Goal: Task Accomplishment & Management: Complete application form

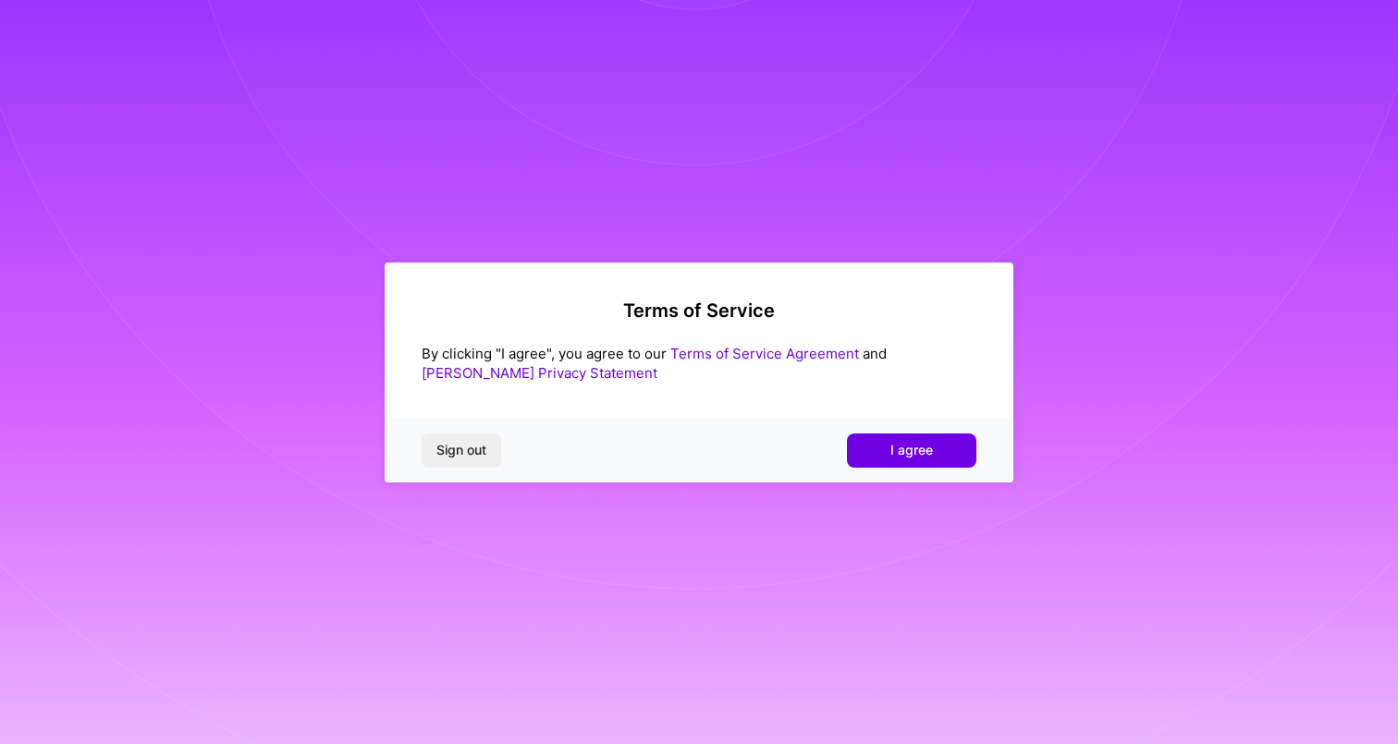
click at [657, 364] on link "[PERSON_NAME] Privacy Statement" at bounding box center [540, 373] width 236 height 18
click at [925, 439] on button "I agree" at bounding box center [911, 450] width 129 height 33
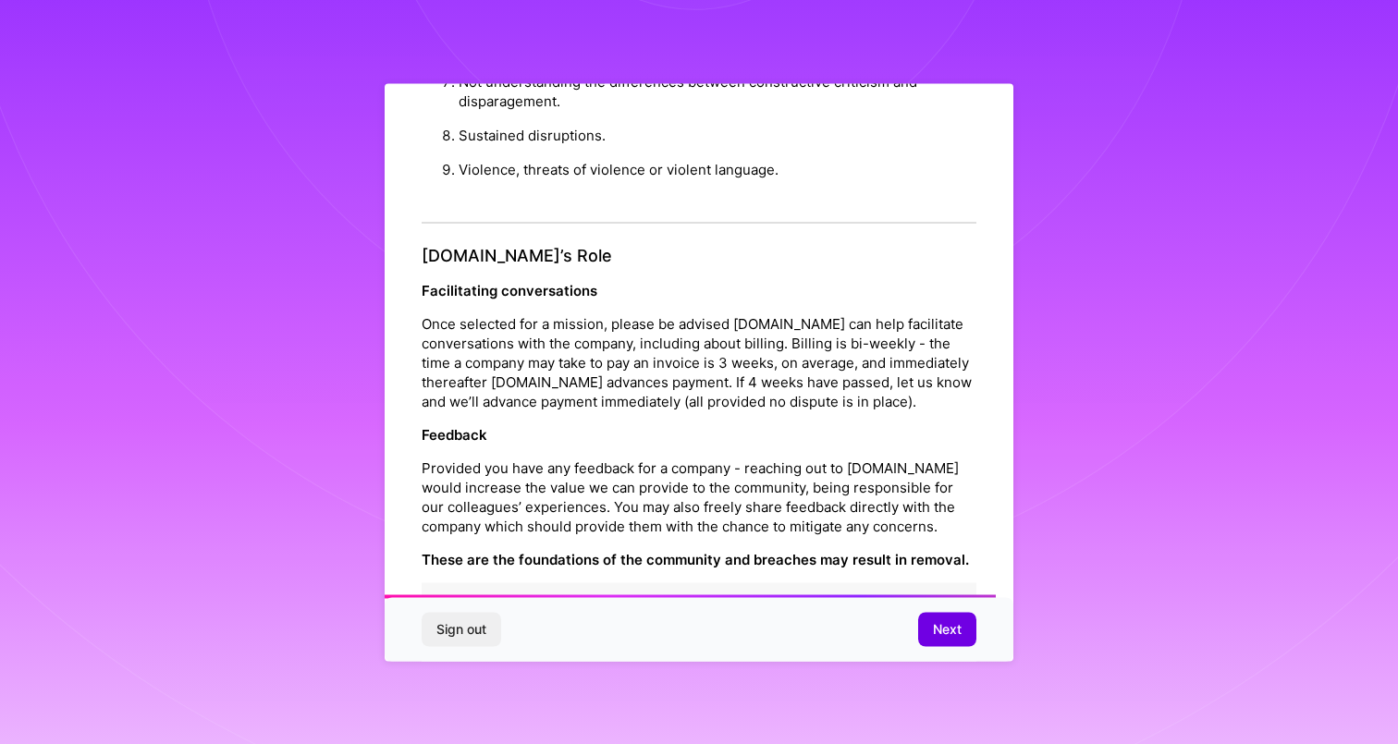
scroll to position [1966, 0]
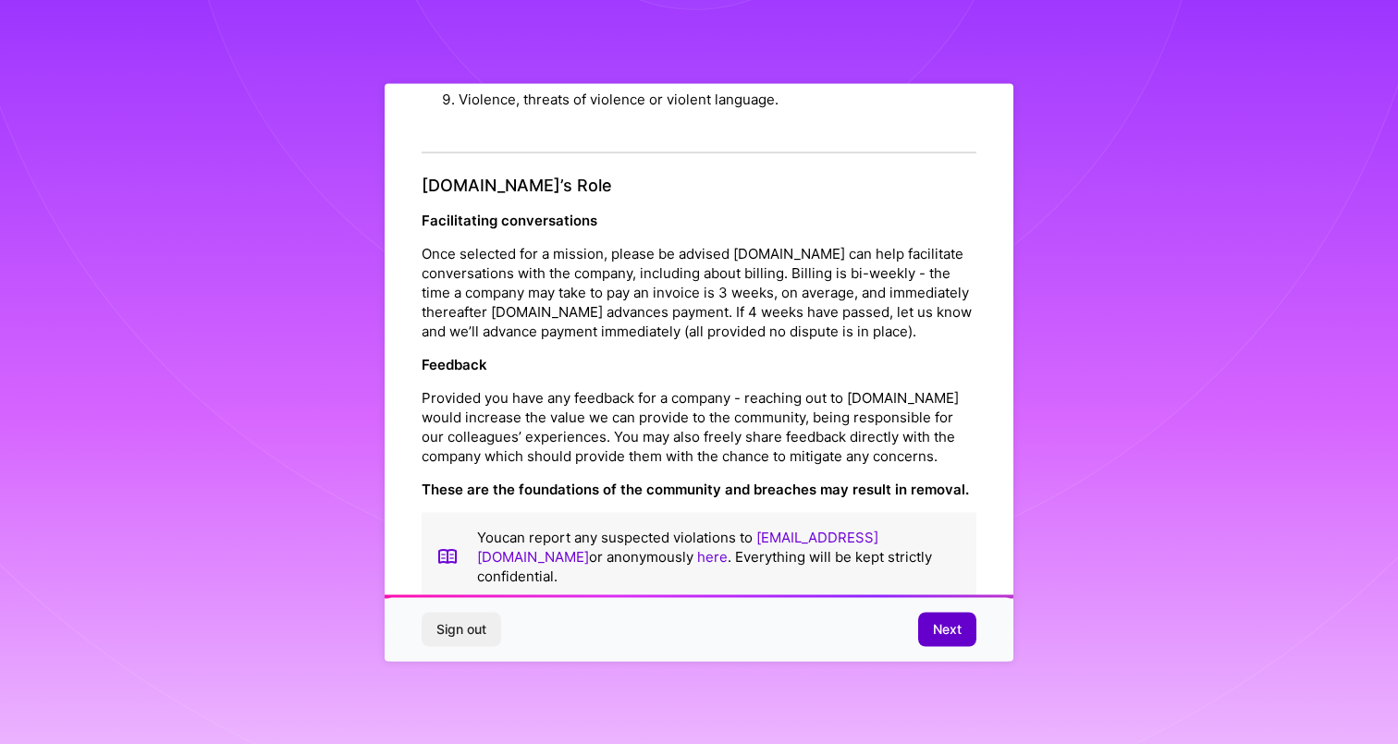
click at [939, 634] on span "Next" at bounding box center [947, 629] width 29 height 18
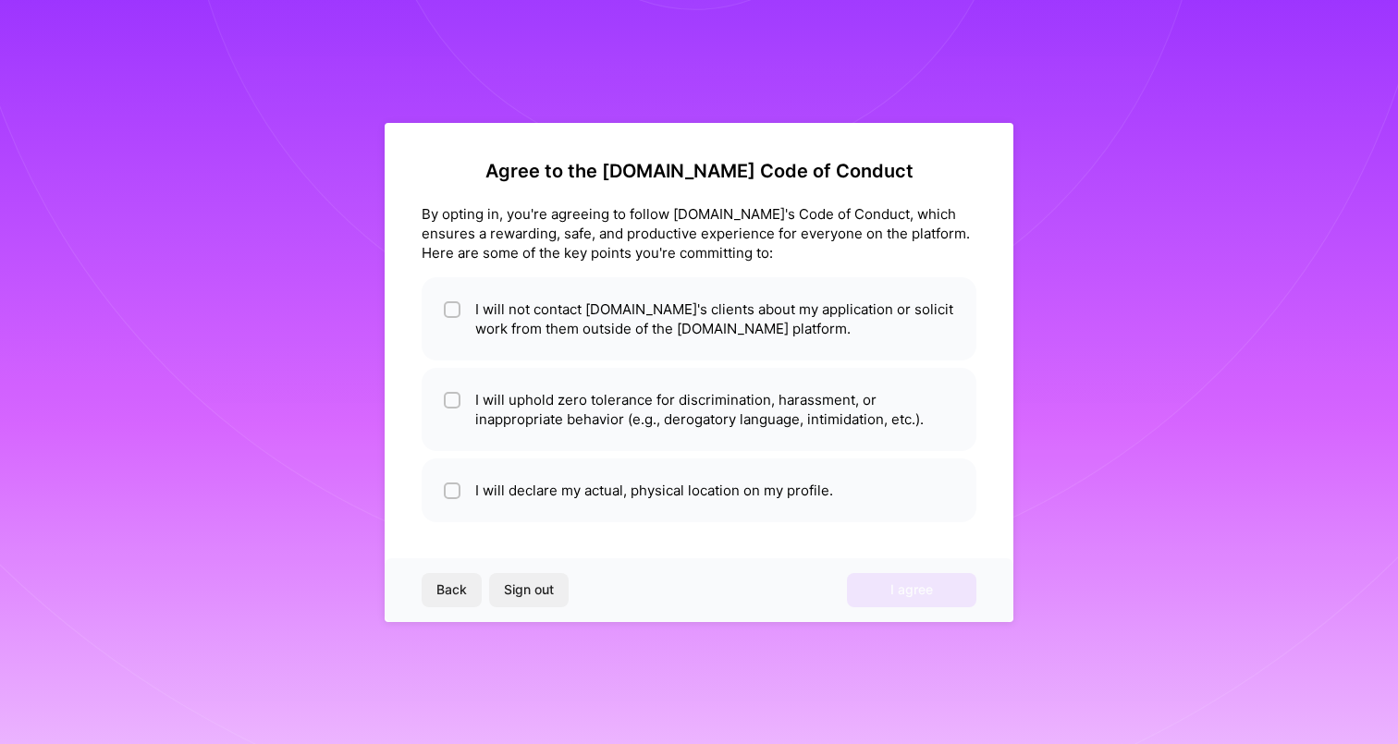
scroll to position [0, 0]
click at [600, 326] on li "I will not contact [DOMAIN_NAME]'s clients about my application or solicit work…" at bounding box center [699, 318] width 555 height 83
checkbox input "true"
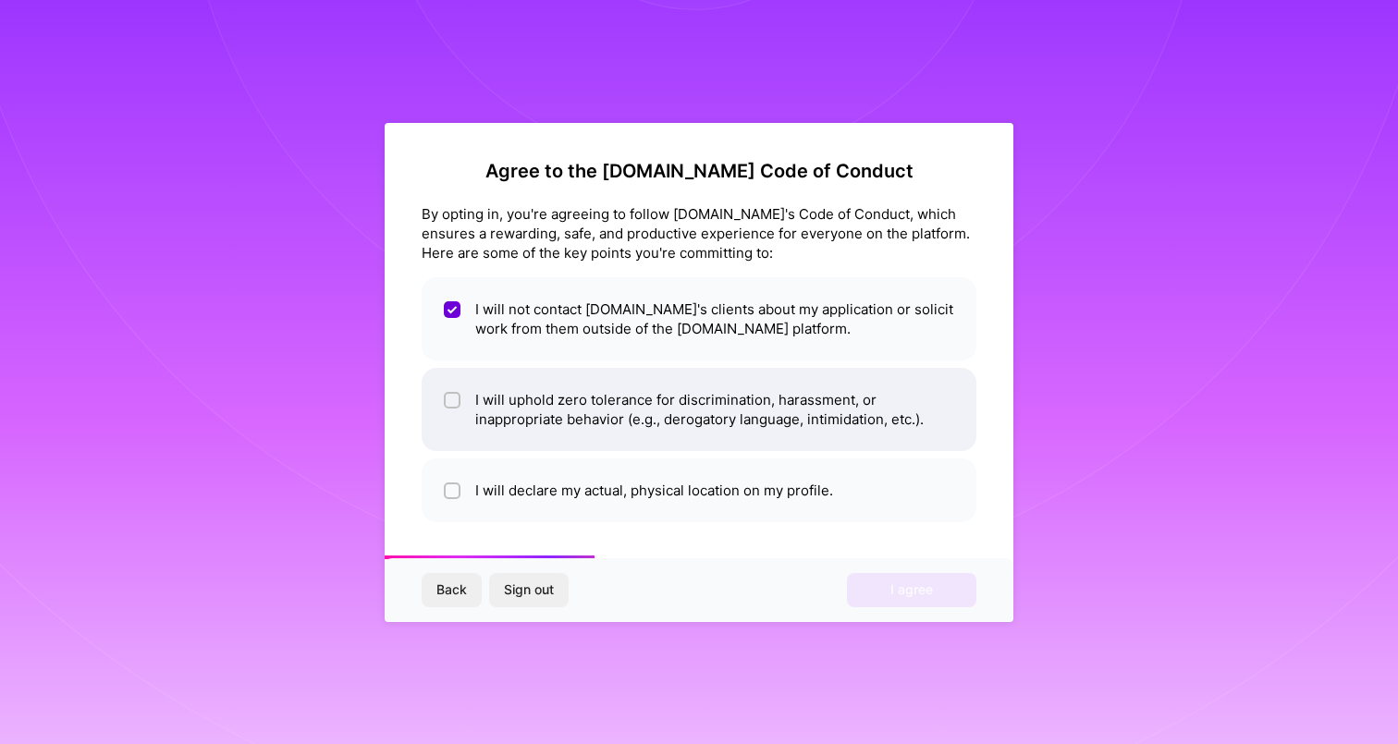
click at [617, 404] on li "I will uphold zero tolerance for discrimination, harassment, or inappropriate b…" at bounding box center [699, 409] width 555 height 83
checkbox input "true"
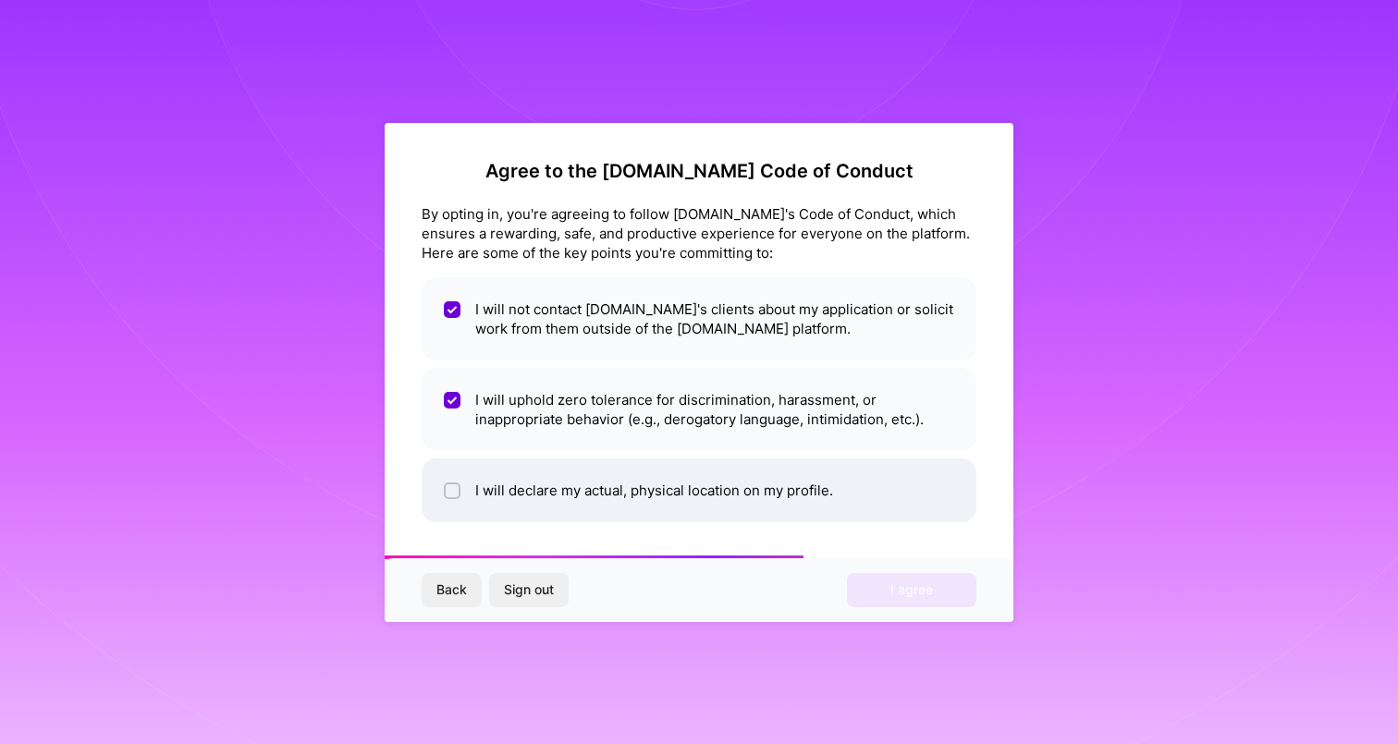
click at [606, 482] on li "I will declare my actual, physical location on my profile." at bounding box center [699, 491] width 555 height 64
checkbox input "true"
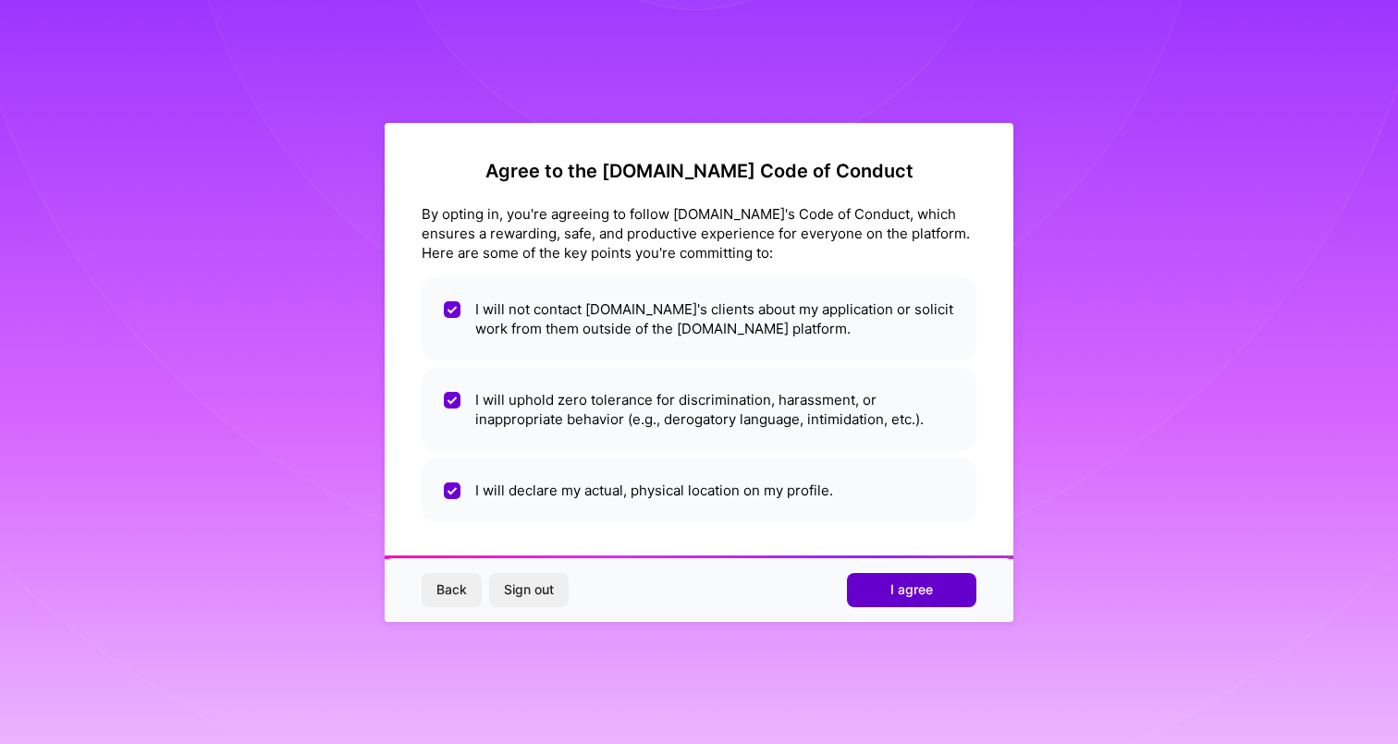
click at [897, 588] on span "I agree" at bounding box center [911, 590] width 43 height 18
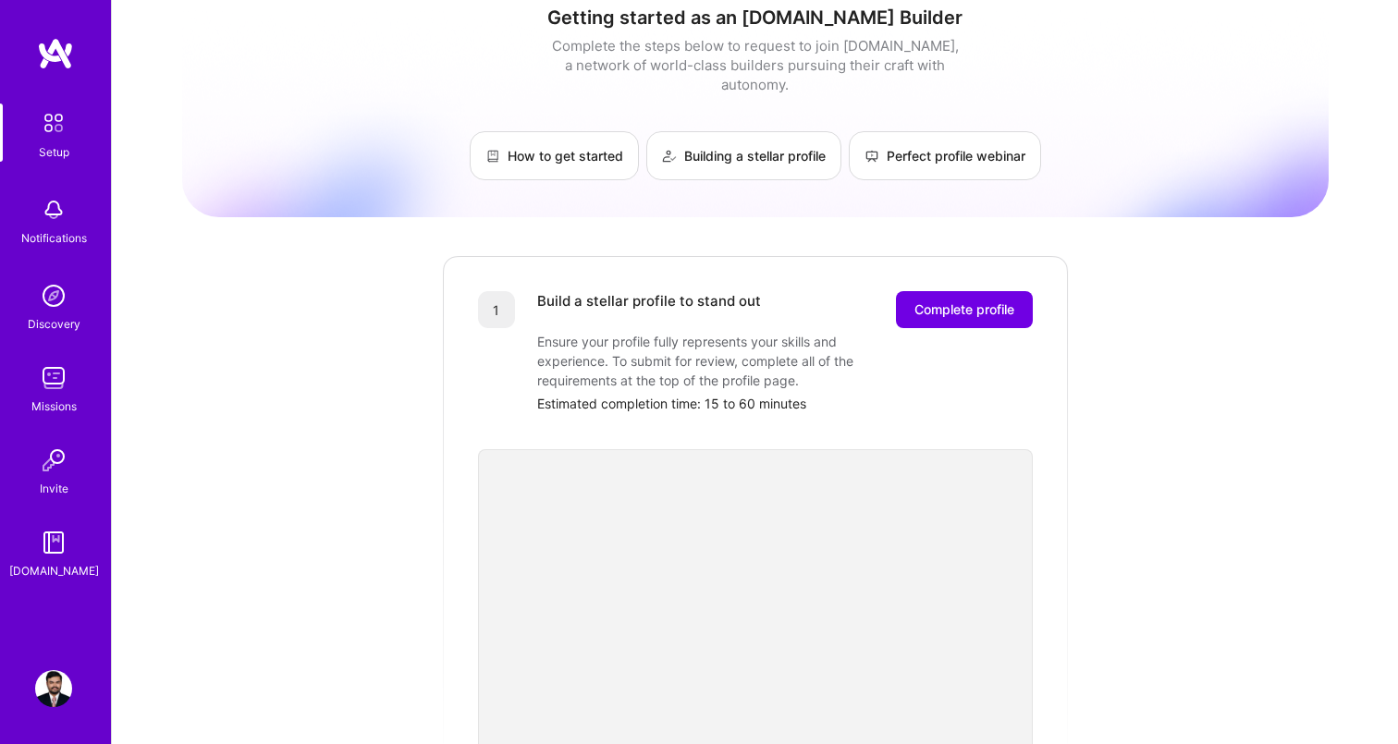
scroll to position [10, 0]
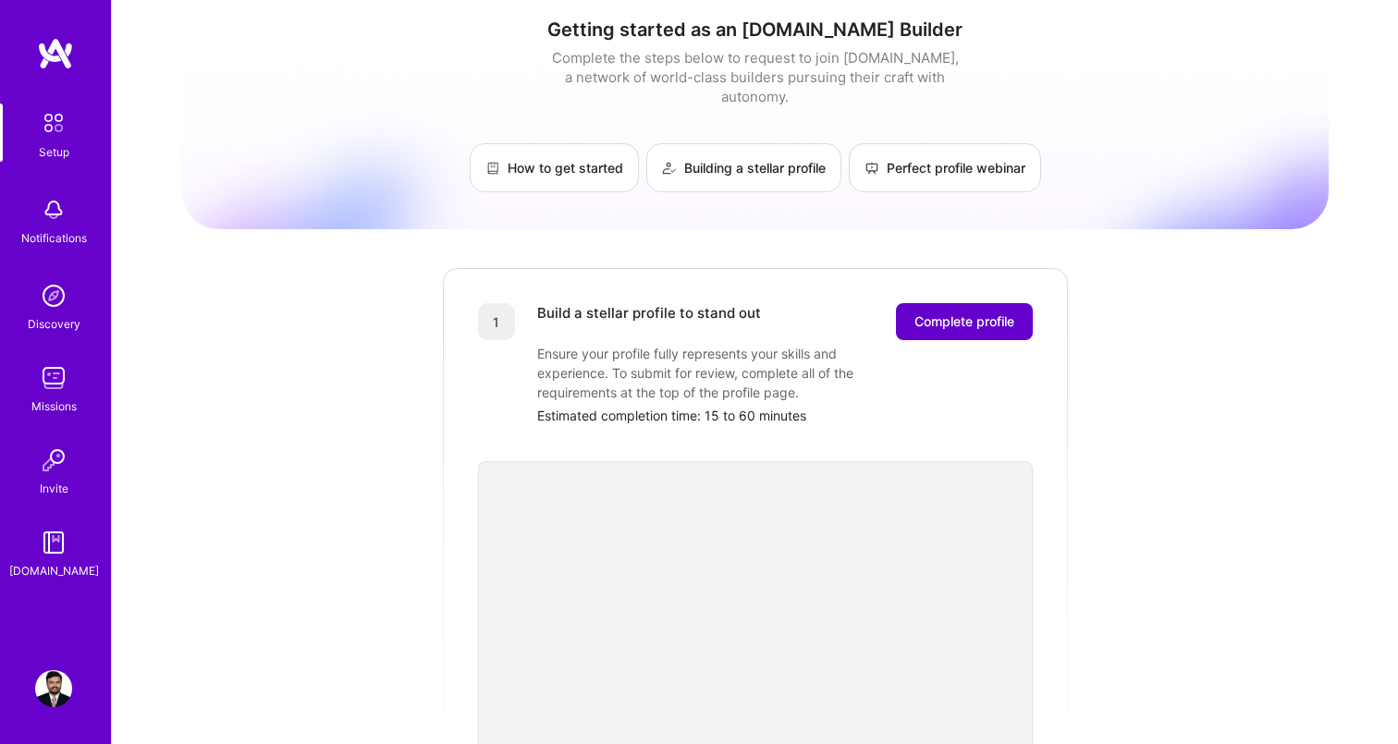
click at [966, 312] on span "Complete profile" at bounding box center [964, 321] width 100 height 18
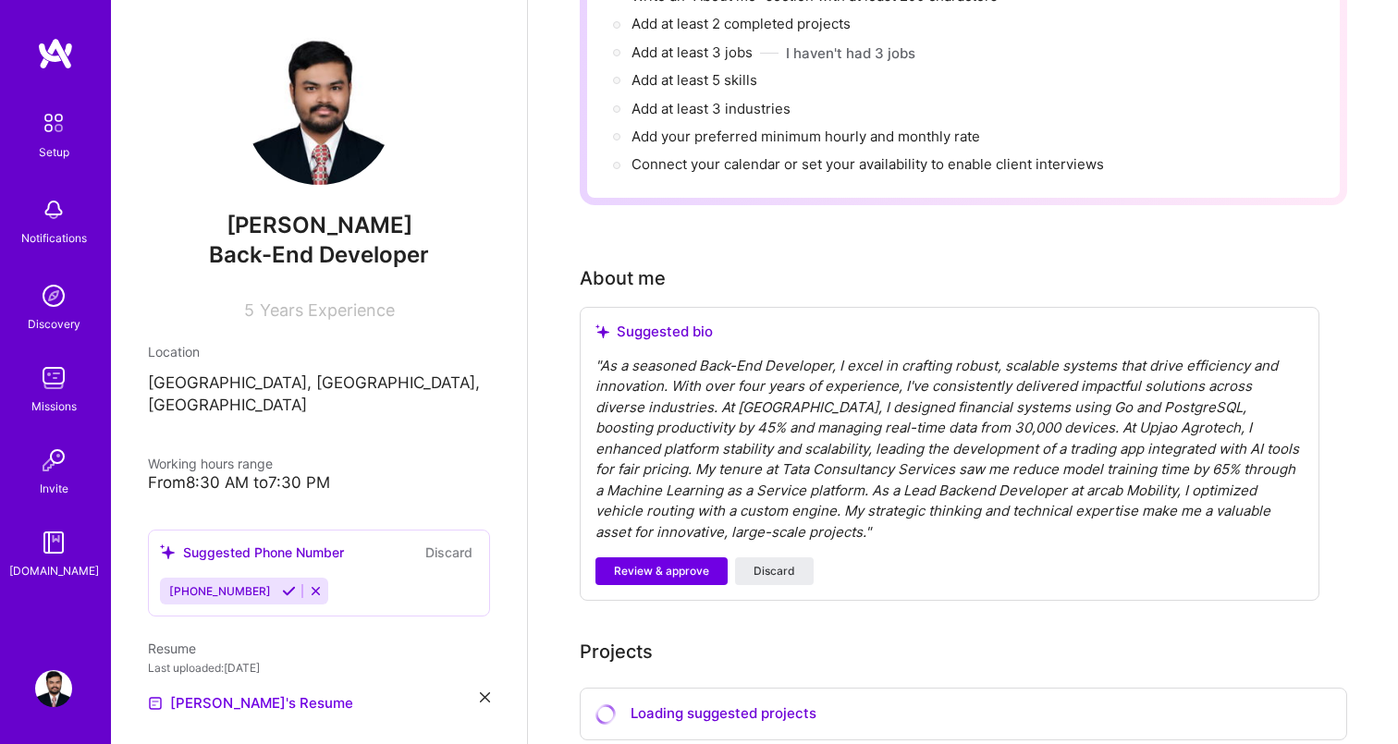
scroll to position [267, 0]
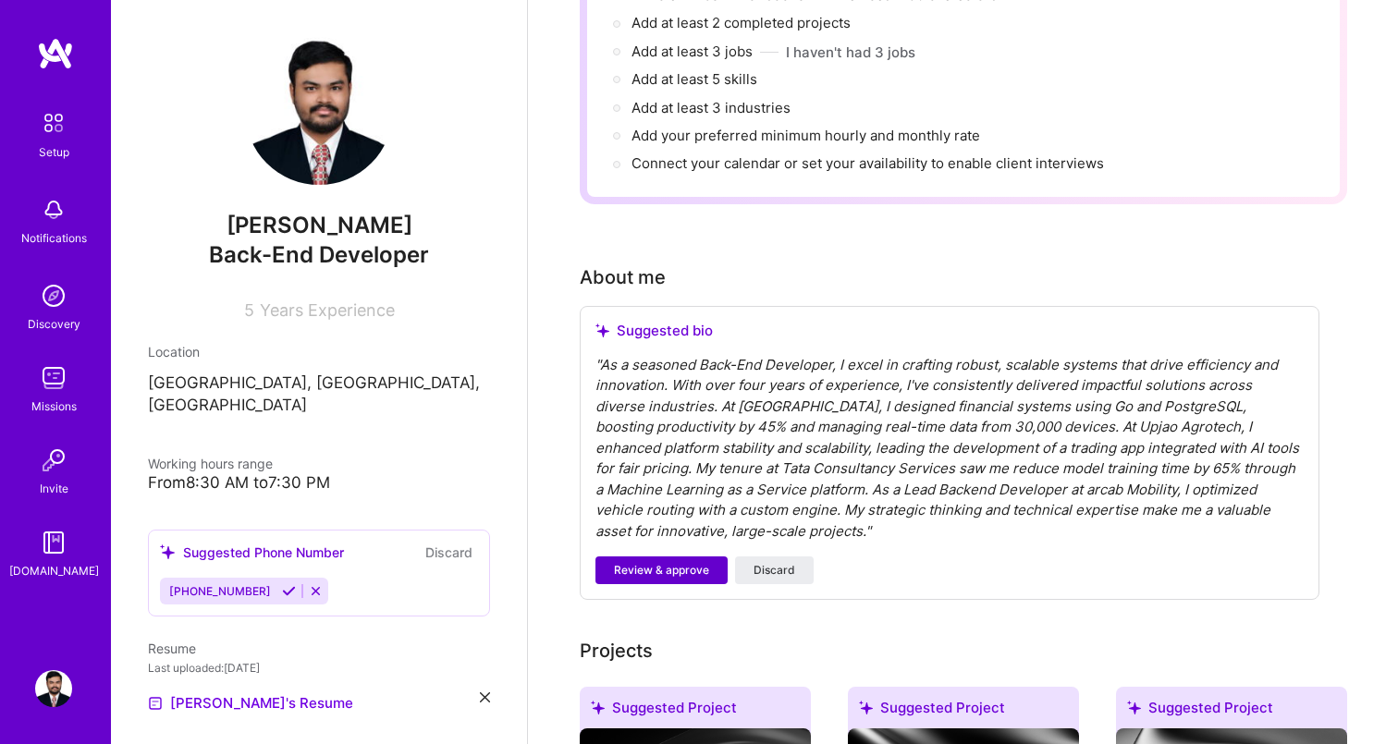
click at [655, 562] on span "Review & approve" at bounding box center [661, 570] width 95 height 17
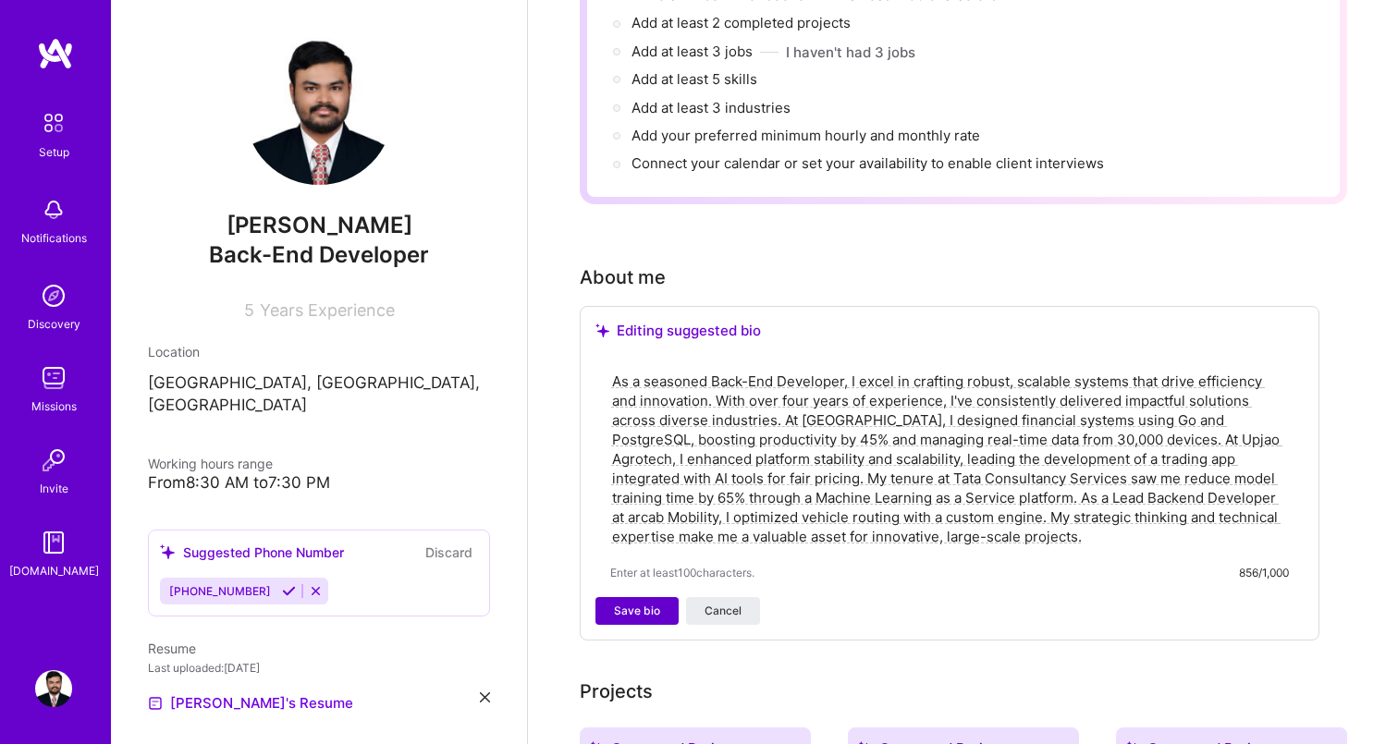
click at [643, 603] on span "Save bio" at bounding box center [637, 611] width 46 height 17
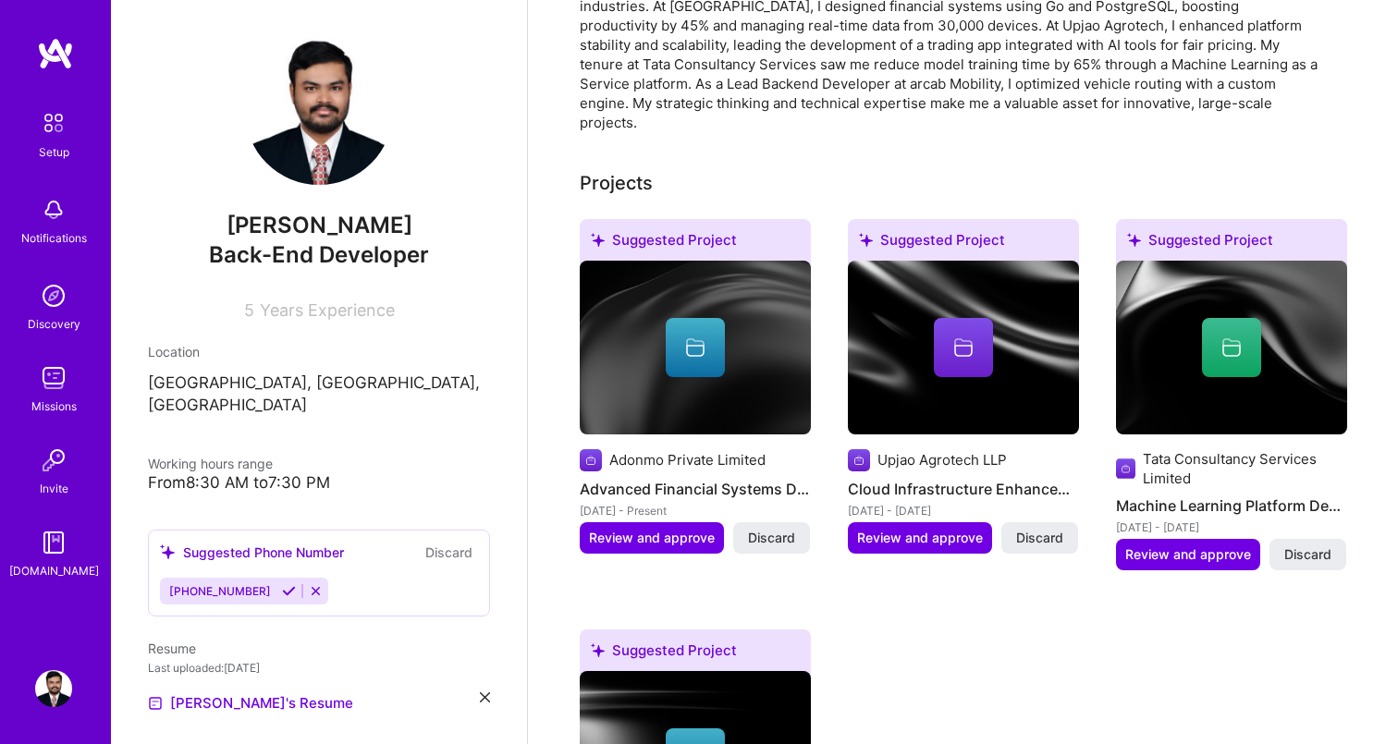
scroll to position [577, 0]
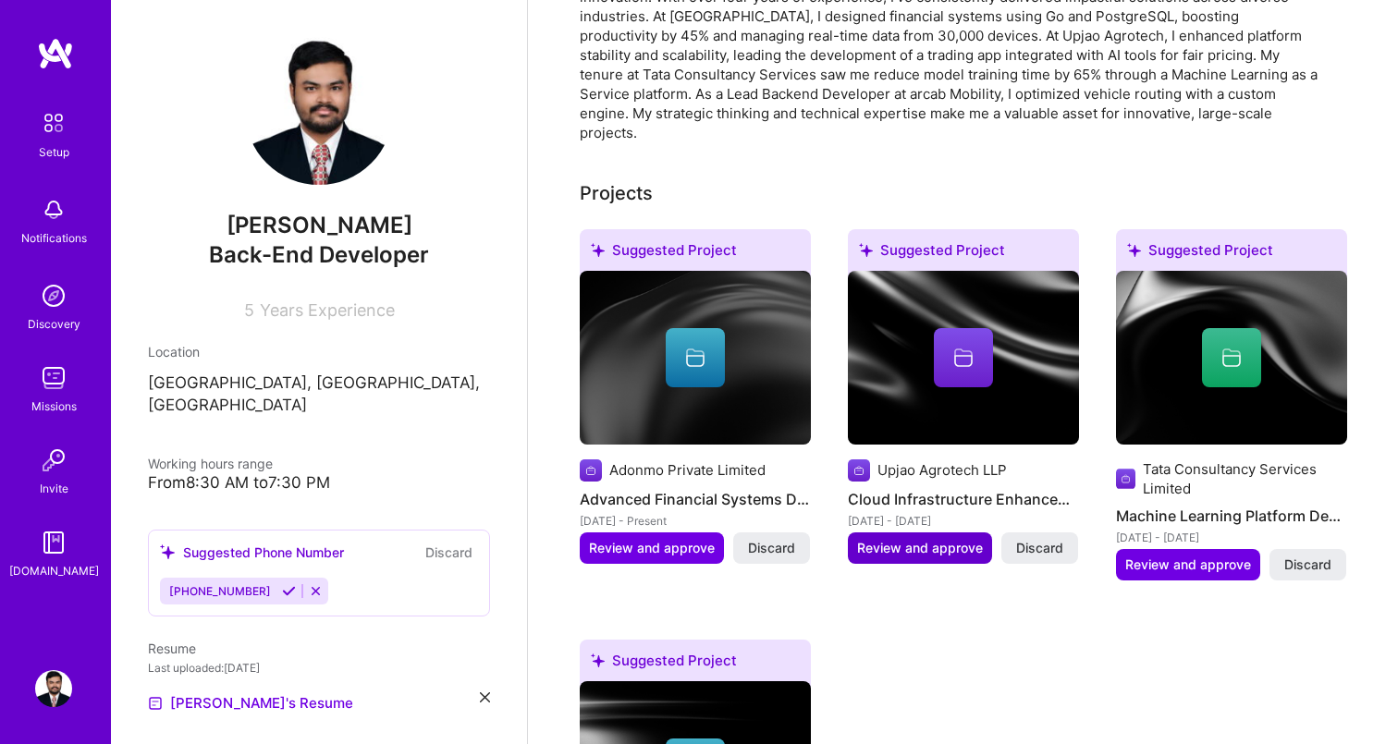
click at [912, 539] on span "Review and approve" at bounding box center [920, 548] width 126 height 18
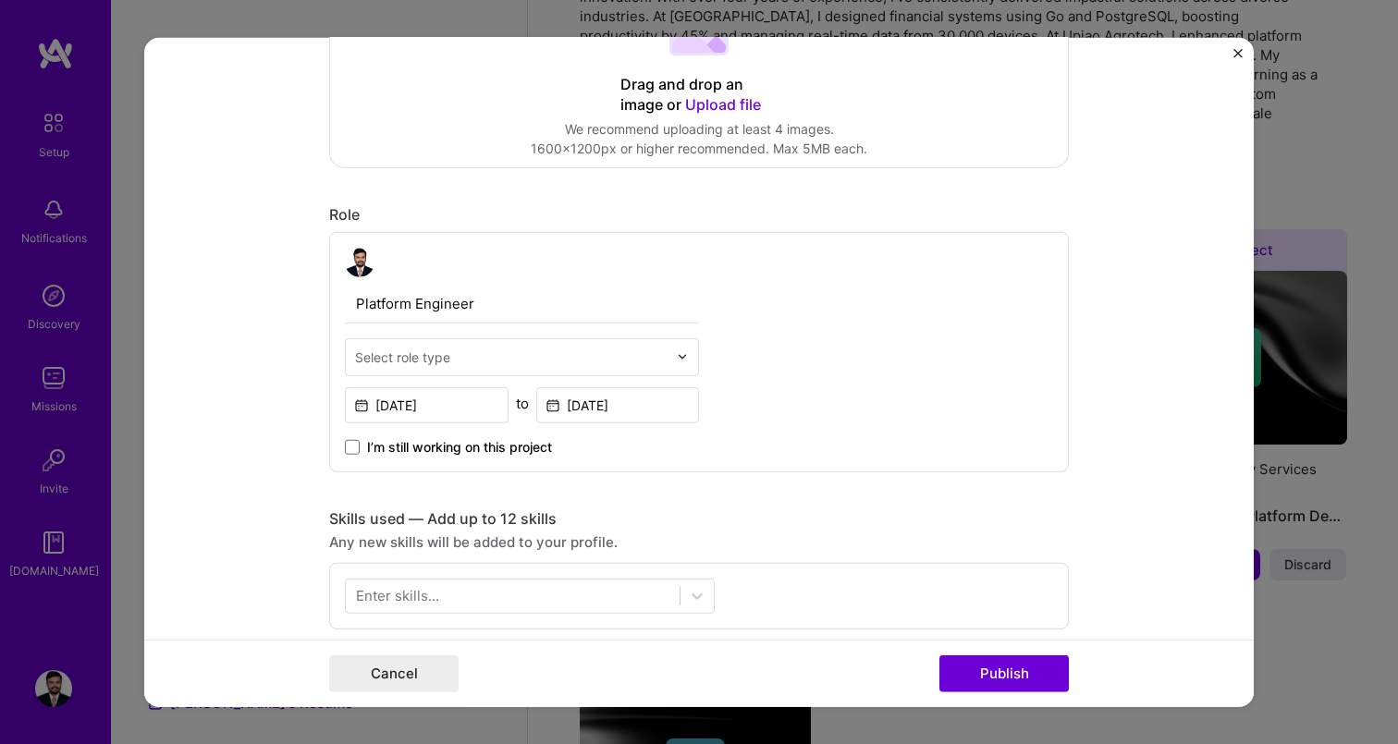
scroll to position [497, 0]
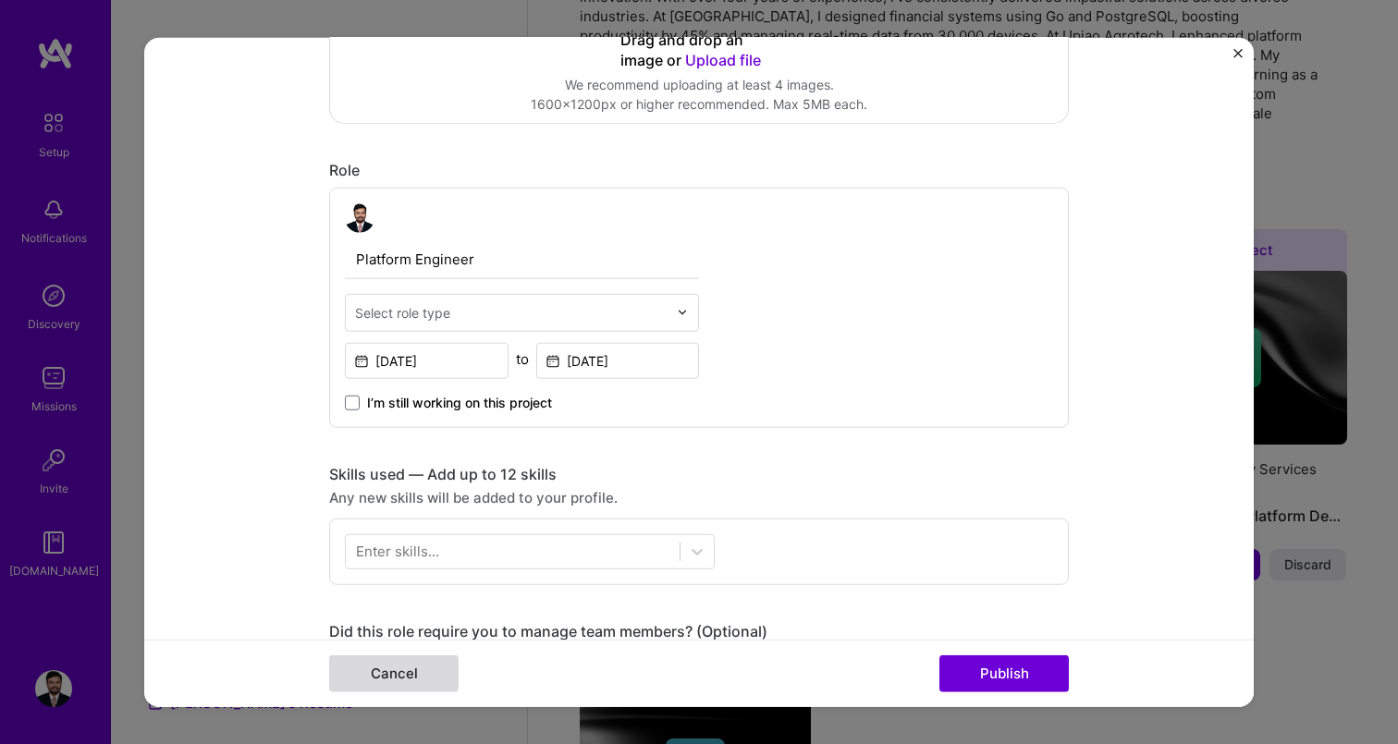
click at [434, 668] on button "Cancel" at bounding box center [393, 674] width 129 height 37
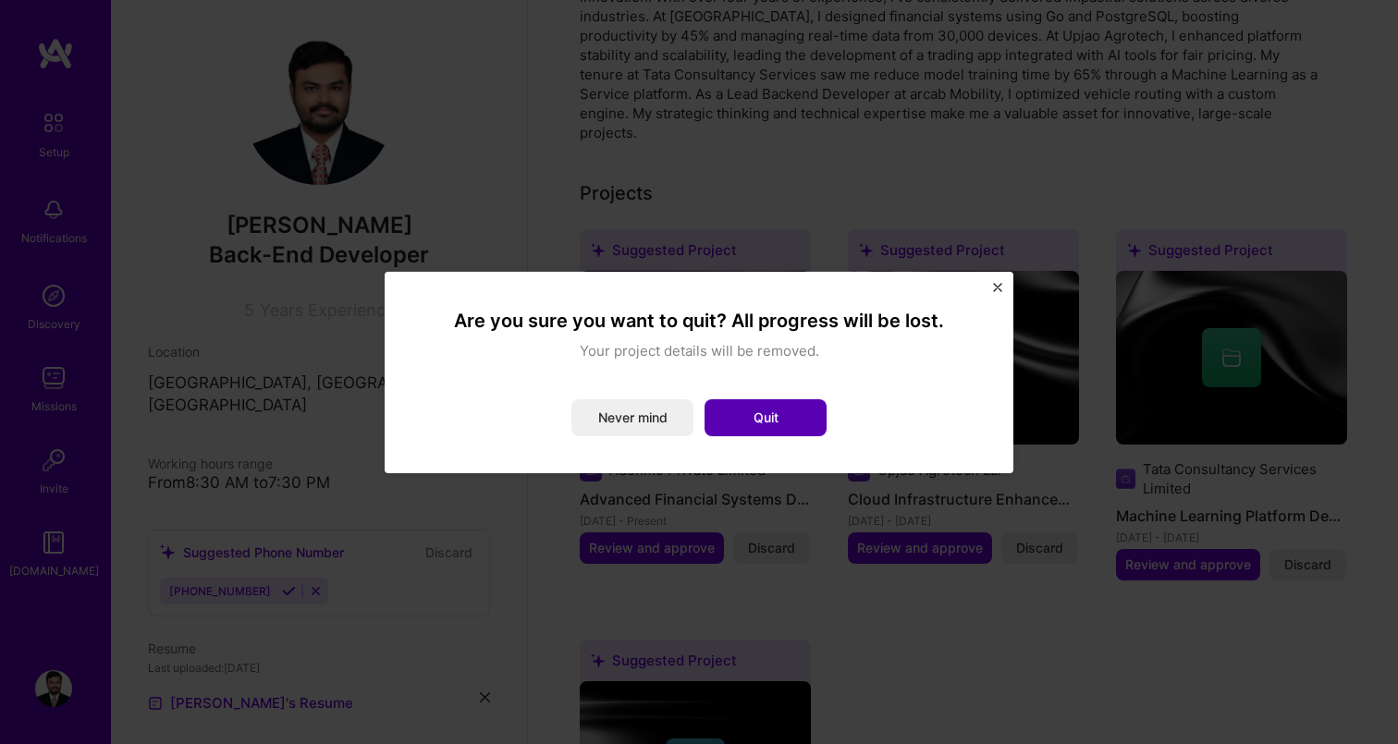
click at [751, 413] on button "Quit" at bounding box center [766, 417] width 122 height 37
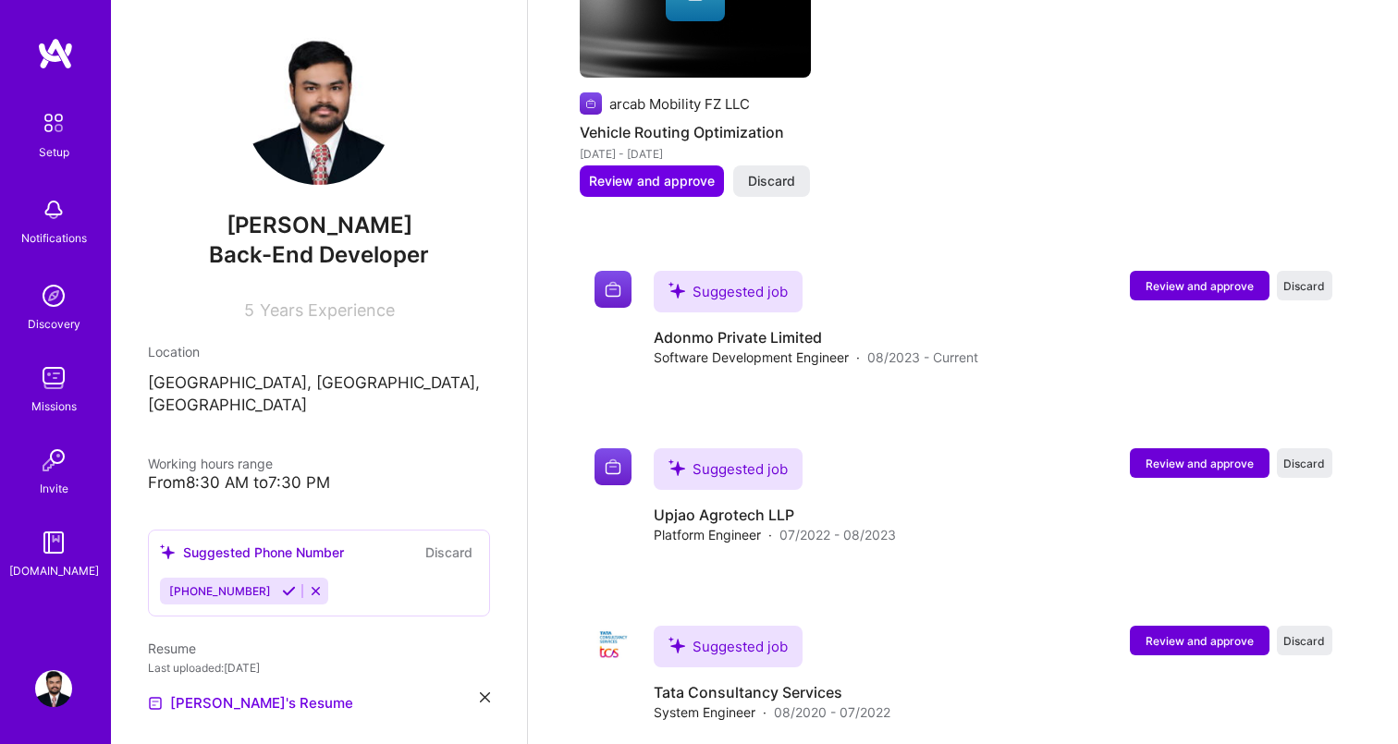
scroll to position [1364, 0]
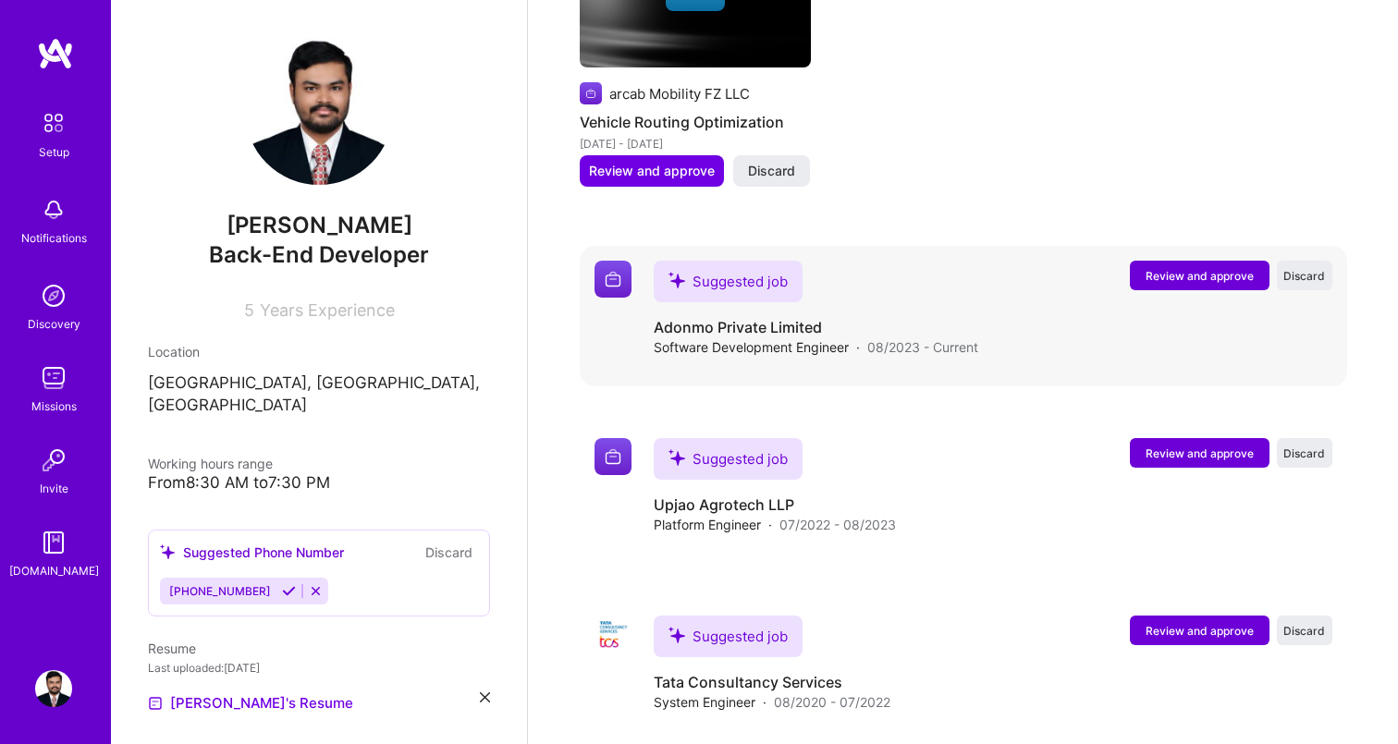
click at [1187, 268] on span "Review and approve" at bounding box center [1200, 276] width 108 height 16
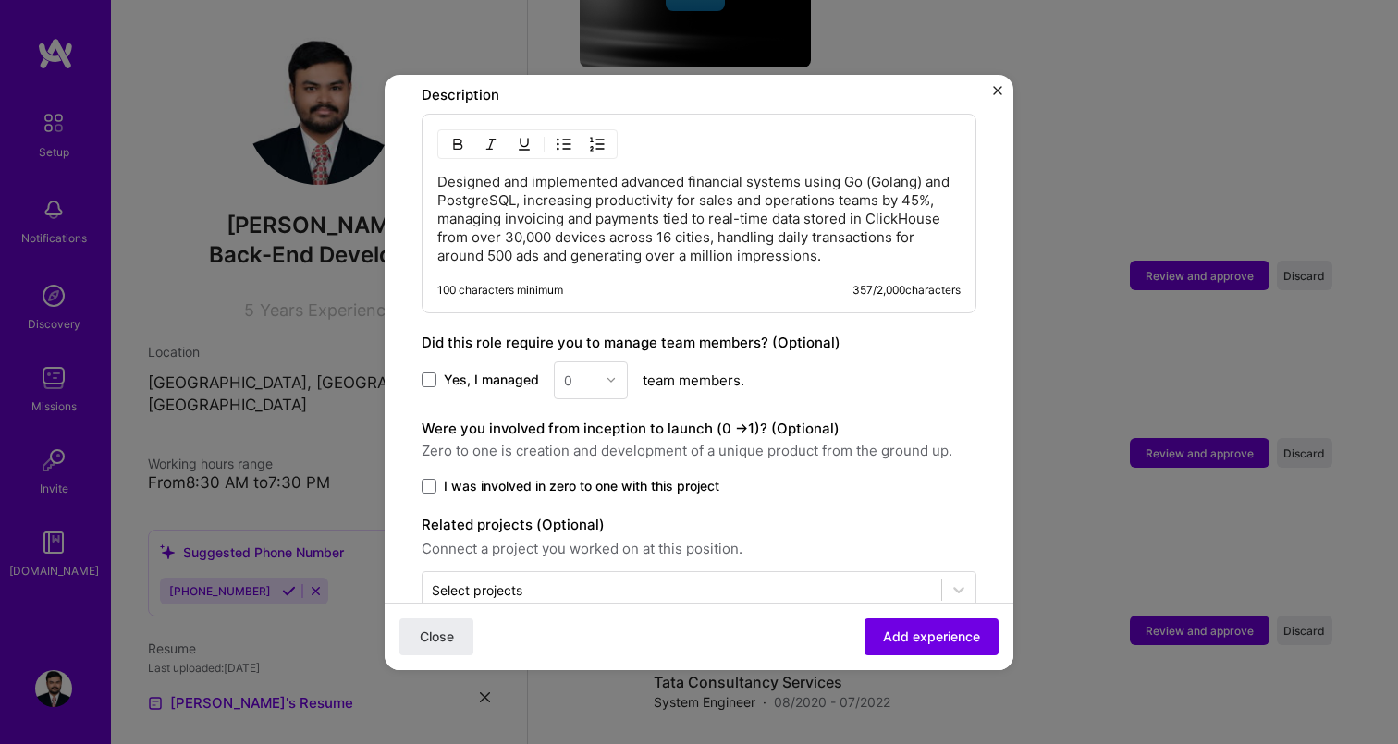
scroll to position [1010, 0]
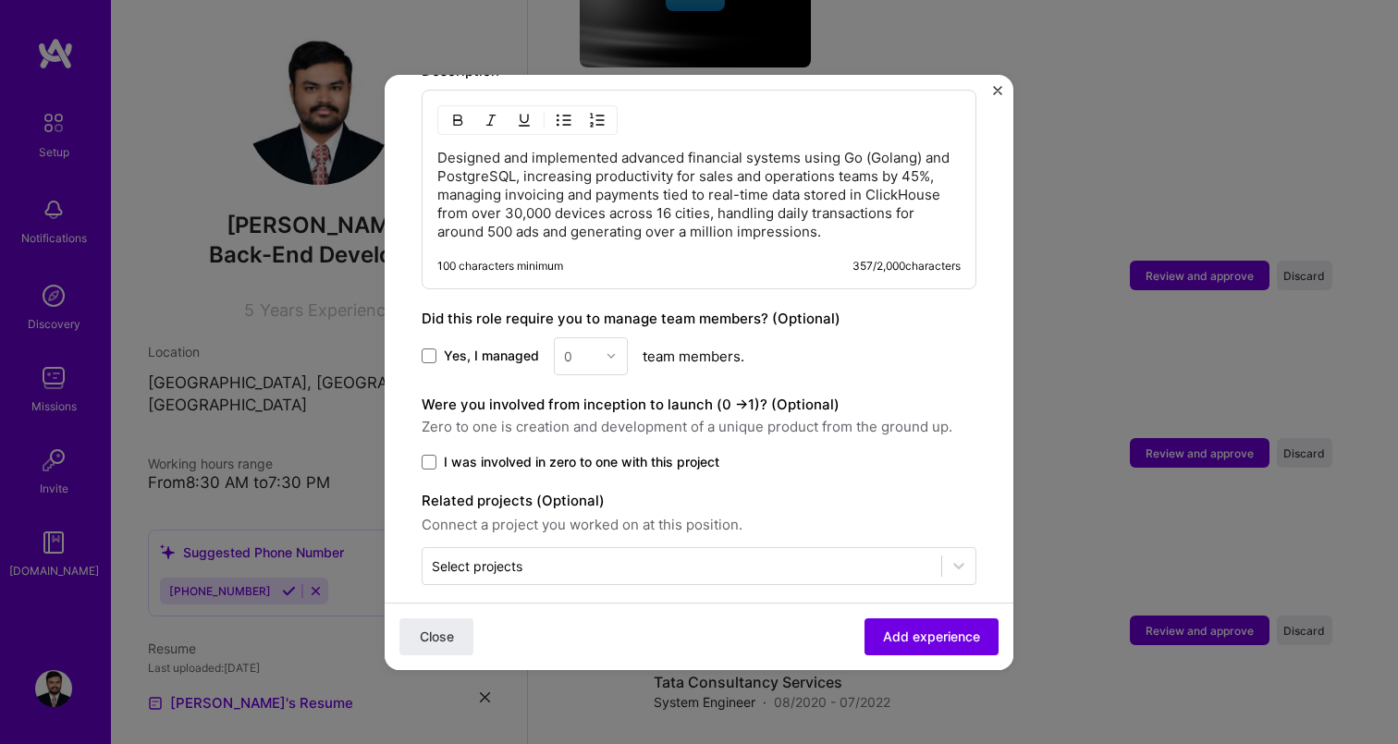
click at [999, 86] on img "Close" at bounding box center [997, 90] width 9 height 9
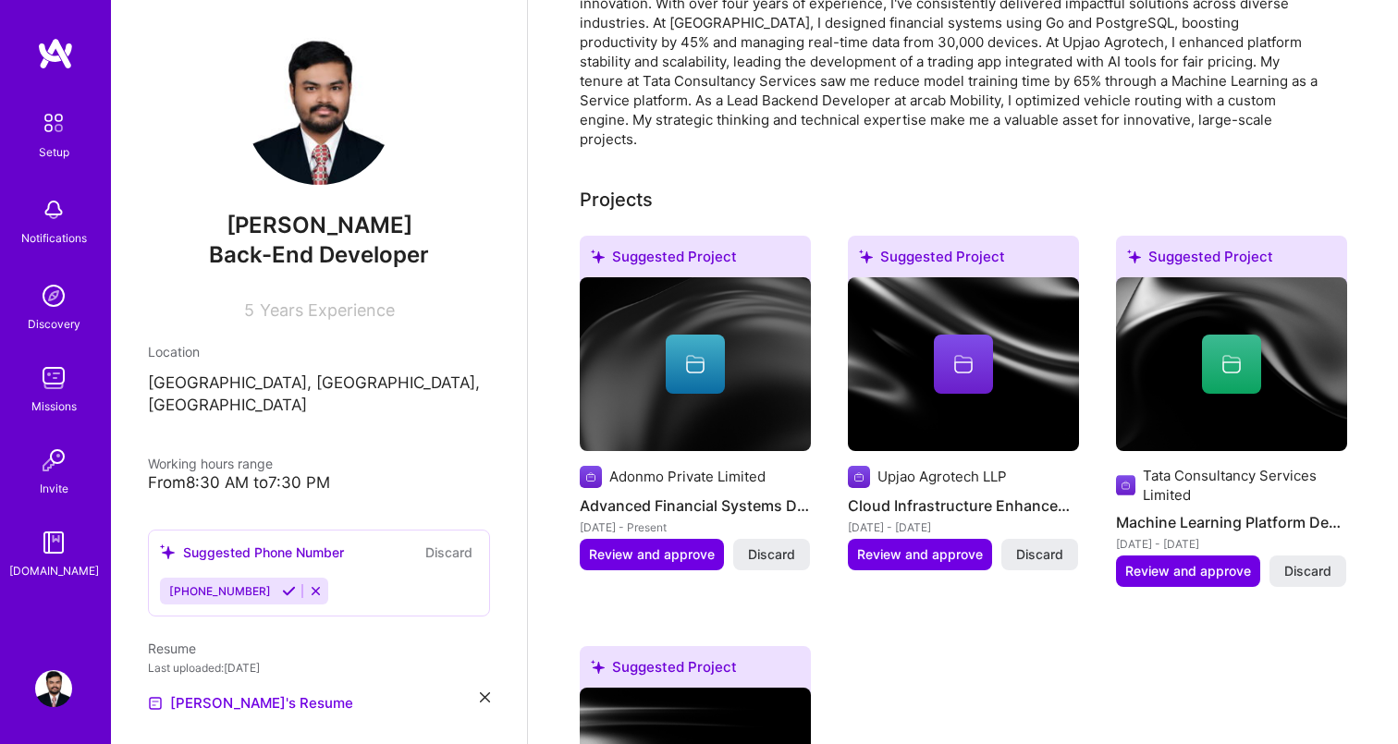
scroll to position [0, 0]
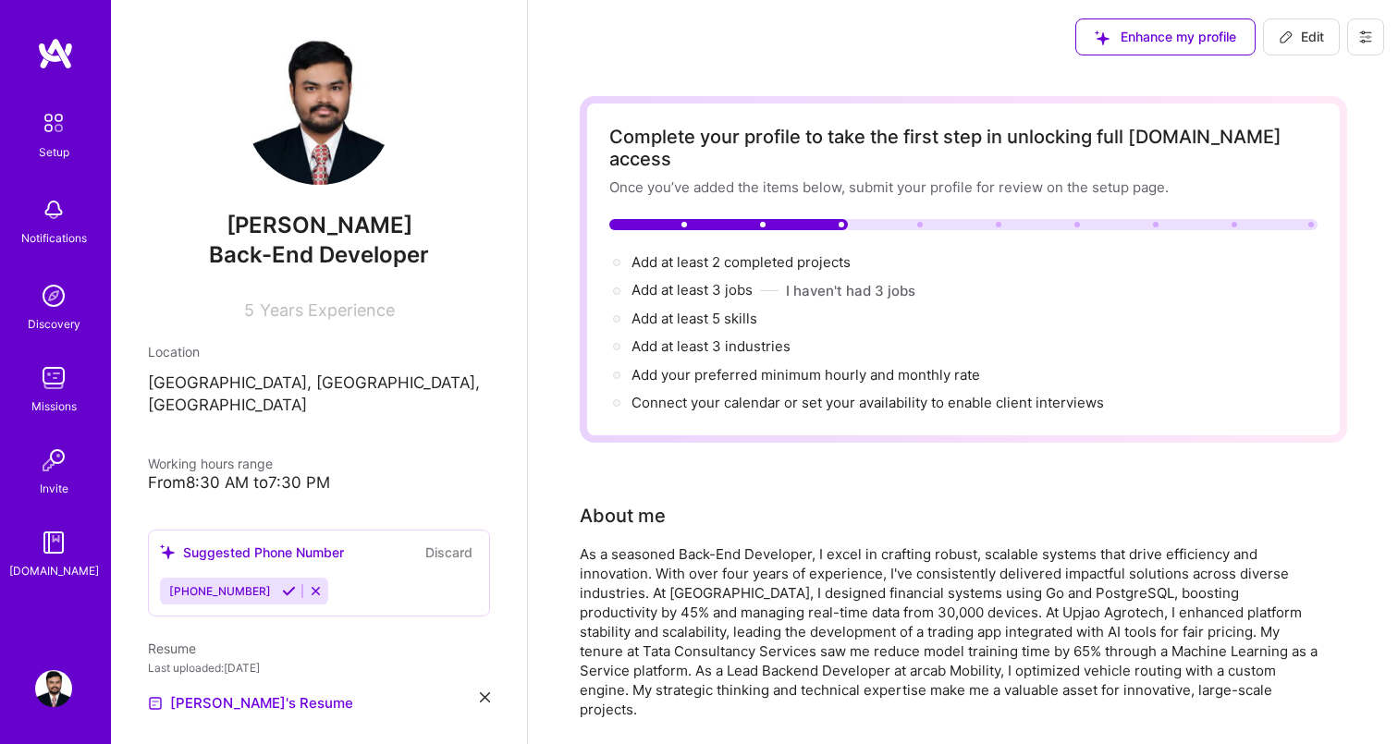
click at [453, 542] on button "Discard" at bounding box center [449, 552] width 58 height 21
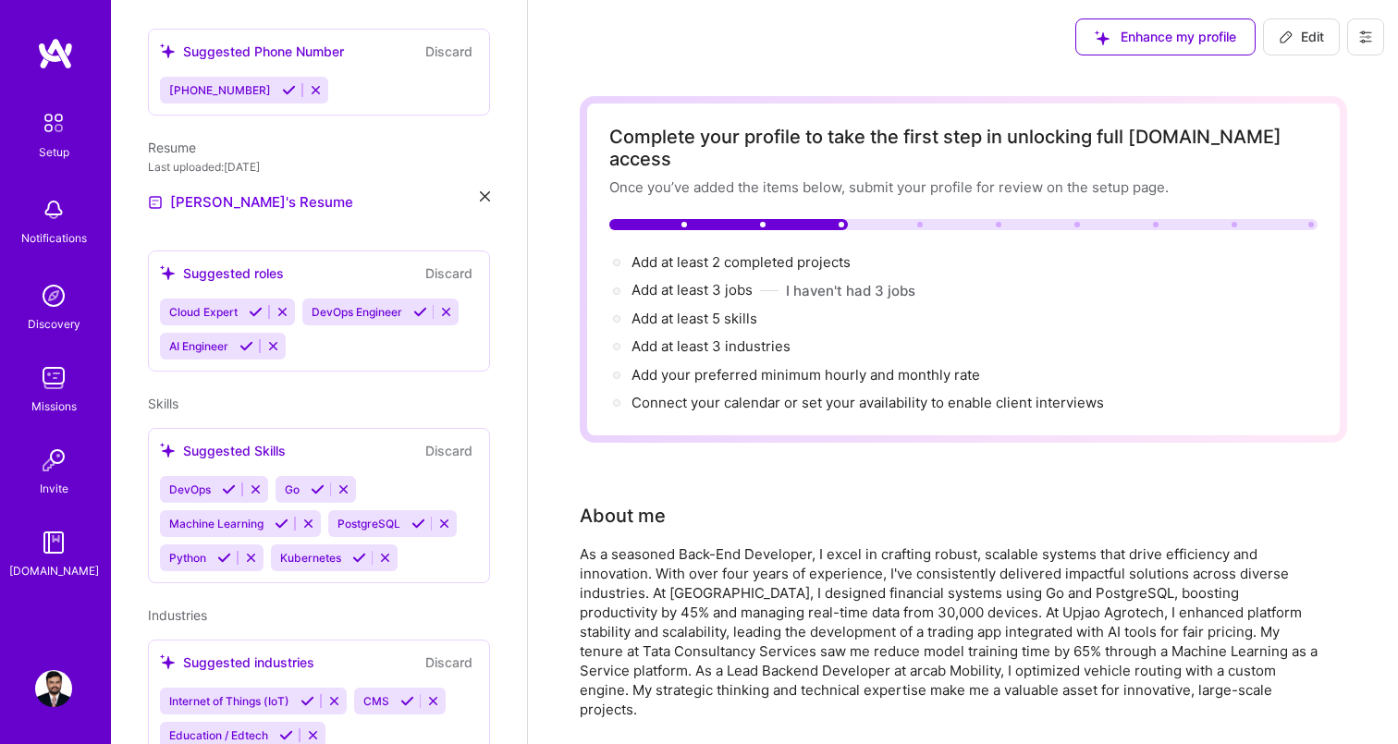
scroll to position [533, 0]
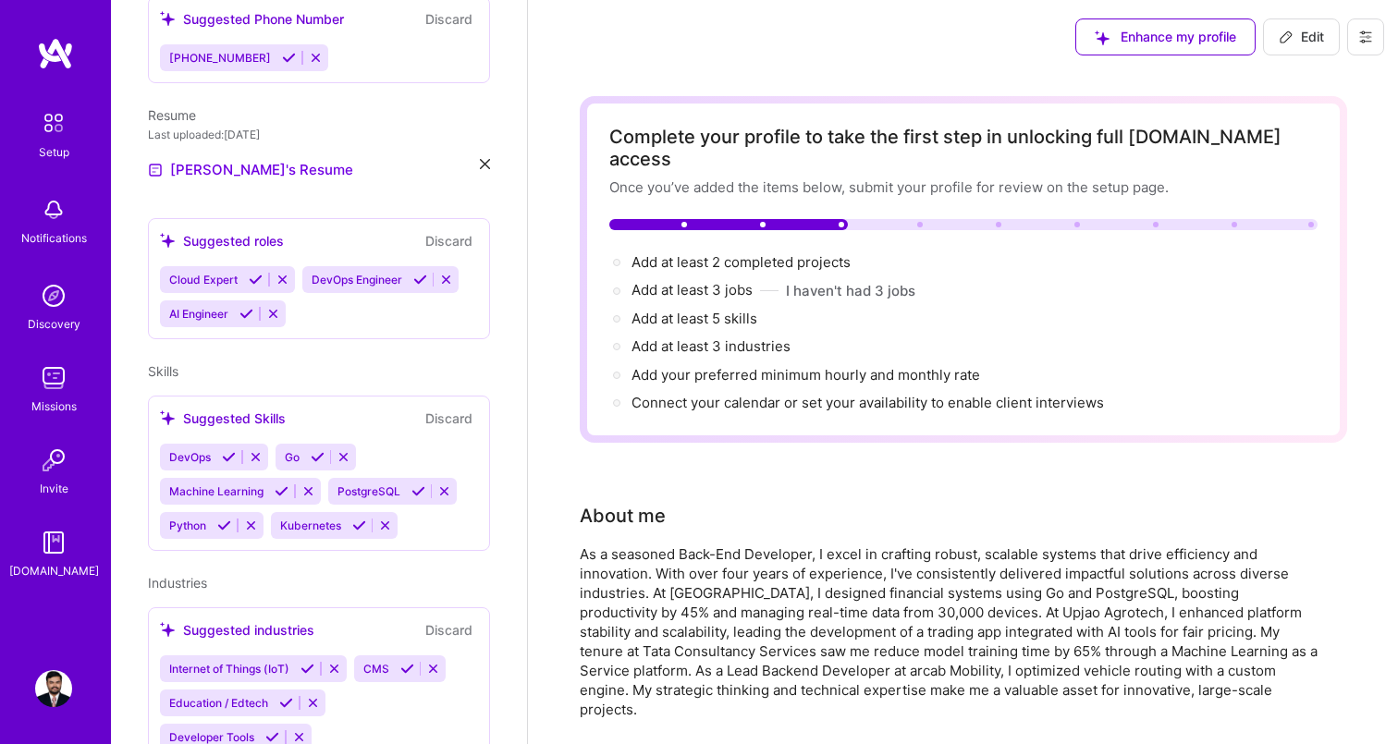
click at [252, 273] on icon at bounding box center [256, 280] width 14 height 14
click at [422, 273] on icon at bounding box center [420, 280] width 14 height 14
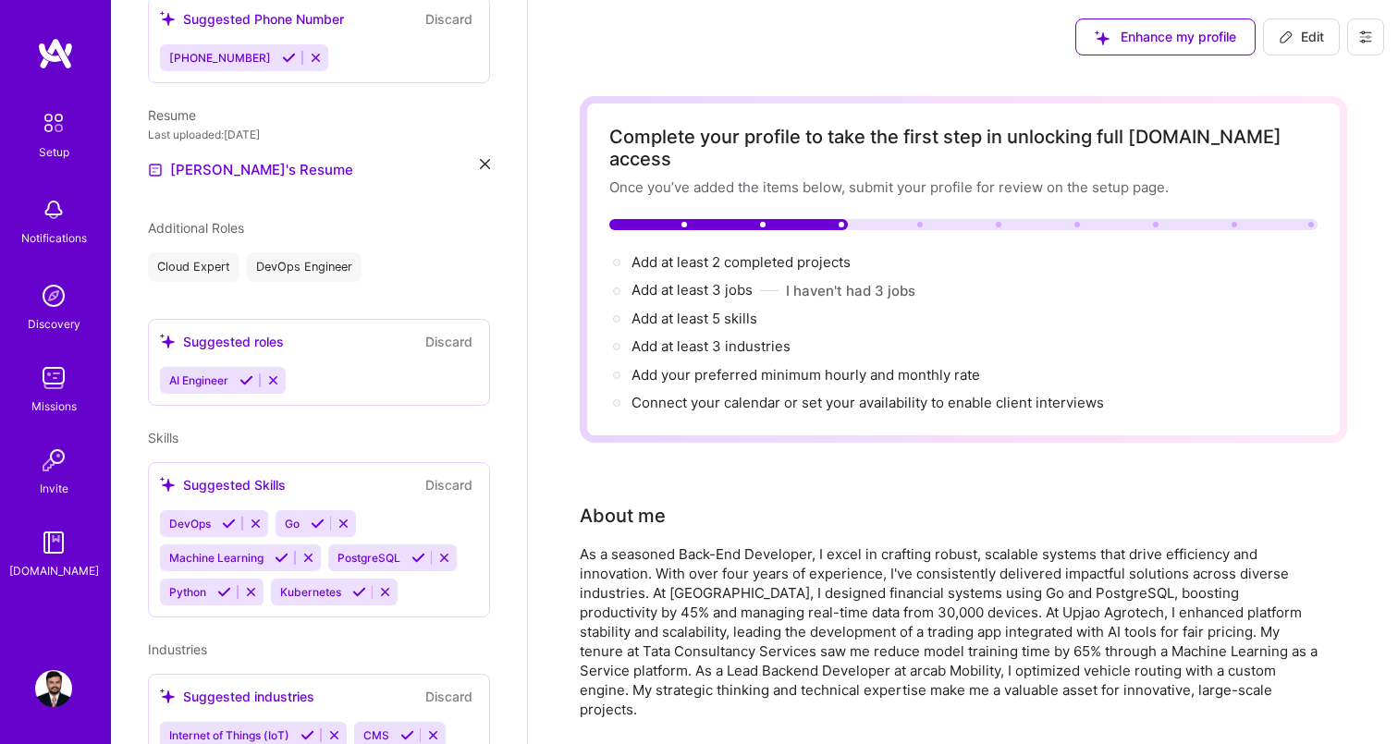
click at [245, 374] on icon at bounding box center [246, 381] width 14 height 14
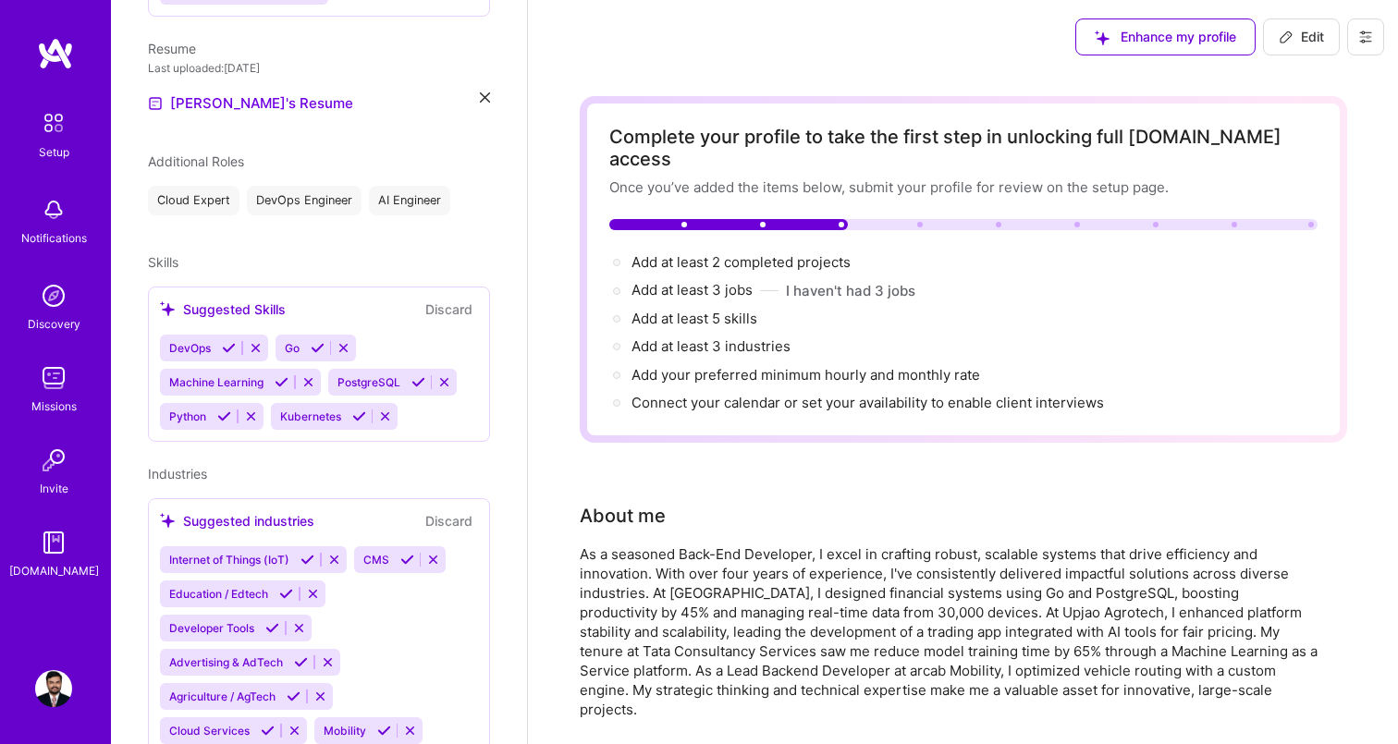
scroll to position [610, 0]
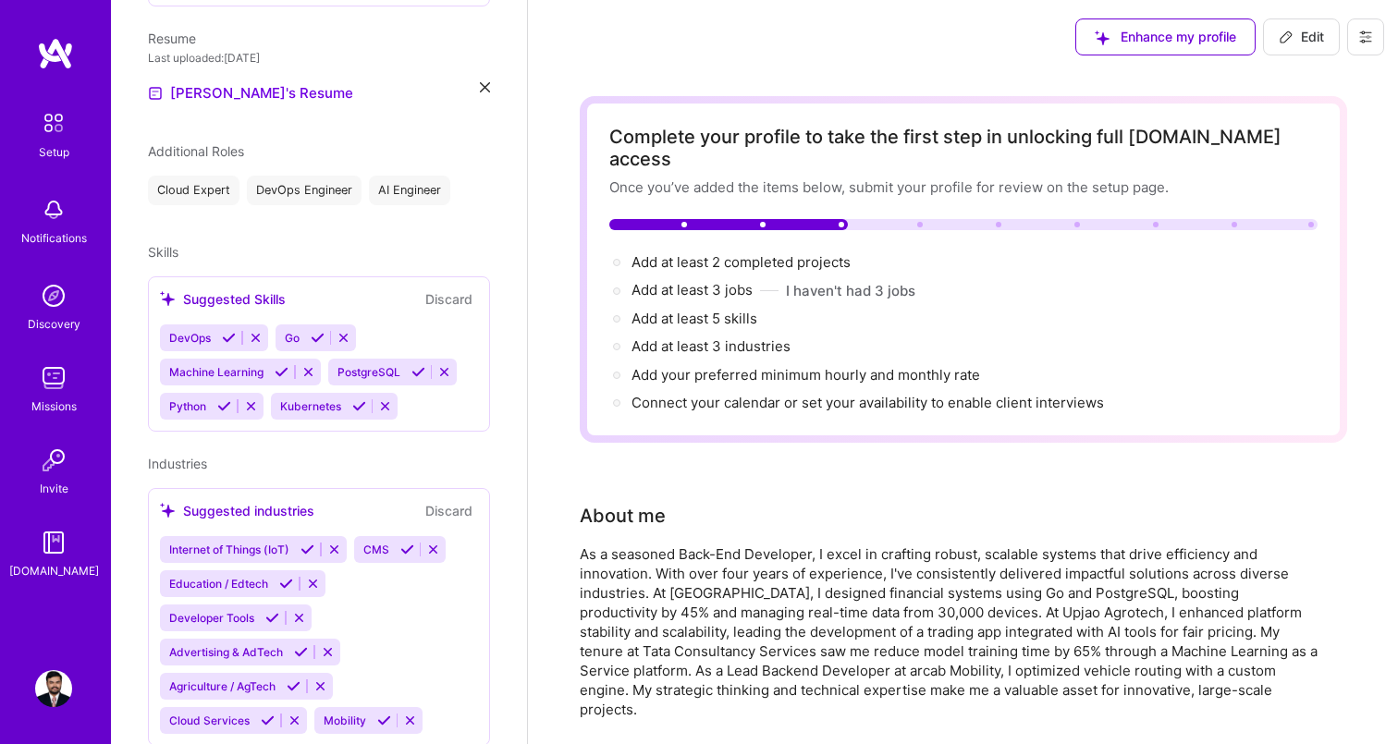
click at [227, 331] on icon at bounding box center [229, 338] width 14 height 14
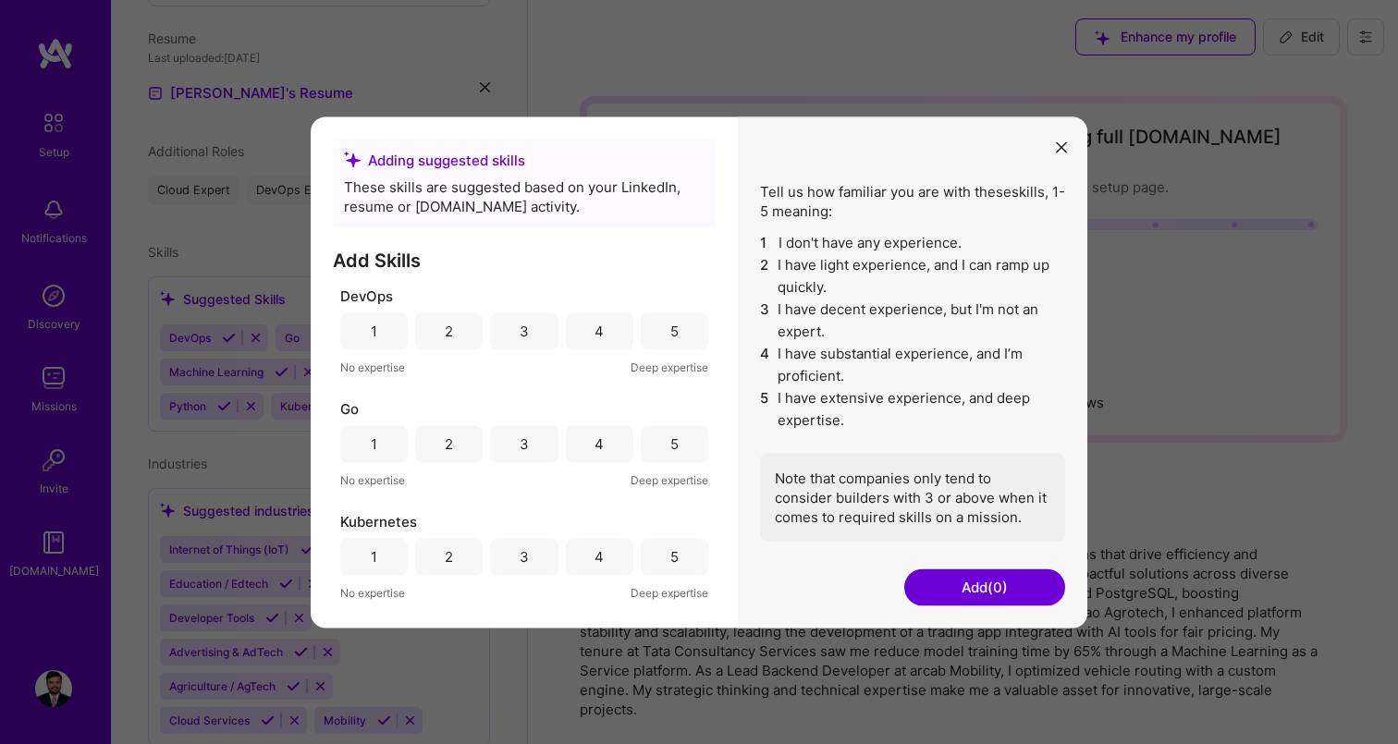
click at [670, 329] on div "5" at bounding box center [674, 331] width 8 height 19
click at [670, 451] on div "5" at bounding box center [674, 444] width 8 height 19
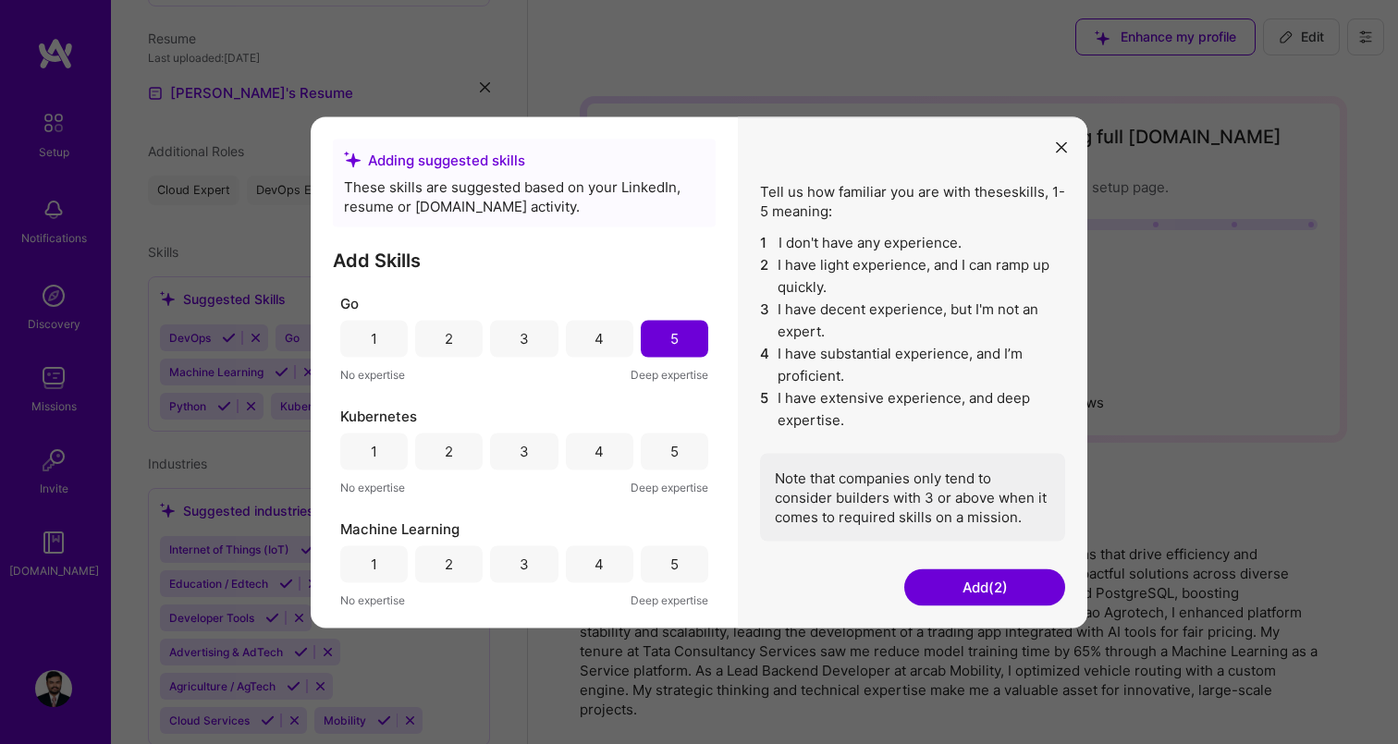
scroll to position [149, 0]
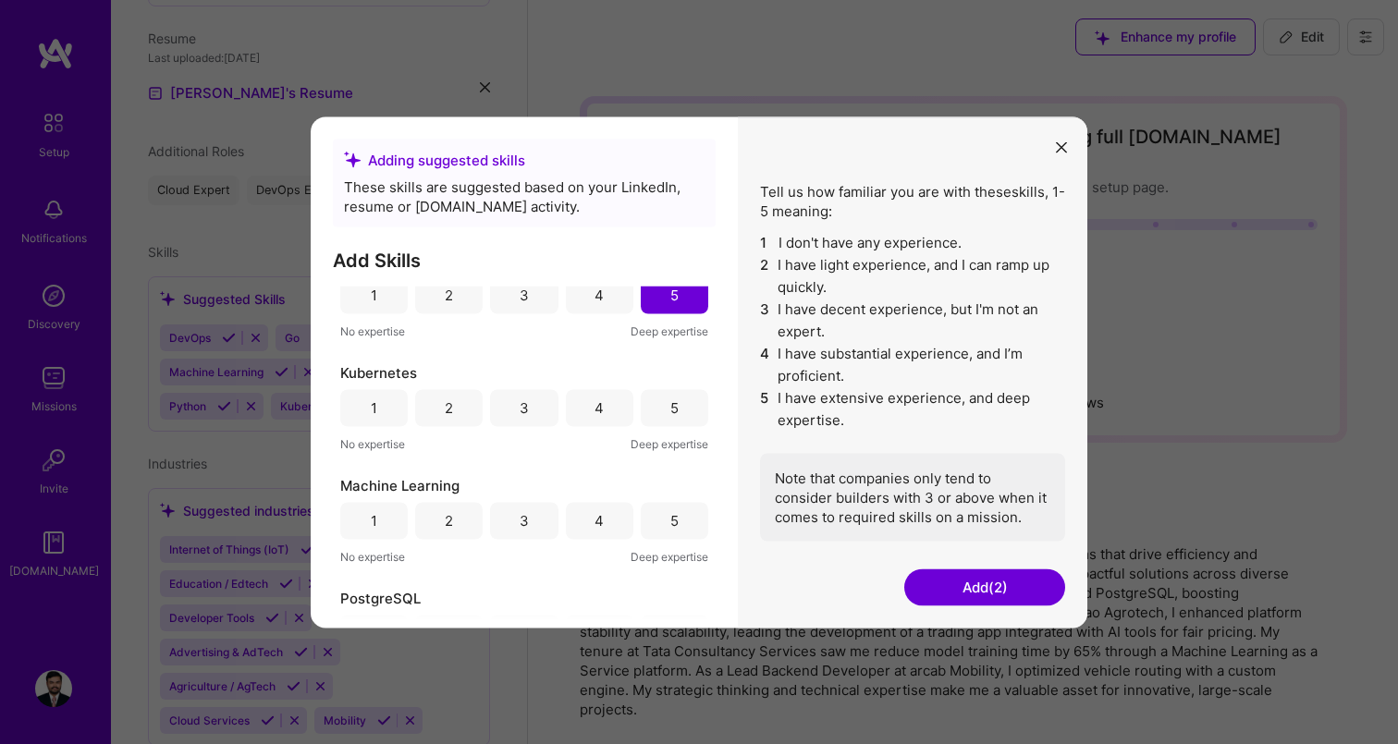
click at [668, 422] on div "5" at bounding box center [674, 407] width 67 height 37
click at [668, 502] on div "5" at bounding box center [674, 520] width 67 height 37
click at [510, 520] on div "3" at bounding box center [523, 520] width 67 height 37
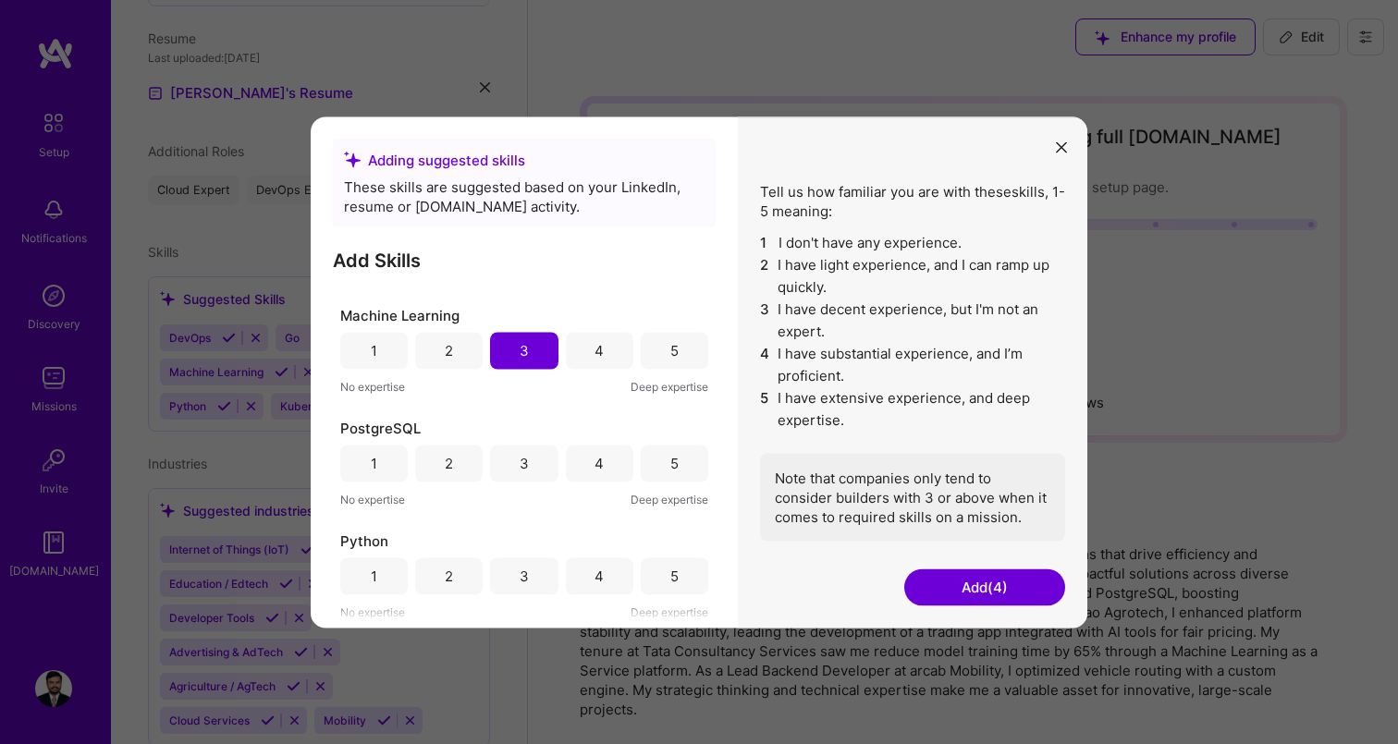
click at [652, 458] on div "5" at bounding box center [674, 463] width 67 height 37
click at [670, 580] on div "5" at bounding box center [674, 576] width 8 height 19
click at [1026, 582] on button "Add (6)" at bounding box center [984, 587] width 161 height 37
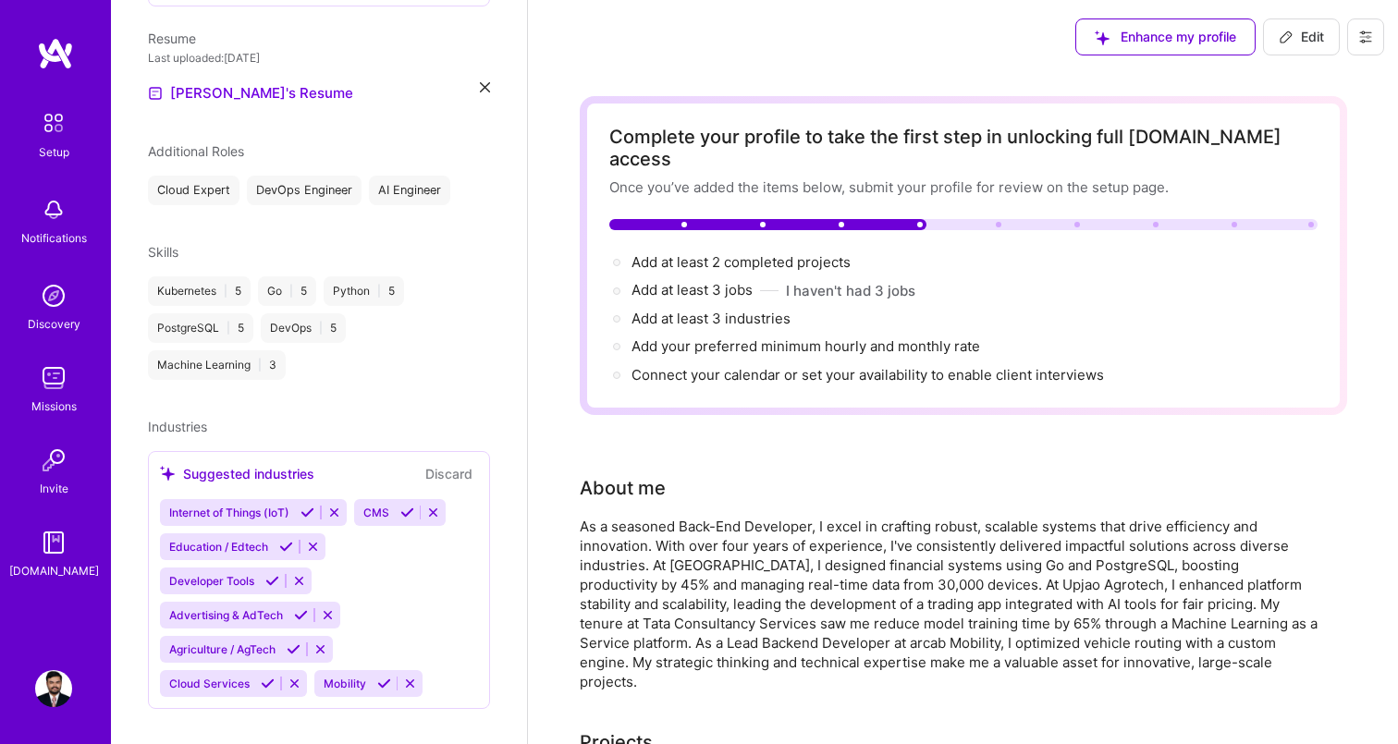
scroll to position [612, 0]
click at [305, 504] on icon at bounding box center [307, 511] width 14 height 14
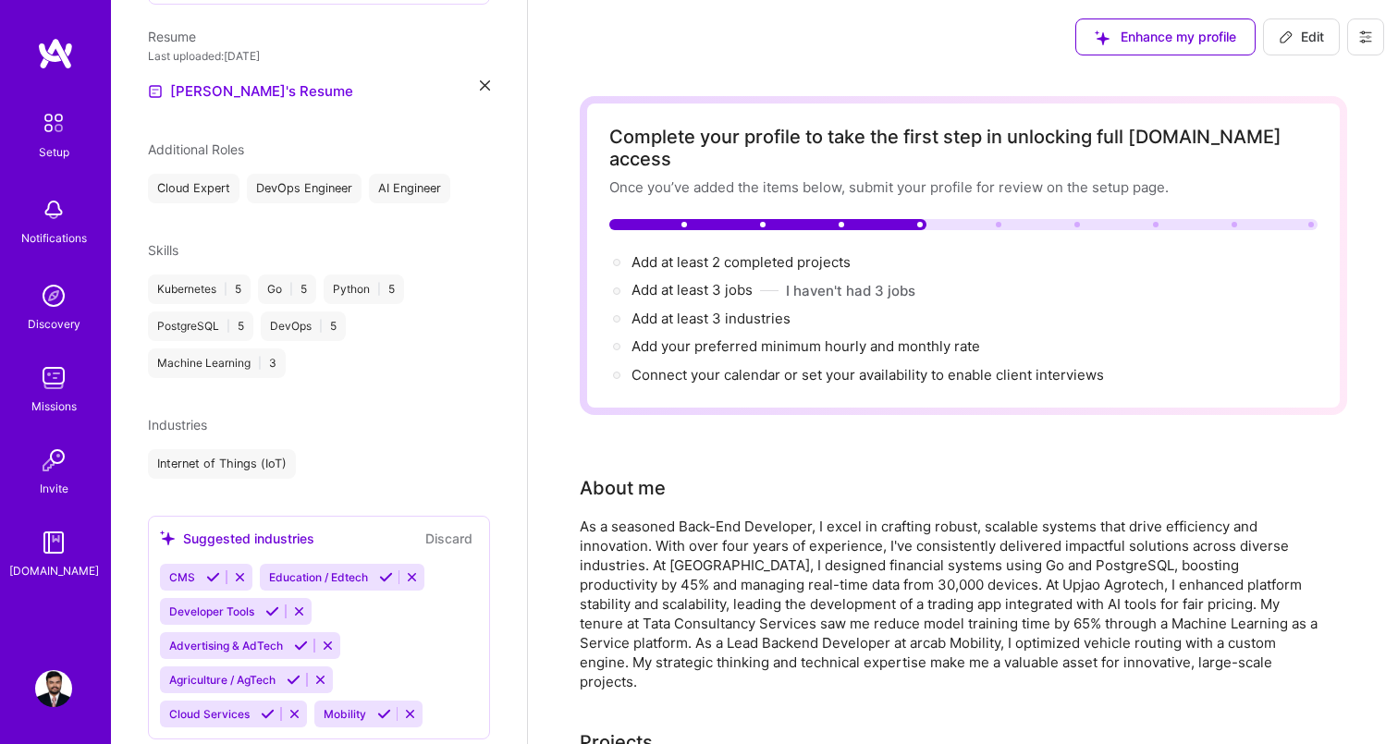
click at [386, 570] on icon at bounding box center [386, 577] width 14 height 14
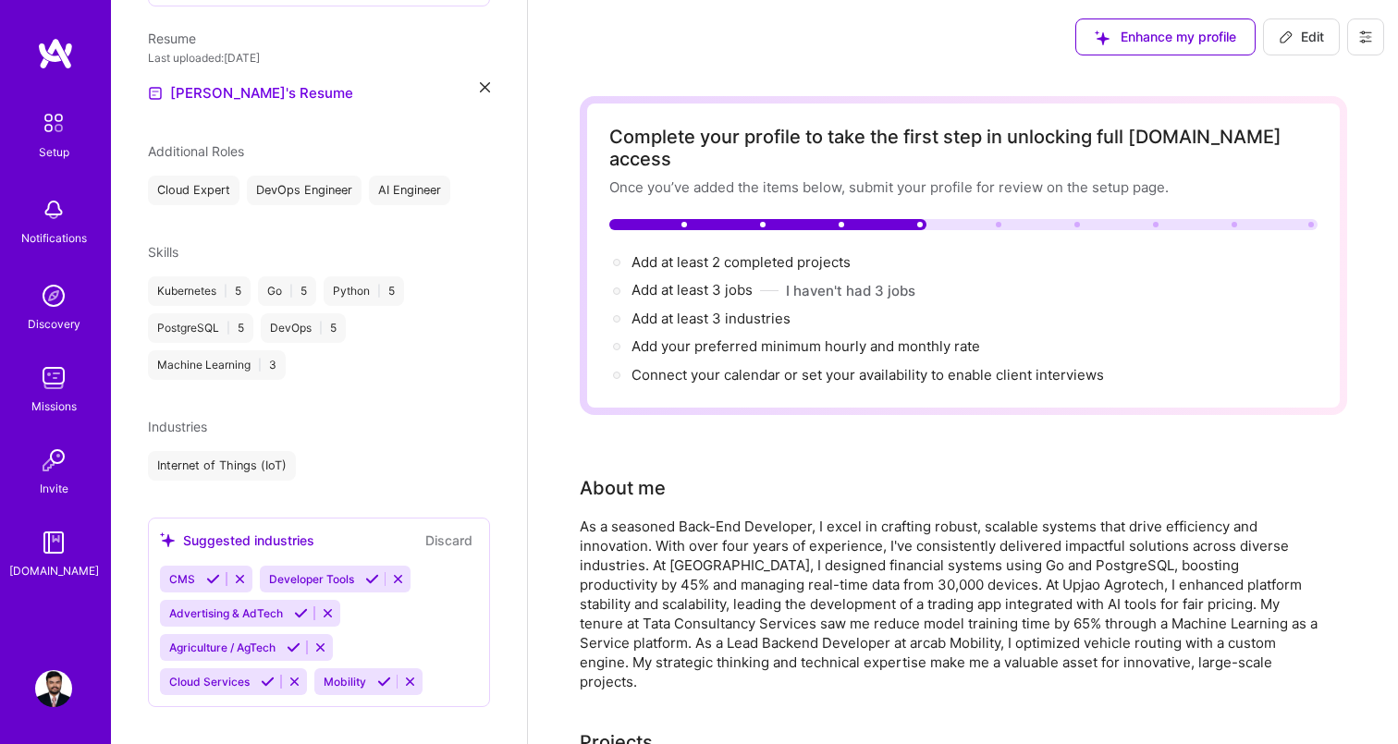
click at [297, 641] on icon at bounding box center [294, 648] width 14 height 14
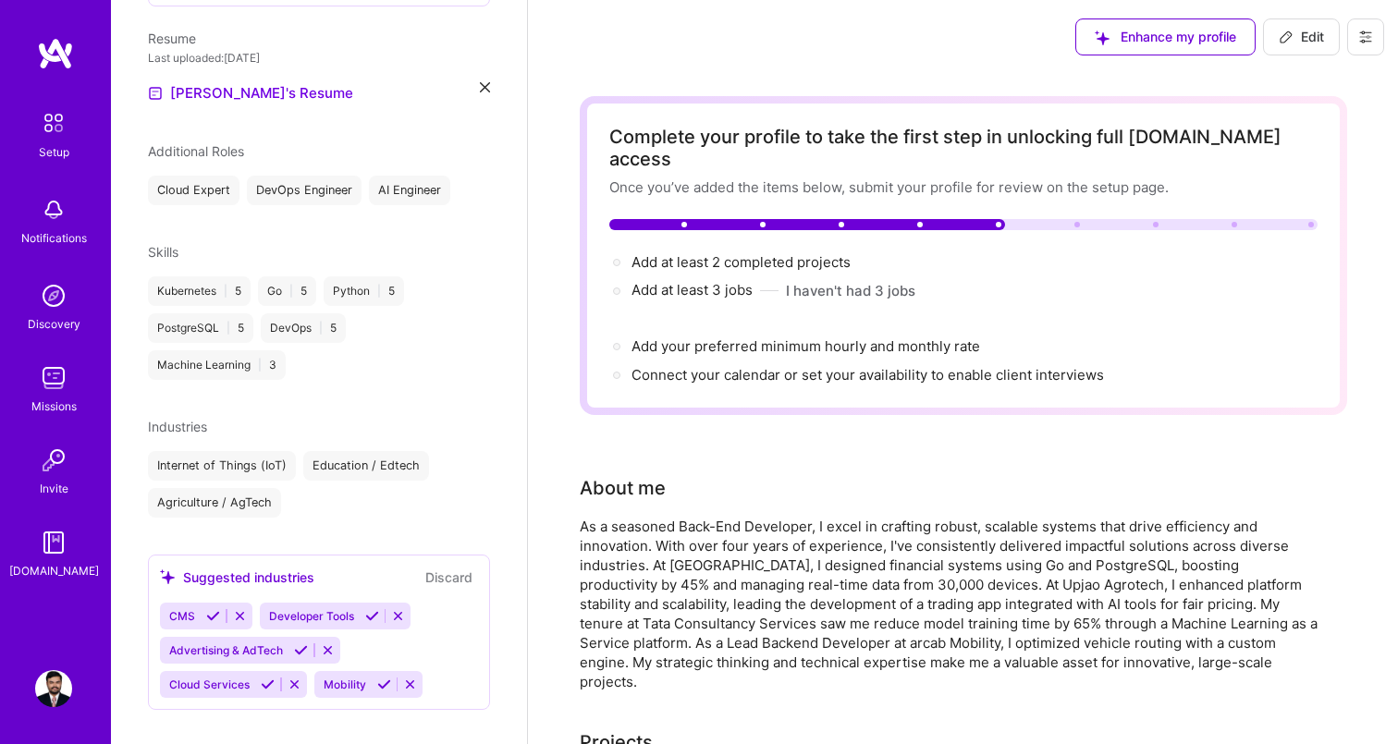
click at [300, 643] on icon at bounding box center [301, 650] width 14 height 14
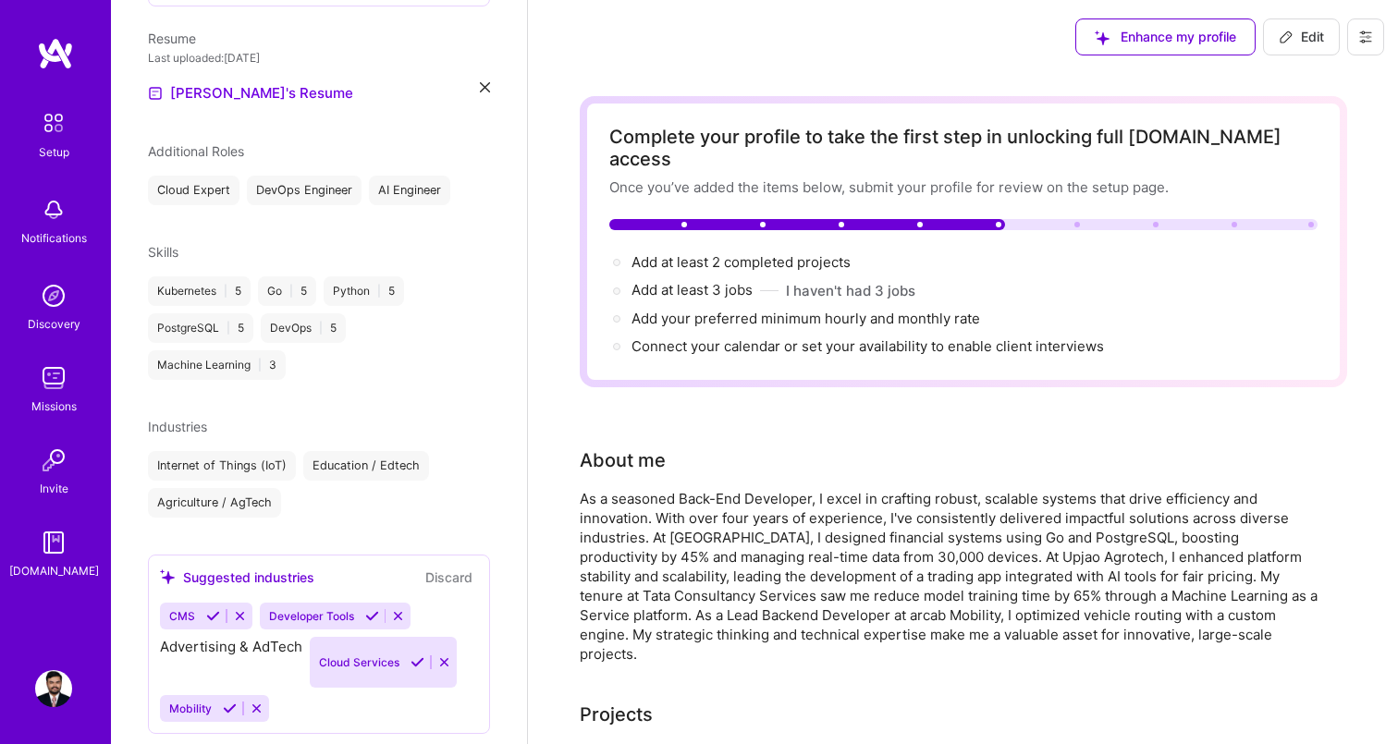
scroll to position [579, 0]
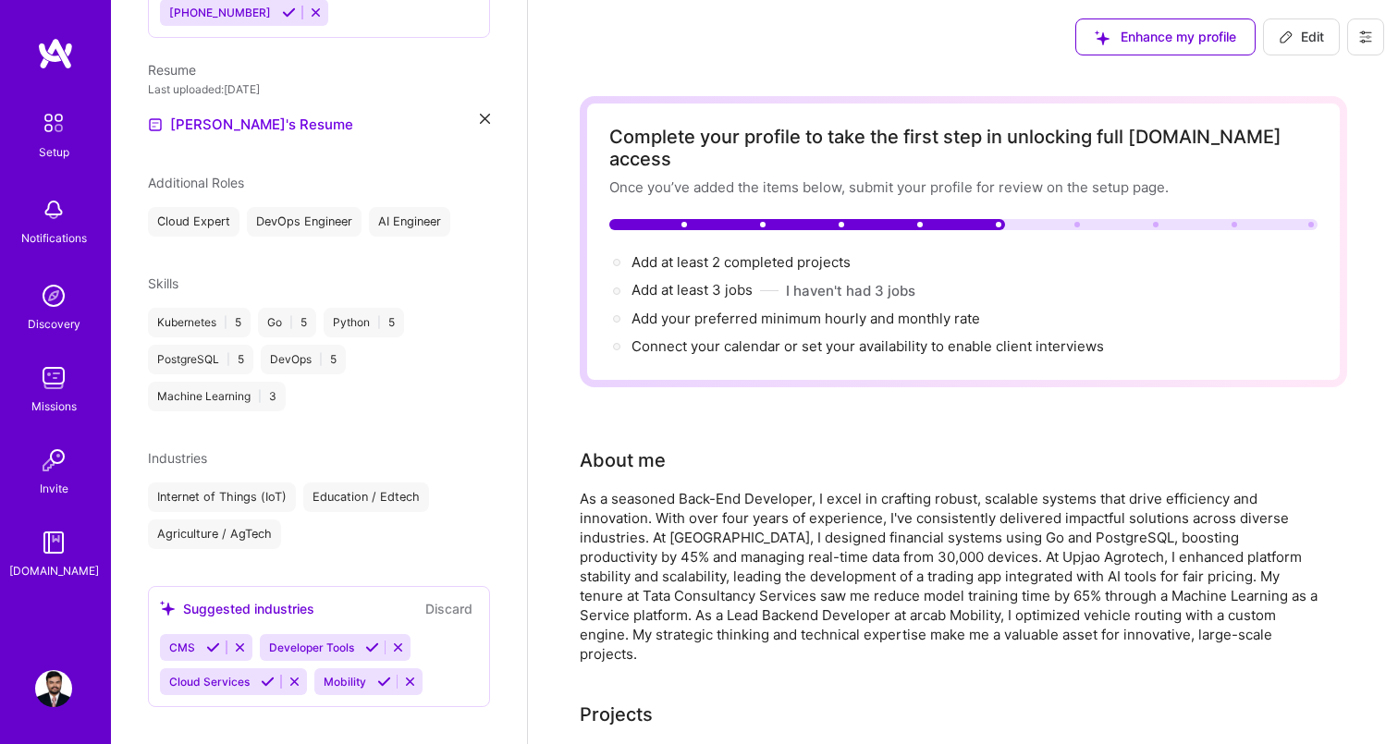
click at [267, 675] on icon at bounding box center [268, 682] width 14 height 14
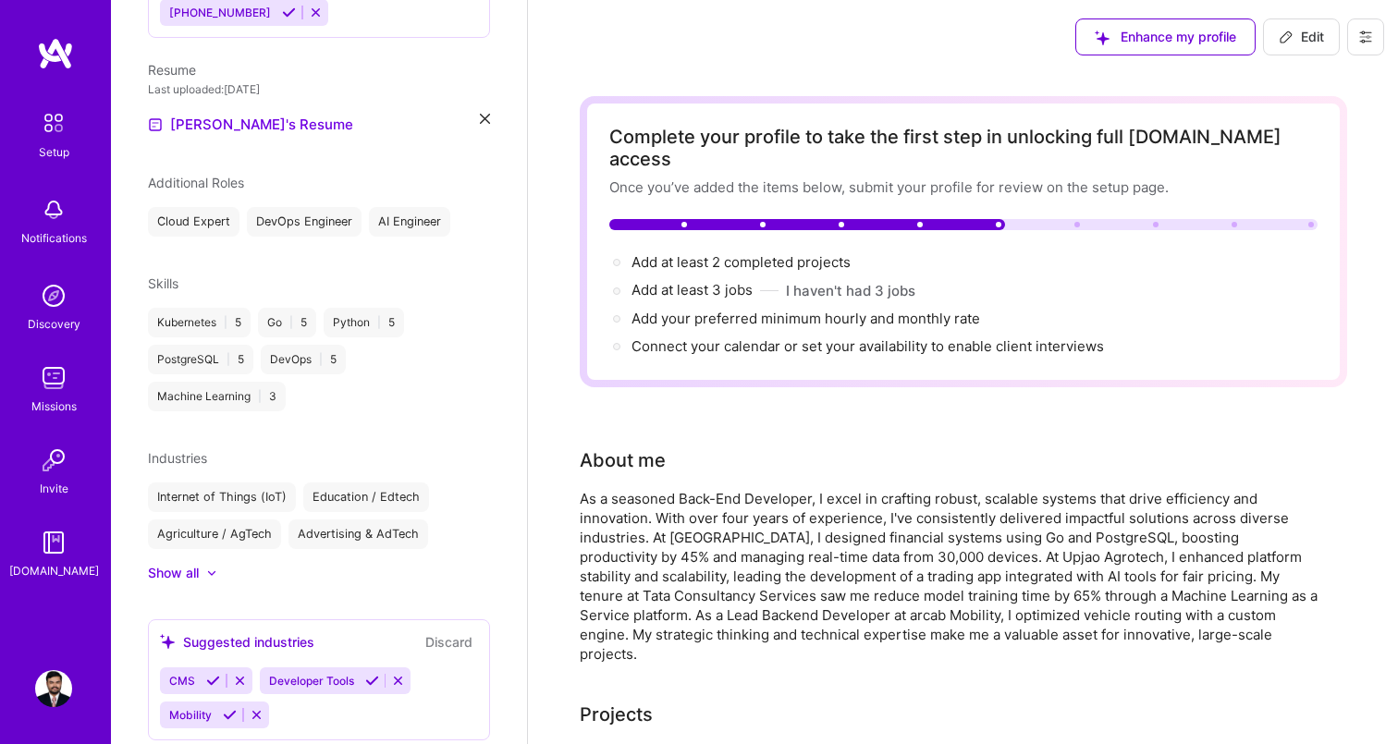
click at [229, 708] on icon at bounding box center [230, 715] width 14 height 14
click at [373, 675] on icon at bounding box center [372, 682] width 14 height 14
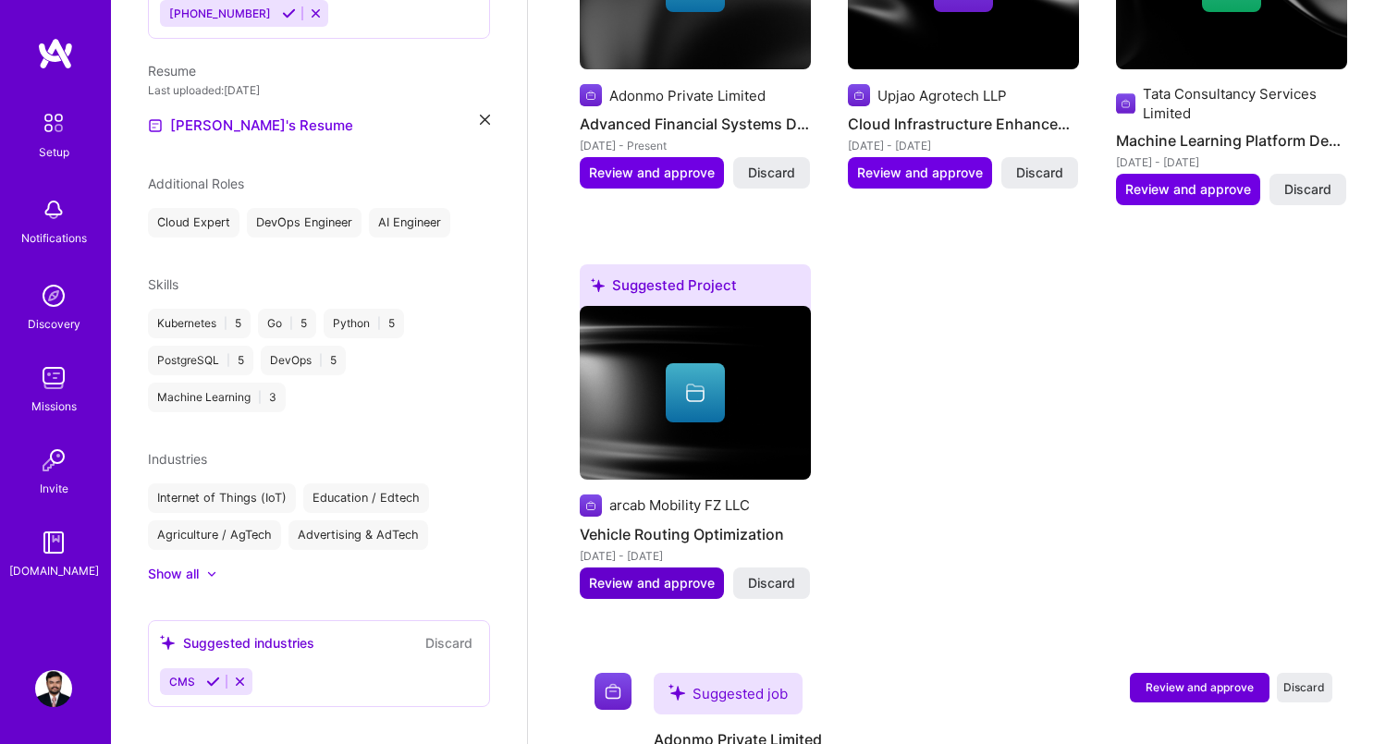
scroll to position [892, 0]
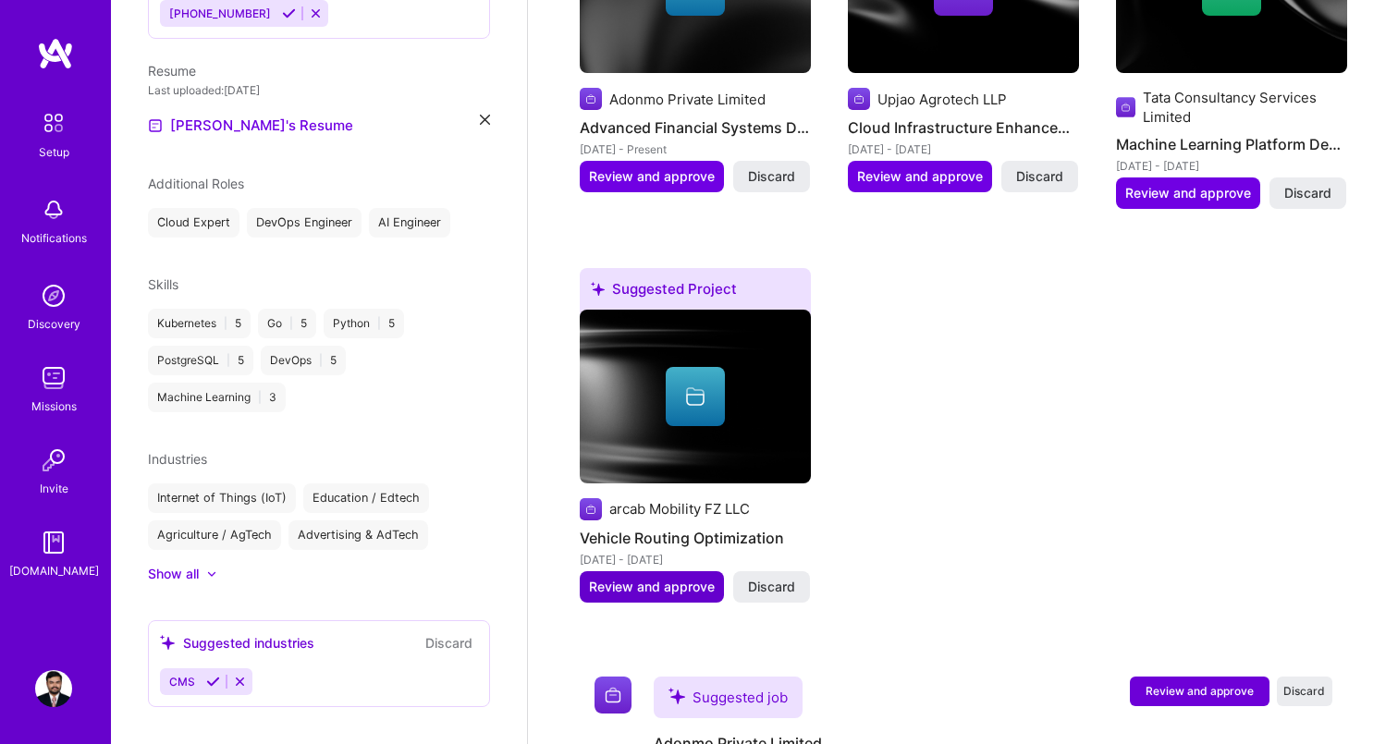
click at [668, 578] on span "Review and approve" at bounding box center [652, 587] width 126 height 18
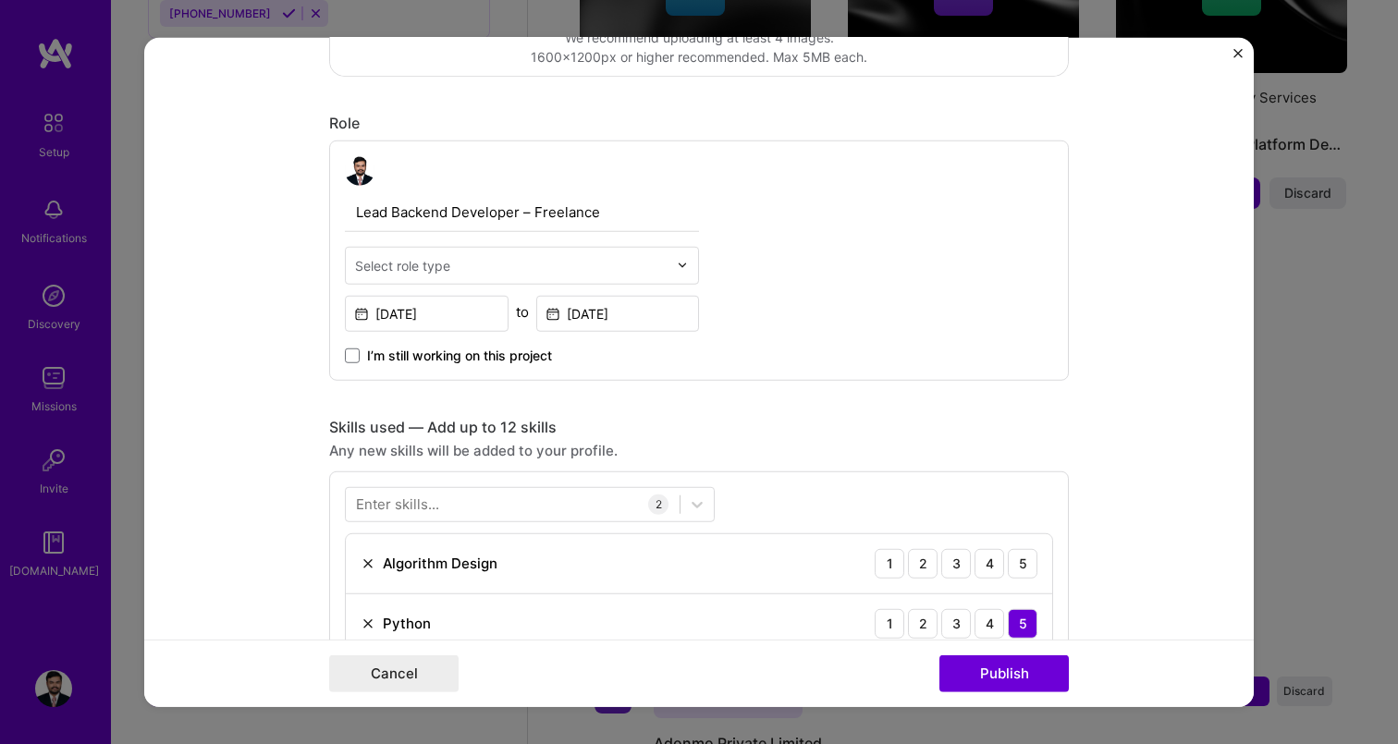
scroll to position [583, 0]
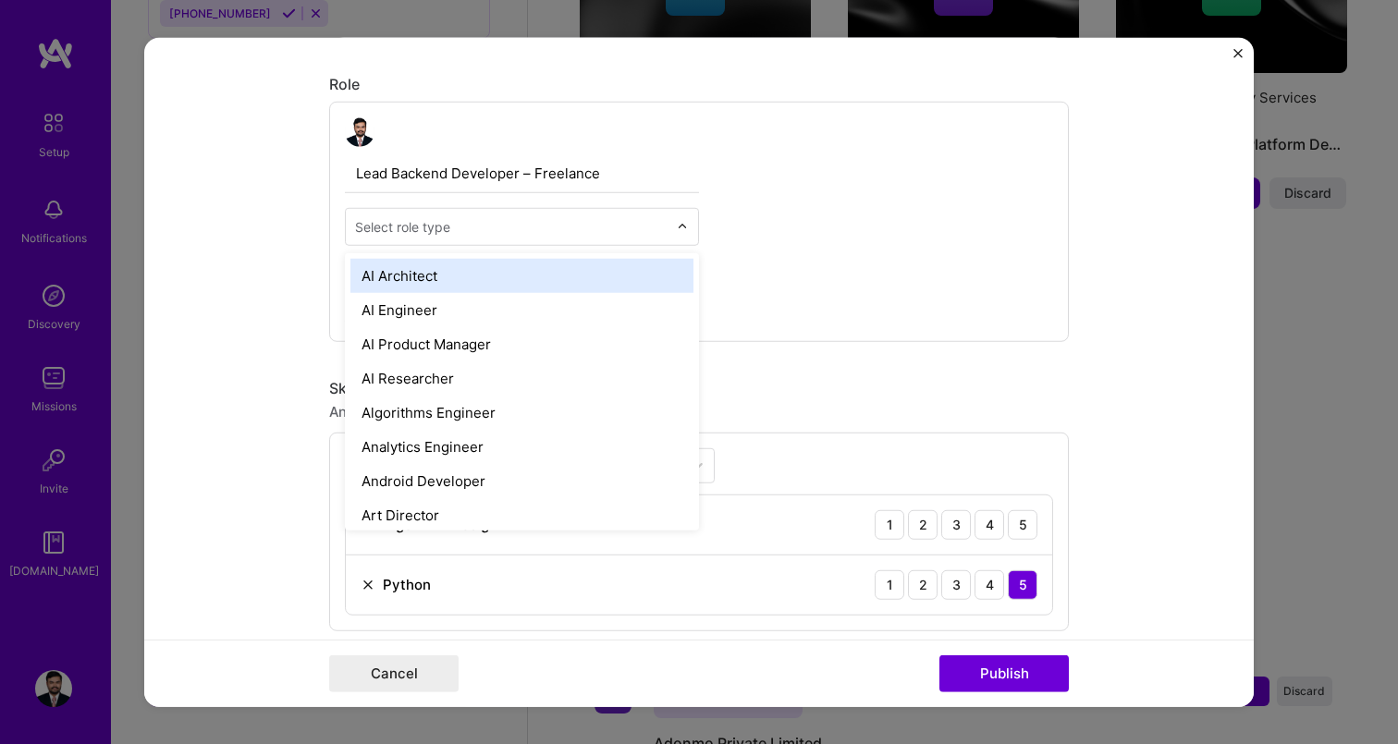
click at [461, 228] on input "text" at bounding box center [511, 225] width 312 height 19
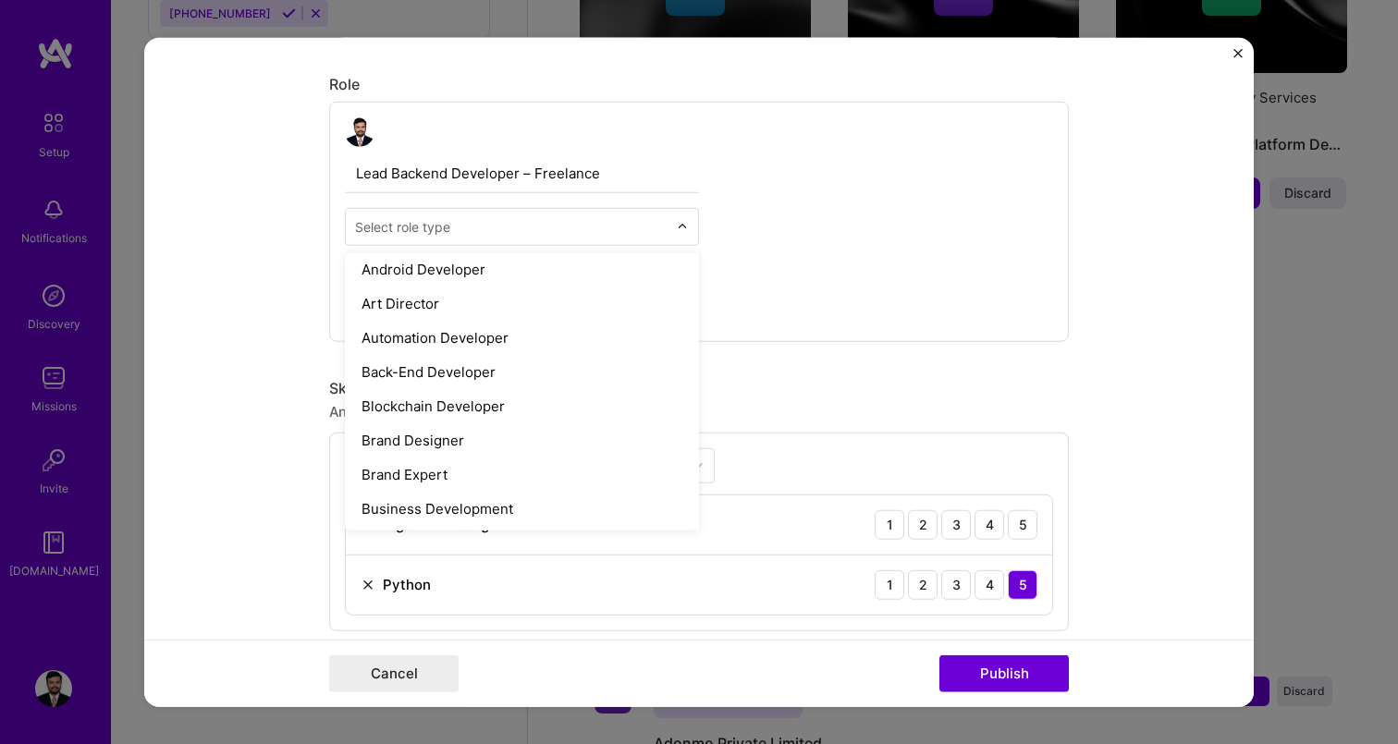
scroll to position [215, 0]
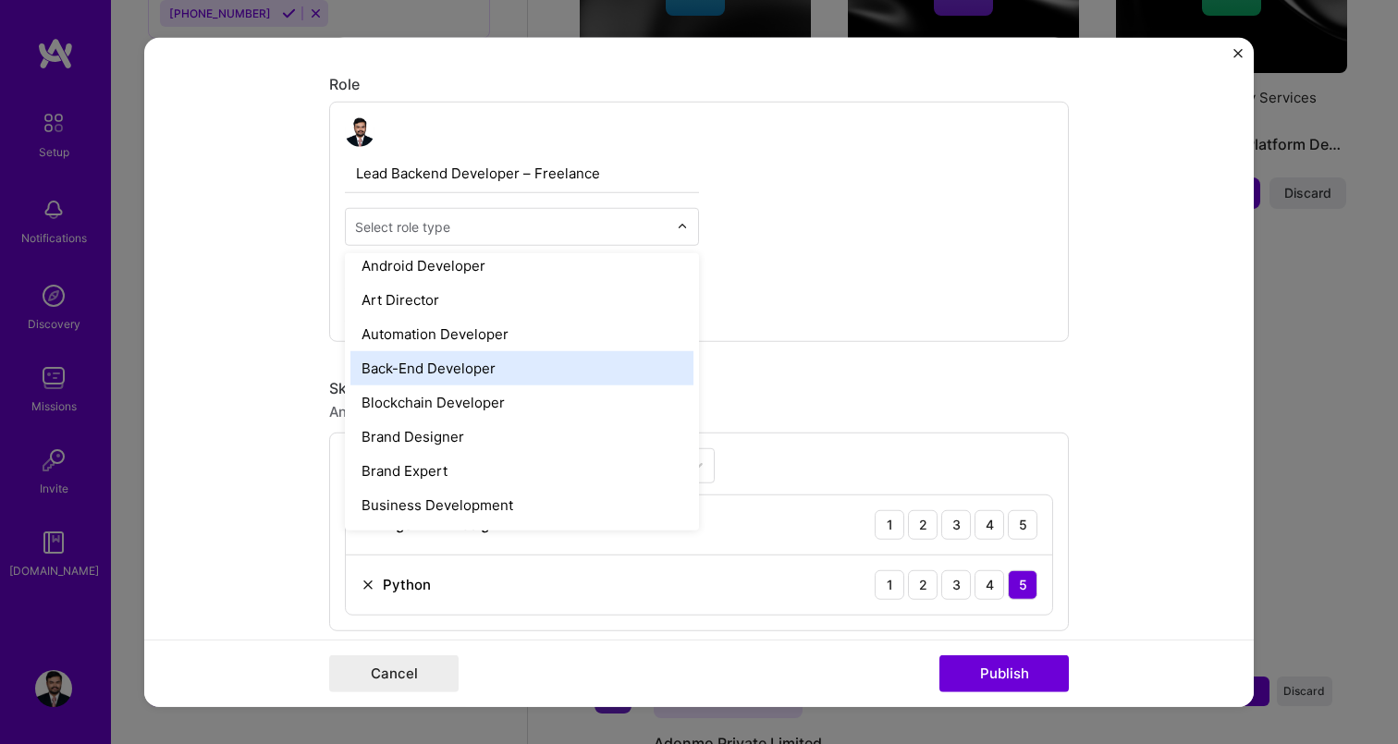
click at [516, 374] on div "Back-End Developer" at bounding box center [521, 367] width 343 height 34
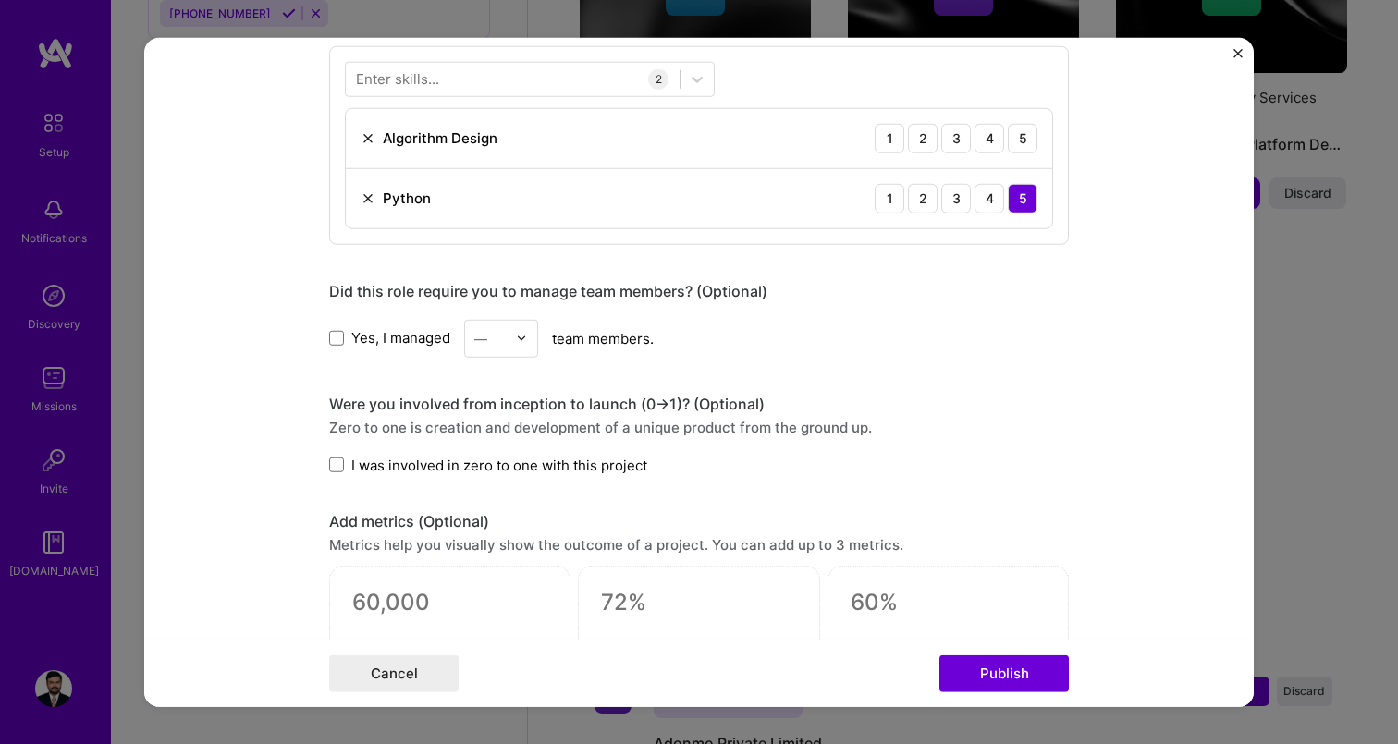
scroll to position [885, 0]
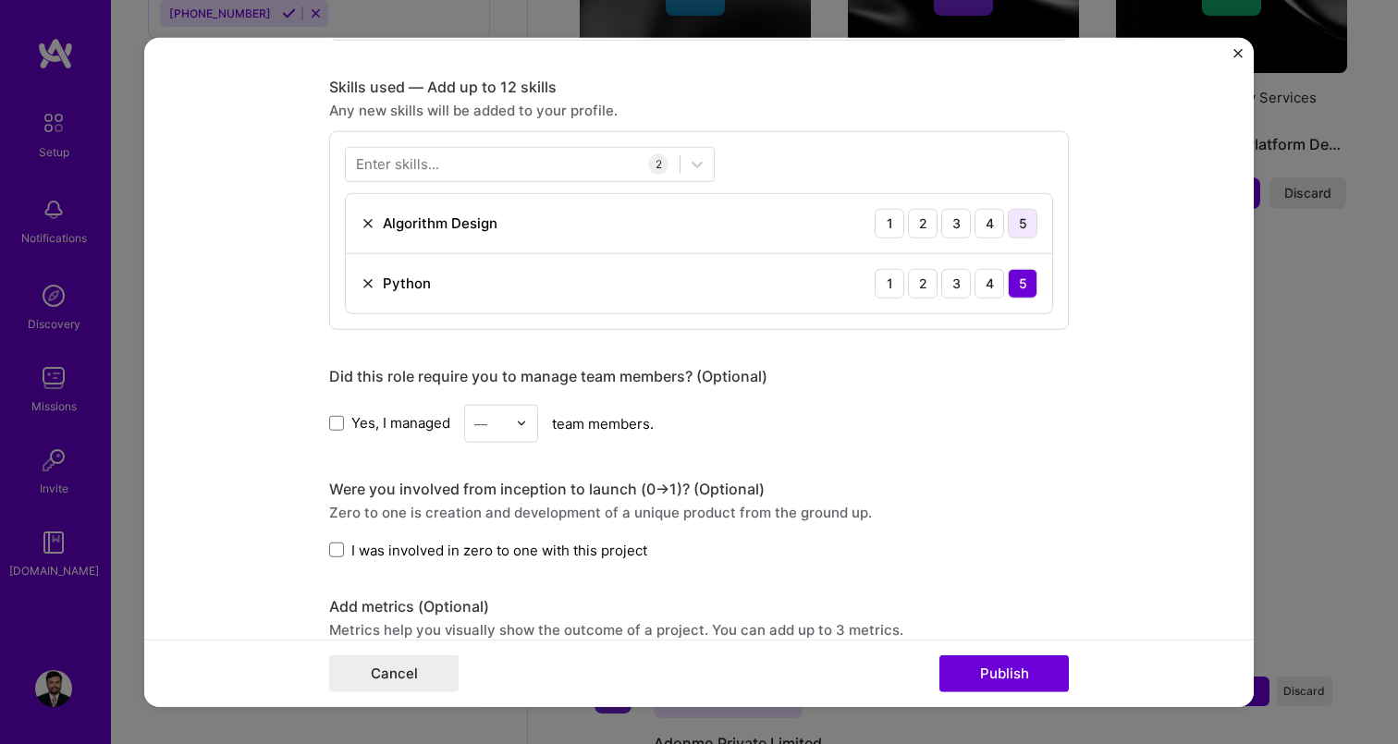
click at [1021, 218] on div "5" at bounding box center [1023, 223] width 30 height 30
click at [375, 167] on div "Enter skills..." at bounding box center [397, 163] width 83 height 19
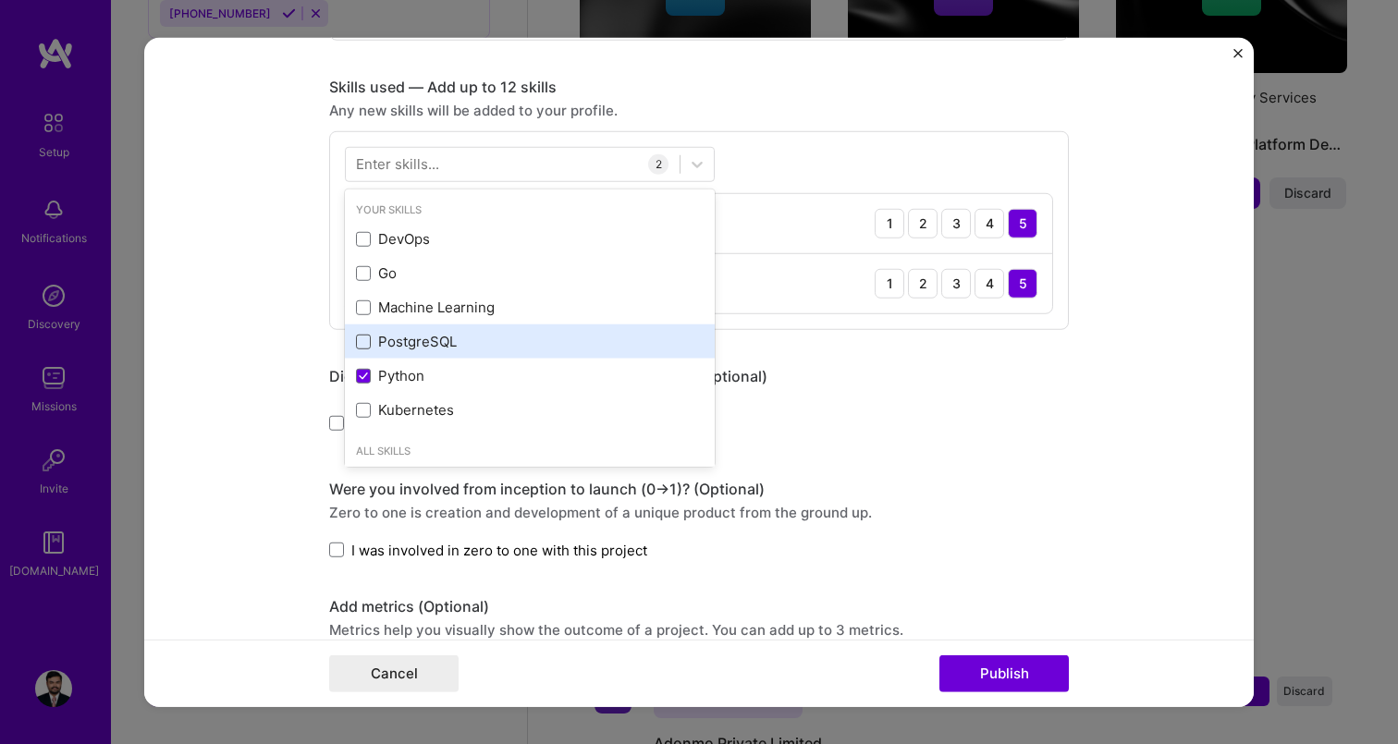
click at [356, 338] on span at bounding box center [363, 342] width 15 height 15
click at [0, 0] on input "checkbox" at bounding box center [0, 0] width 0 height 0
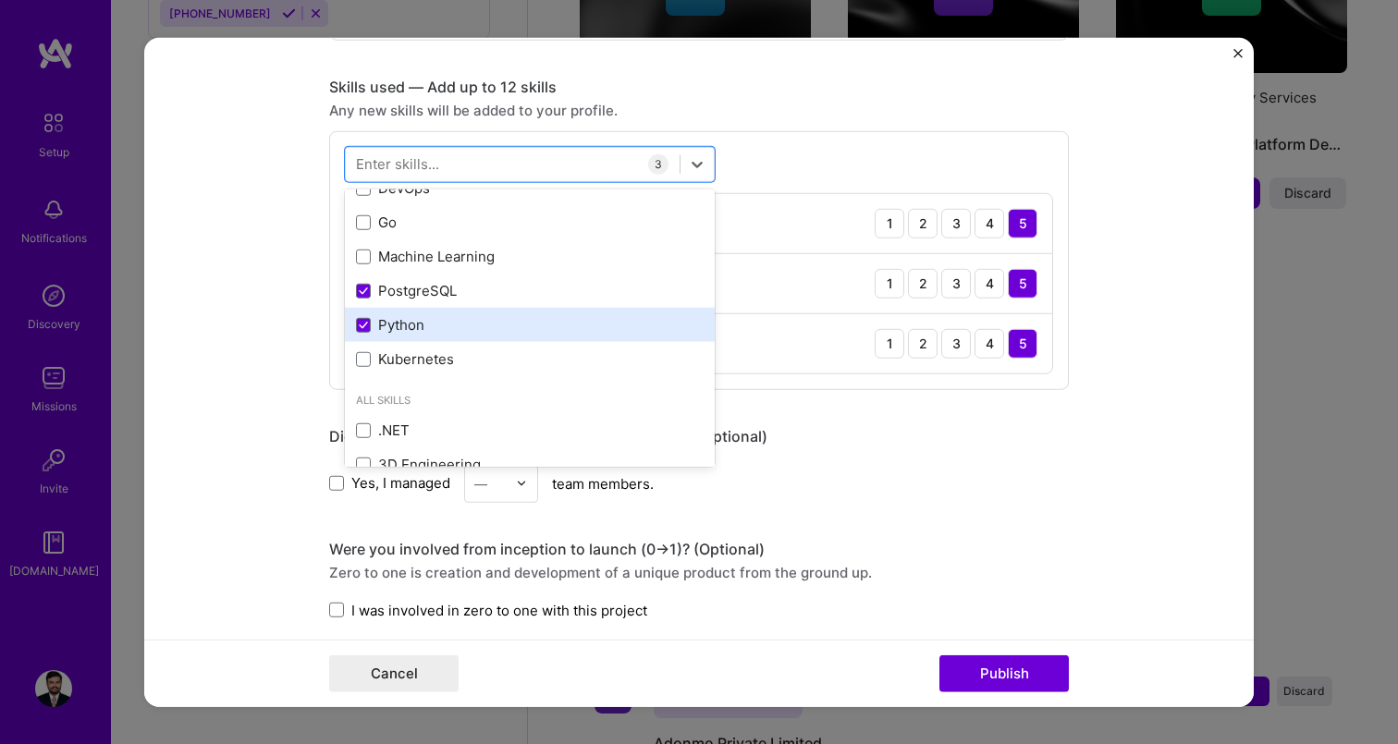
scroll to position [56, 0]
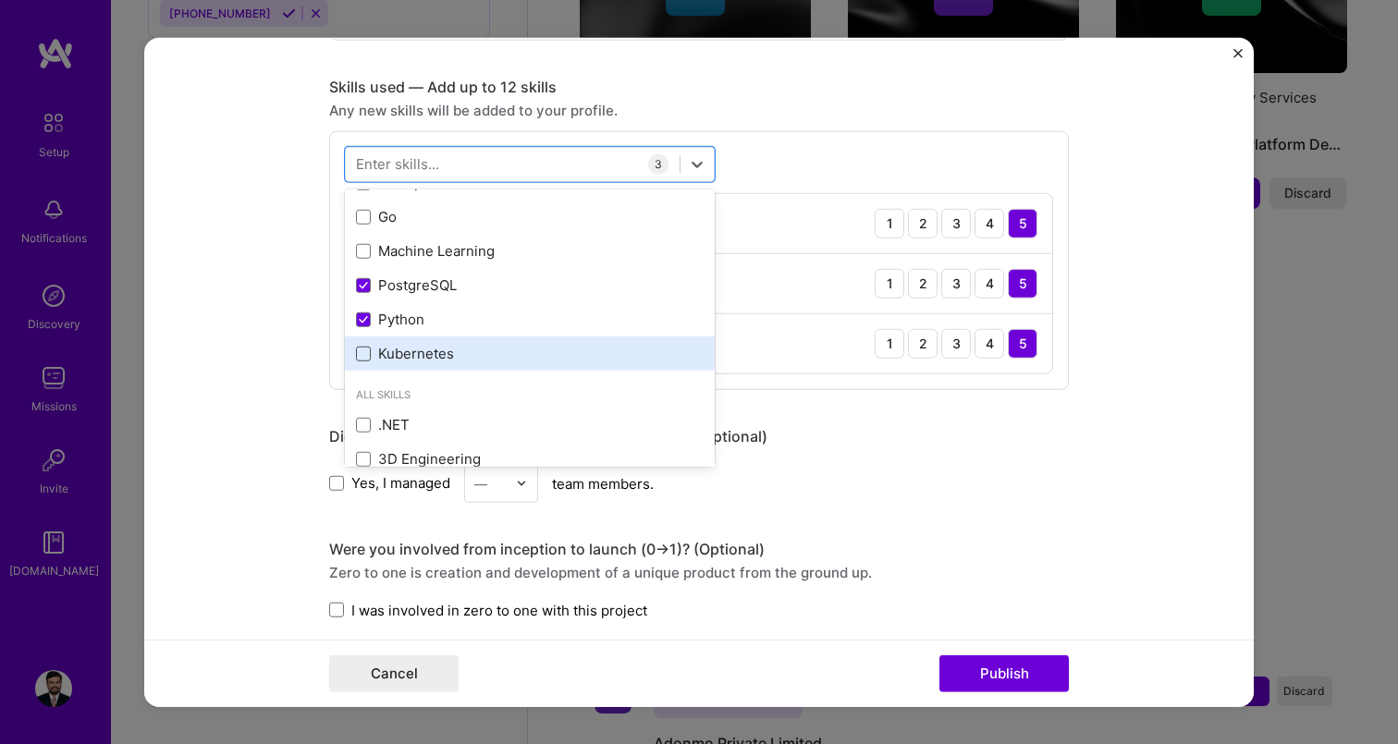
click at [370, 352] on span at bounding box center [363, 354] width 15 height 15
click at [0, 0] on input "checkbox" at bounding box center [0, 0] width 0 height 0
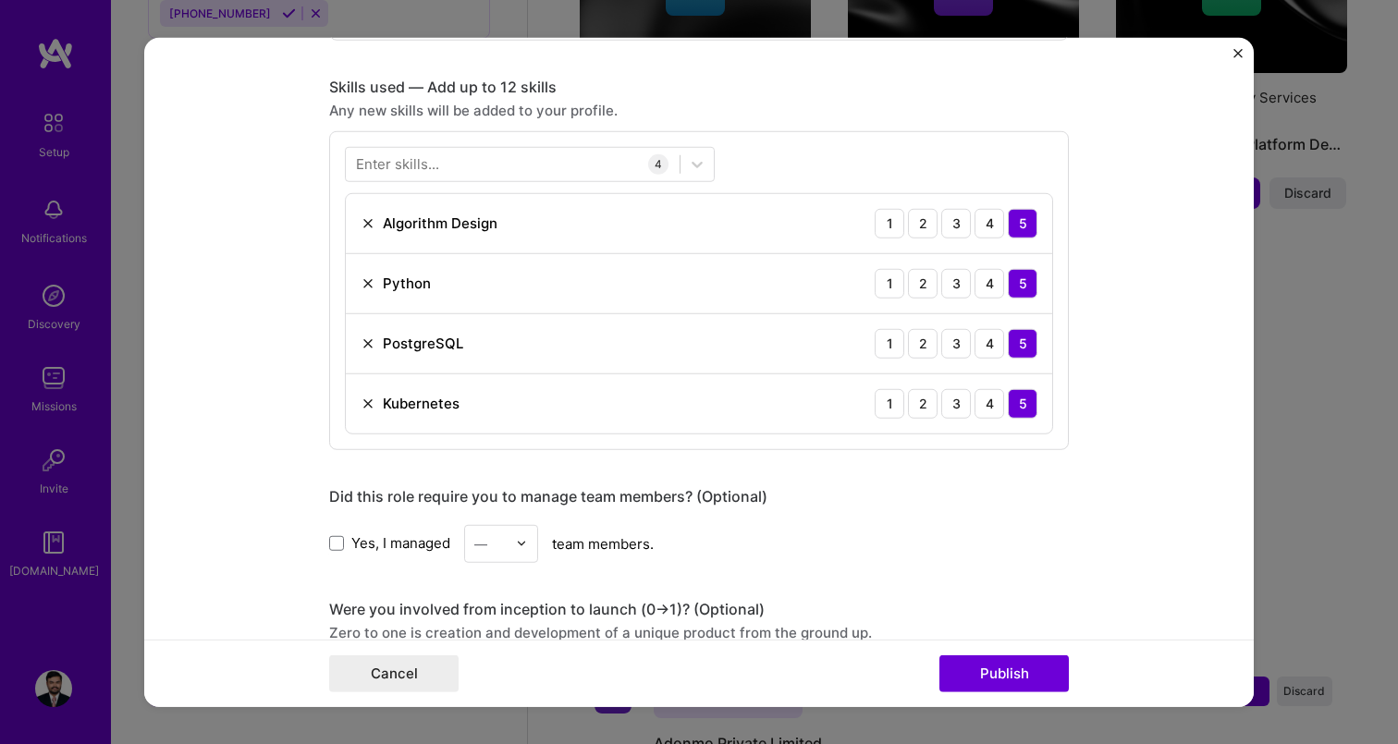
click at [962, 488] on div "Did this role require you to manage team members? (Optional)" at bounding box center [699, 495] width 740 height 19
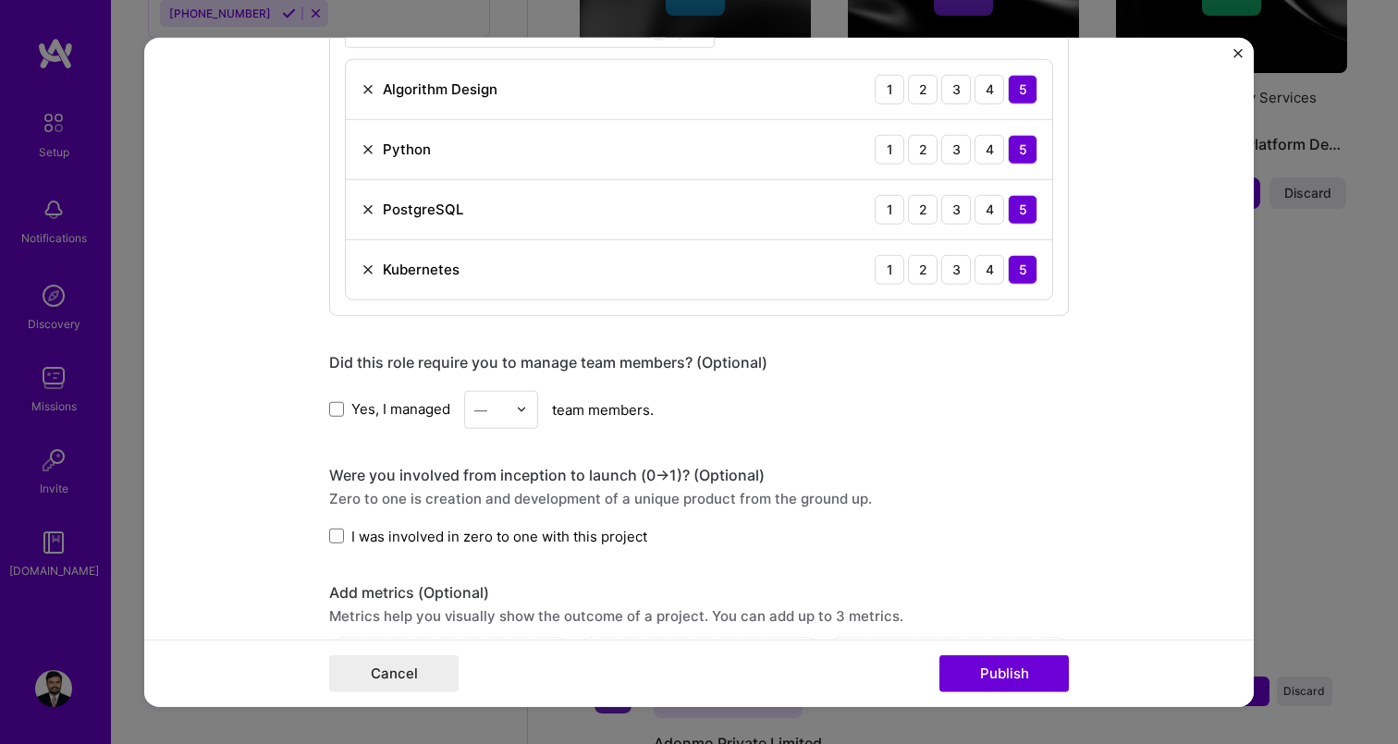
scroll to position [1065, 0]
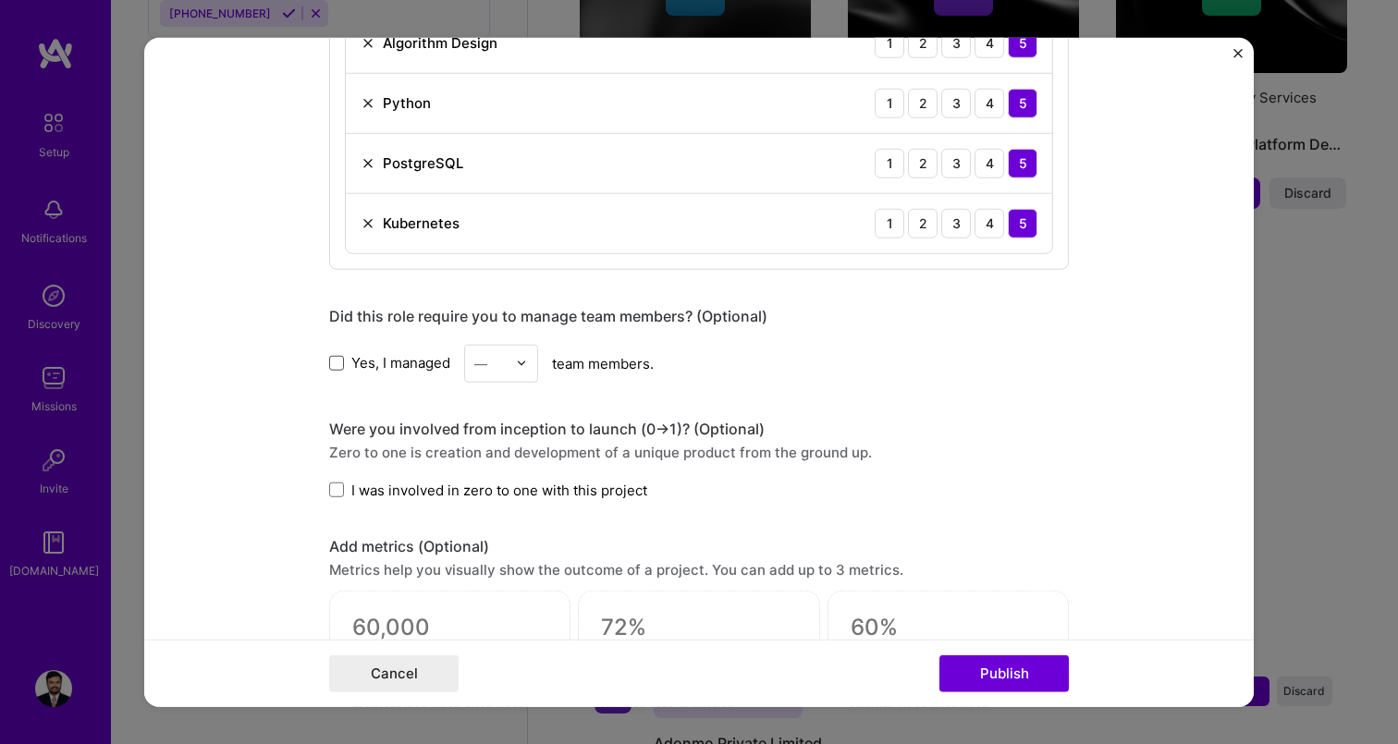
click at [332, 364] on span at bounding box center [336, 363] width 15 height 15
click at [0, 0] on input "Yes, I managed" at bounding box center [0, 0] width 0 height 0
click at [496, 363] on input "text" at bounding box center [490, 362] width 32 height 19
click at [496, 414] on div "1" at bounding box center [501, 412] width 63 height 34
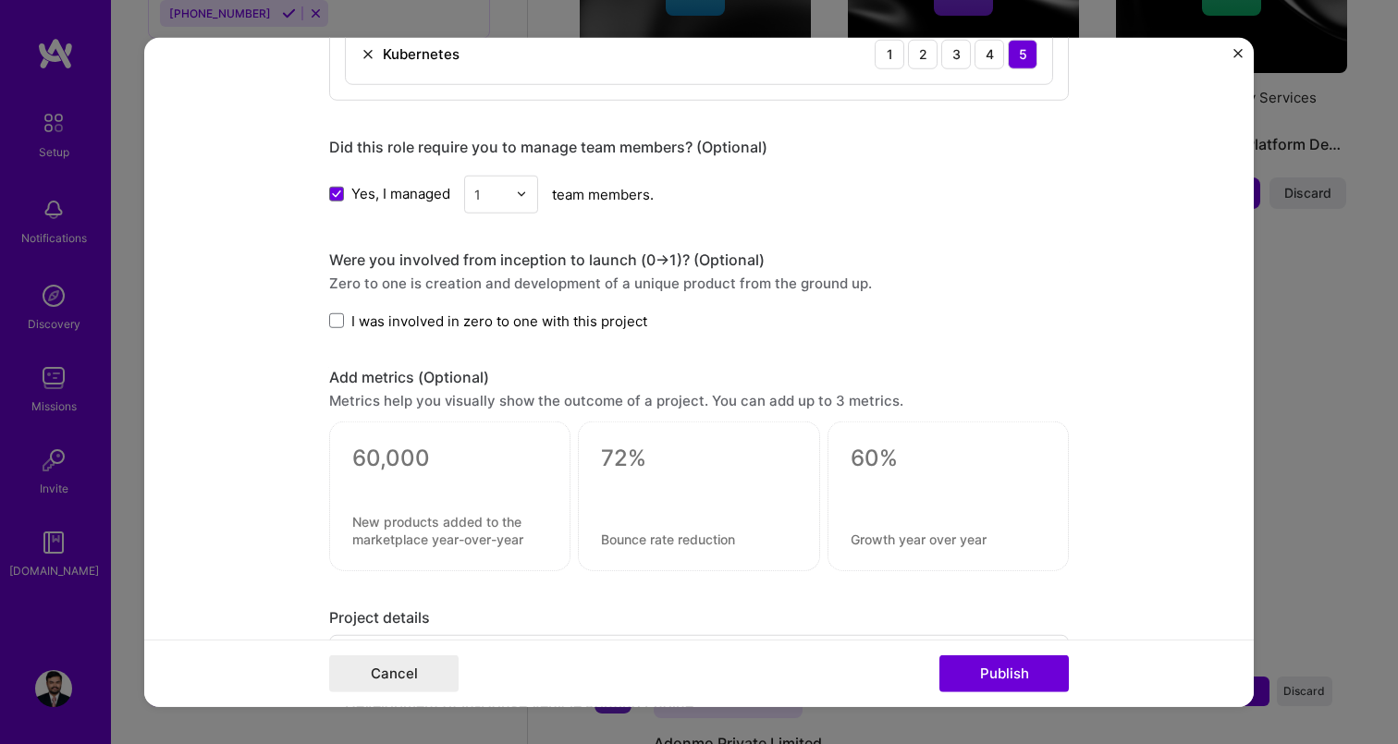
scroll to position [1255, 0]
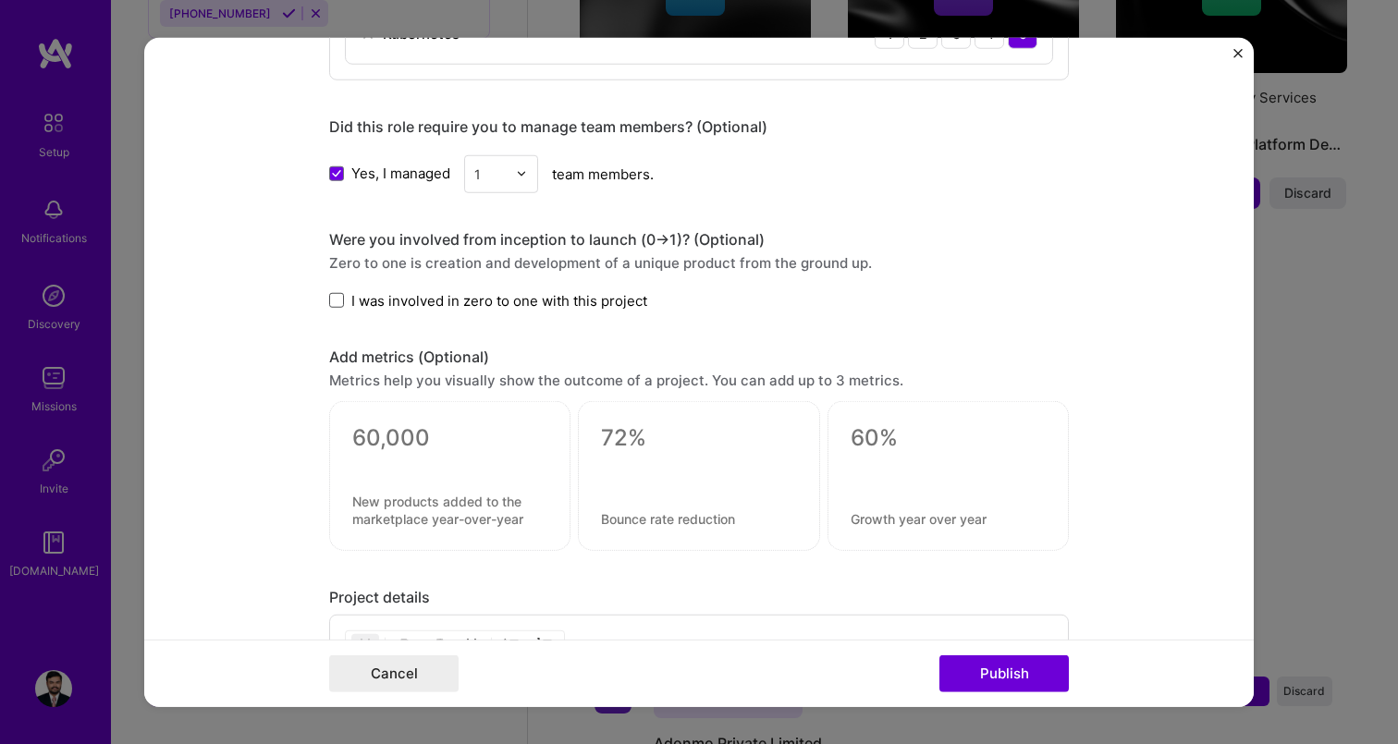
click at [331, 300] on span at bounding box center [336, 300] width 15 height 15
click at [0, 0] on input "I was involved in zero to one with this project" at bounding box center [0, 0] width 0 height 0
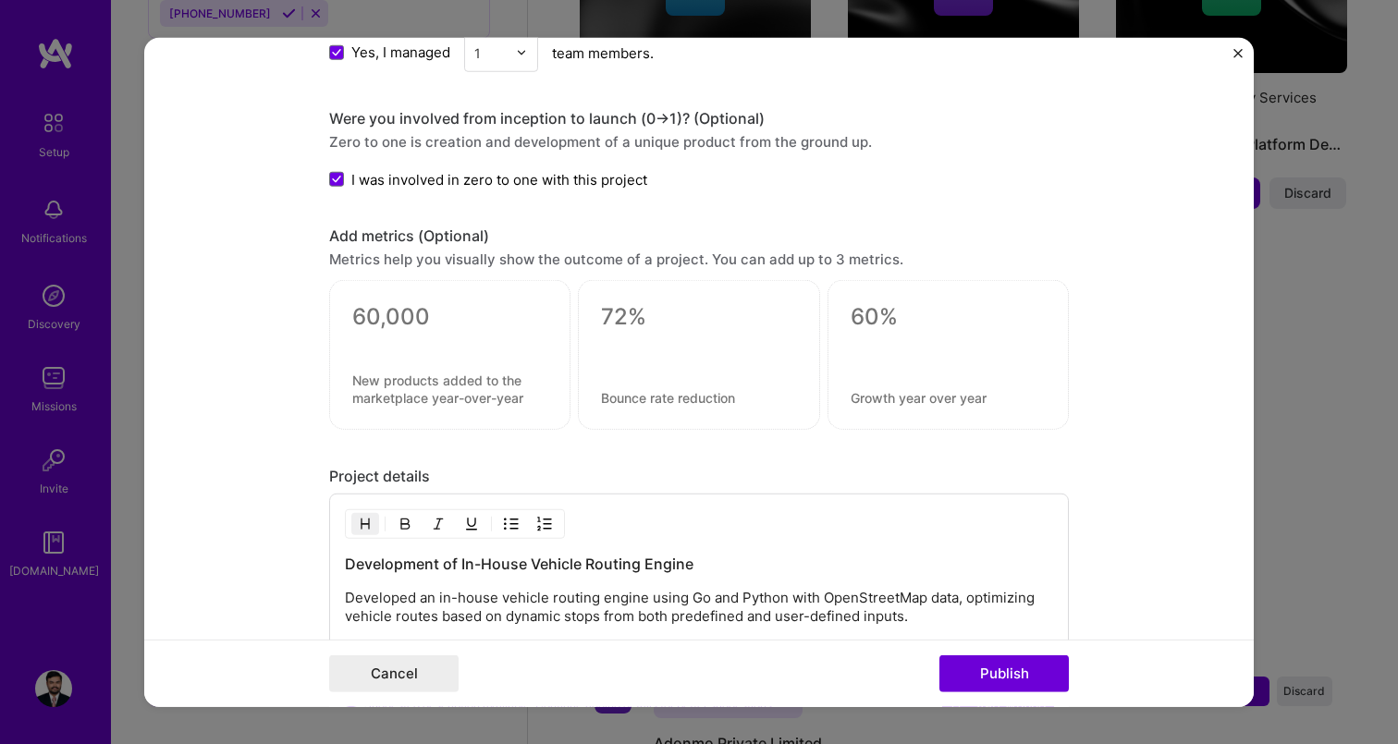
scroll to position [1397, 0]
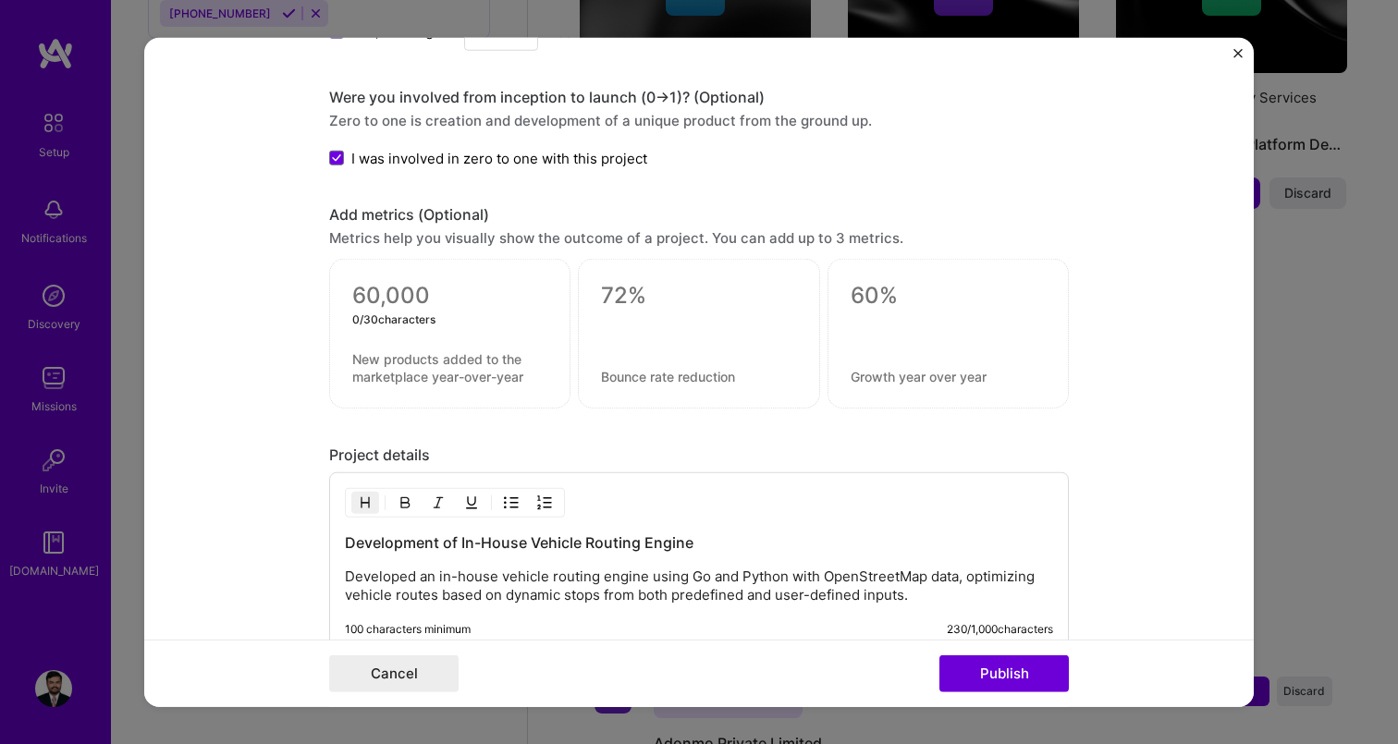
click at [424, 291] on textarea at bounding box center [449, 296] width 195 height 28
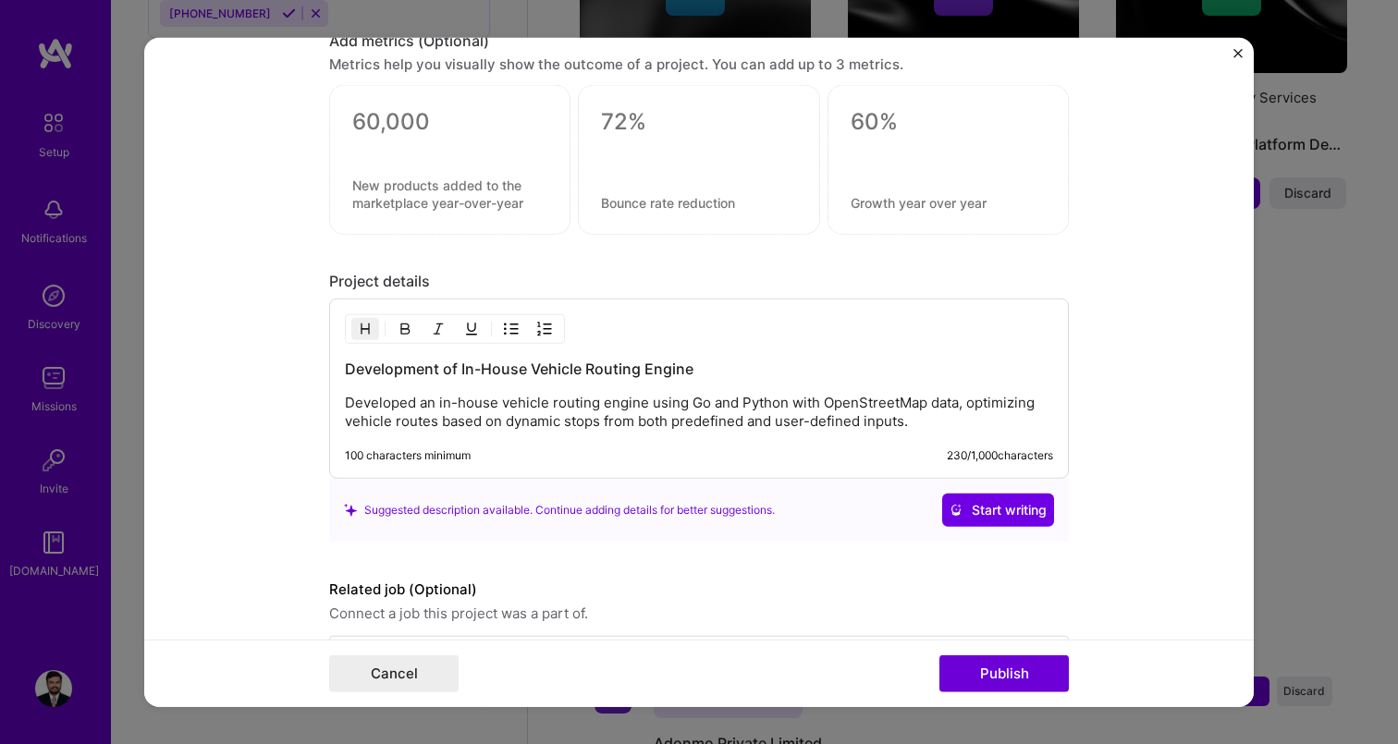
scroll to position [1640, 0]
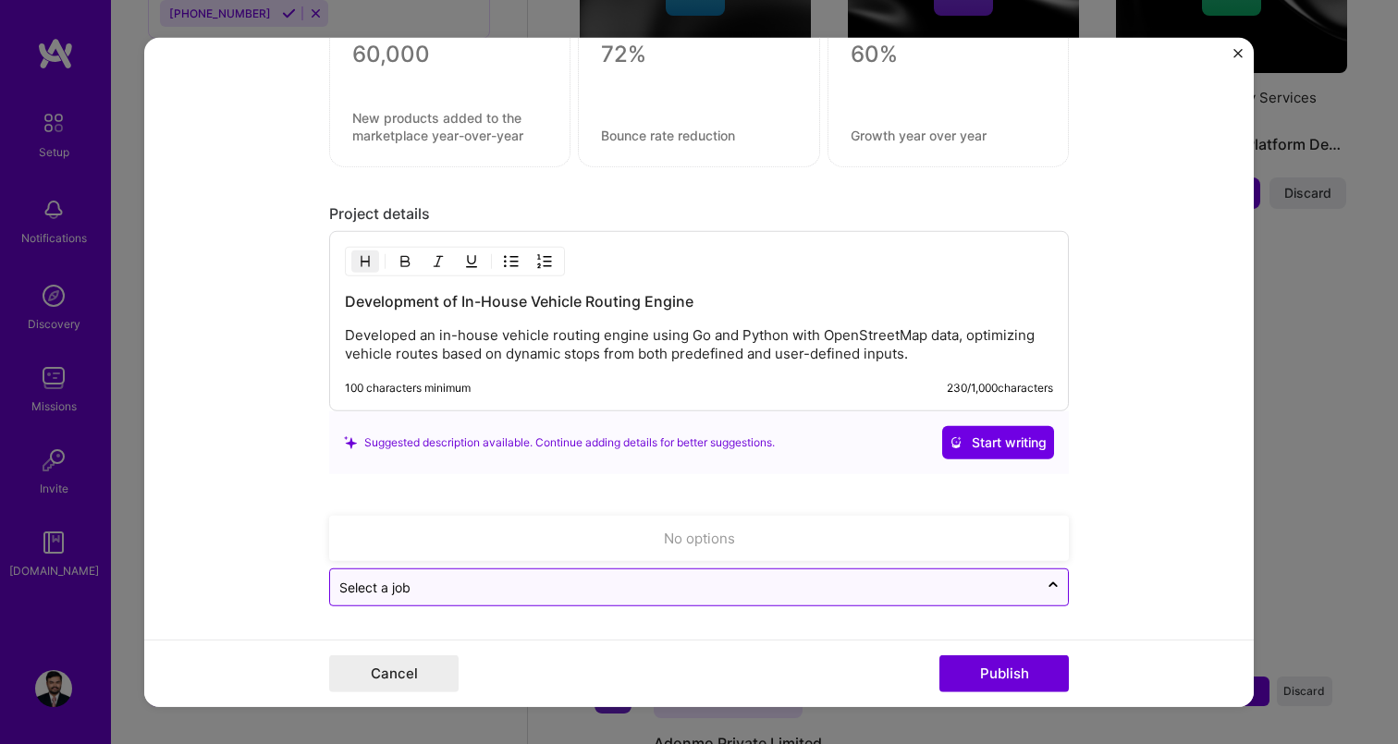
click at [474, 581] on input "text" at bounding box center [684, 587] width 690 height 19
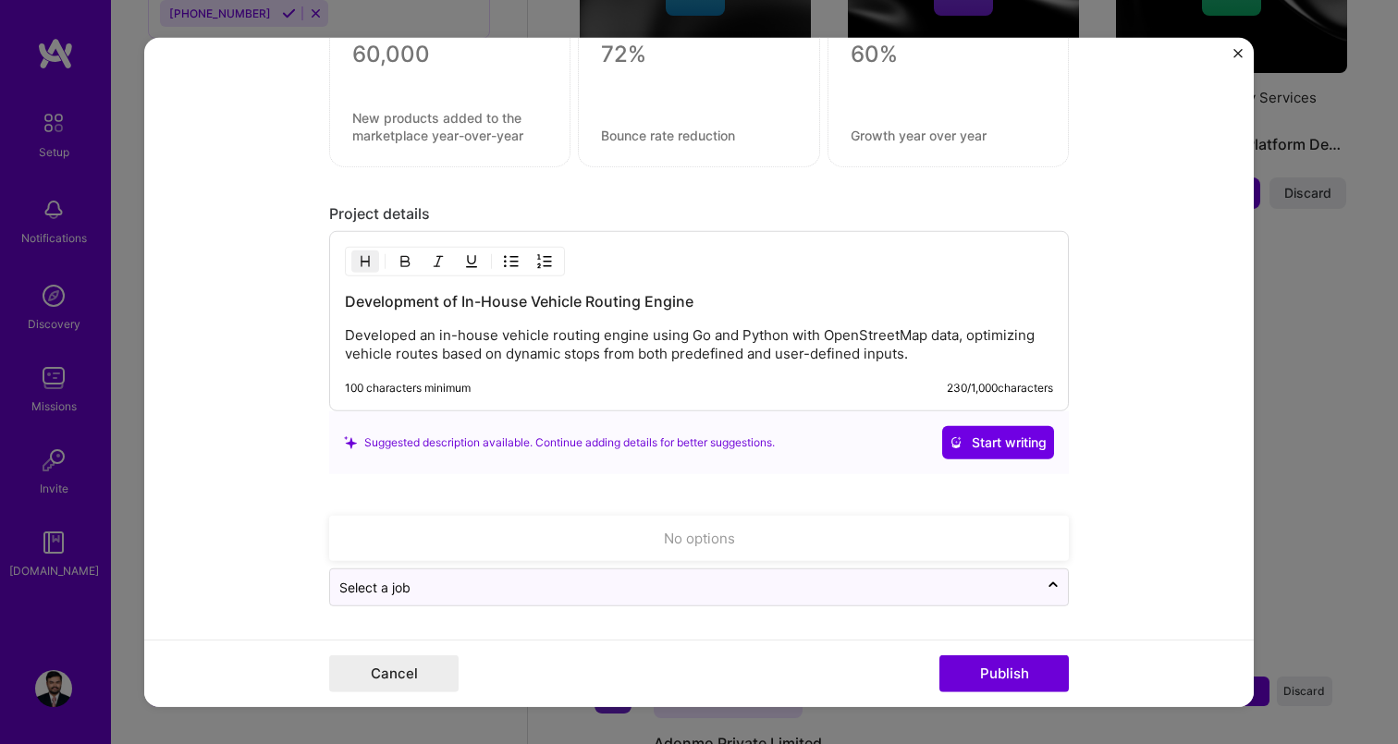
click at [636, 625] on form "Editing suggested project This project is suggested based on your LinkedIn, res…" at bounding box center [698, 372] width 1109 height 670
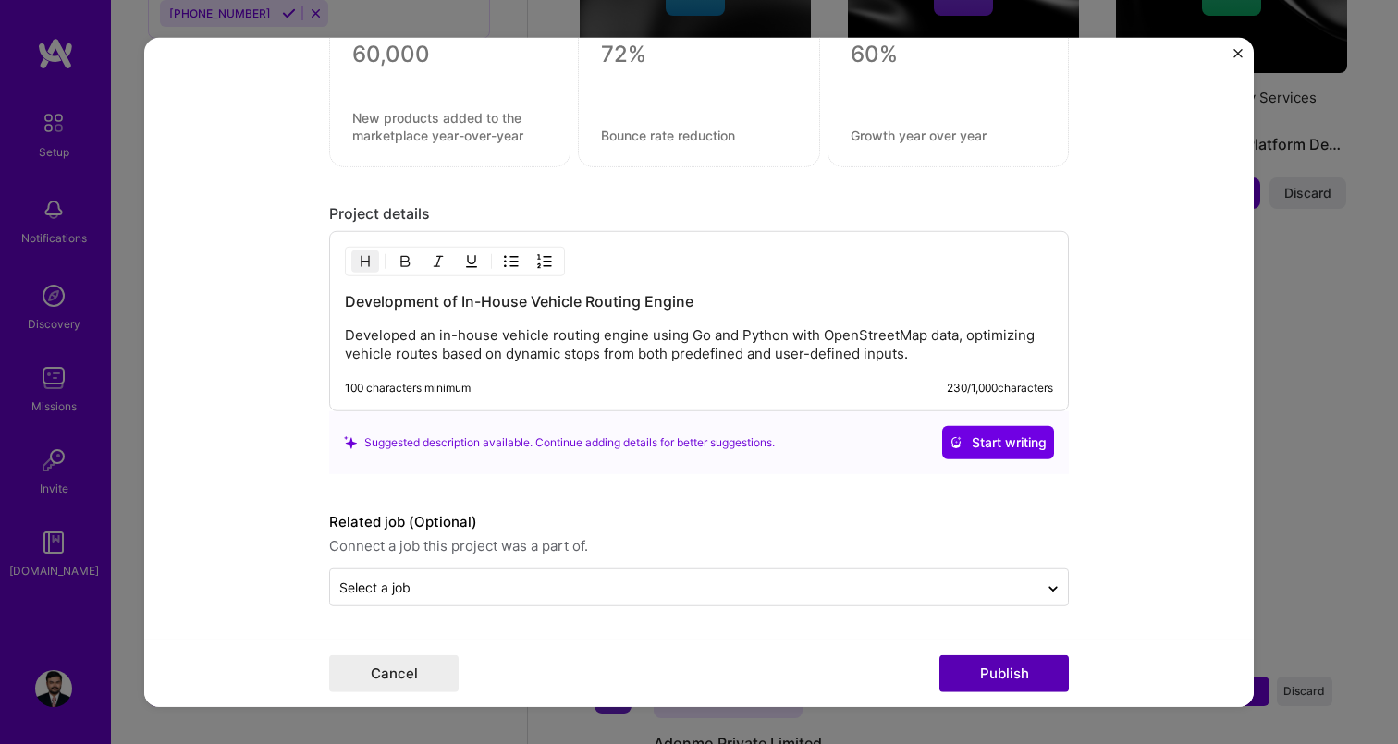
click at [960, 662] on button "Publish" at bounding box center [1003, 674] width 129 height 37
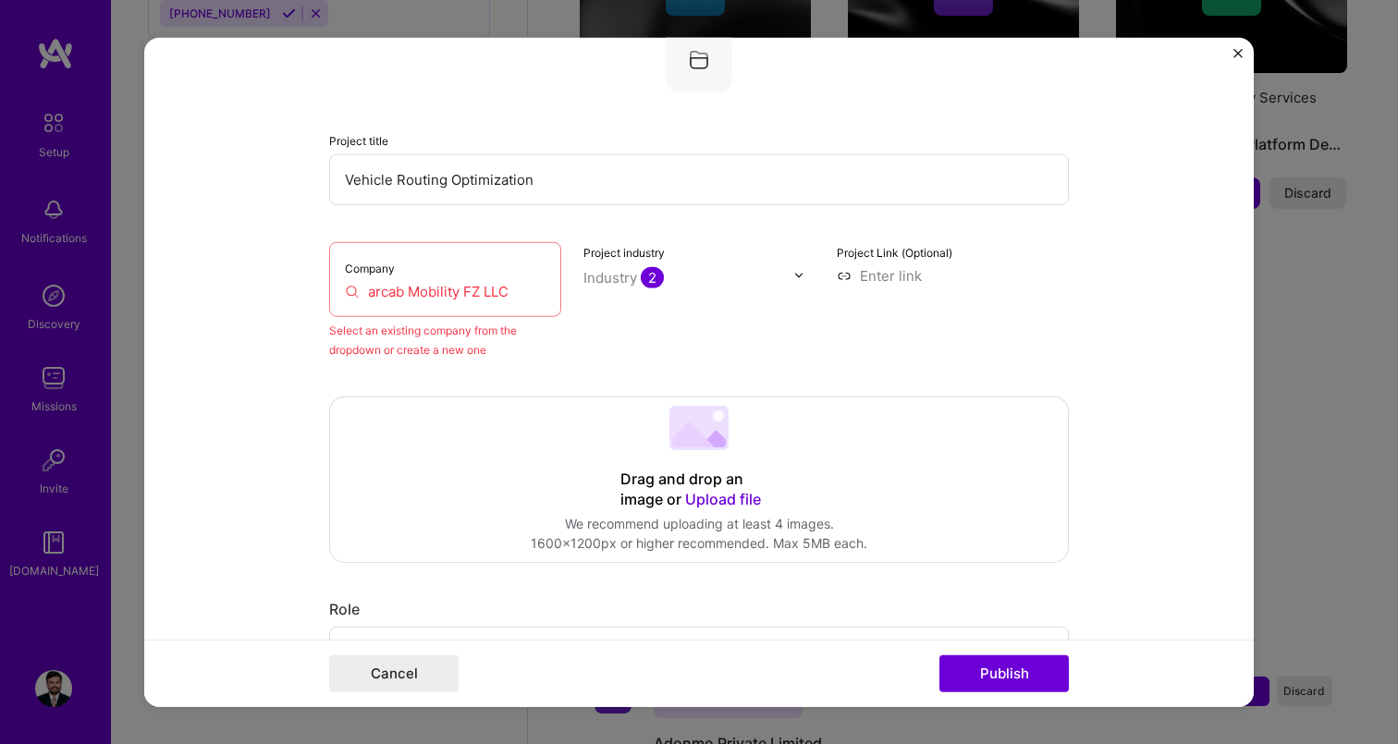
scroll to position [121, 0]
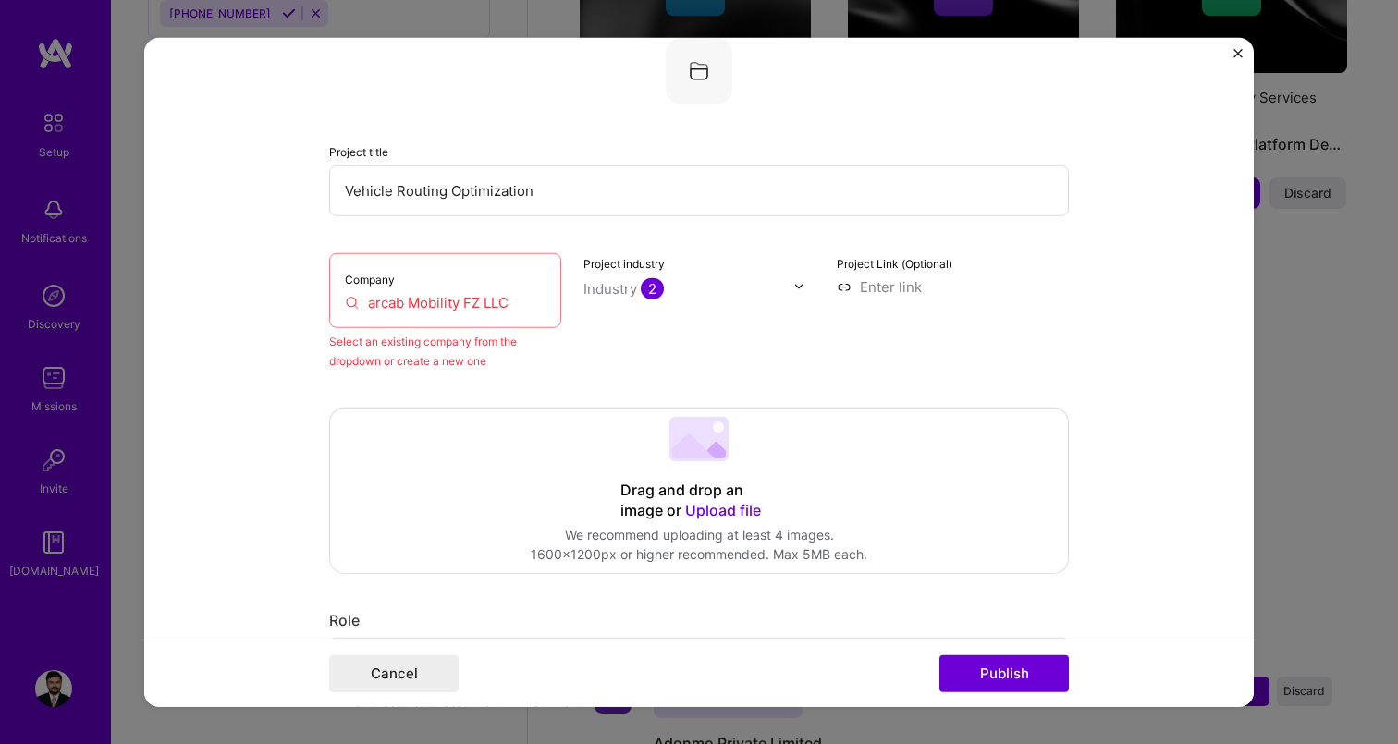
click at [527, 301] on input "arcab Mobility FZ LLC" at bounding box center [445, 301] width 201 height 19
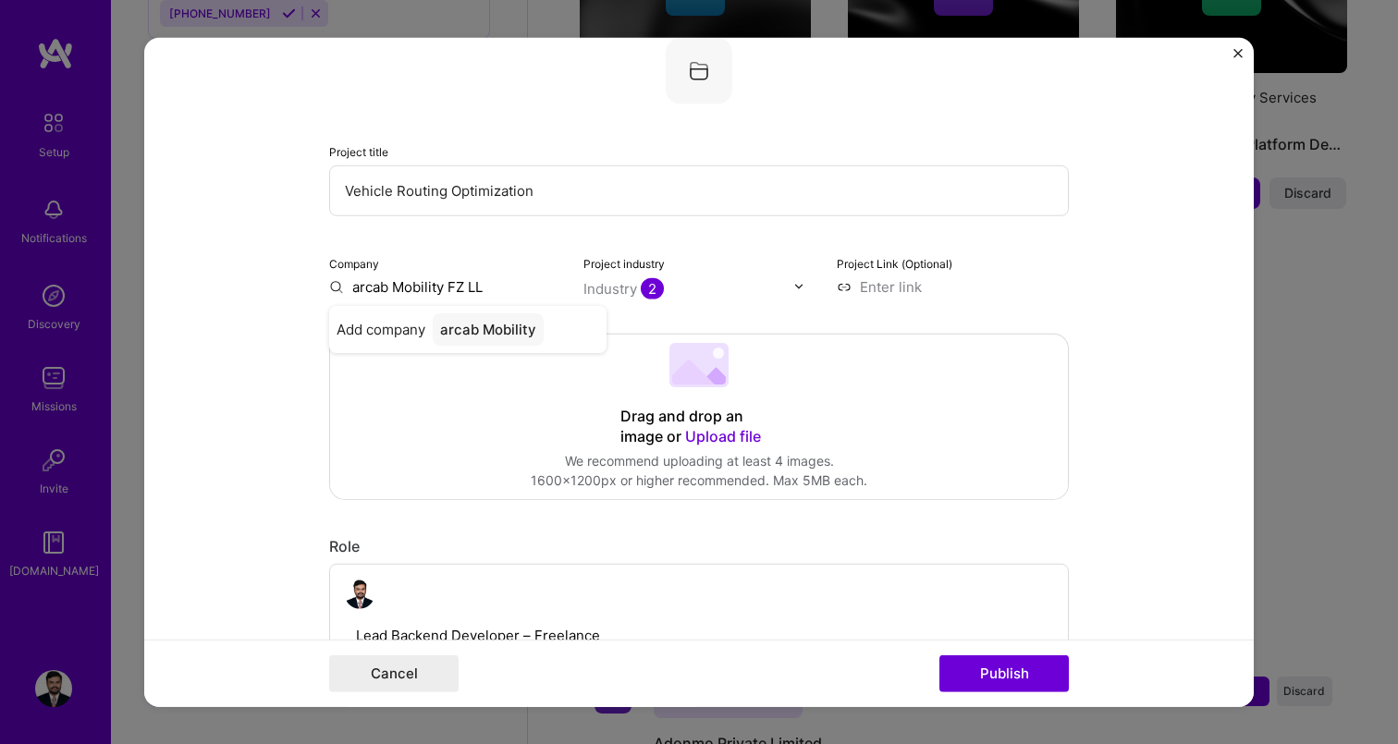
type input "arcab Mobility FZ LLC"
click at [484, 333] on div "arcab Mobility FZ LLC" at bounding box center [513, 328] width 161 height 32
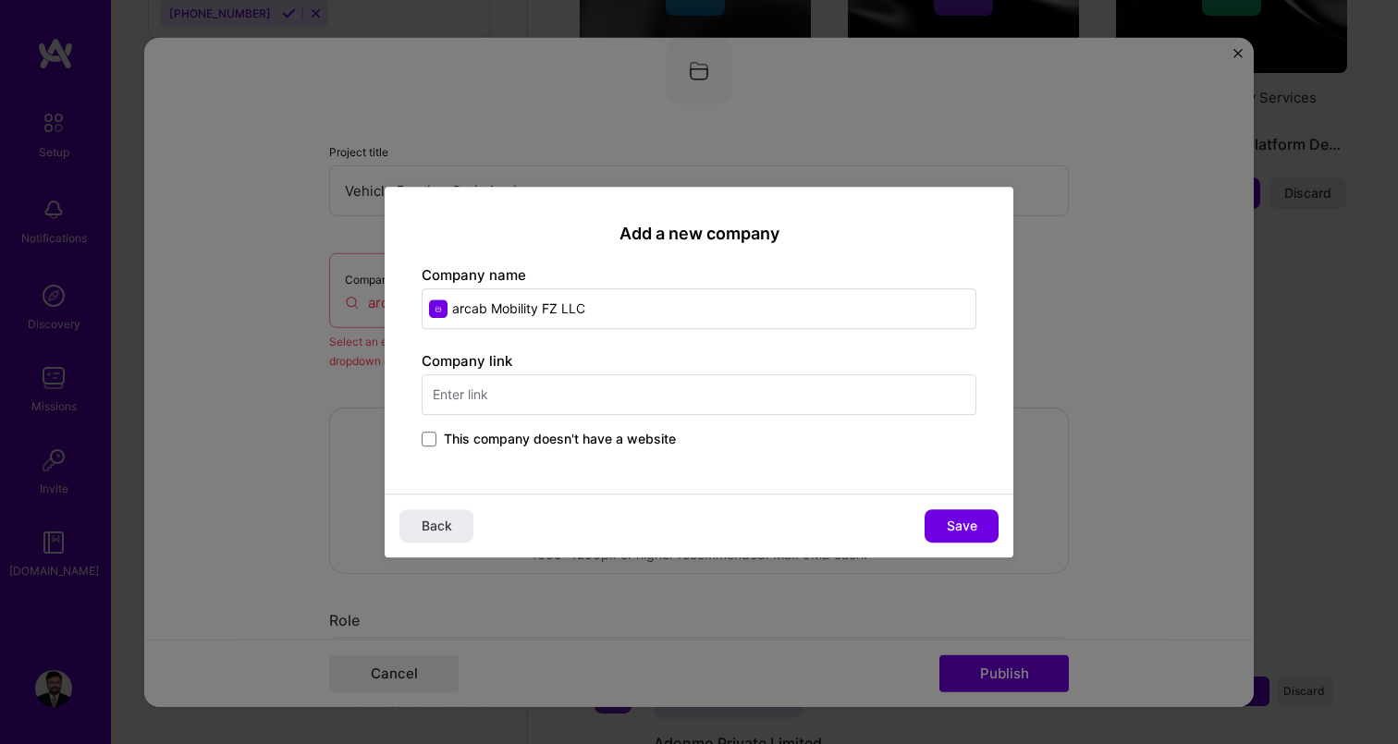
click at [659, 401] on input "text" at bounding box center [699, 394] width 555 height 41
type input "[URL][DOMAIN_NAME]"
click at [692, 488] on div "Add a new company Company name arcab Mobility FZ LLC Company link [URL][DOMAIN_…" at bounding box center [699, 341] width 629 height 308
click at [961, 518] on span "Save" at bounding box center [962, 526] width 31 height 18
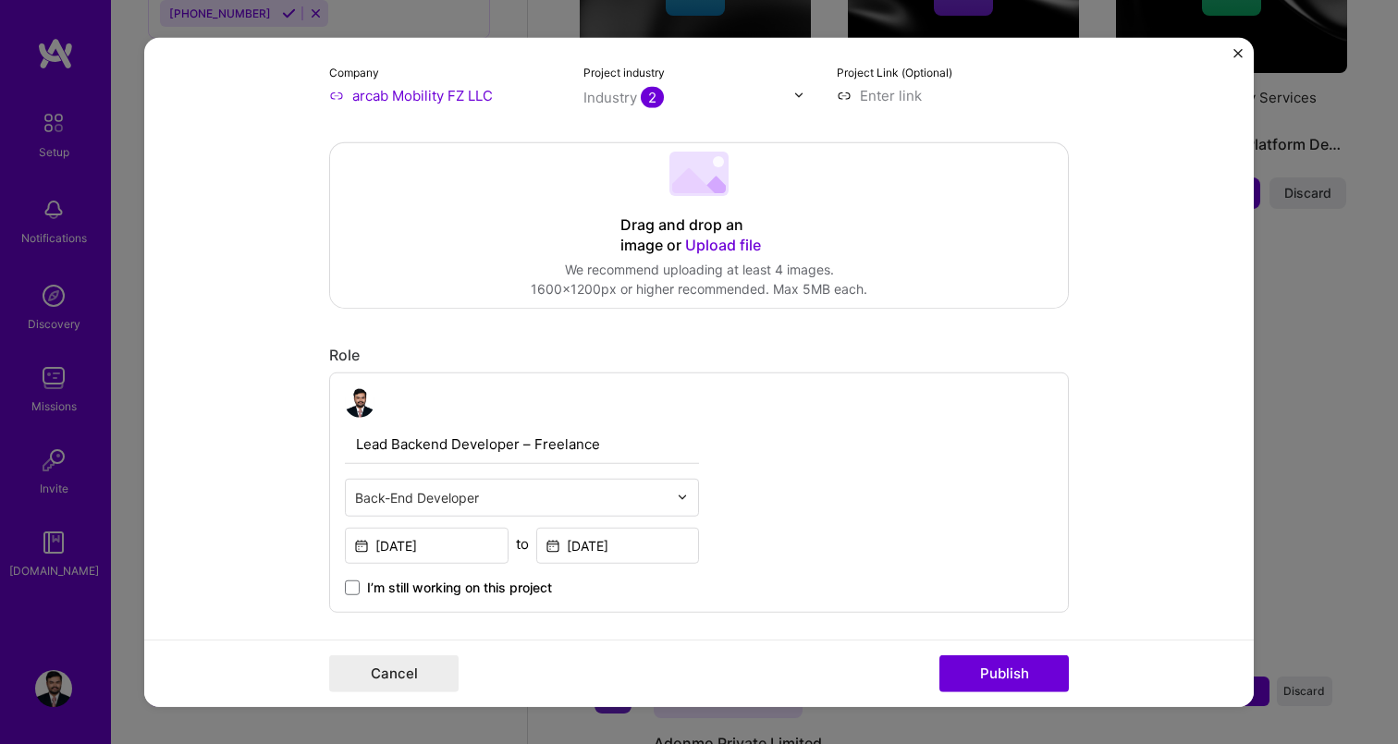
scroll to position [309, 0]
click at [793, 103] on img at bounding box center [798, 98] width 11 height 11
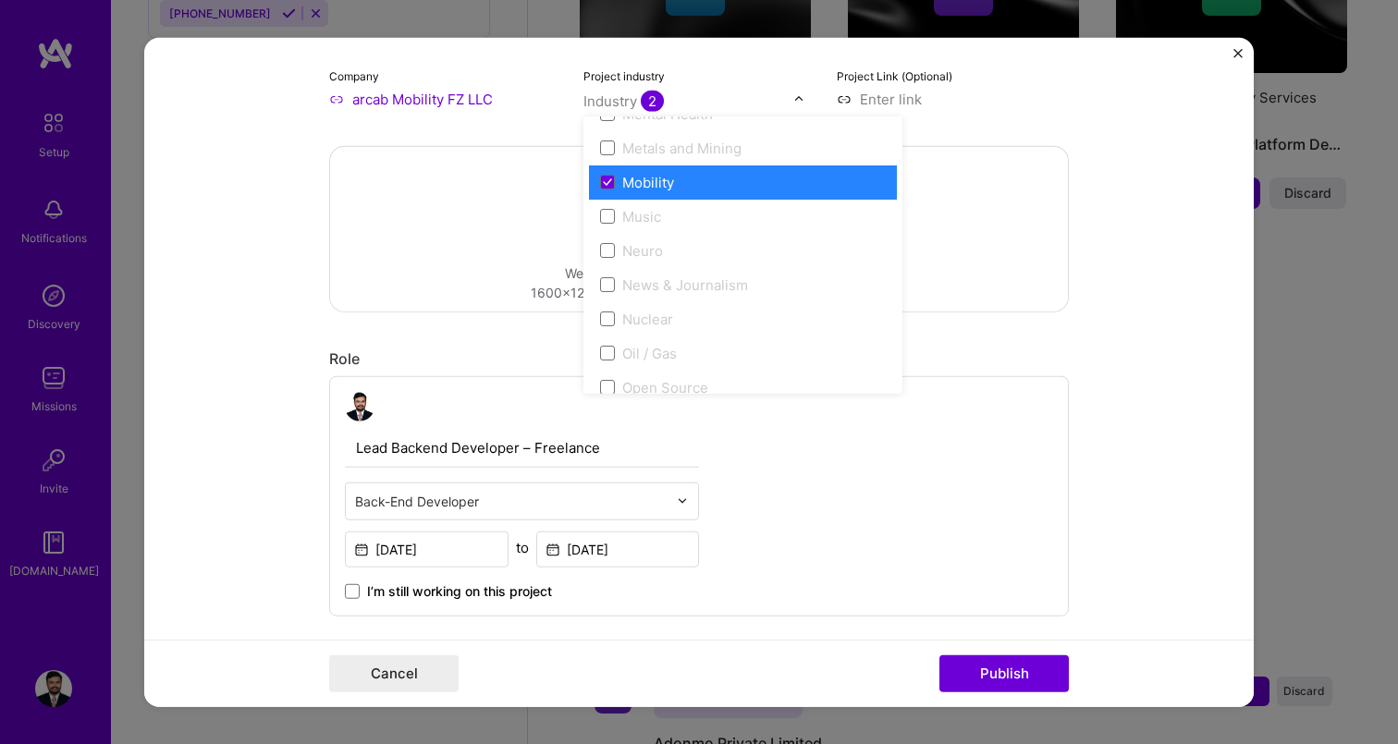
scroll to position [2948, 0]
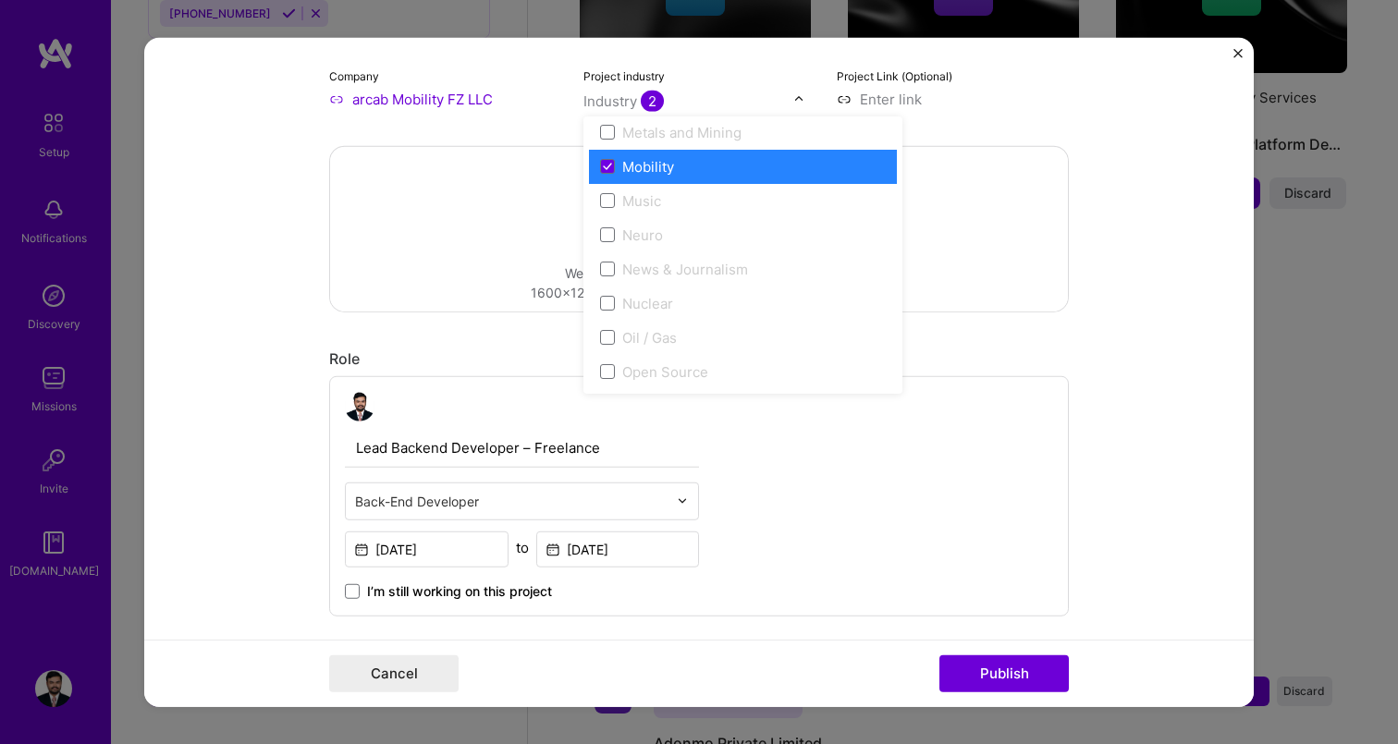
click at [1148, 379] on form "Editing suggested project This project is suggested based on your LinkedIn, res…" at bounding box center [698, 372] width 1109 height 670
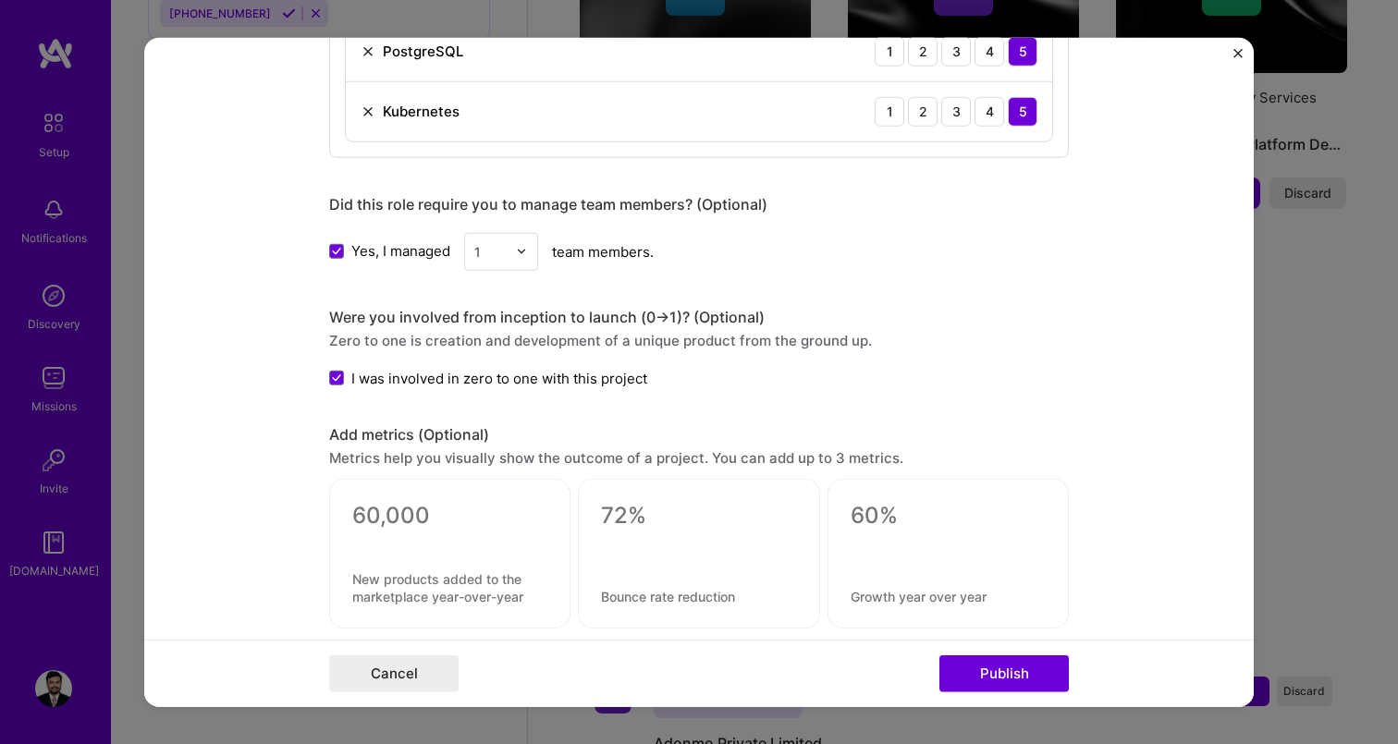
scroll to position [1640, 0]
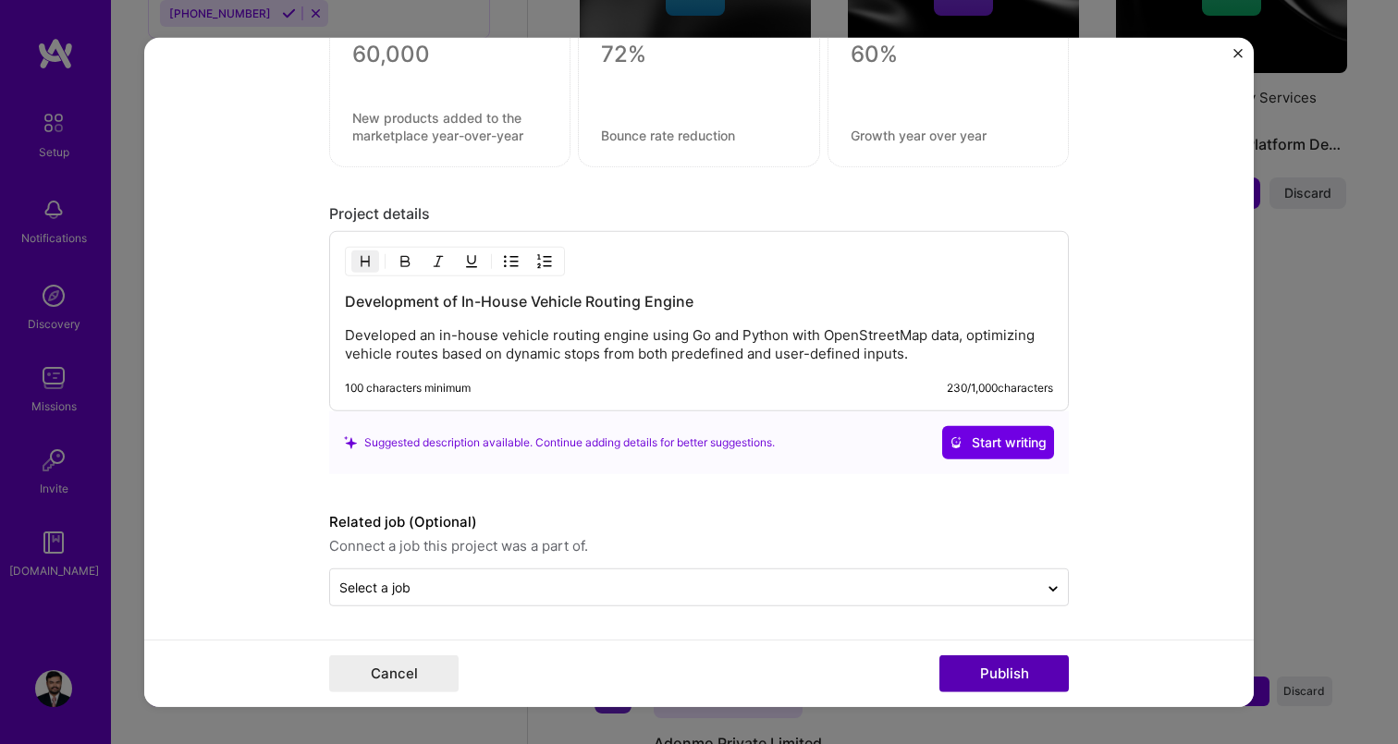
click at [1035, 668] on button "Publish" at bounding box center [1003, 674] width 129 height 37
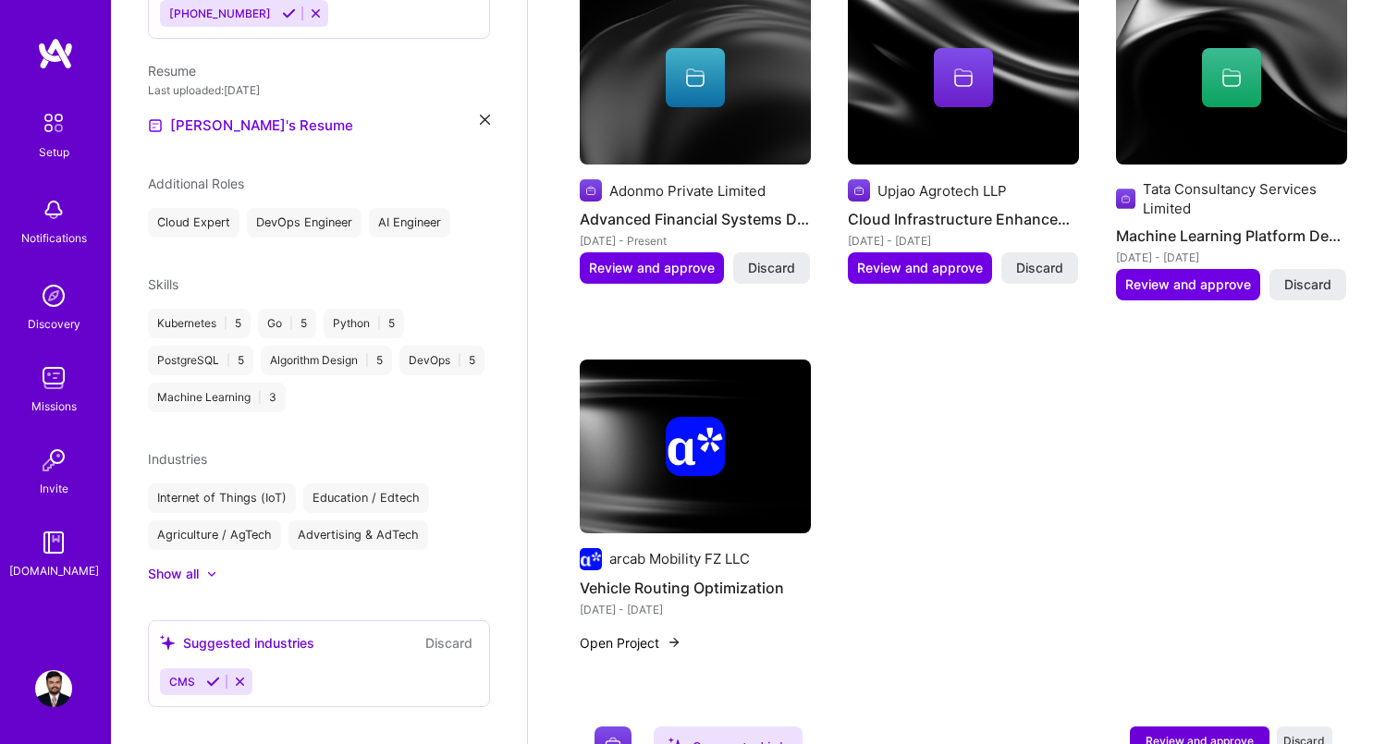
scroll to position [778, 0]
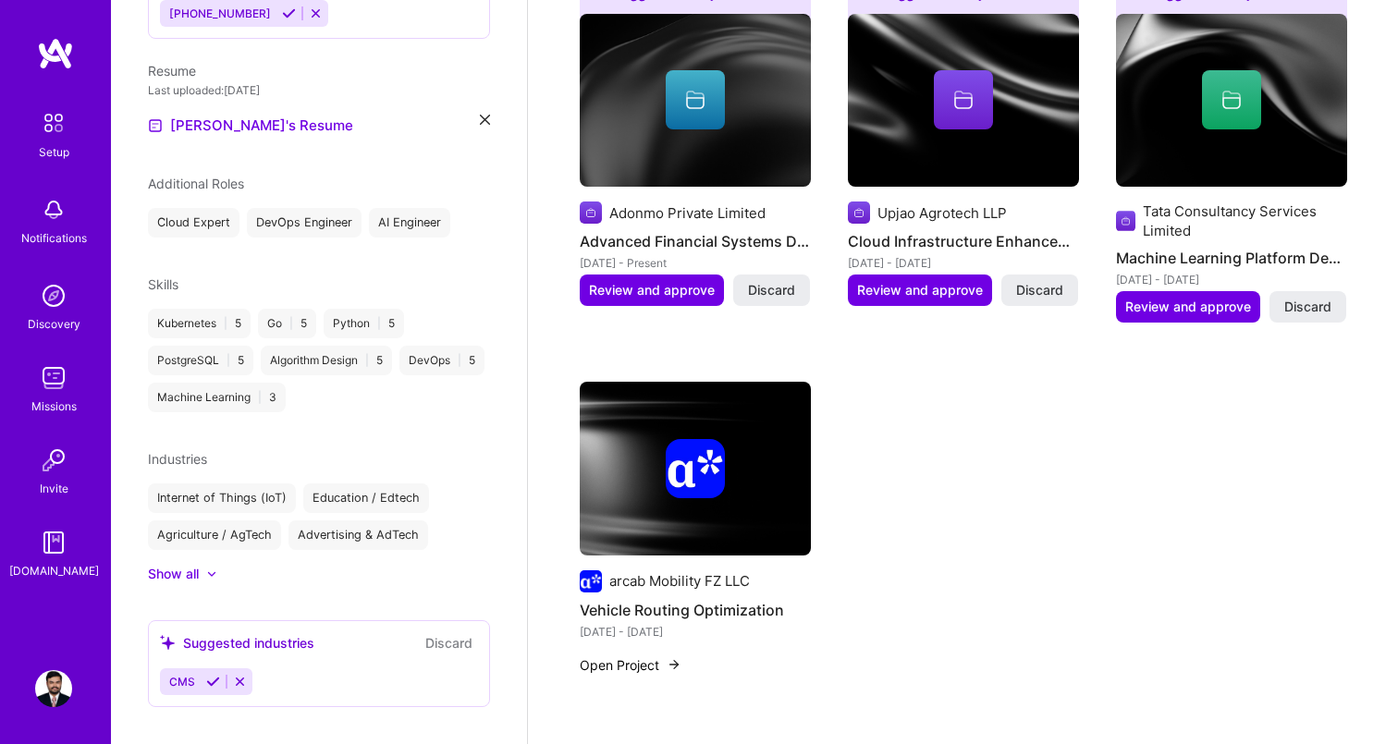
click at [55, 683] on img at bounding box center [53, 688] width 37 height 37
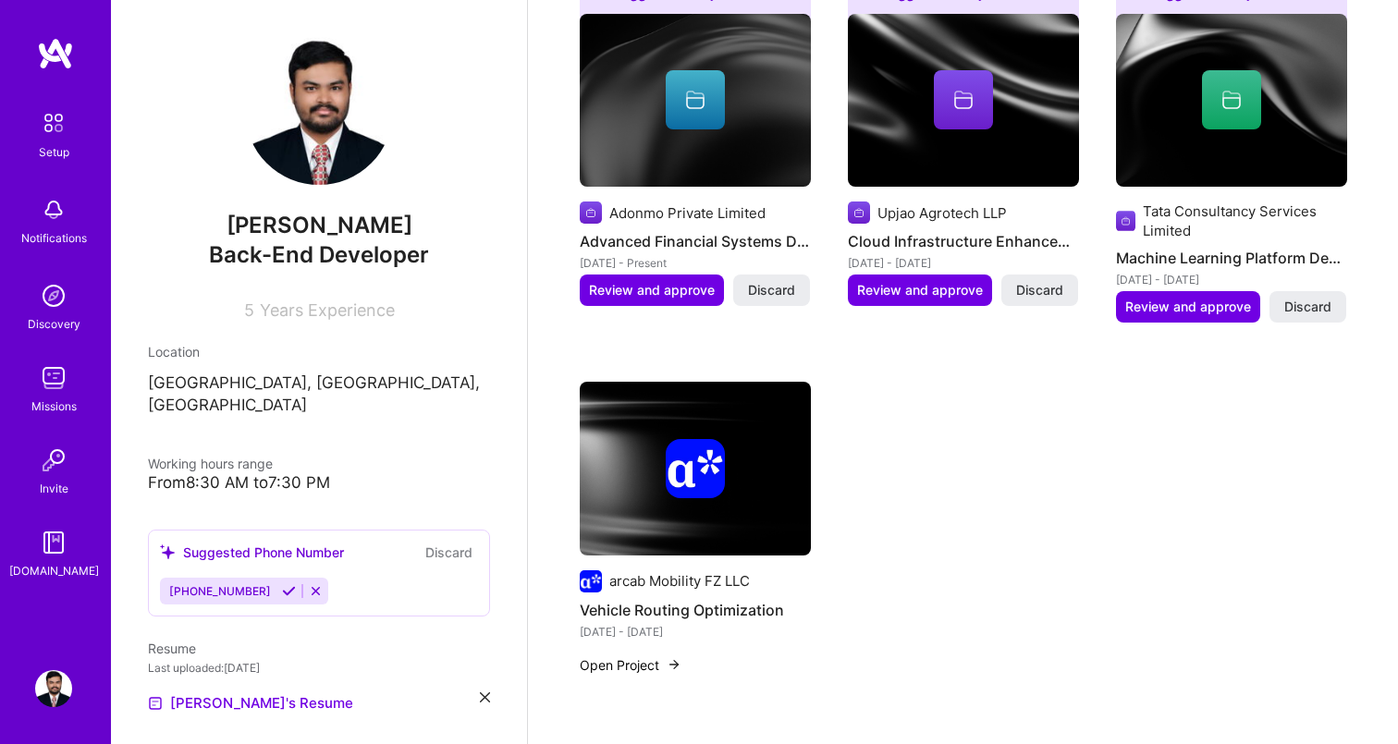
scroll to position [0, 0]
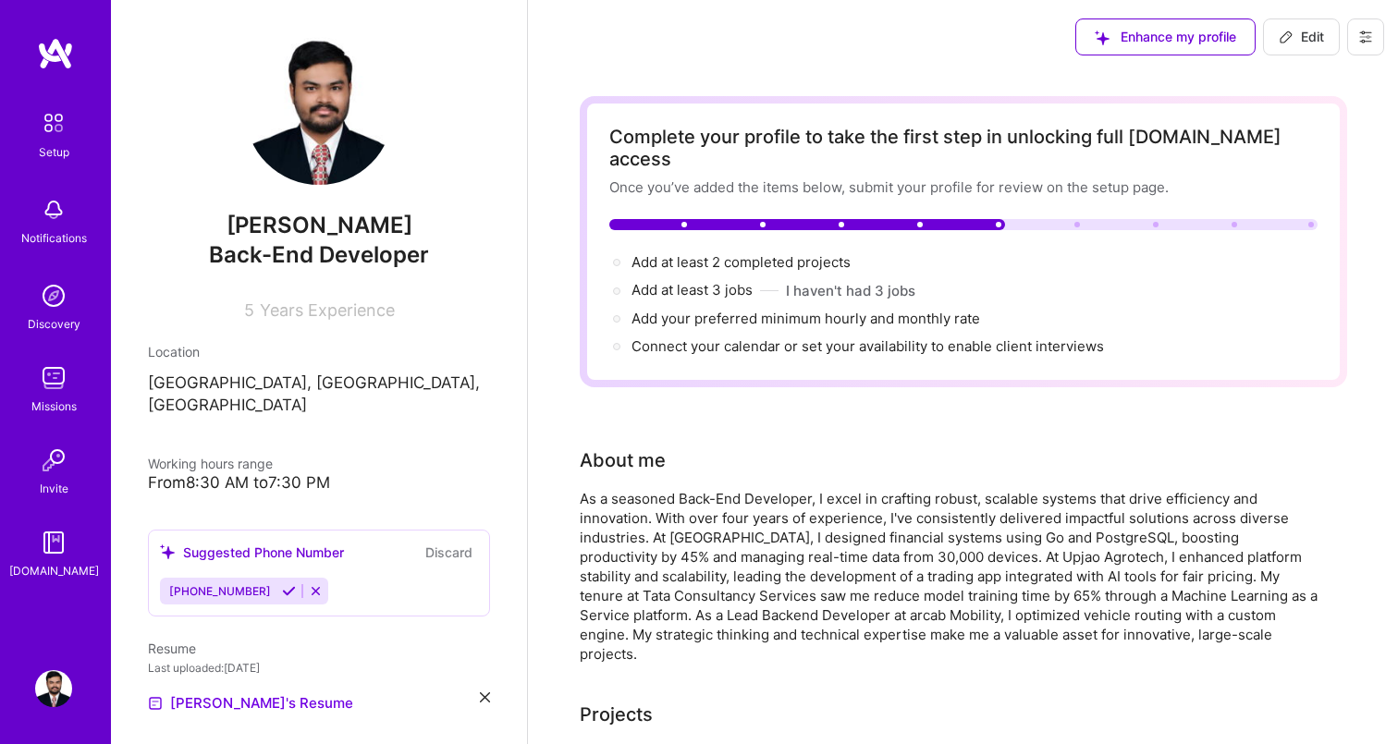
click at [1361, 31] on icon at bounding box center [1365, 37] width 15 height 15
click at [1315, 76] on button "Settings" at bounding box center [1314, 78] width 139 height 47
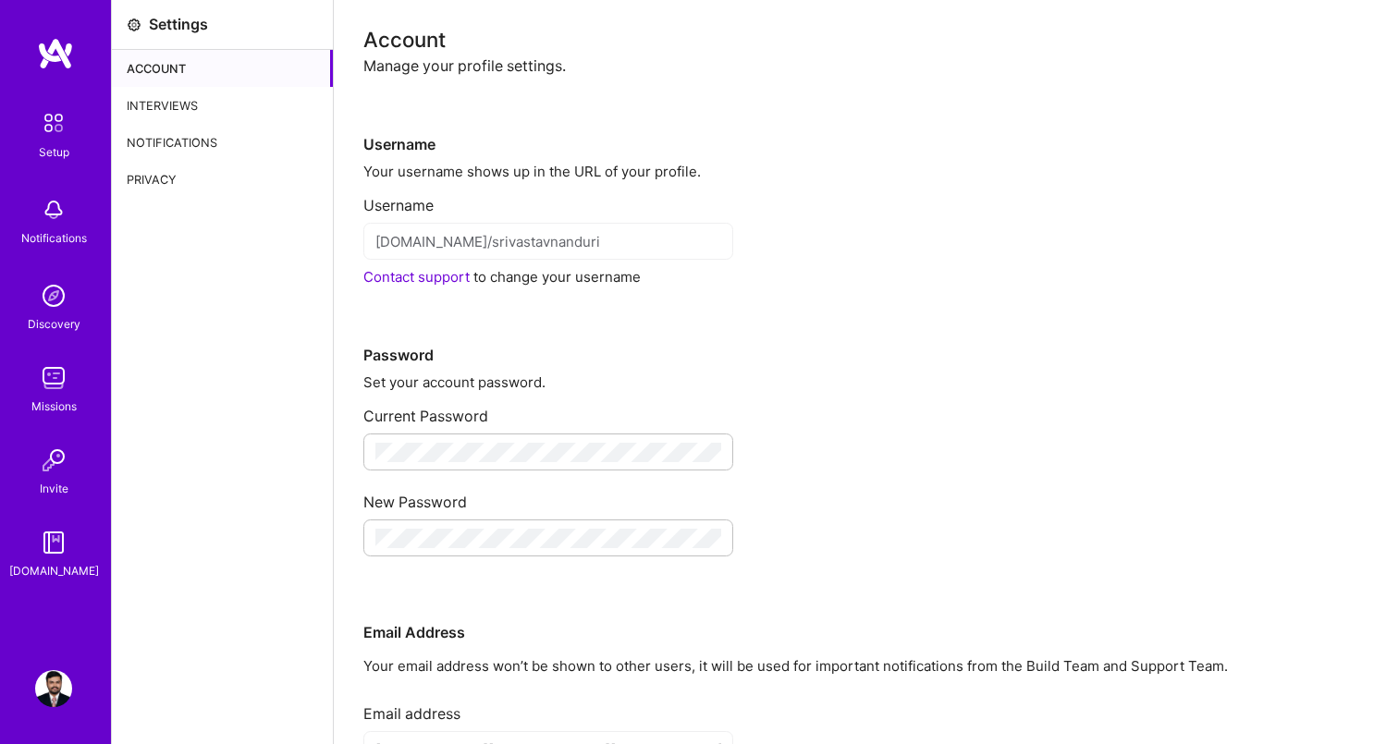
click at [182, 178] on div "Privacy" at bounding box center [222, 179] width 221 height 37
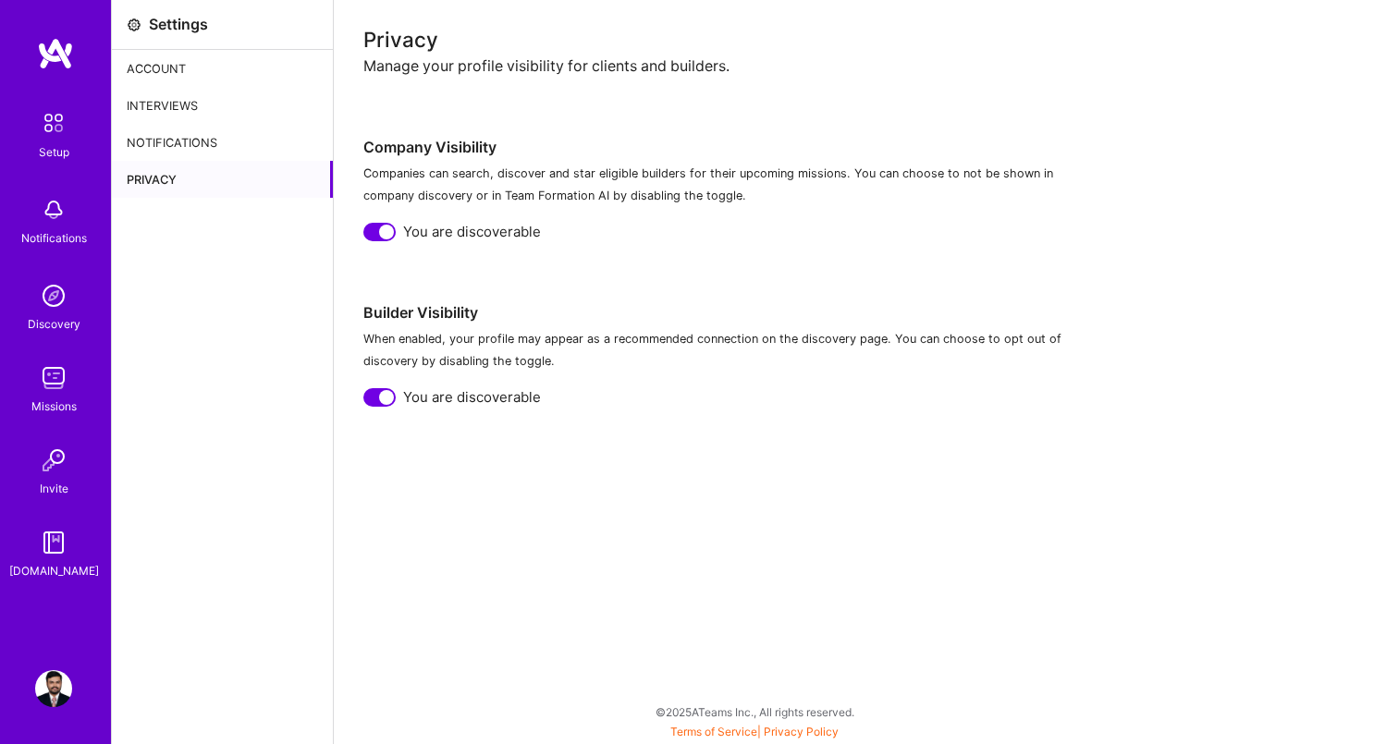
click at [378, 234] on div at bounding box center [379, 232] width 32 height 18
click at [382, 396] on div at bounding box center [386, 397] width 15 height 15
click at [523, 528] on div "Privacy Manage your profile visibility for clients and builders. Company Visibi…" at bounding box center [866, 372] width 1064 height 744
click at [56, 128] on img at bounding box center [53, 123] width 39 height 39
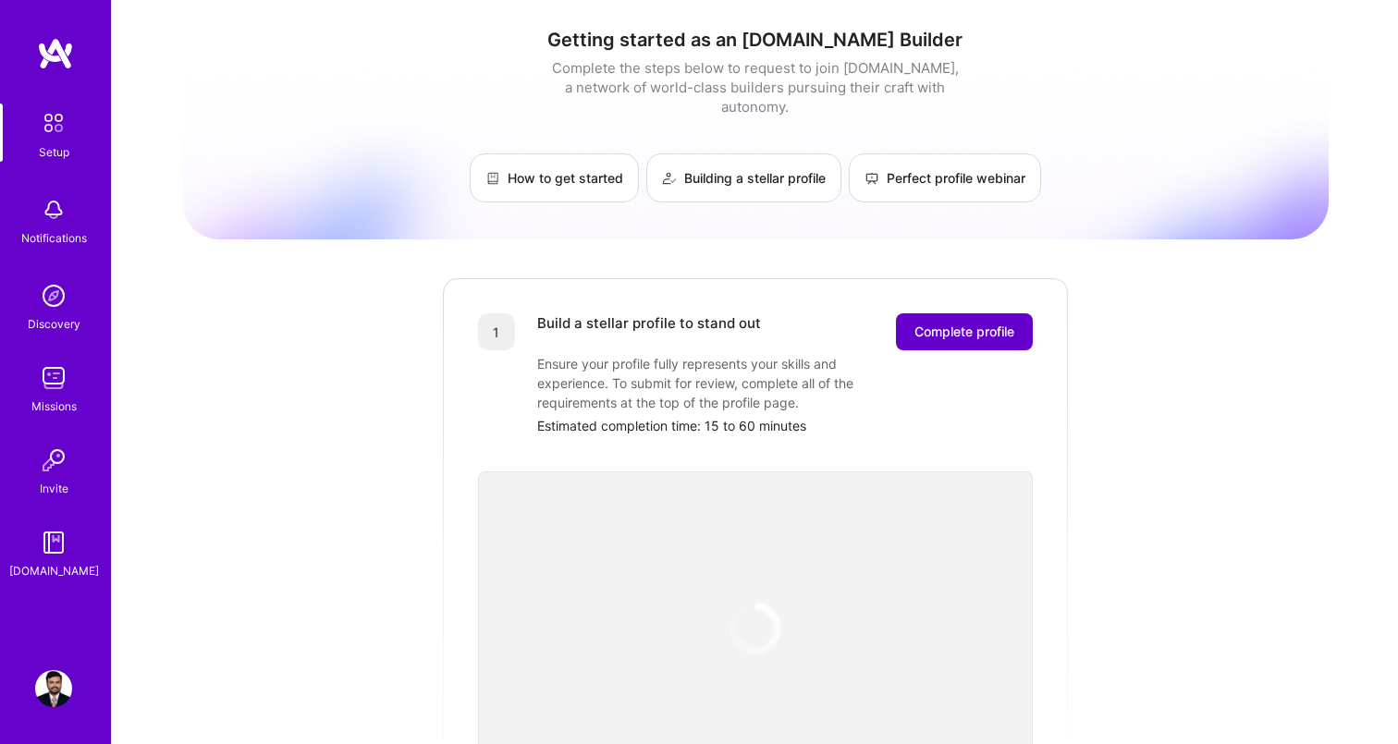
click at [950, 323] on span "Complete profile" at bounding box center [964, 332] width 100 height 18
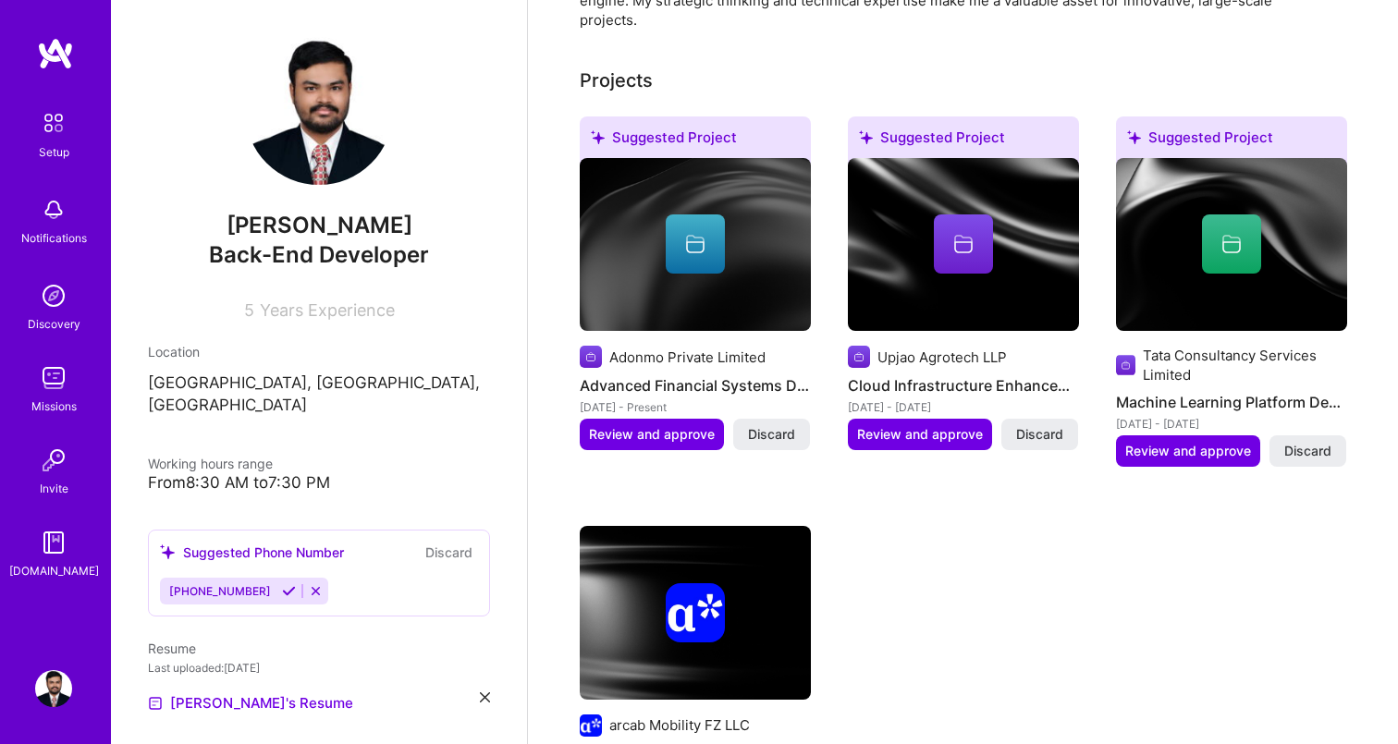
scroll to position [636, 0]
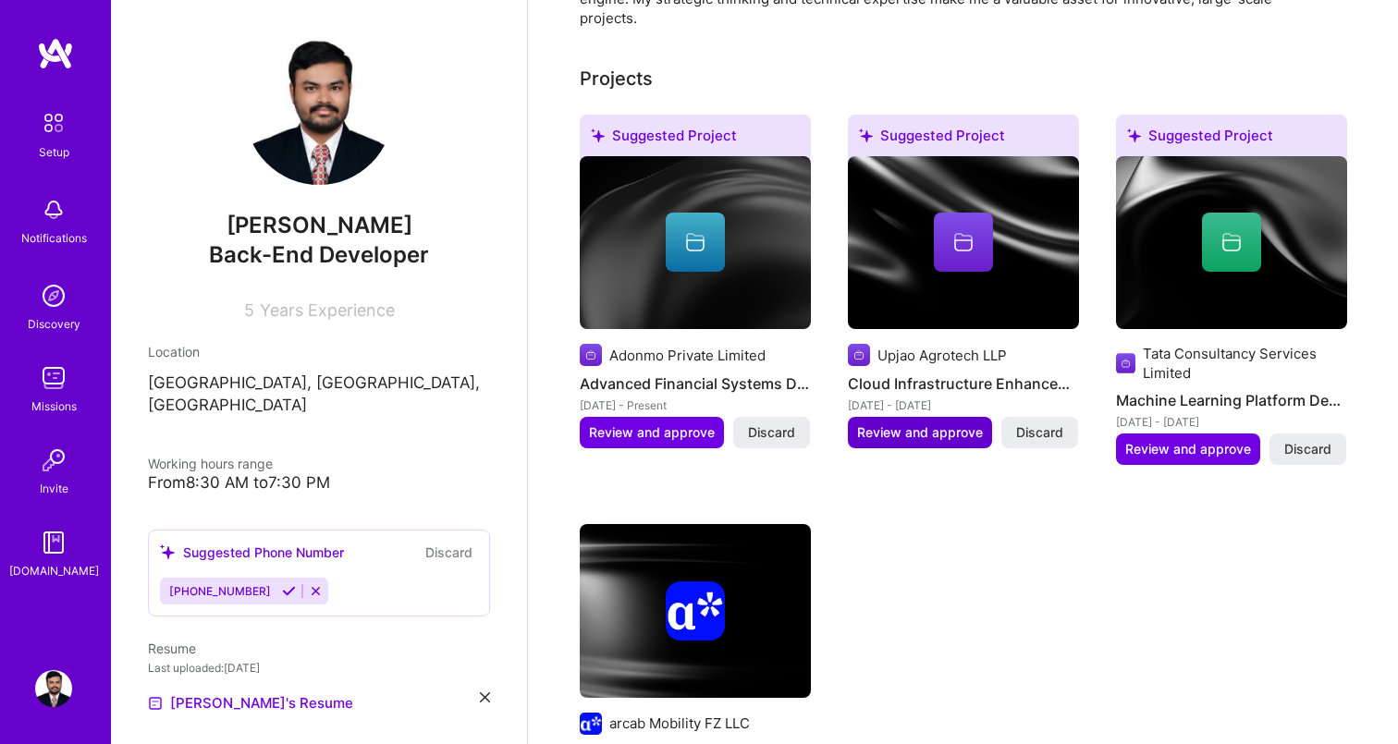
click at [913, 423] on span "Review and approve" at bounding box center [920, 432] width 126 height 18
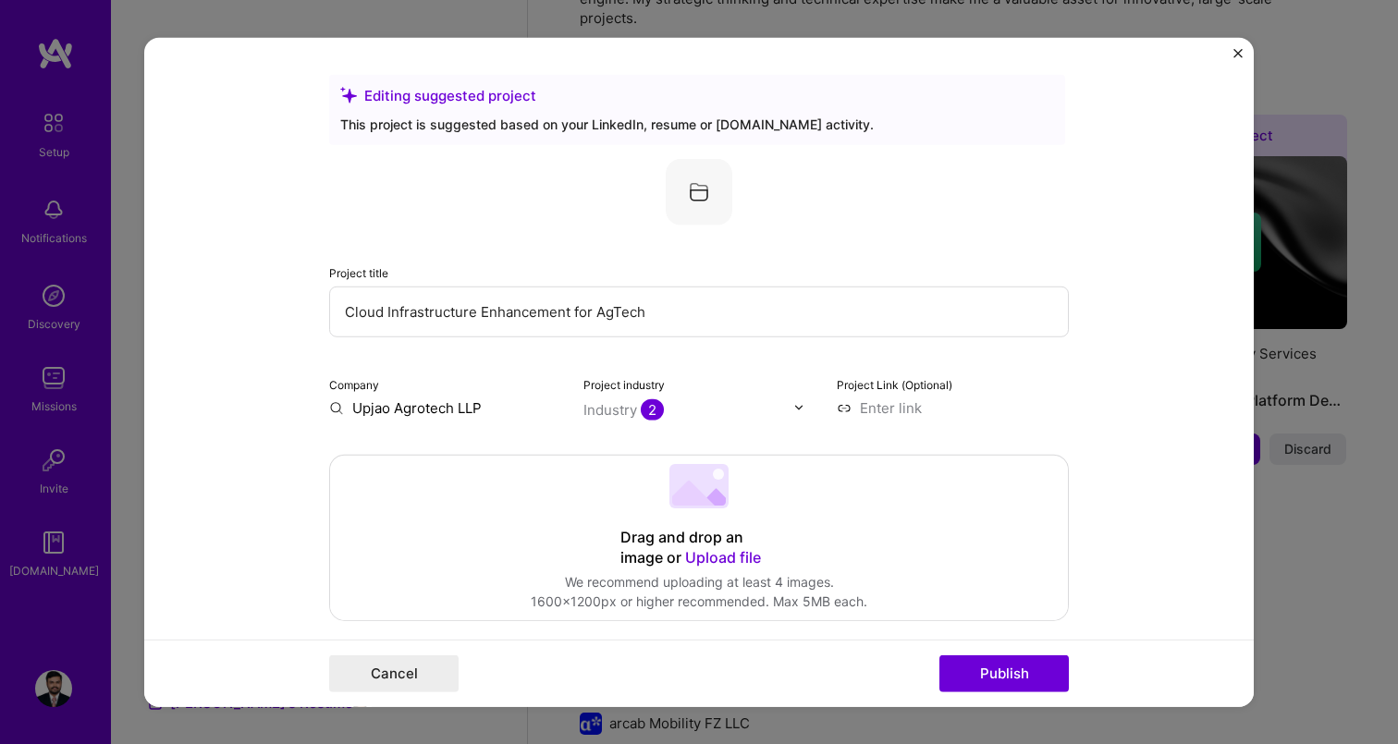
click at [432, 402] on input "Upjao Agrotech LLP" at bounding box center [445, 407] width 232 height 19
drag, startPoint x: 492, startPoint y: 405, endPoint x: 332, endPoint y: 405, distance: 159.9
click at [332, 405] on input "Upjao Agrotech LLP" at bounding box center [445, 407] width 232 height 19
type input "Upjao Agrotech LLP"
click at [508, 456] on div "Upjao Agrotech LLP" at bounding box center [506, 450] width 147 height 32
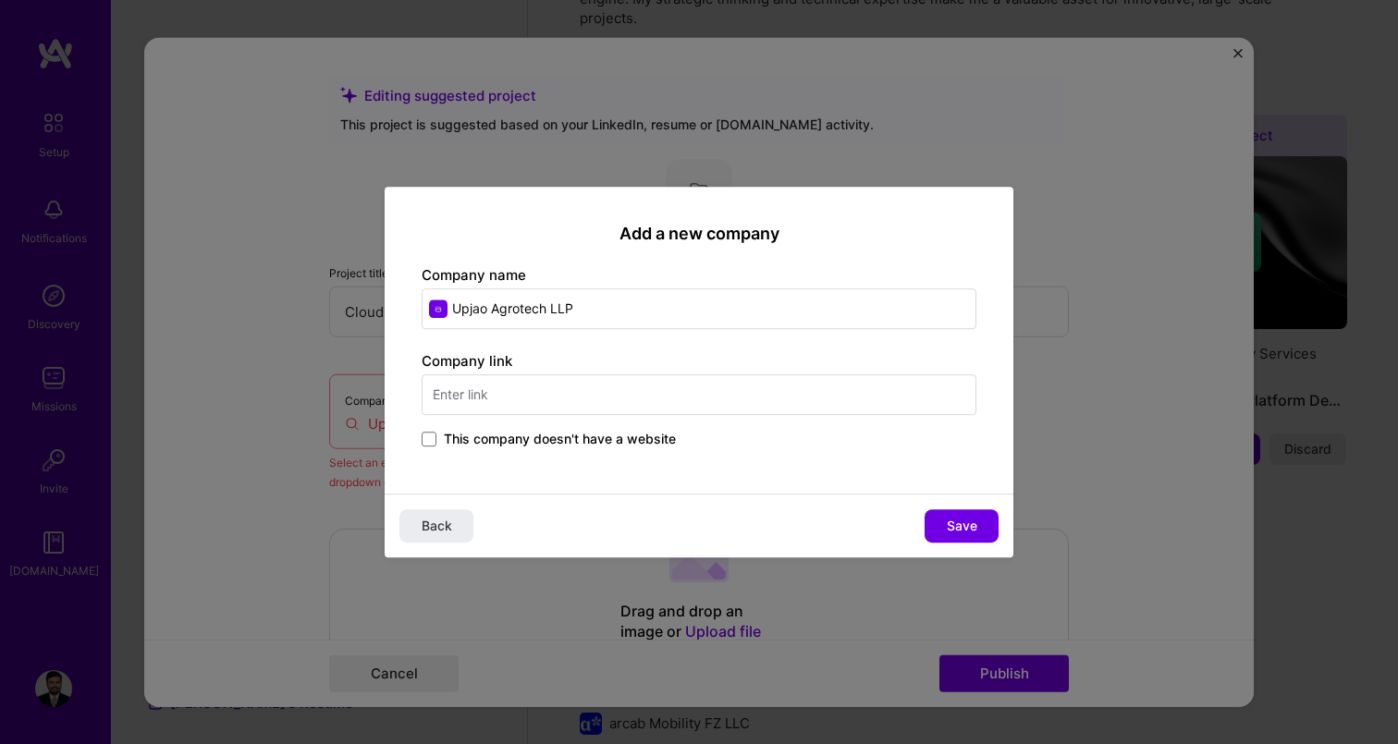
click at [581, 387] on input "text" at bounding box center [699, 394] width 555 height 41
type input "[URL]"
click at [953, 523] on span "Save" at bounding box center [962, 526] width 31 height 18
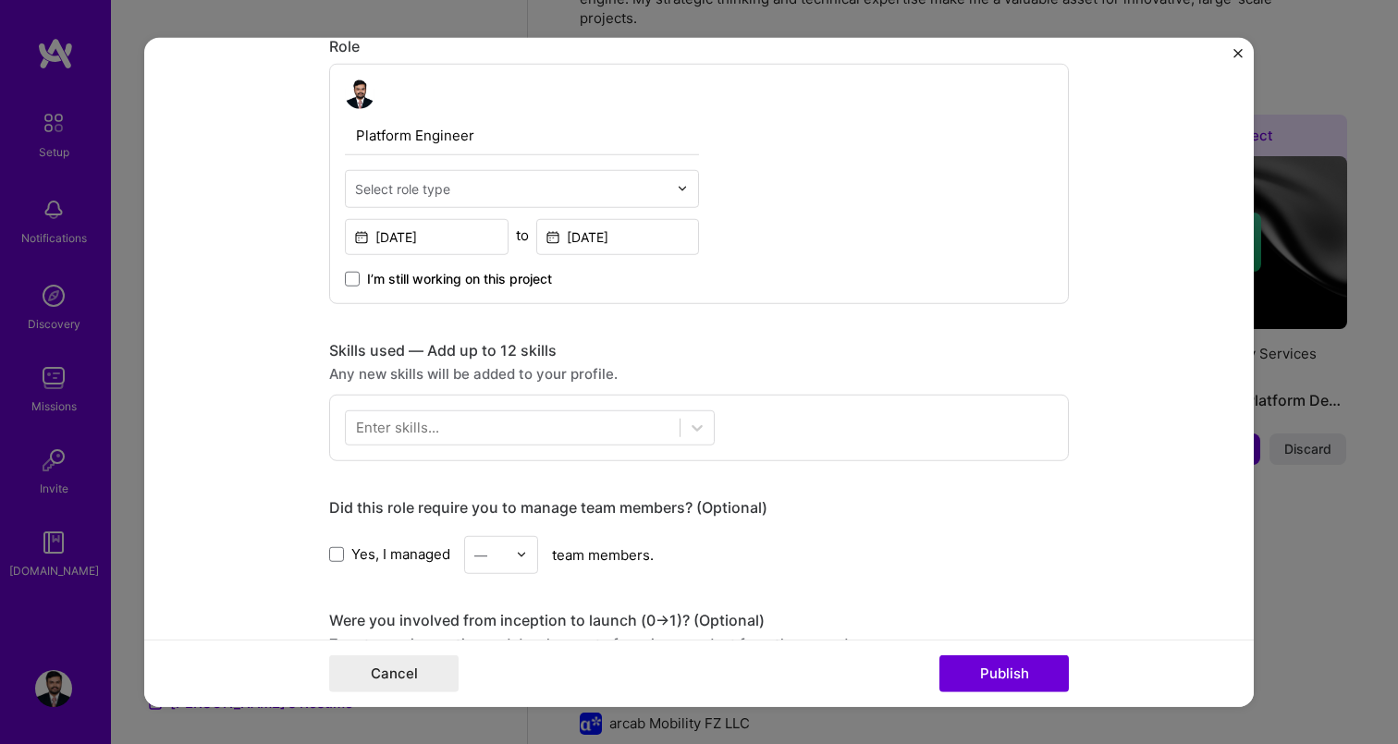
scroll to position [623, 0]
click at [480, 190] on input "text" at bounding box center [511, 186] width 312 height 19
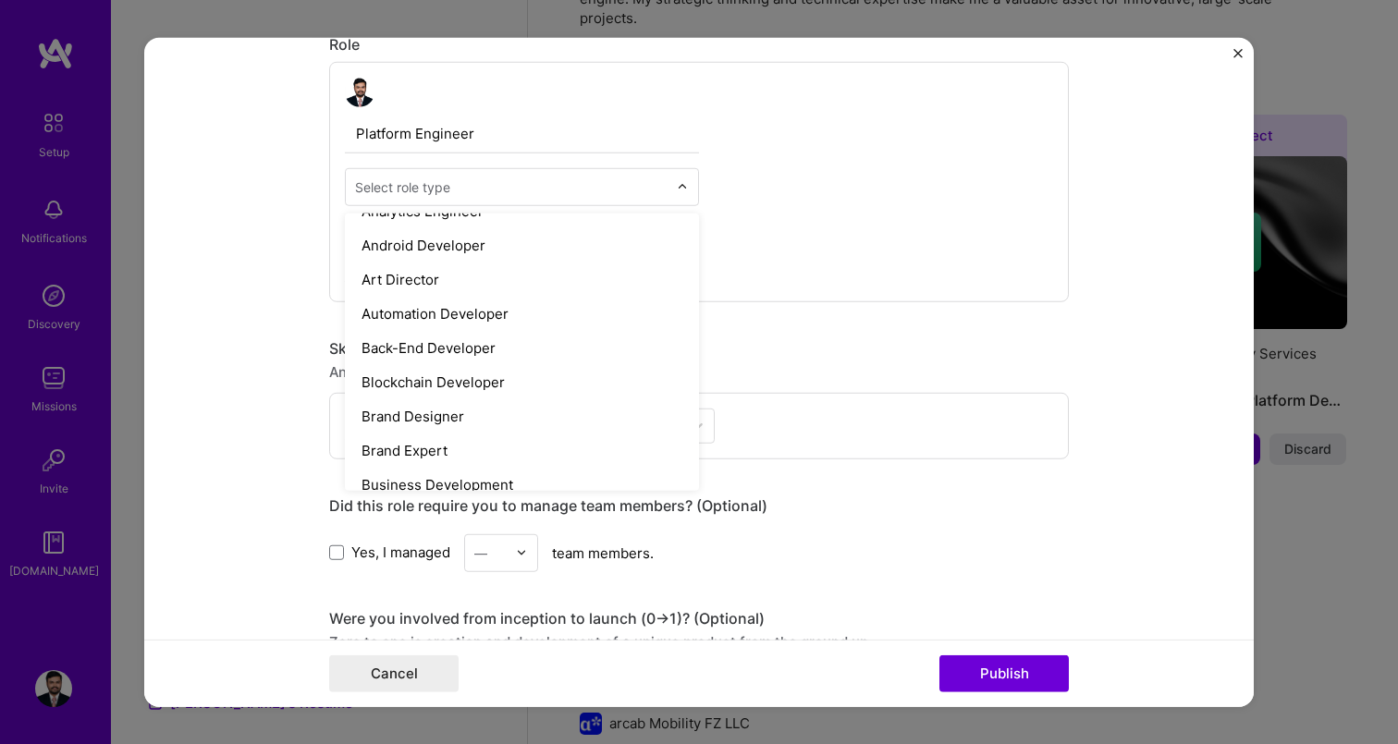
scroll to position [230, 0]
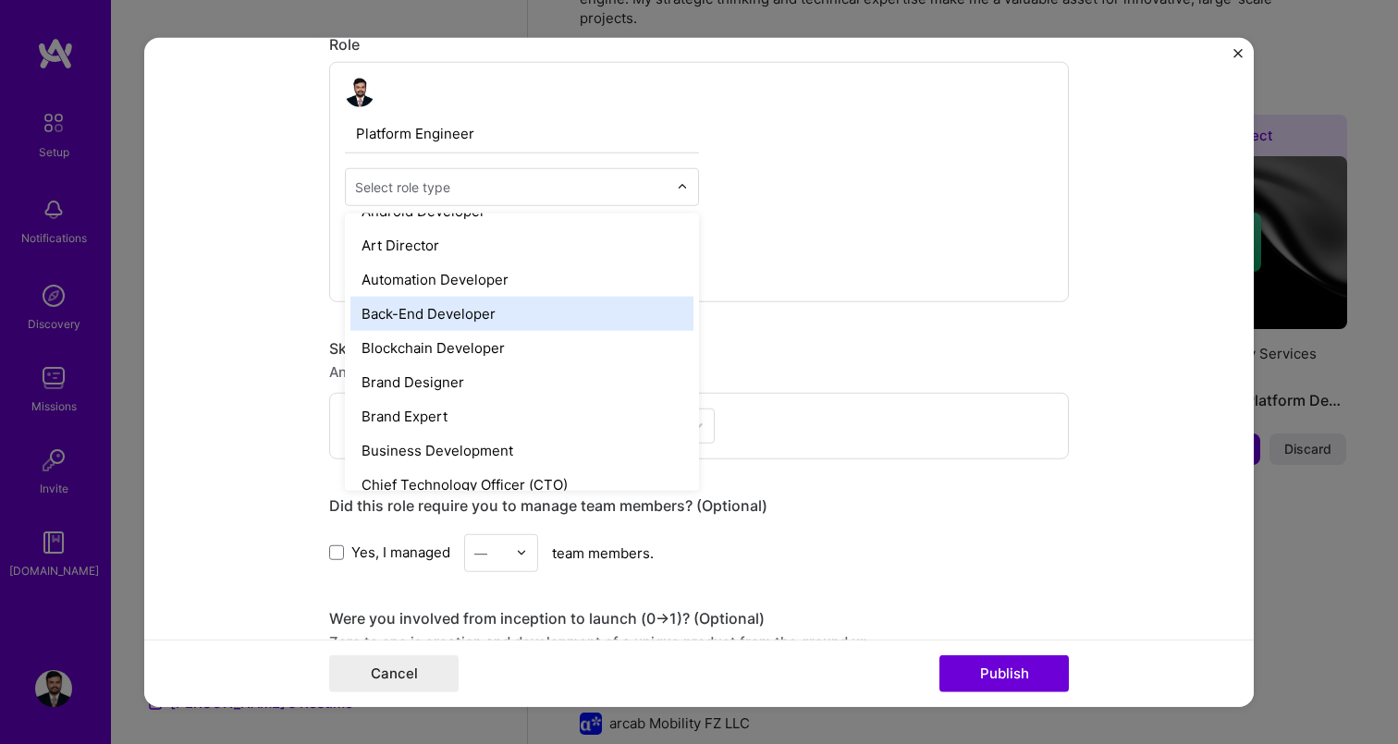
click at [486, 312] on div "Back-End Developer" at bounding box center [521, 313] width 343 height 34
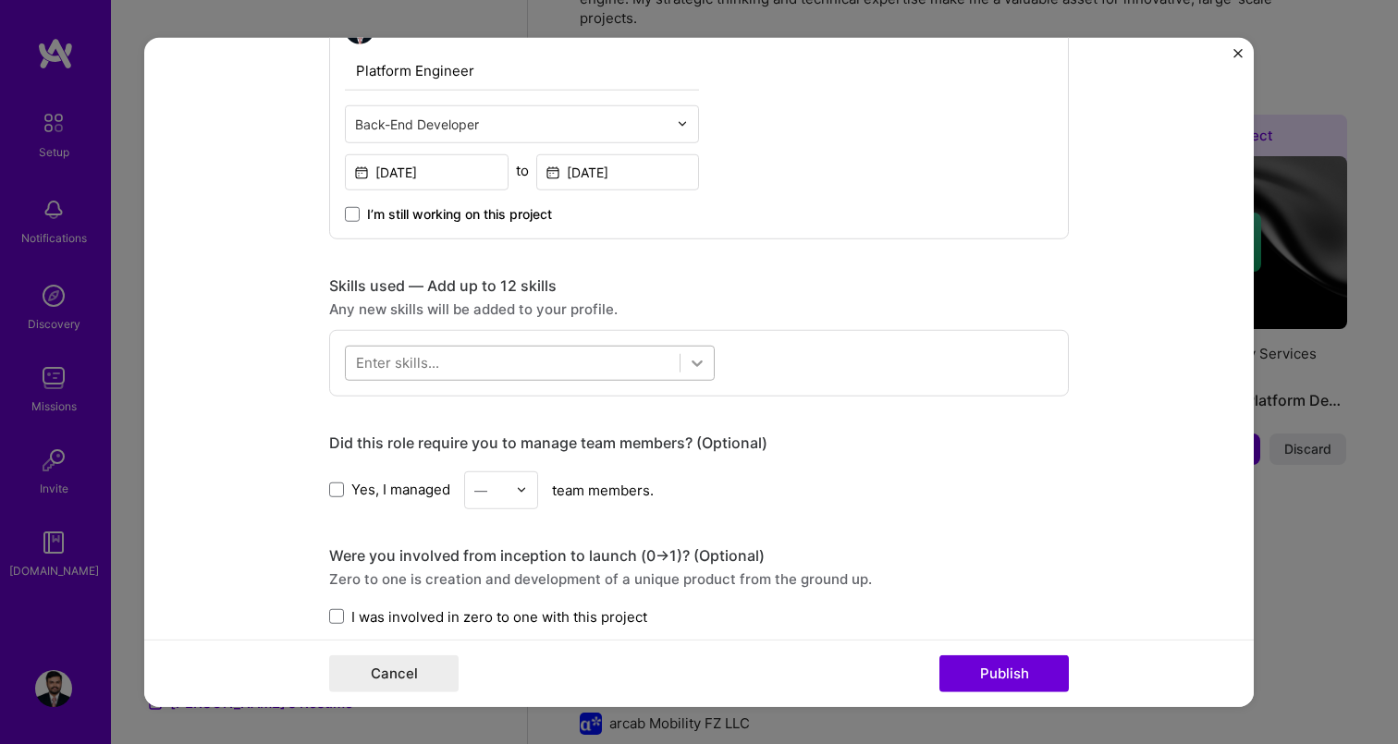
scroll to position [740, 0]
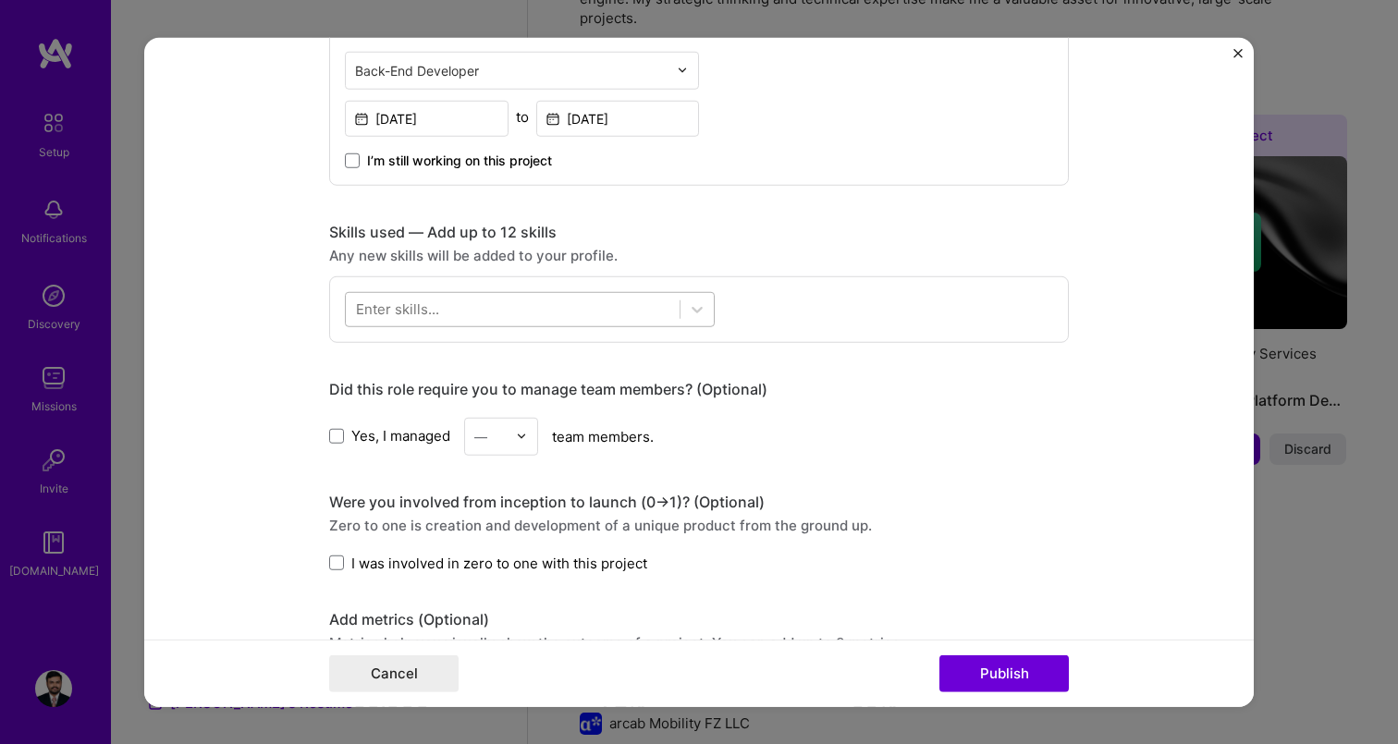
click at [557, 313] on div at bounding box center [513, 309] width 334 height 31
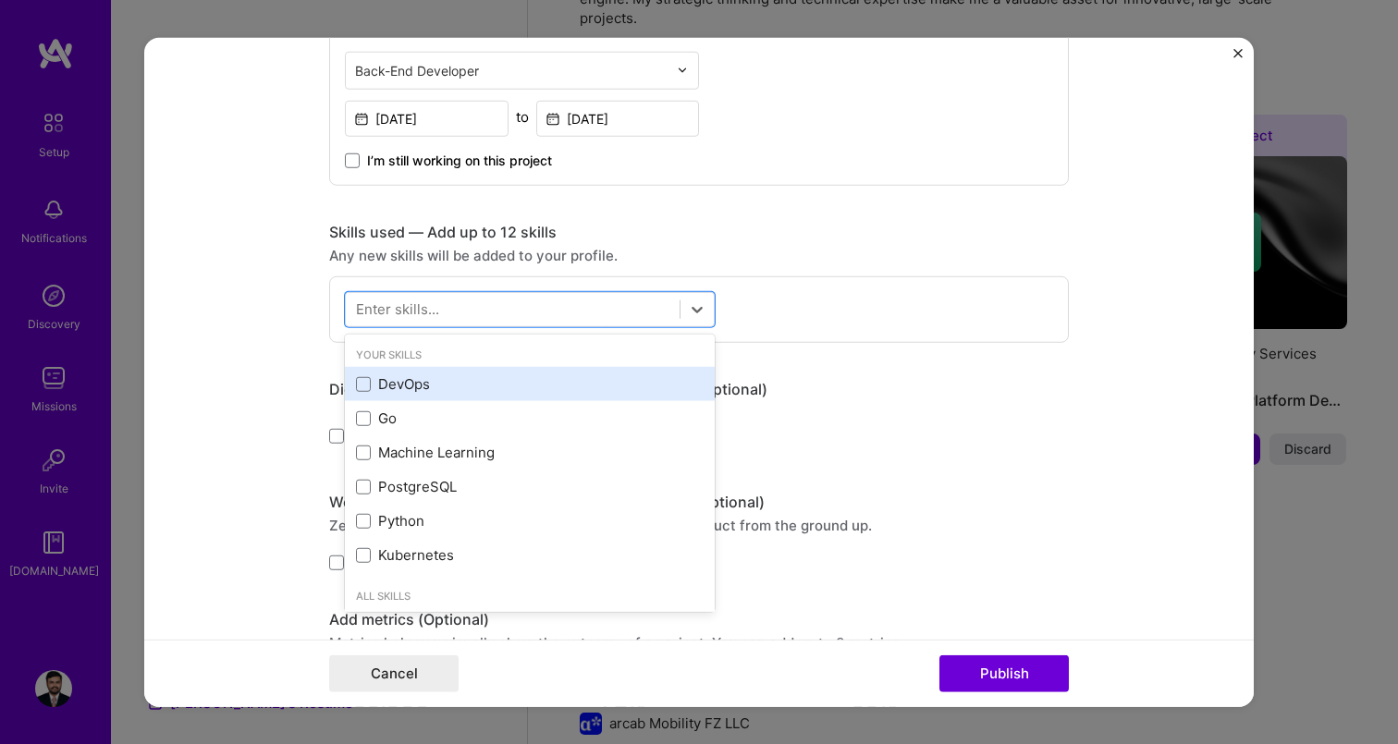
click at [543, 388] on div "DevOps" at bounding box center [530, 383] width 348 height 19
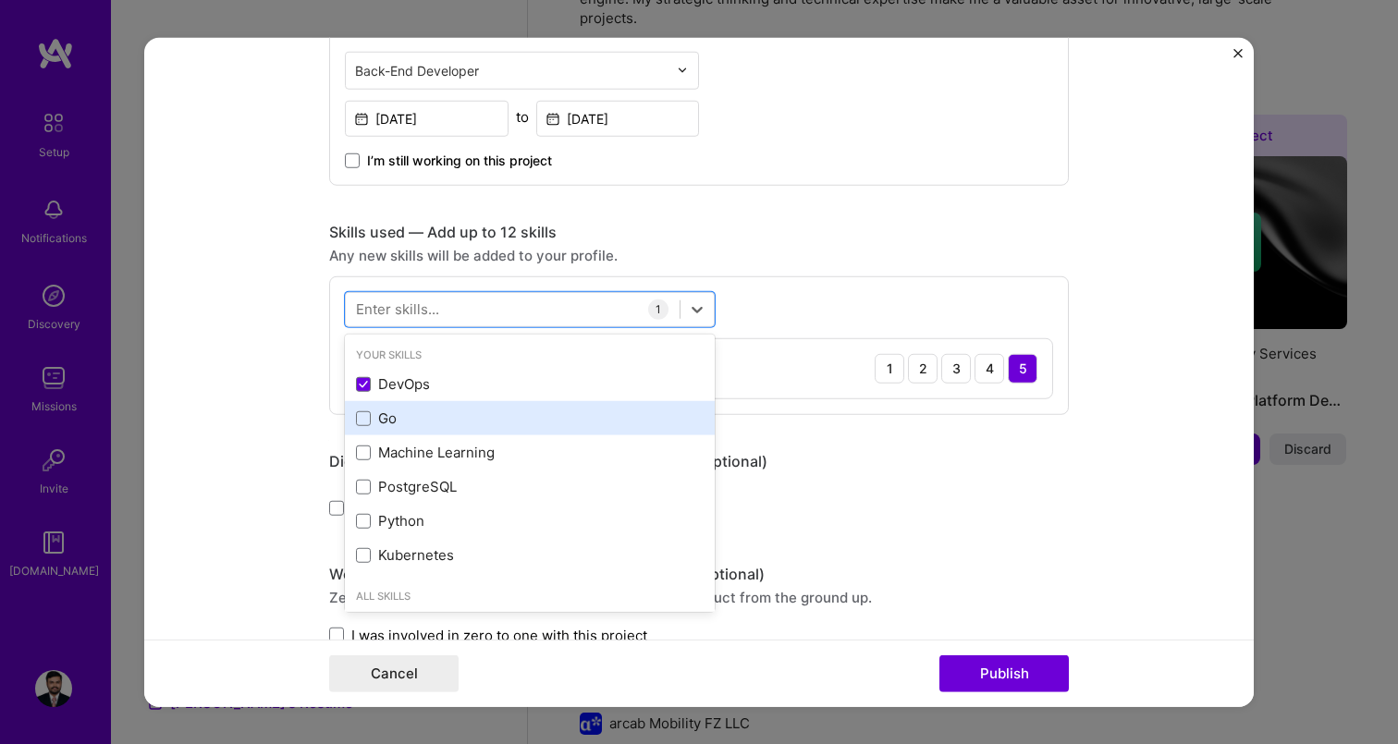
click at [543, 427] on div "Go" at bounding box center [530, 418] width 348 height 19
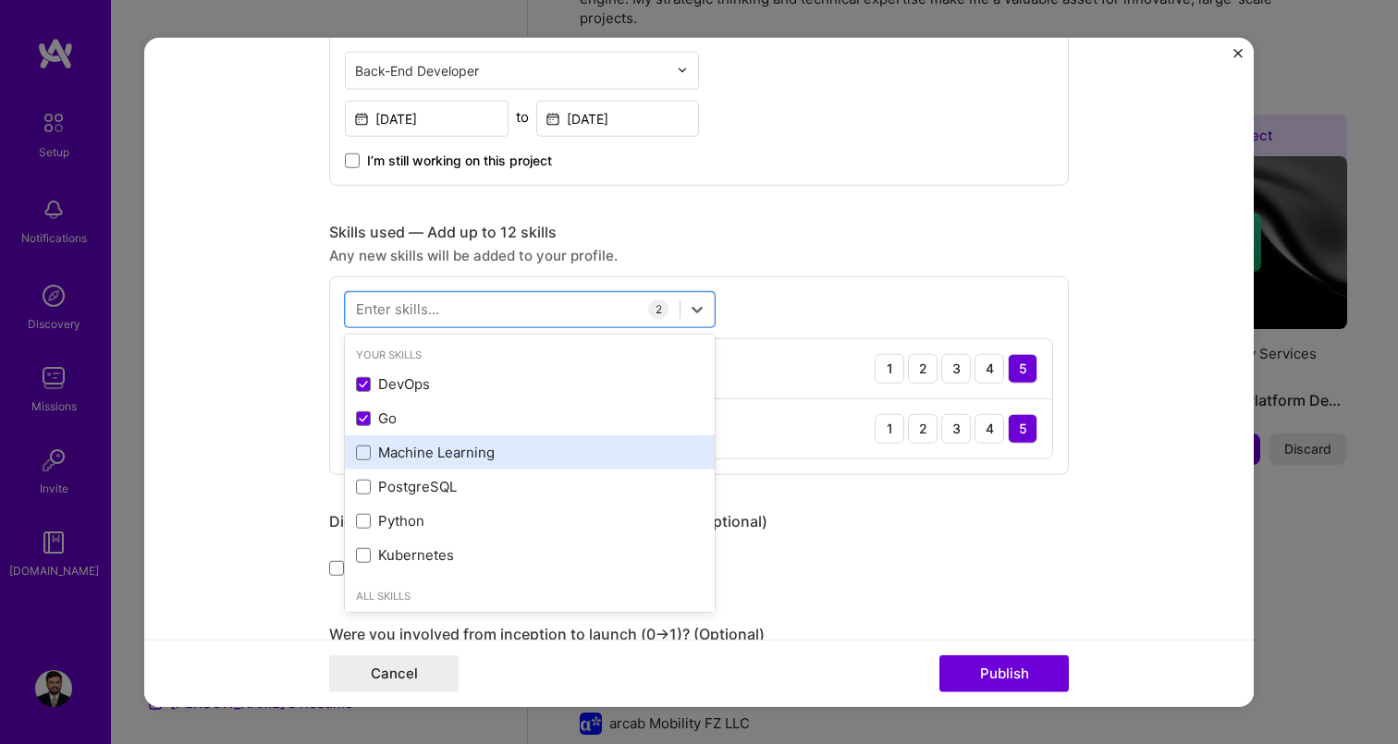
click at [543, 457] on div "Machine Learning" at bounding box center [530, 452] width 348 height 19
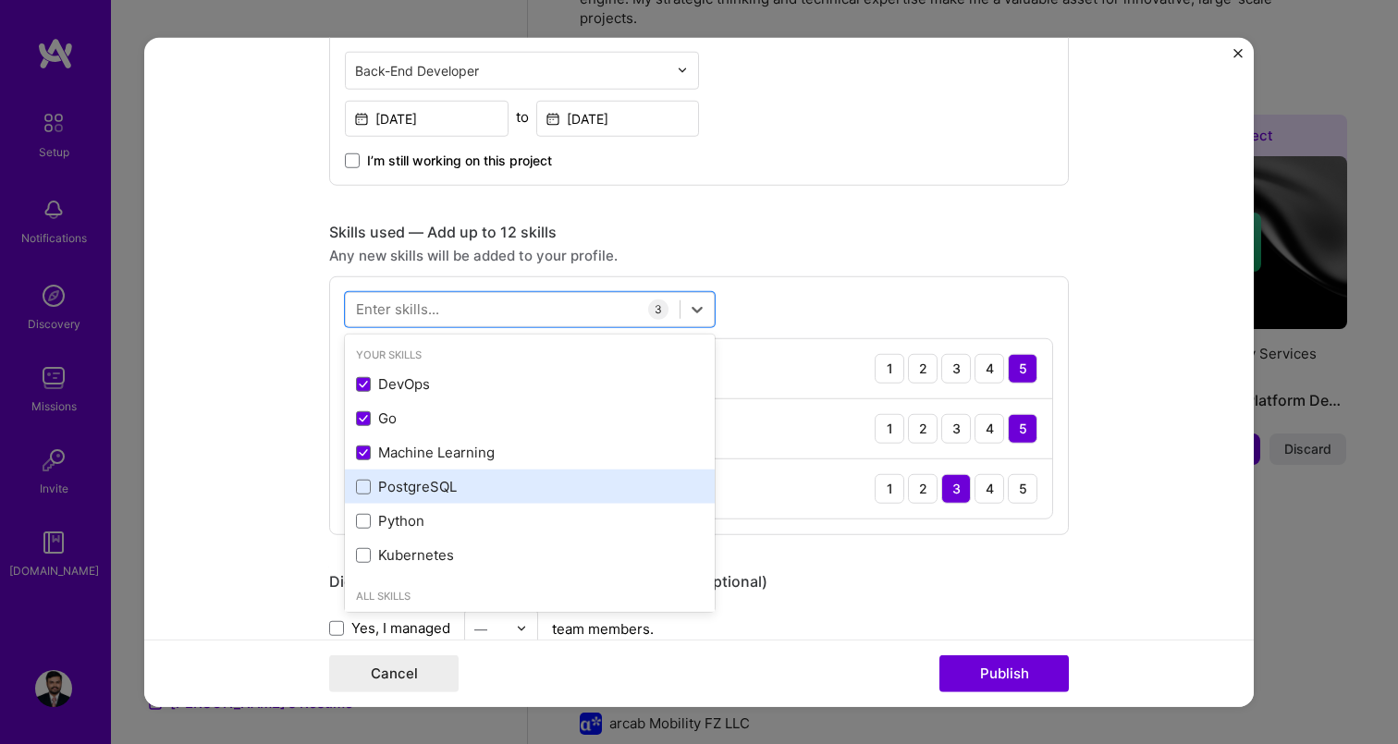
click at [543, 489] on div "PostgreSQL" at bounding box center [530, 486] width 348 height 19
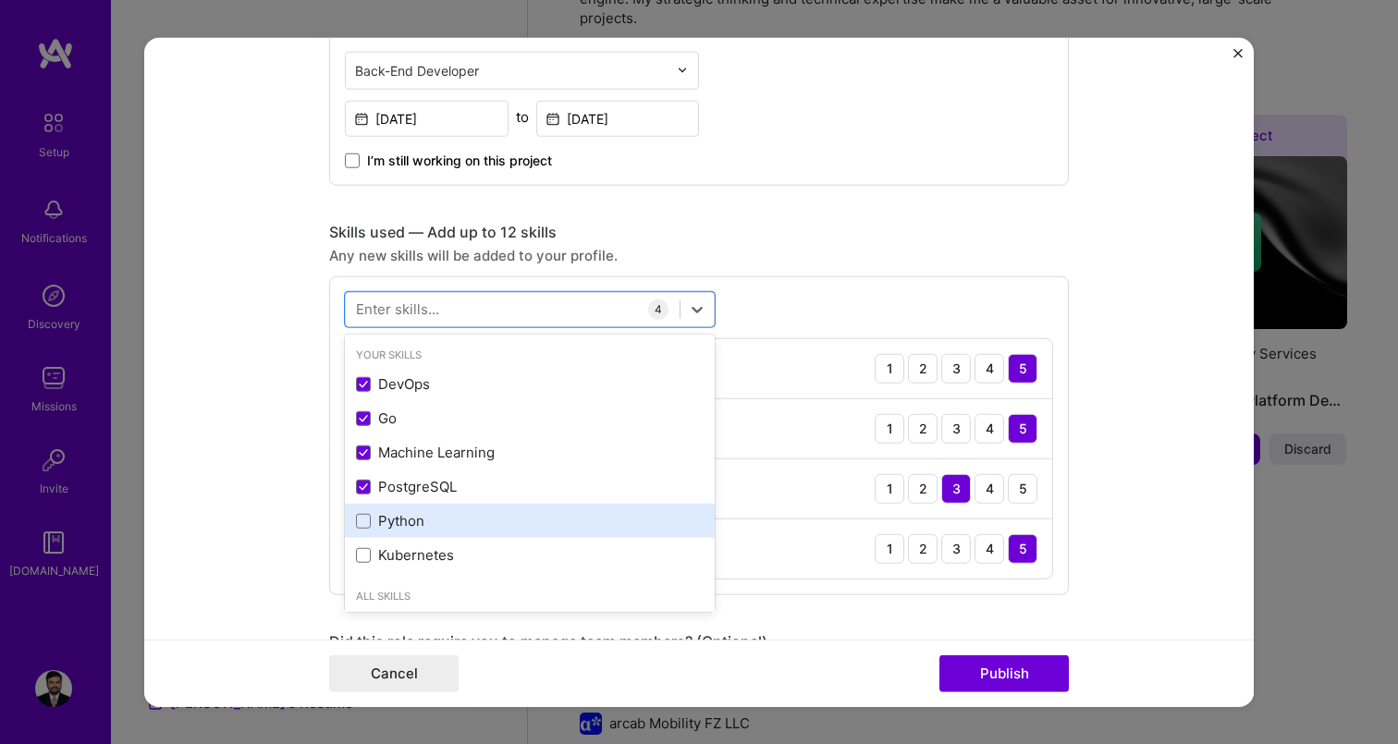
click at [543, 529] on div "Python" at bounding box center [530, 520] width 348 height 19
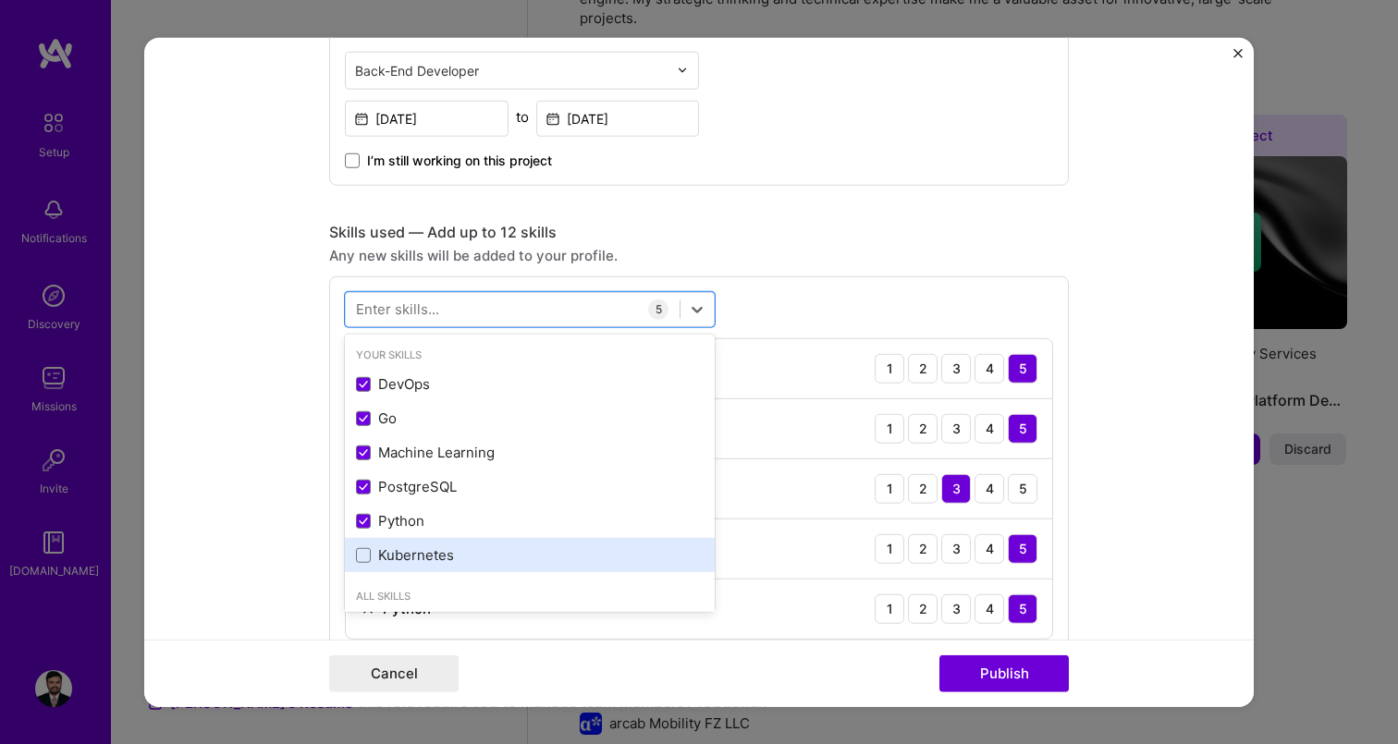
click at [543, 566] on div "Kubernetes" at bounding box center [530, 555] width 370 height 34
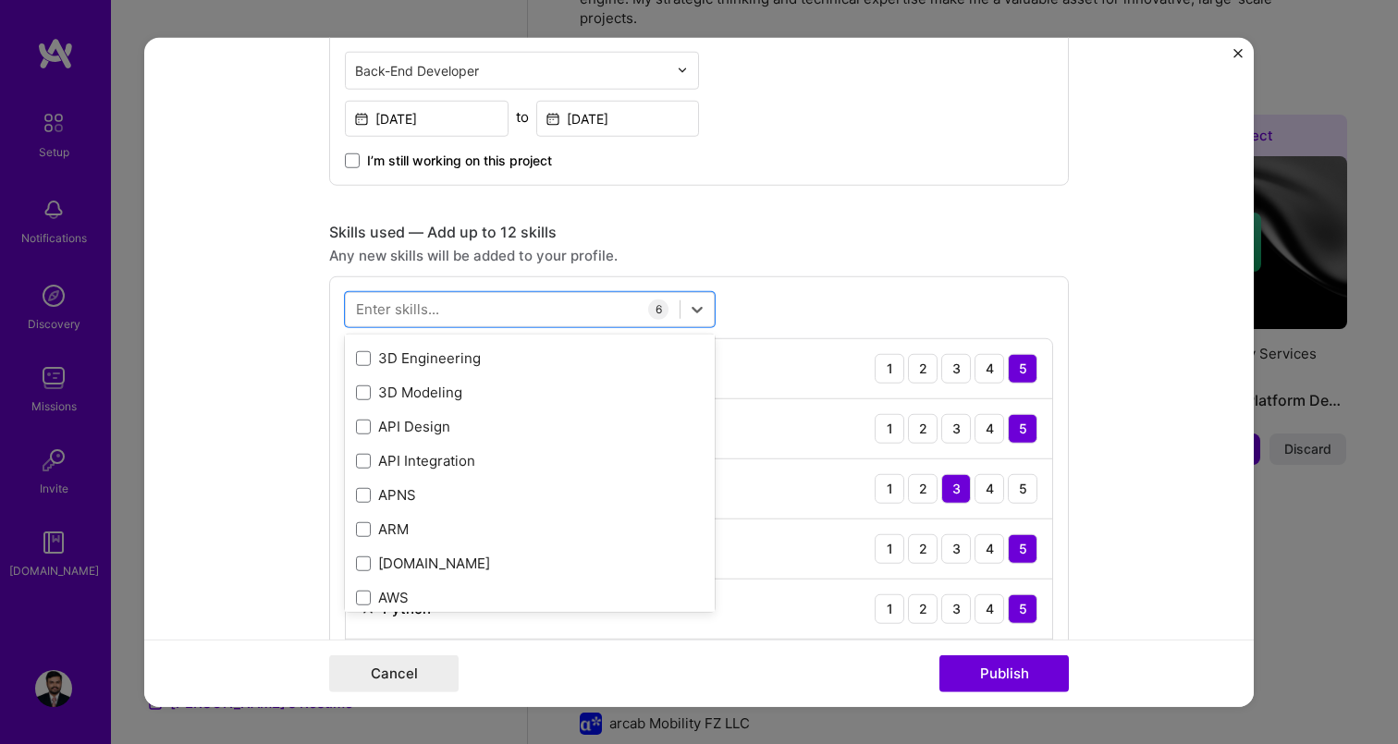
scroll to position [312, 0]
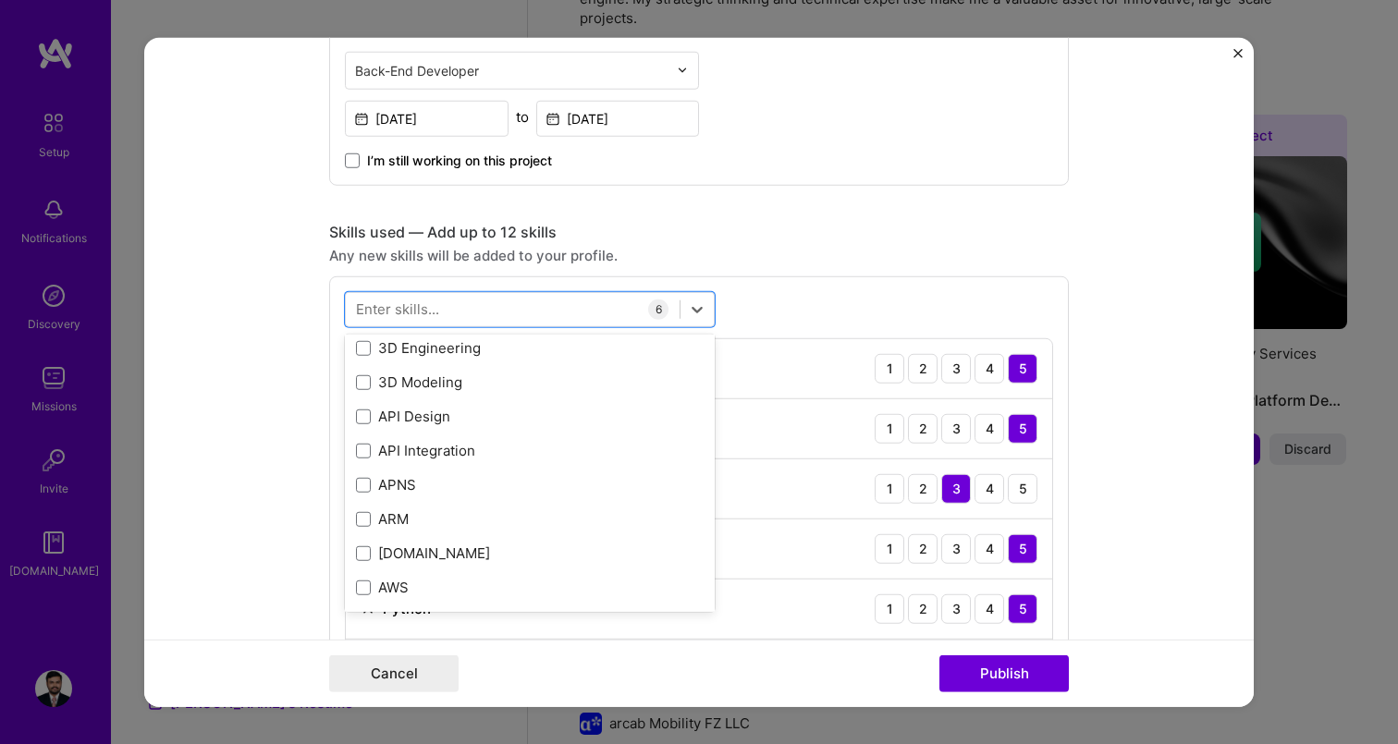
click at [1170, 273] on form "Editing suggested project This project is suggested based on your LinkedIn, res…" at bounding box center [698, 372] width 1109 height 670
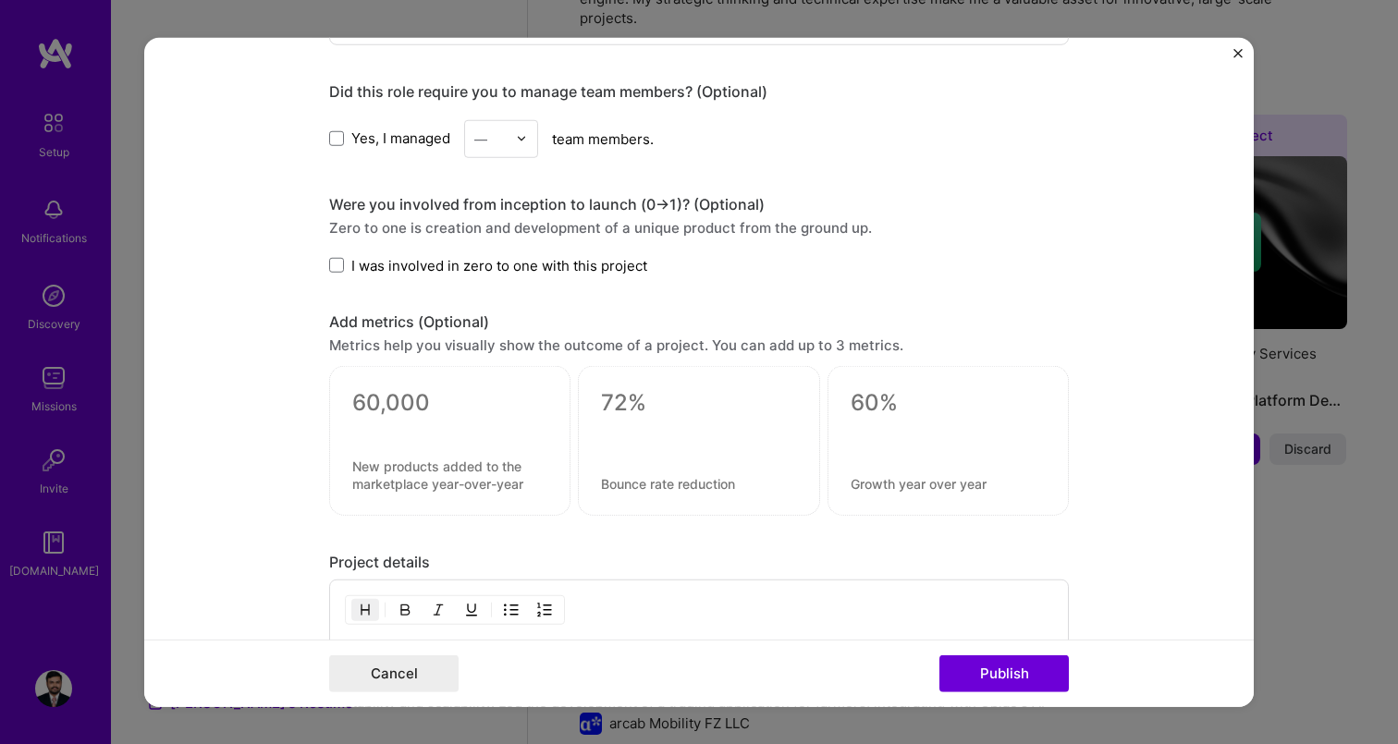
scroll to position [1463, 0]
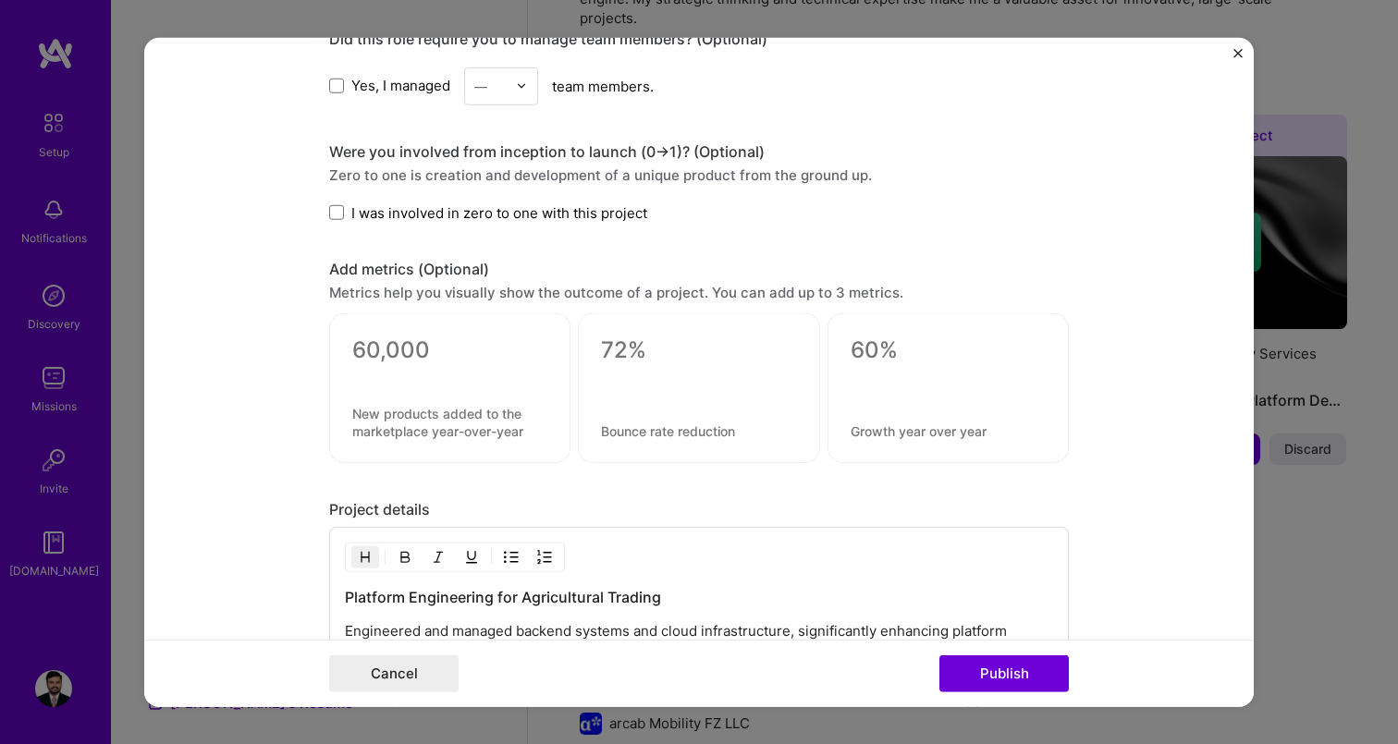
click at [386, 88] on span "Yes, I managed" at bounding box center [400, 85] width 99 height 19
click at [0, 0] on input "Yes, I managed" at bounding box center [0, 0] width 0 height 0
click at [510, 88] on div "—" at bounding box center [490, 85] width 51 height 36
click at [508, 210] on div "3" at bounding box center [501, 203] width 63 height 34
click at [366, 215] on span "I was involved in zero to one with this project" at bounding box center [499, 211] width 296 height 19
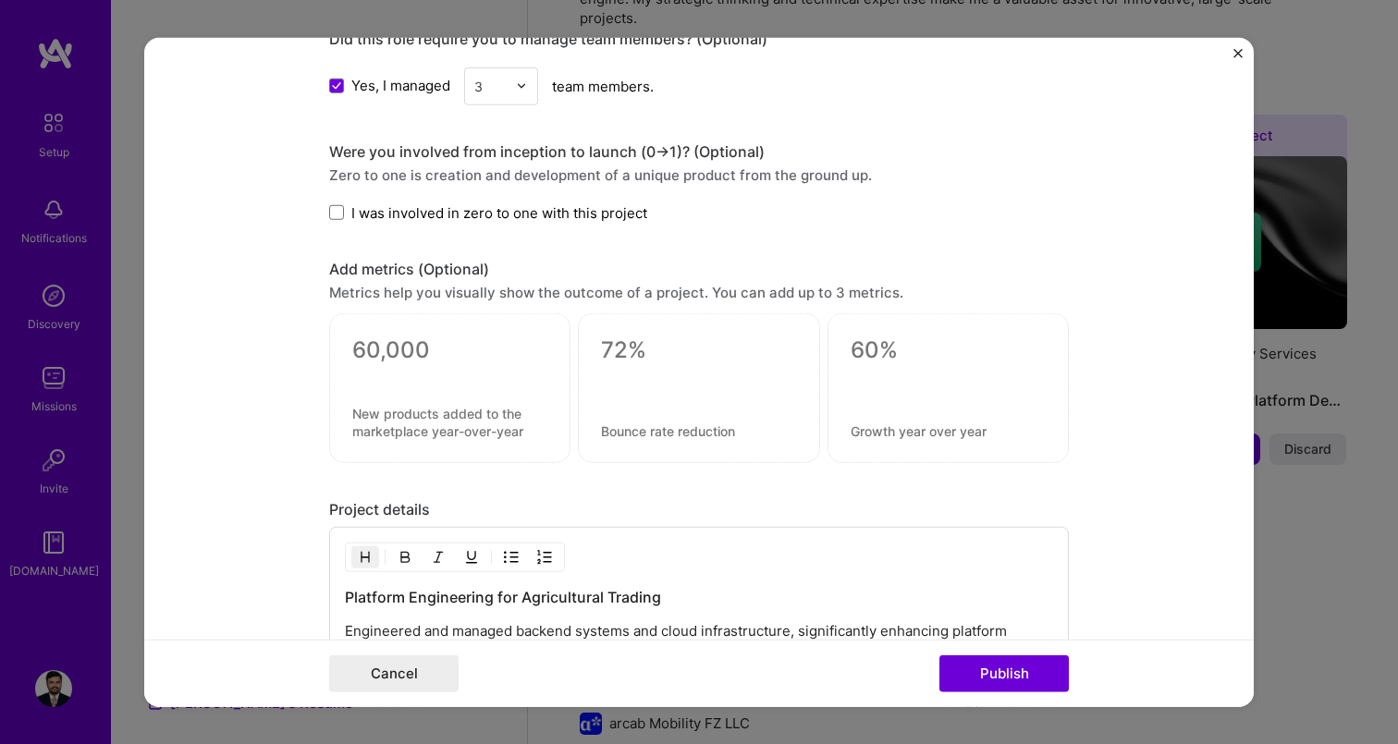
click at [0, 0] on input "I was involved in zero to one with this project" at bounding box center [0, 0] width 0 height 0
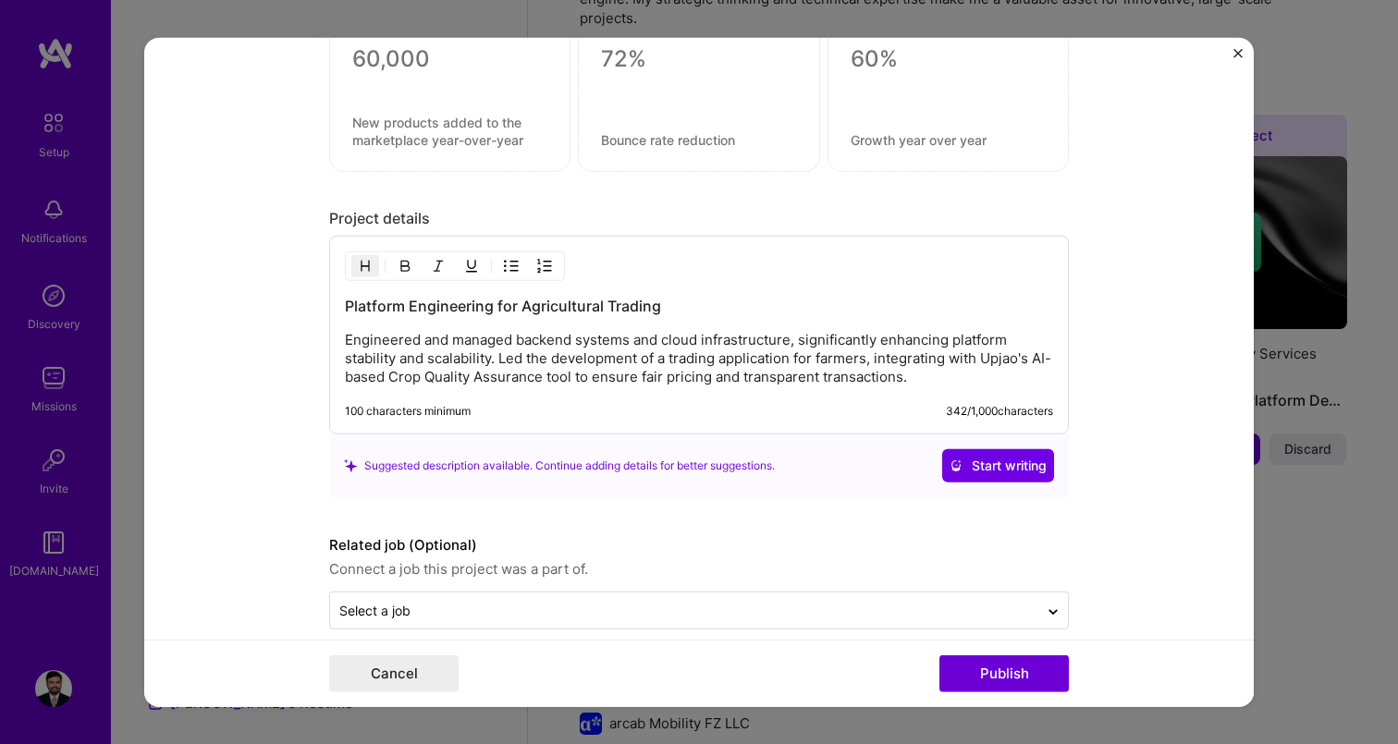
scroll to position [1779, 0]
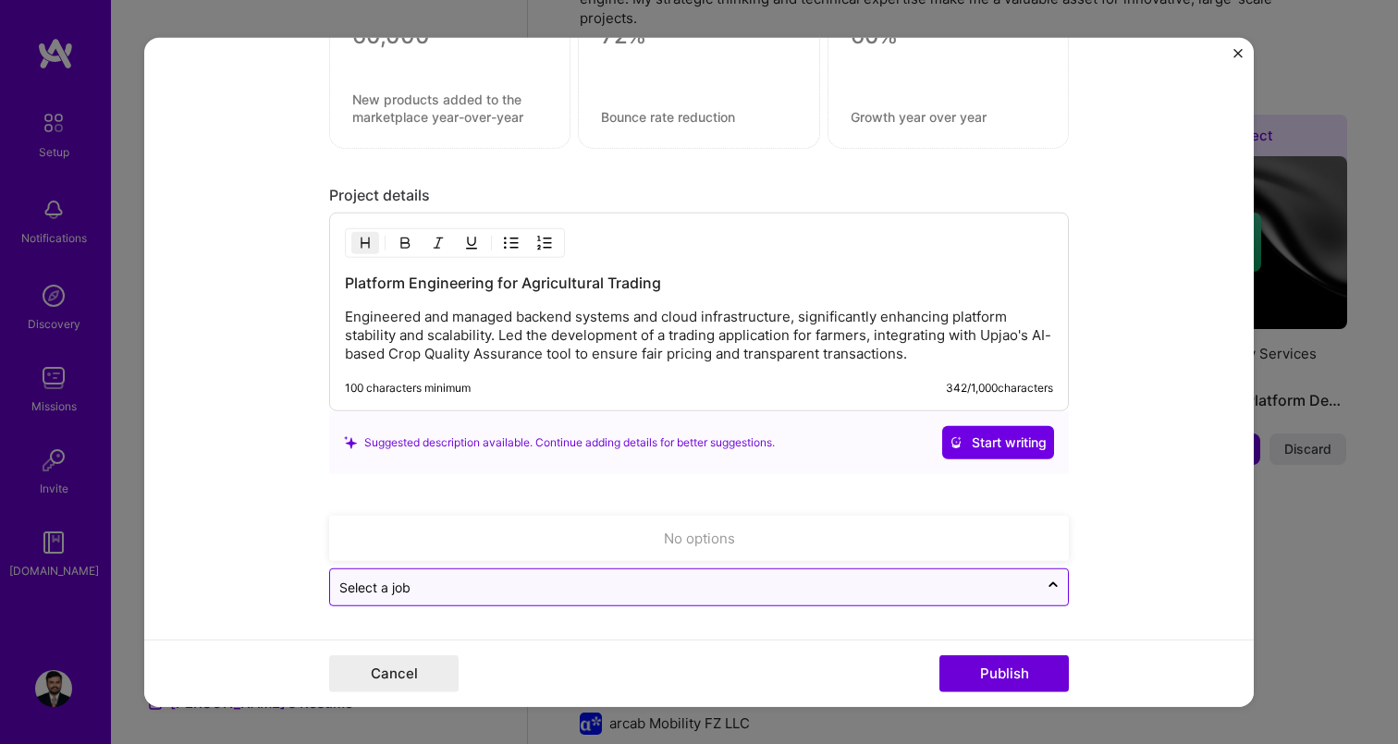
click at [633, 594] on input "text" at bounding box center [684, 587] width 690 height 19
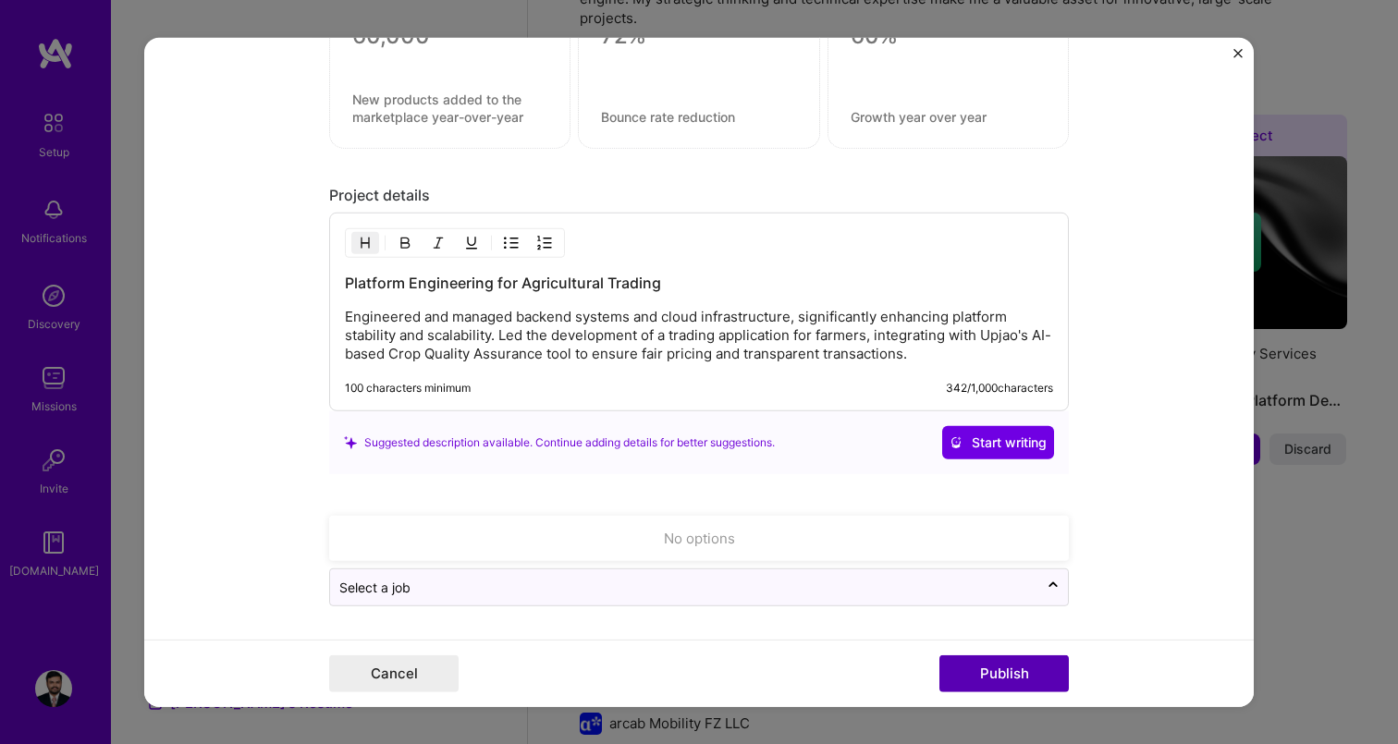
click at [986, 667] on button "Publish" at bounding box center [1003, 674] width 129 height 37
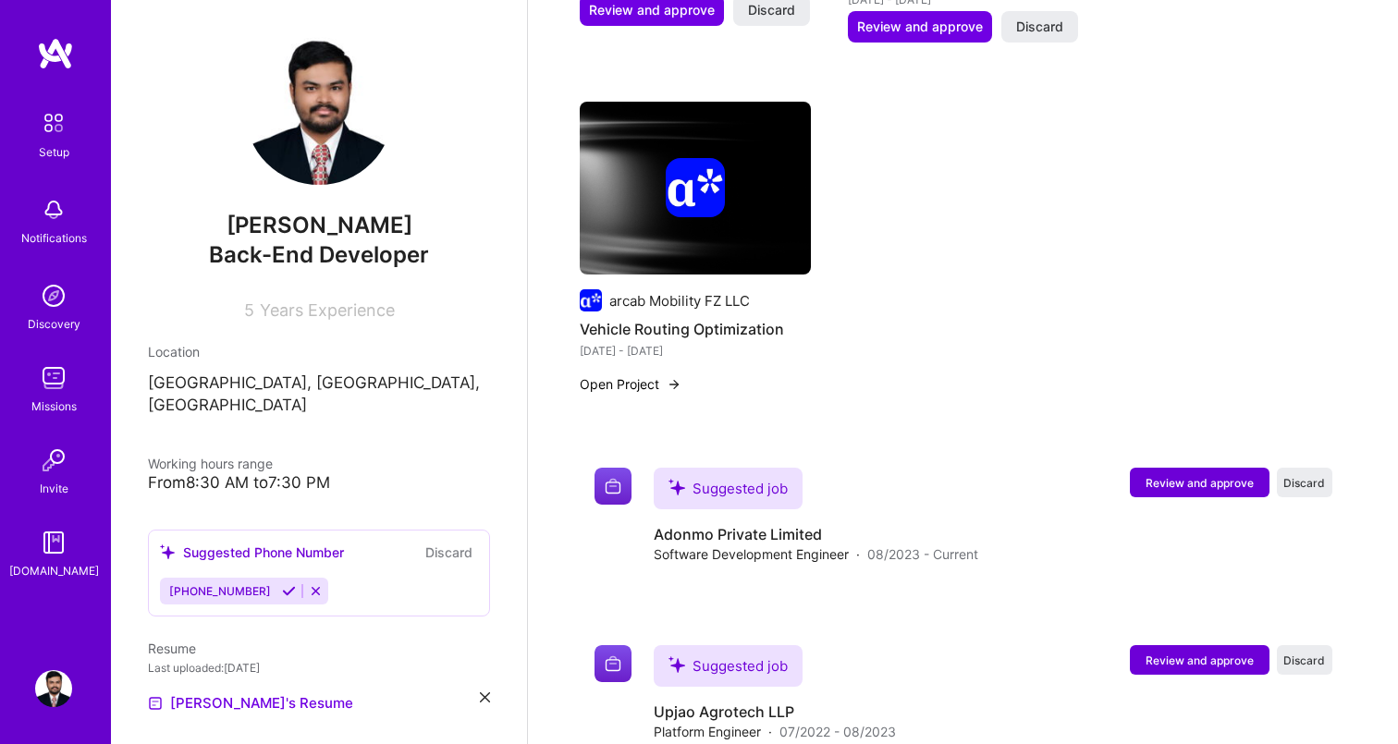
scroll to position [1238, 0]
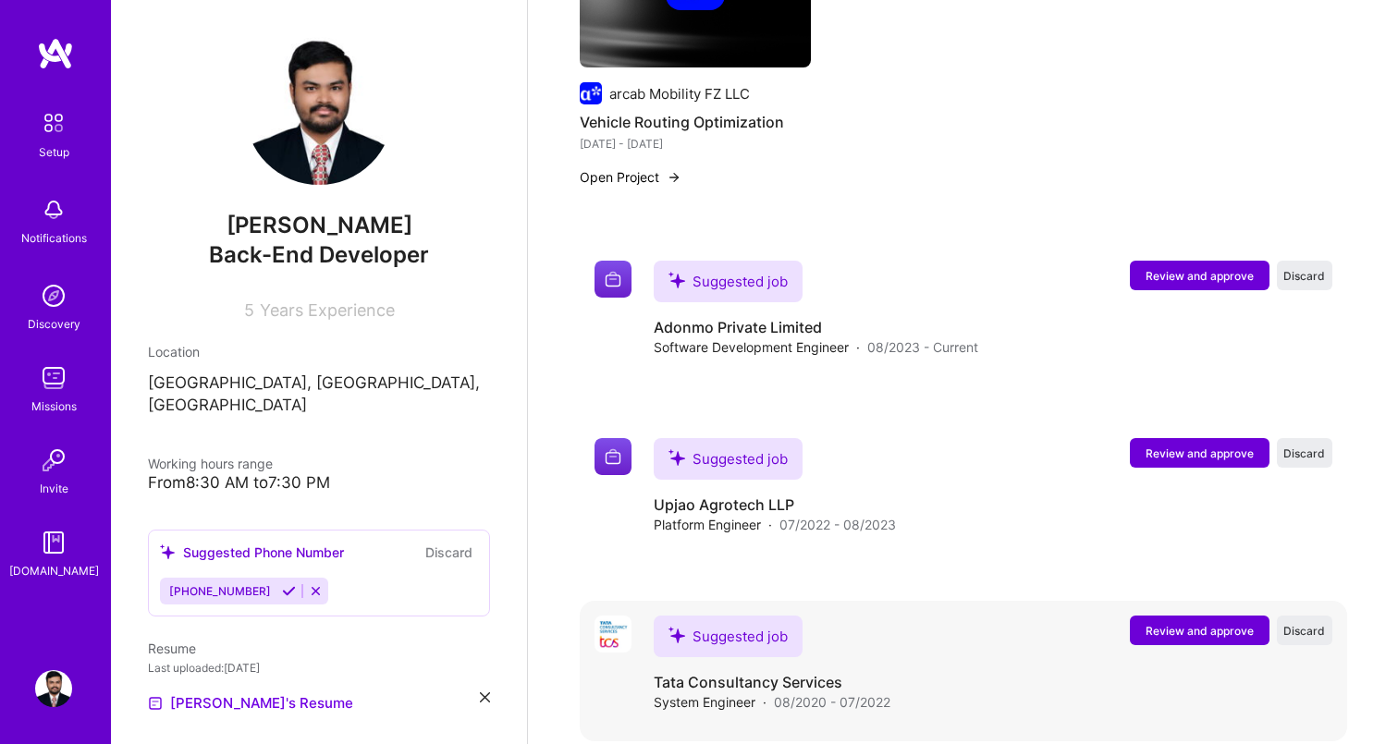
click at [1157, 623] on span "Review and approve" at bounding box center [1200, 631] width 108 height 16
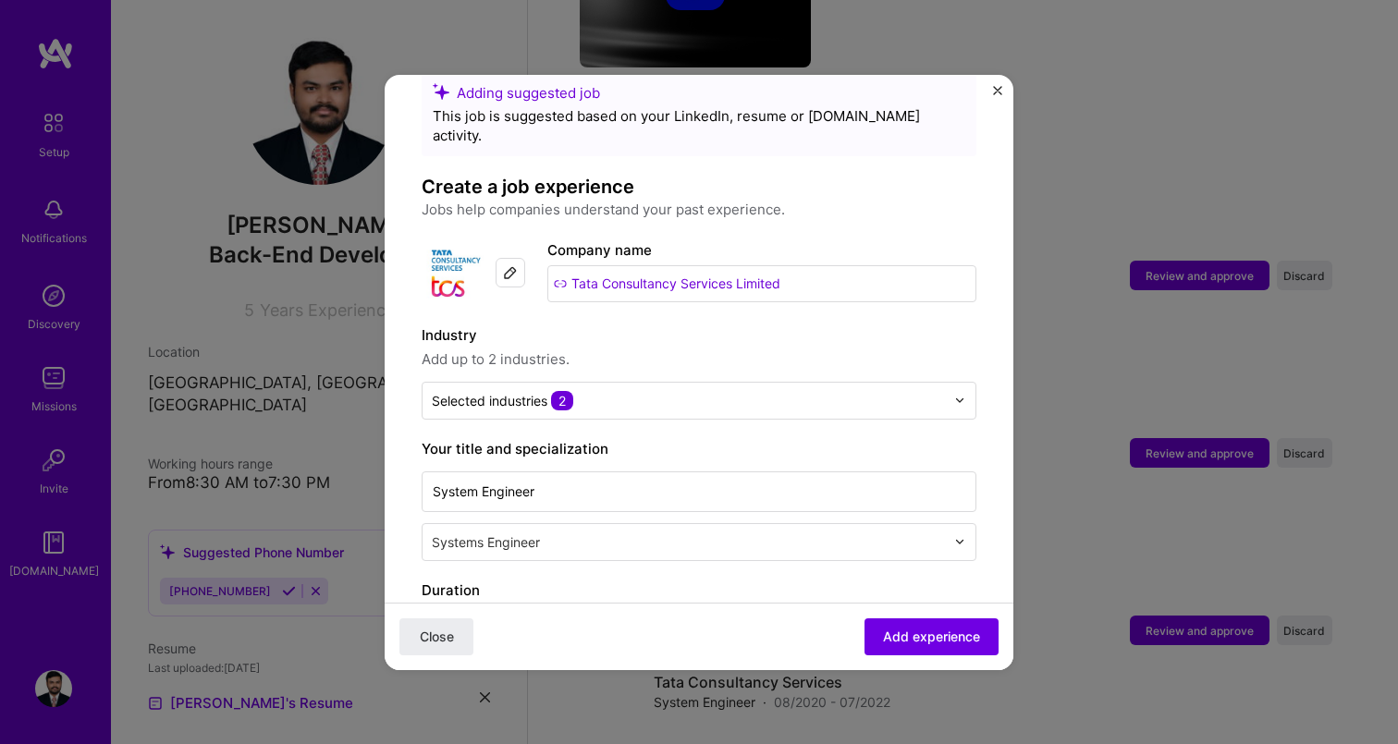
scroll to position [42, 0]
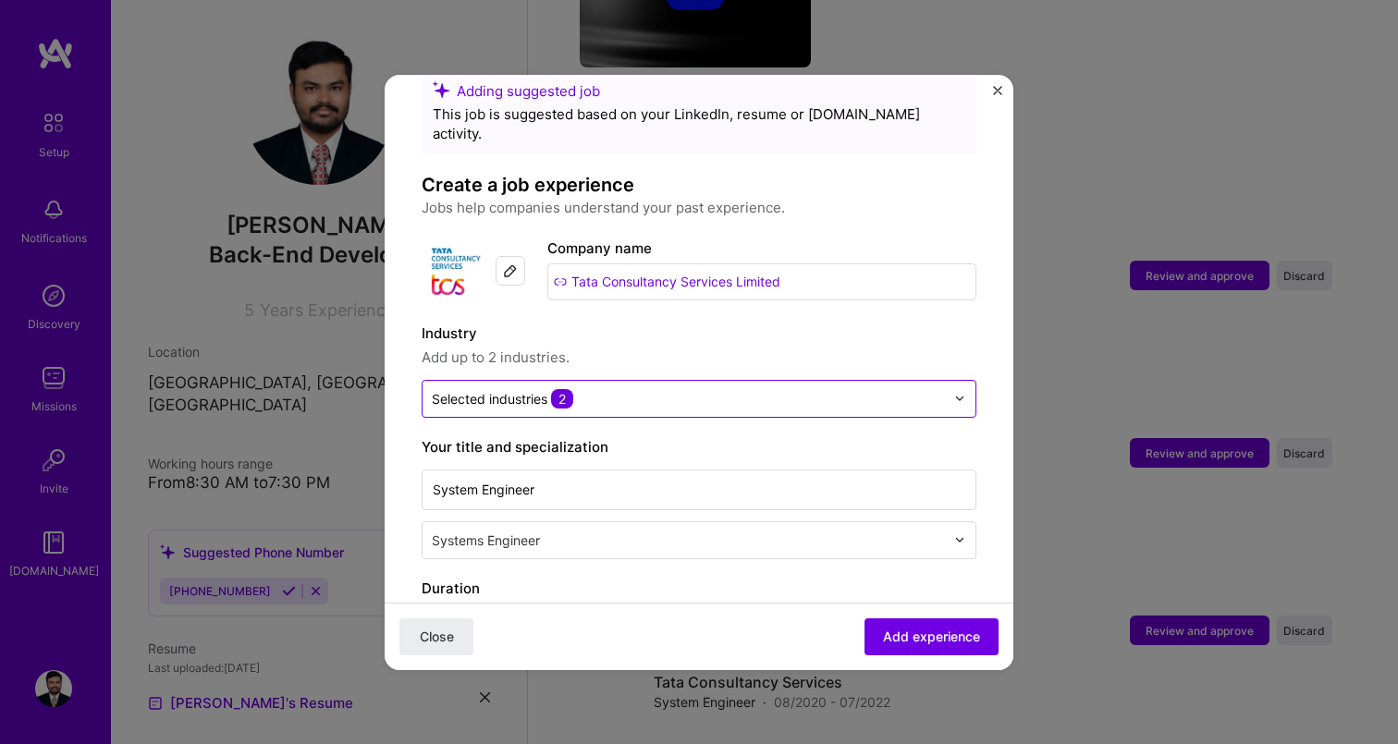
click at [694, 389] on input "text" at bounding box center [688, 398] width 513 height 19
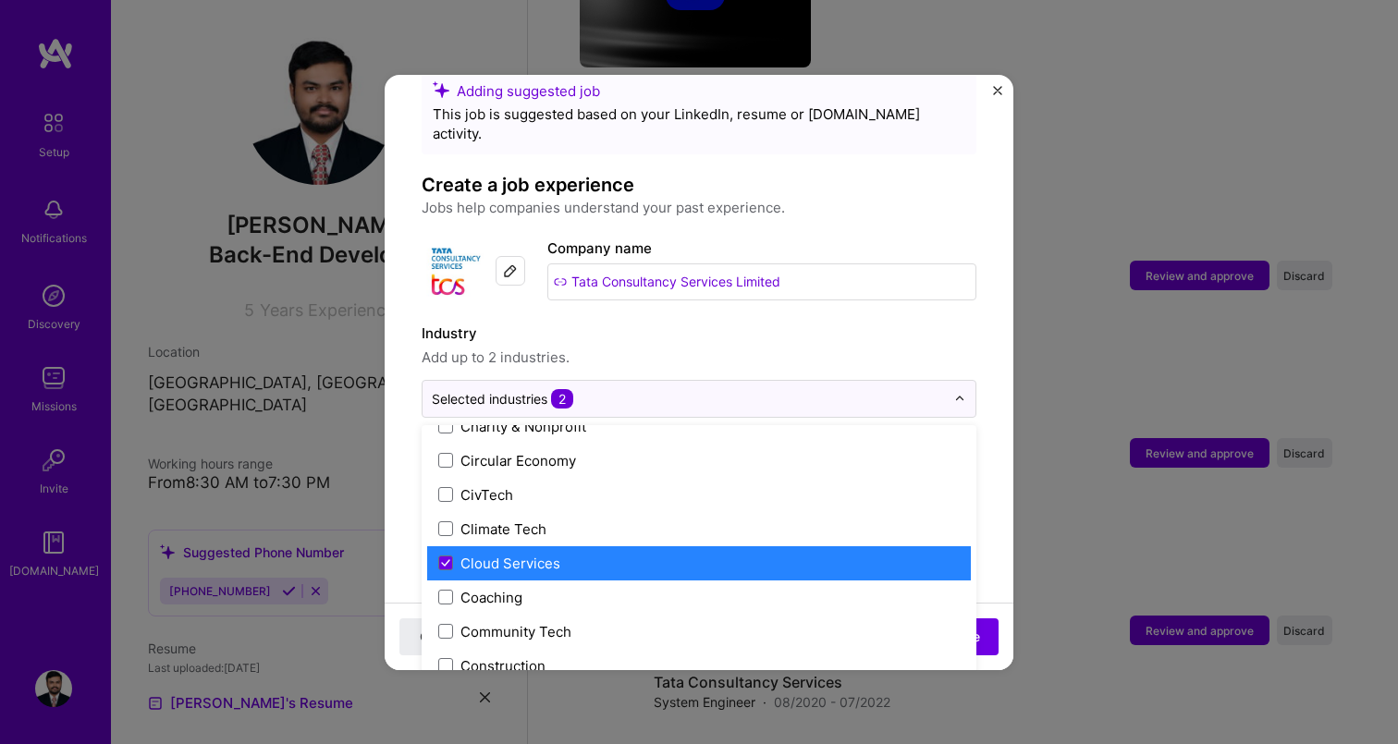
scroll to position [986, 0]
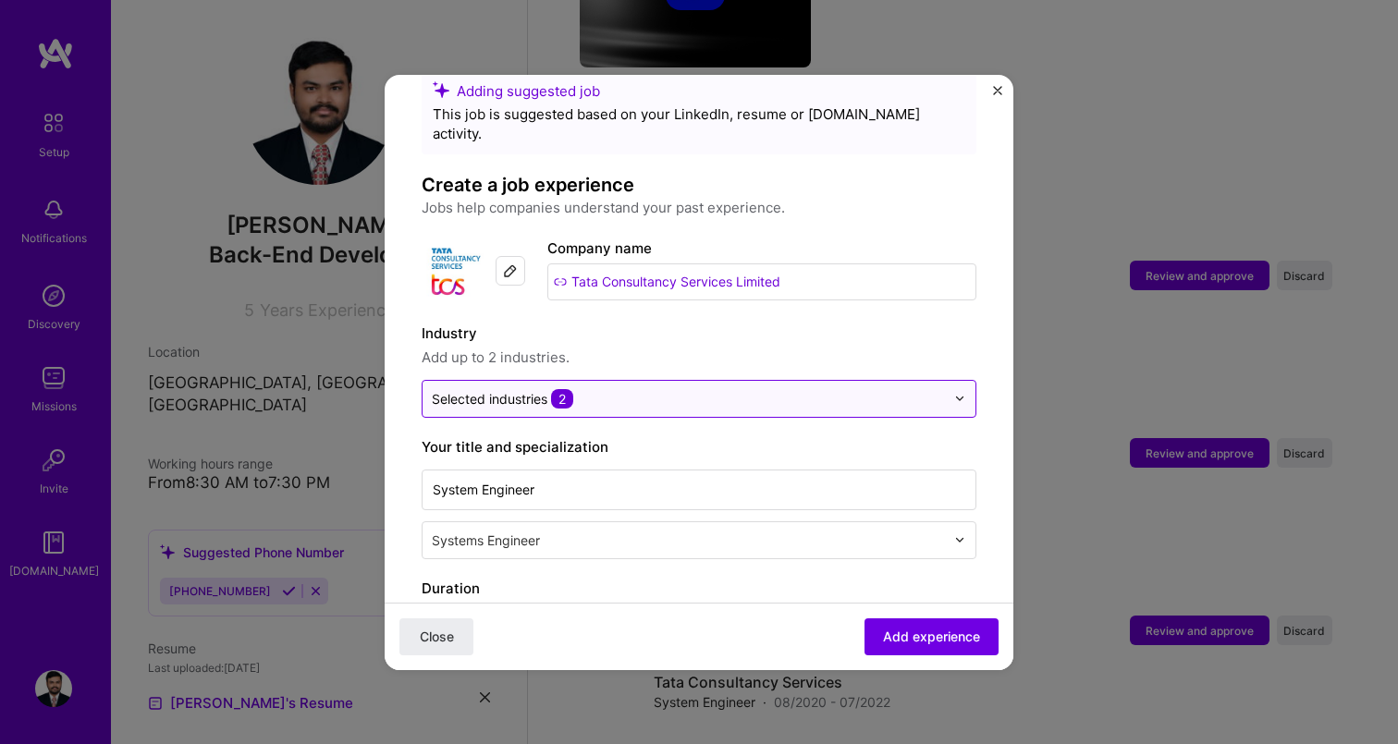
click at [766, 387] on div at bounding box center [688, 398] width 513 height 23
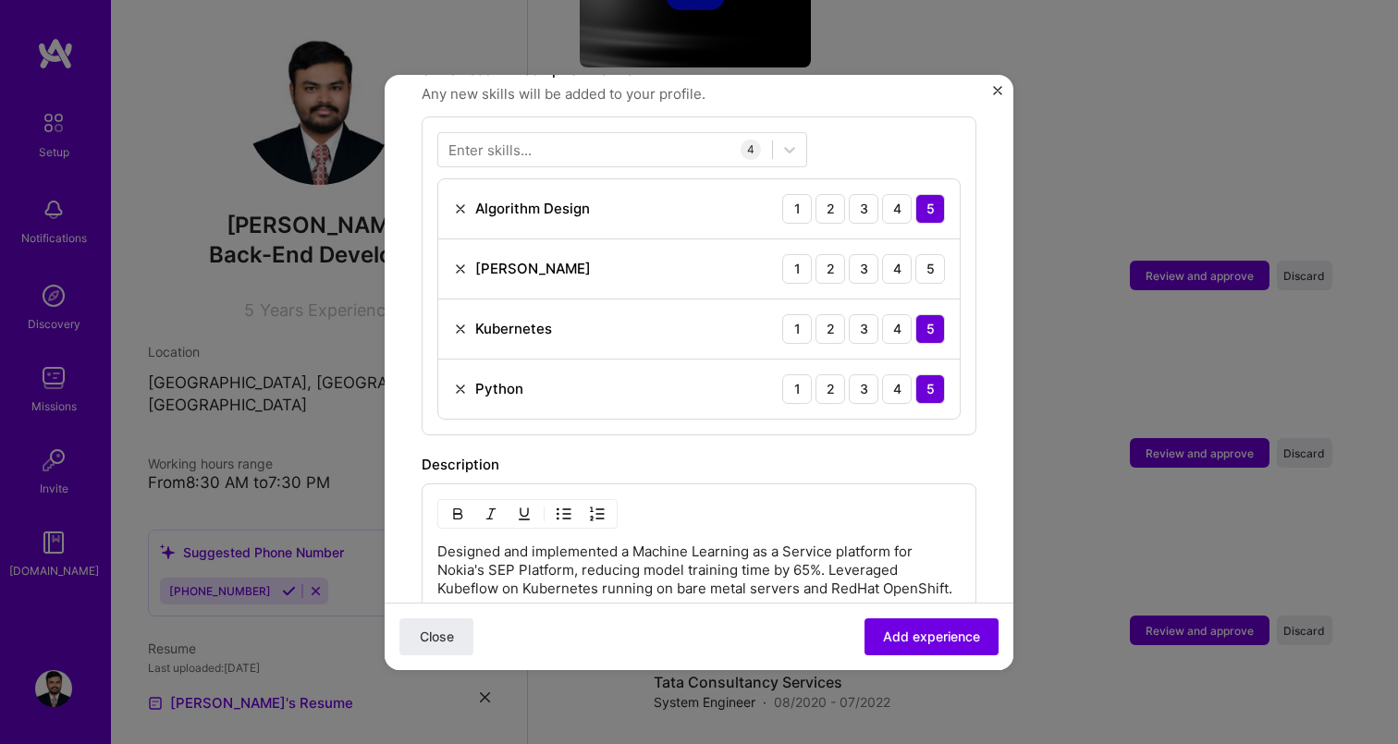
scroll to position [685, 0]
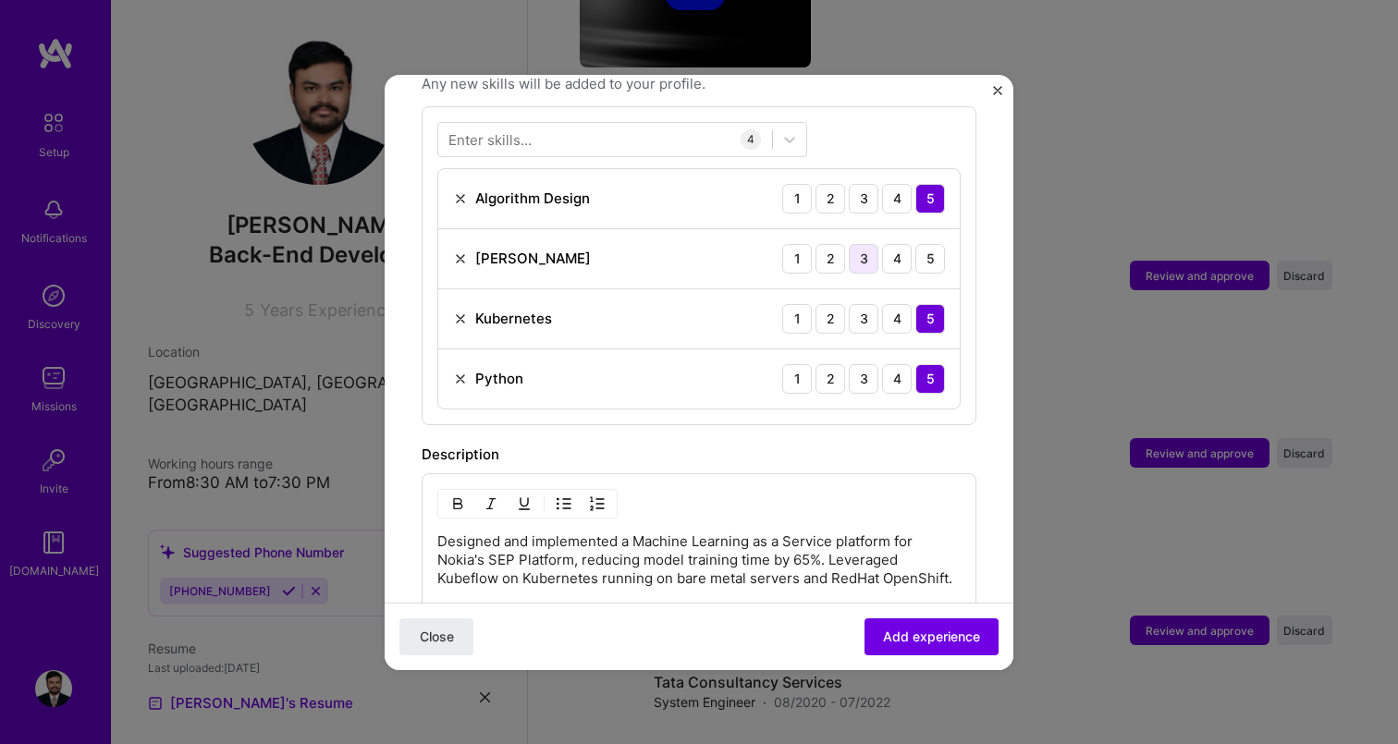
click at [865, 244] on div "3" at bounding box center [864, 259] width 30 height 30
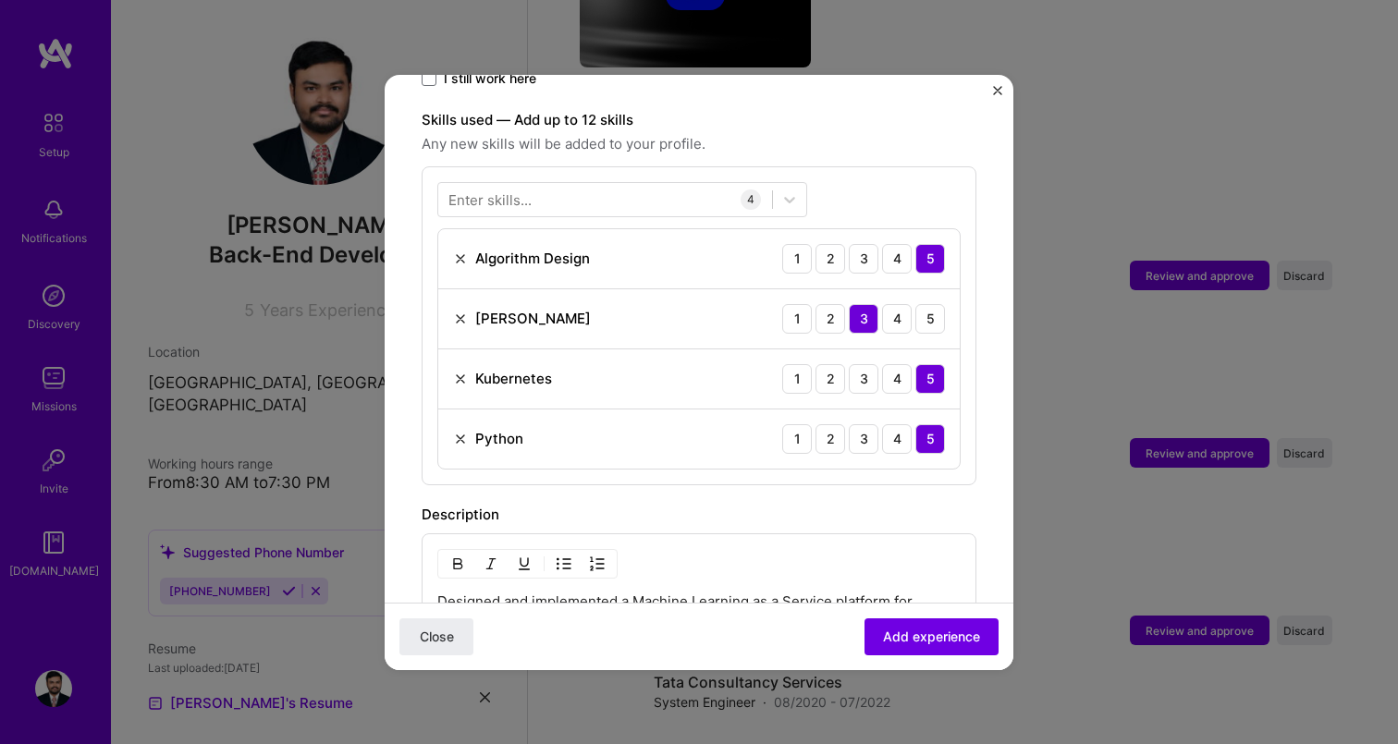
scroll to position [607, 0]
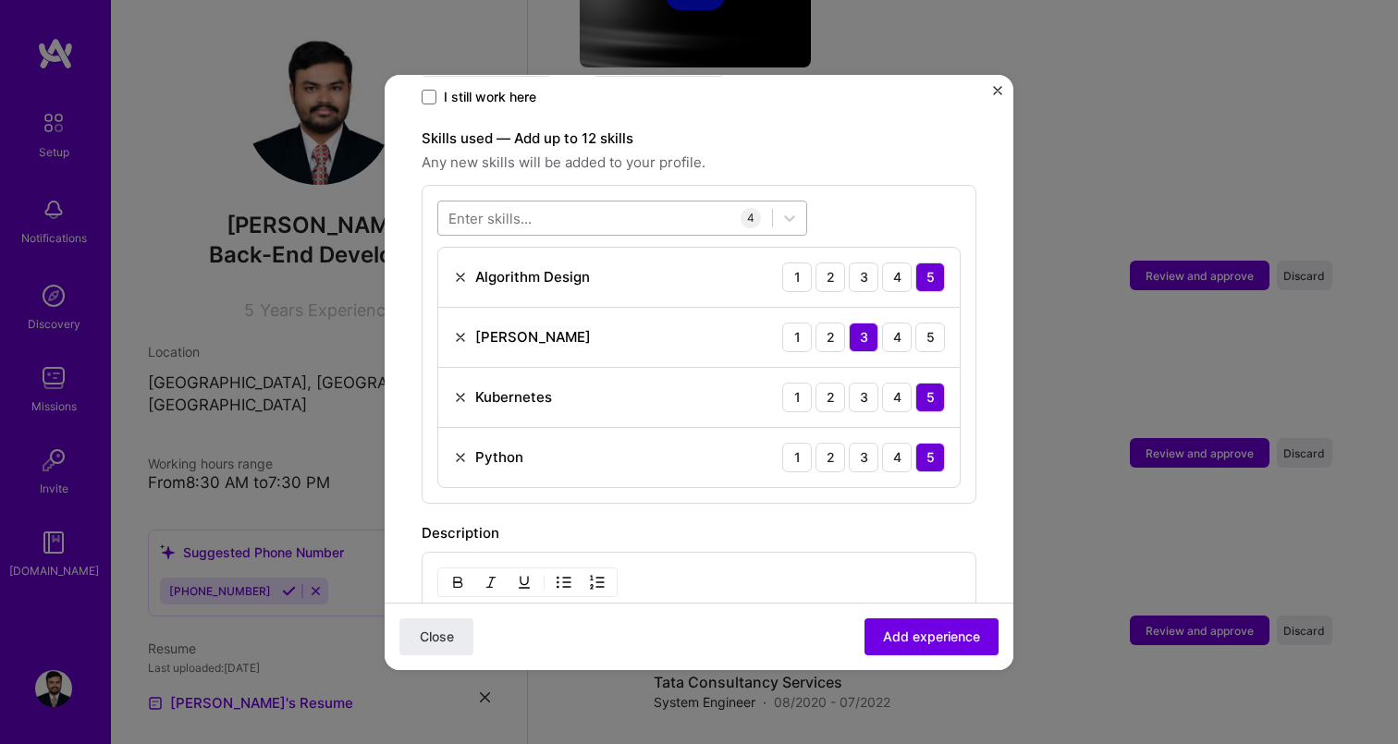
click at [554, 202] on div at bounding box center [605, 217] width 334 height 31
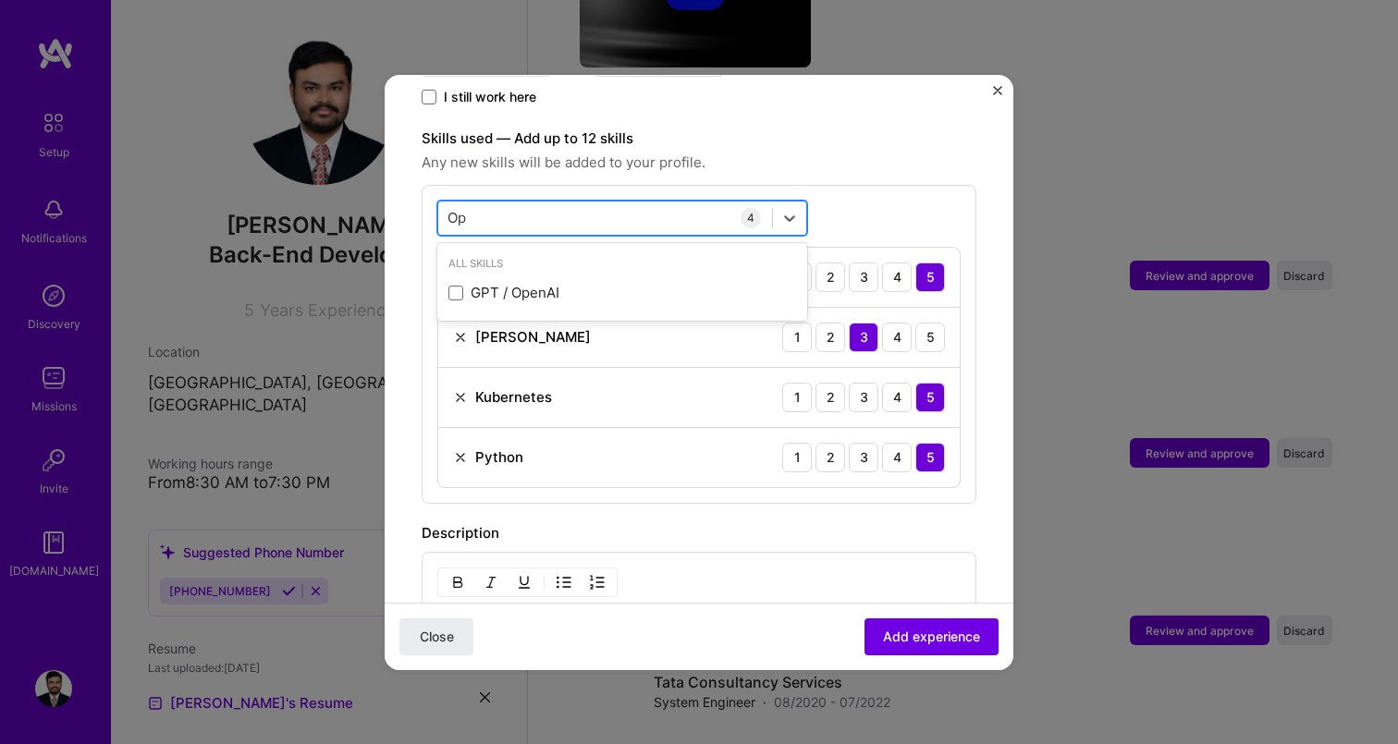
type input "O"
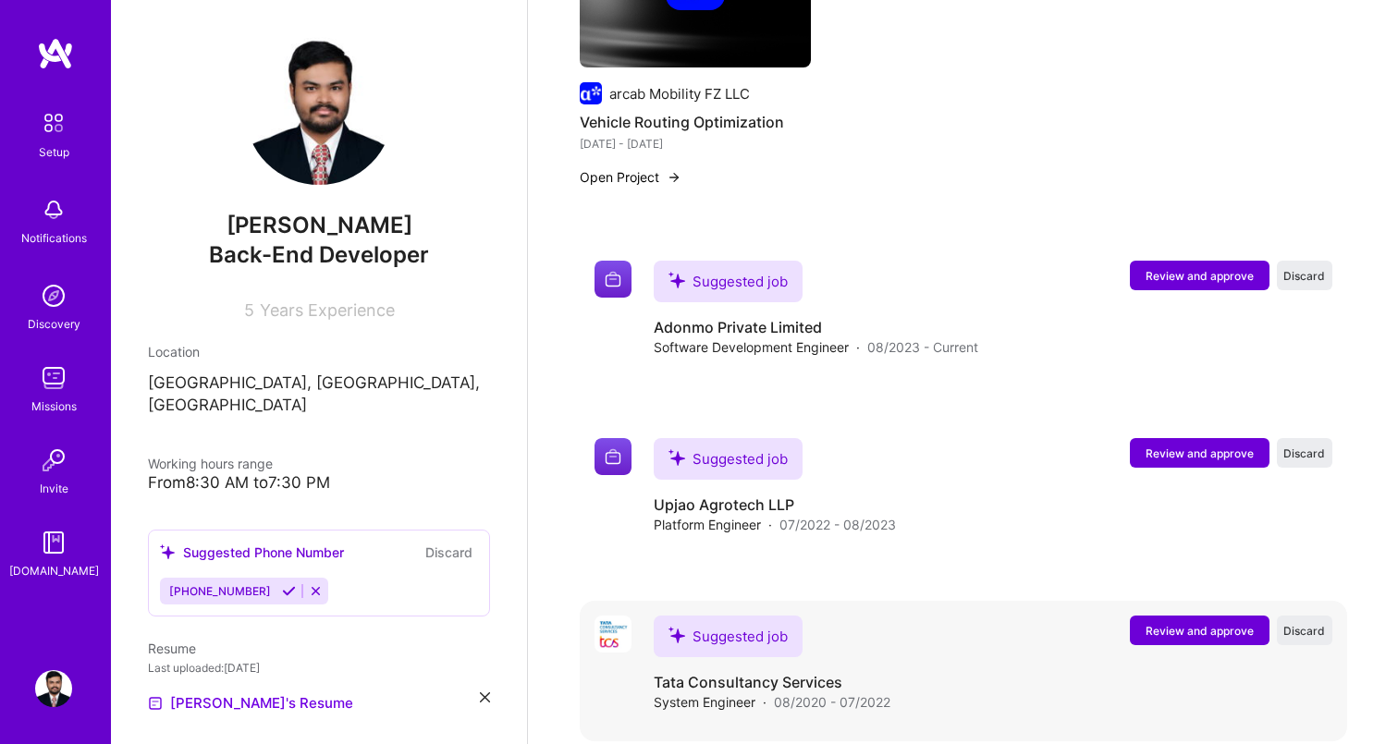
click at [1178, 616] on button "Review and approve" at bounding box center [1200, 631] width 140 height 30
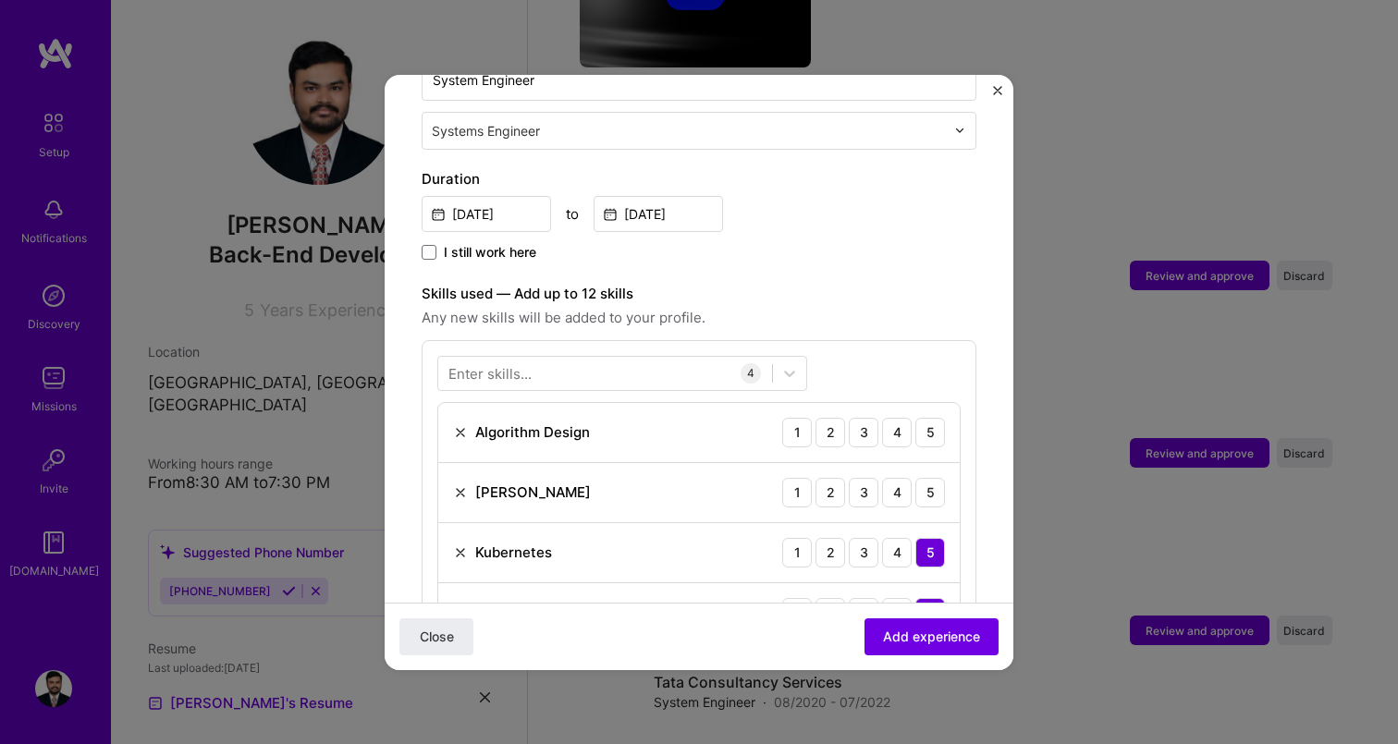
scroll to position [505, 0]
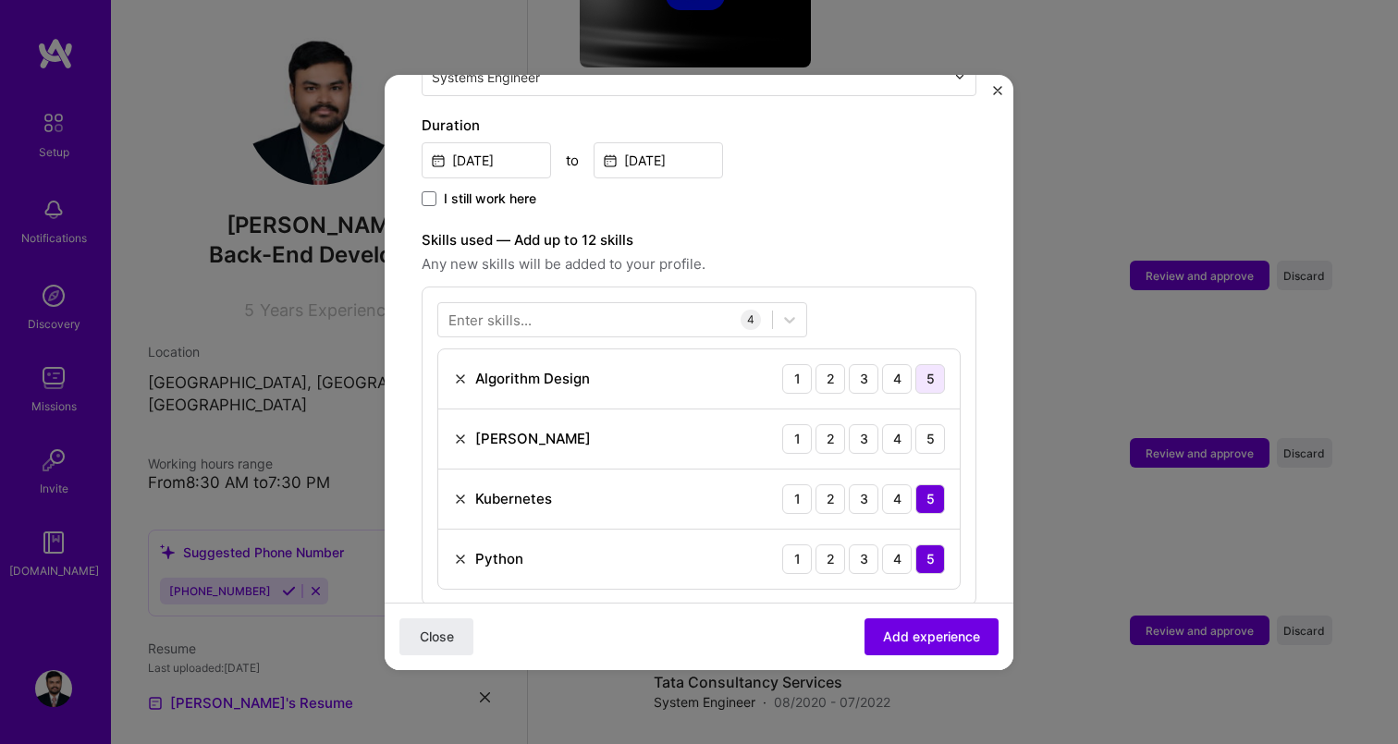
click at [937, 364] on div "5" at bounding box center [930, 379] width 30 height 30
click at [870, 424] on div "3" at bounding box center [864, 439] width 30 height 30
click at [559, 304] on div at bounding box center [605, 319] width 334 height 31
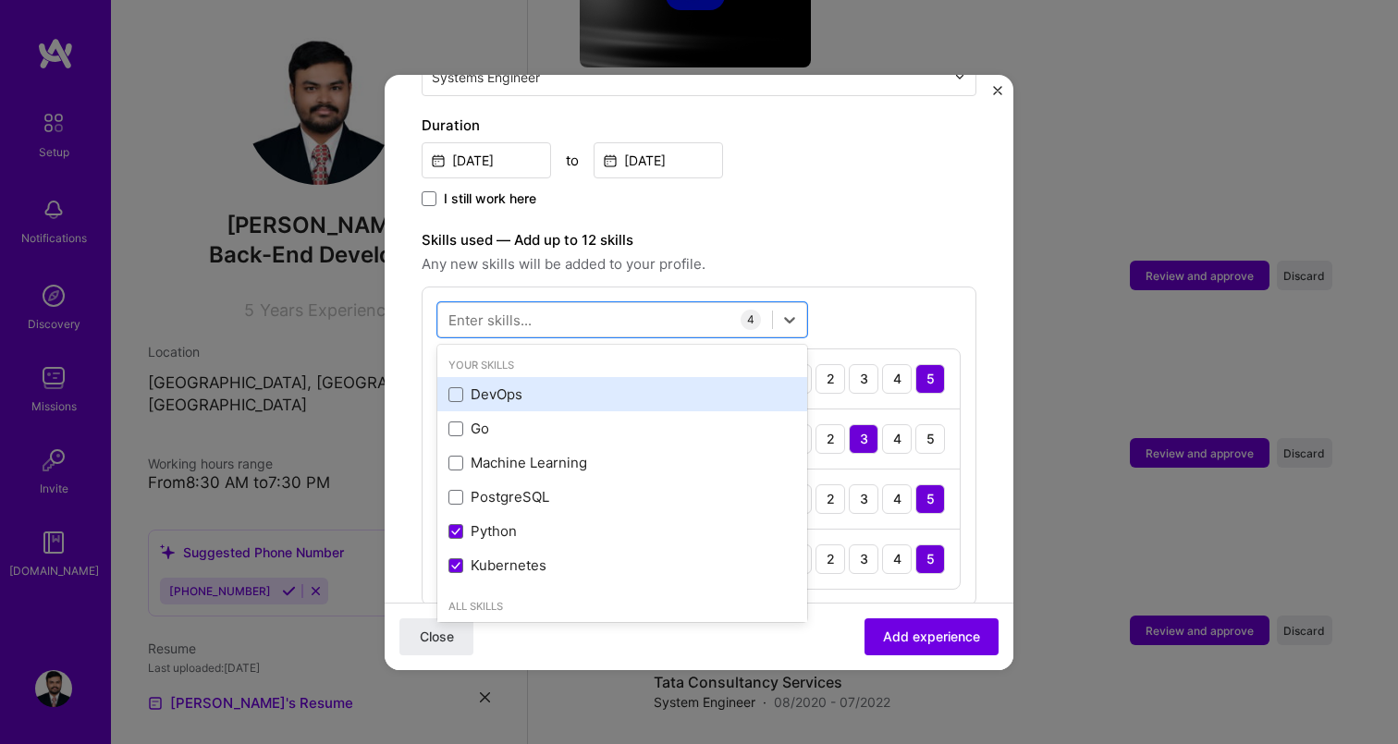
click at [521, 385] on div "DevOps" at bounding box center [622, 394] width 348 height 19
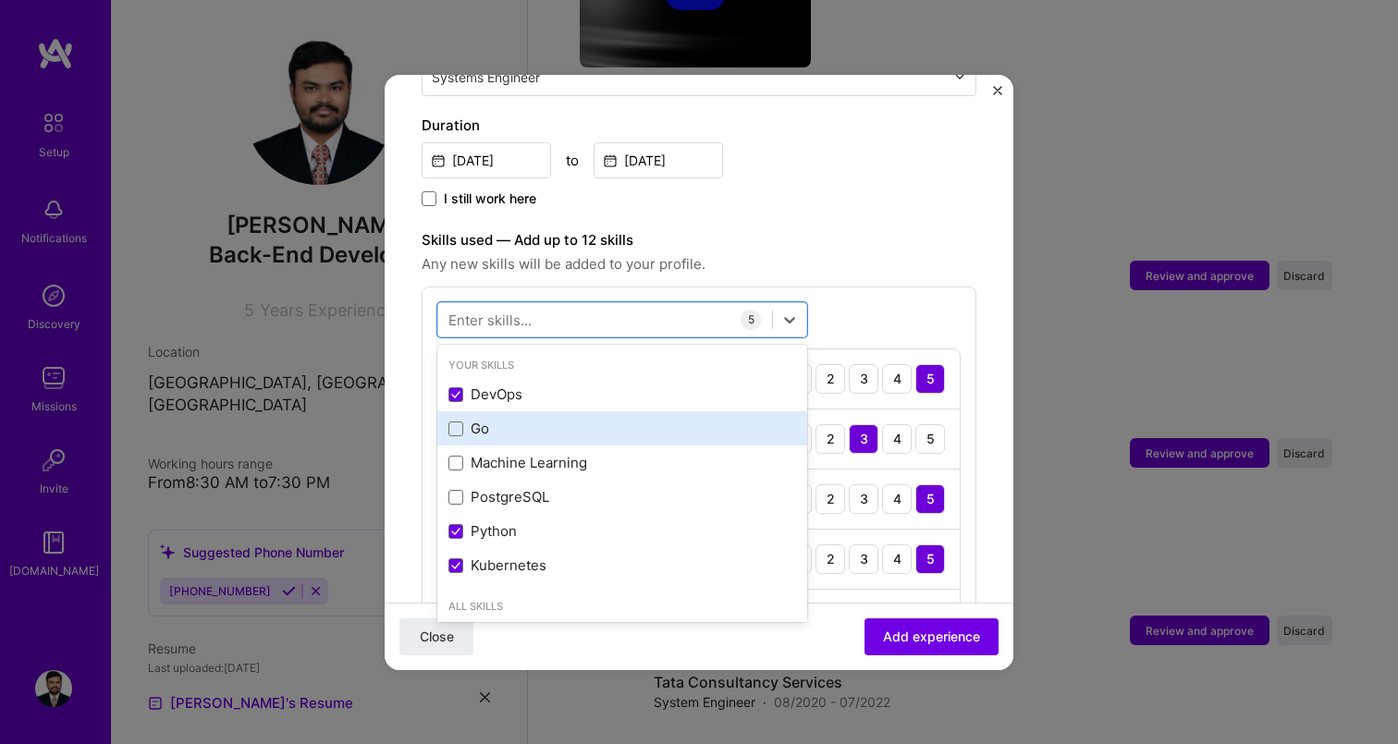
click at [521, 419] on div "Go" at bounding box center [622, 428] width 348 height 19
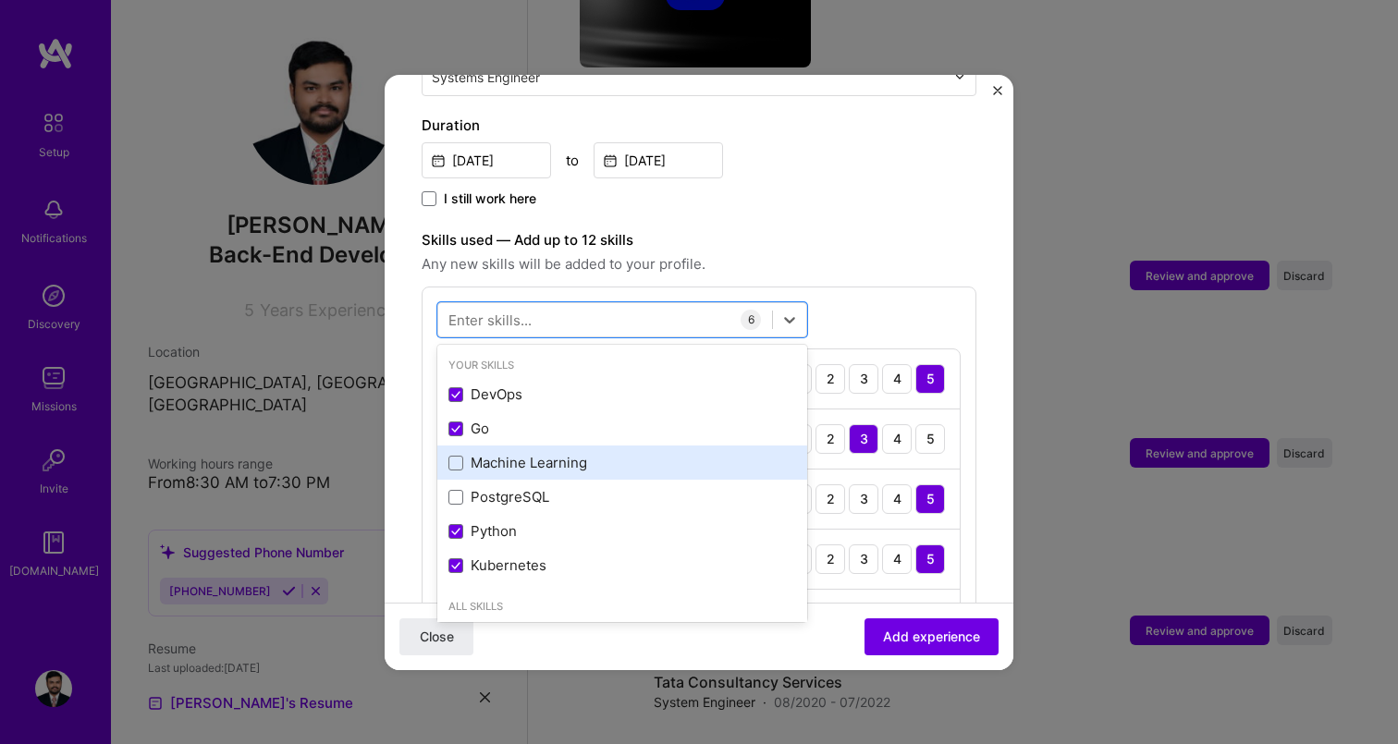
click at [521, 453] on div "Machine Learning" at bounding box center [622, 462] width 348 height 19
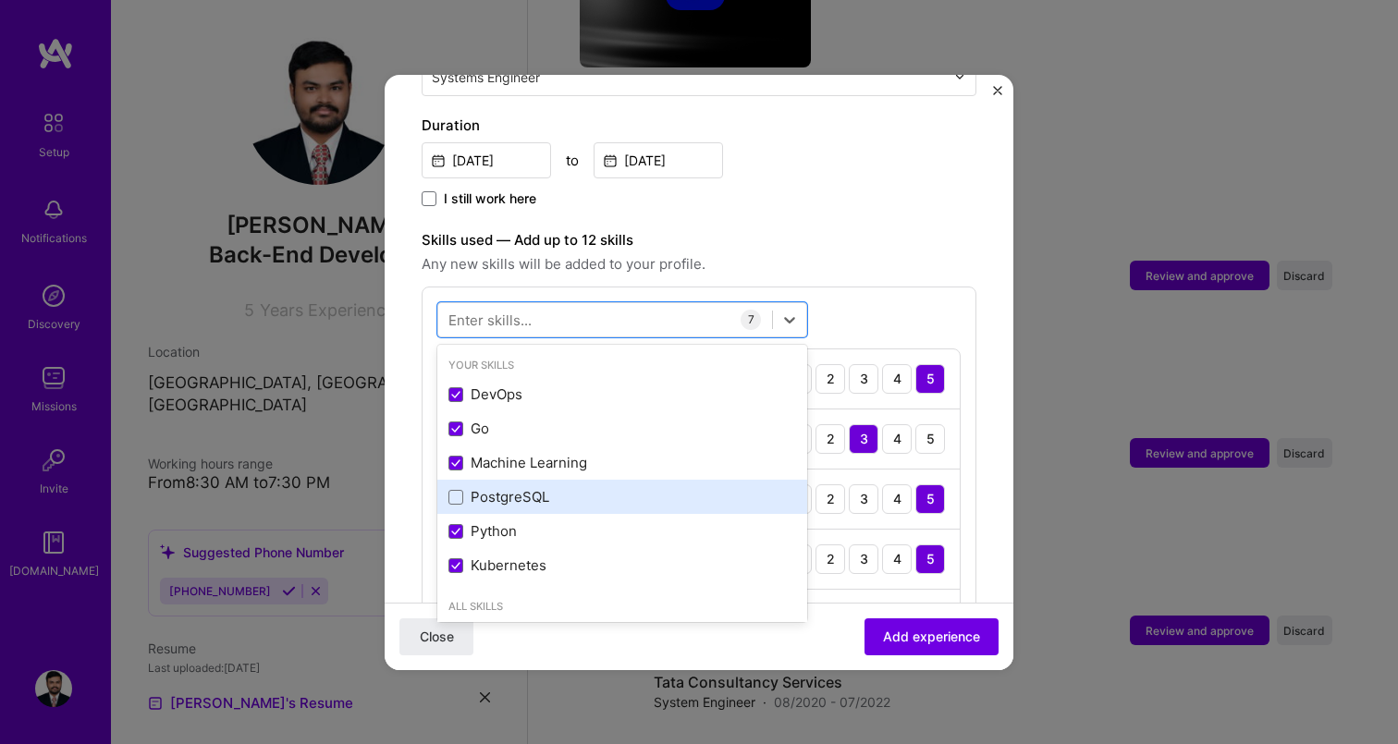
click at [521, 487] on div "PostgreSQL" at bounding box center [622, 496] width 348 height 19
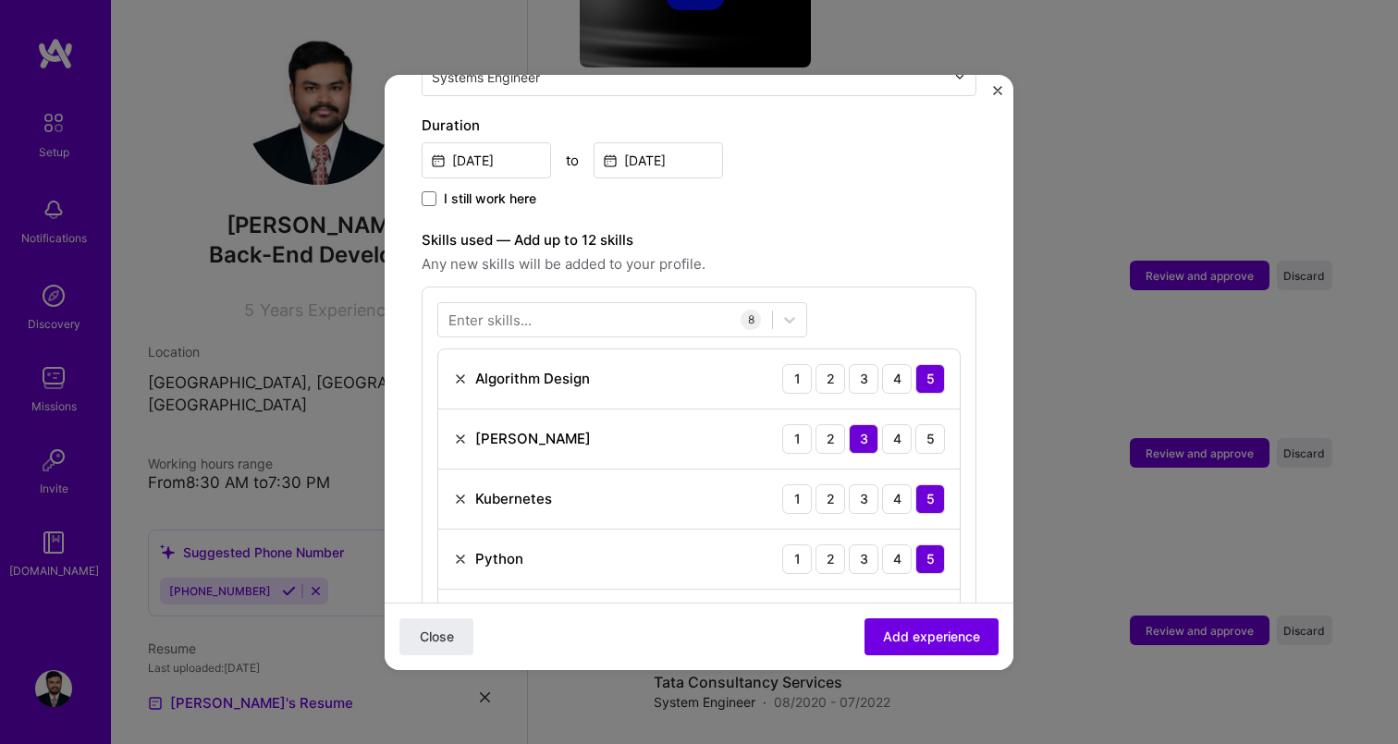
click at [877, 229] on label "Skills used — Add up to 12 skills" at bounding box center [699, 240] width 555 height 22
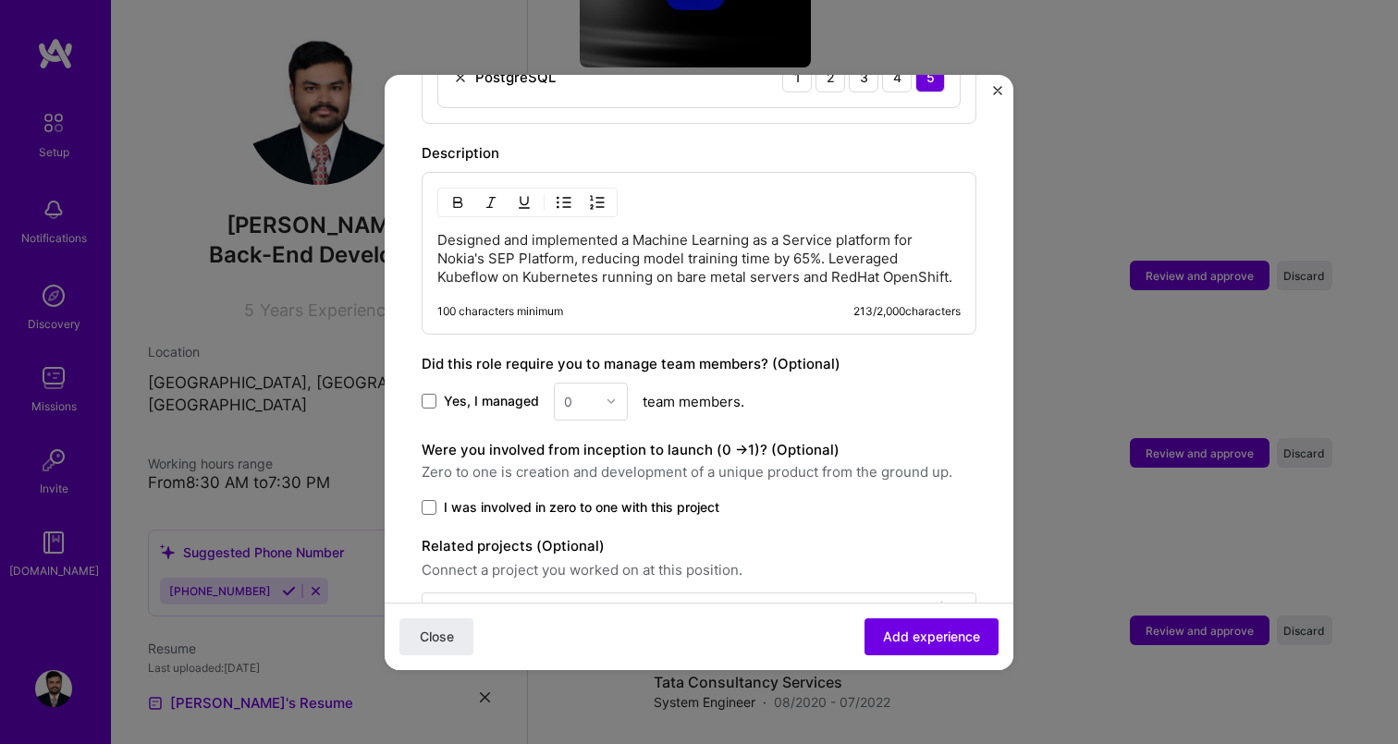
scroll to position [1272, 0]
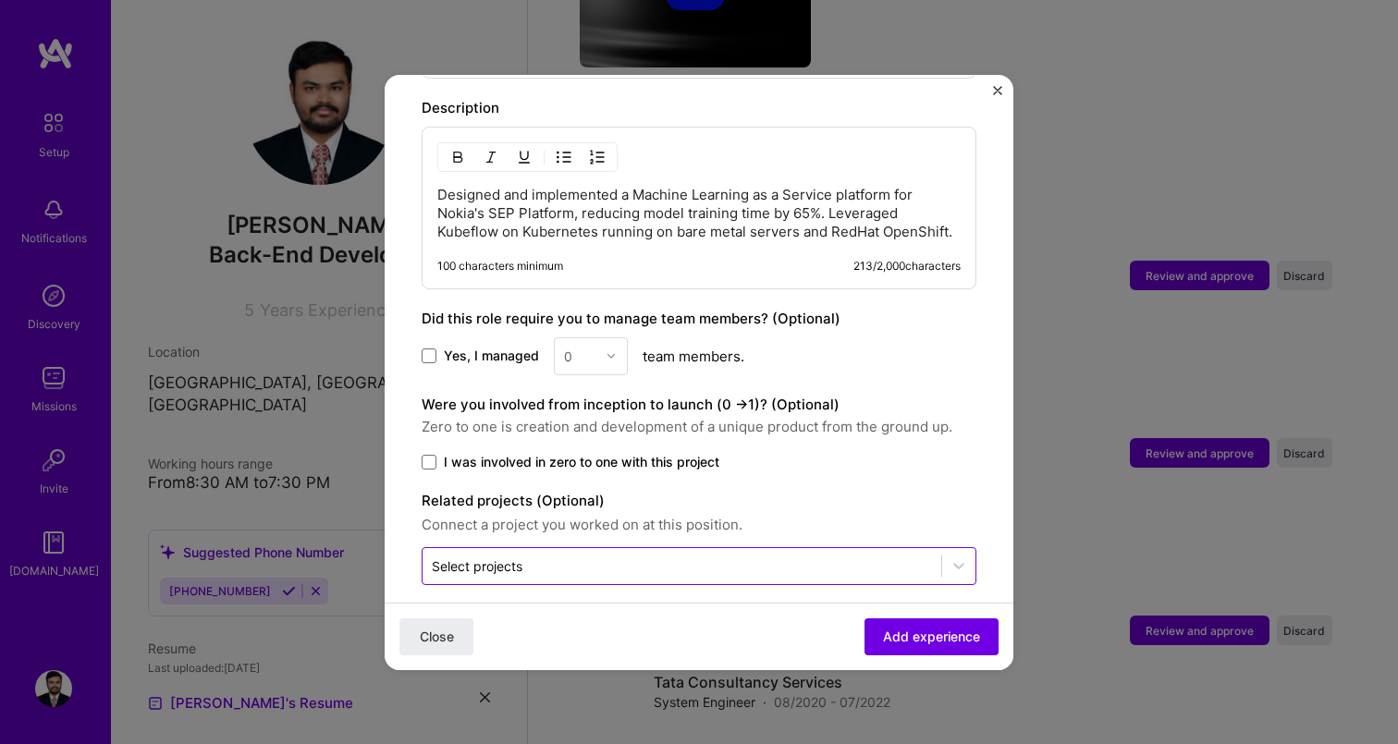
click at [895, 548] on div "Select projects" at bounding box center [682, 566] width 519 height 36
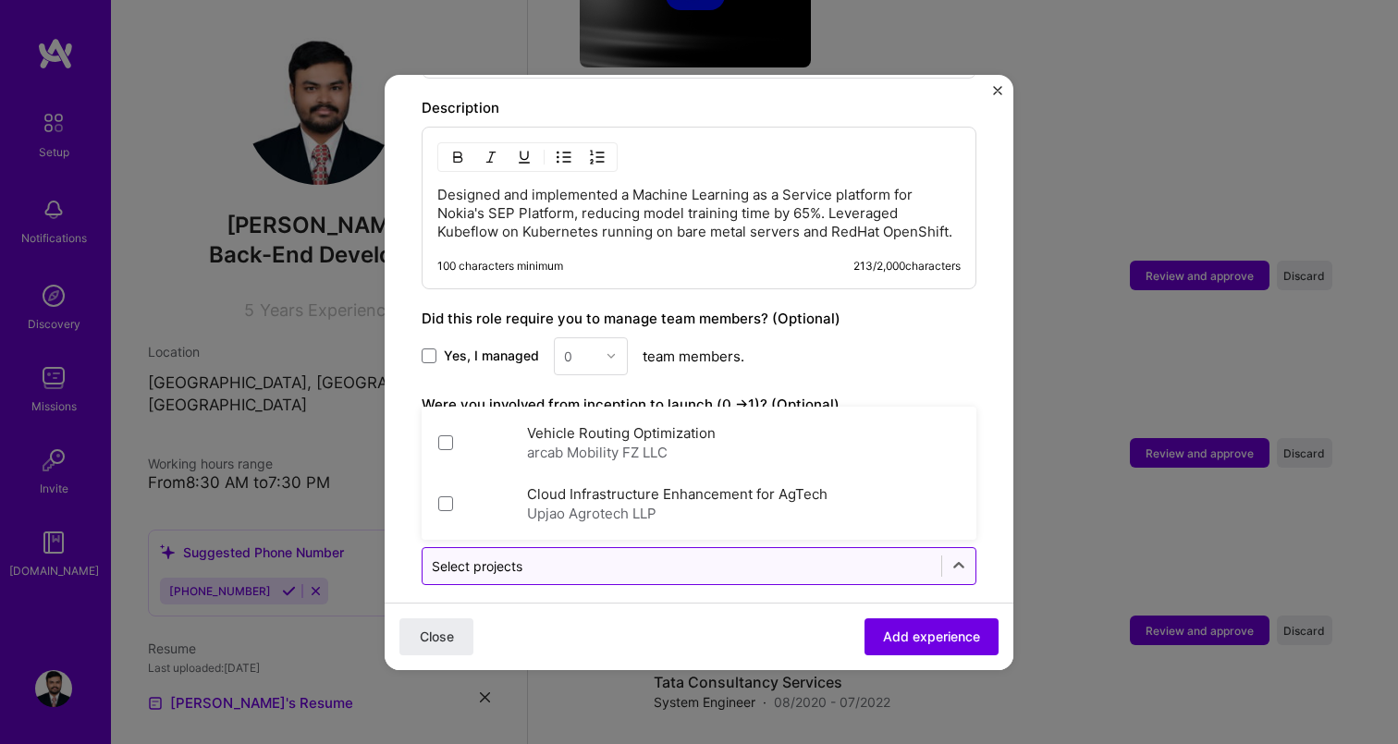
click at [895, 548] on div "Select projects" at bounding box center [682, 566] width 519 height 36
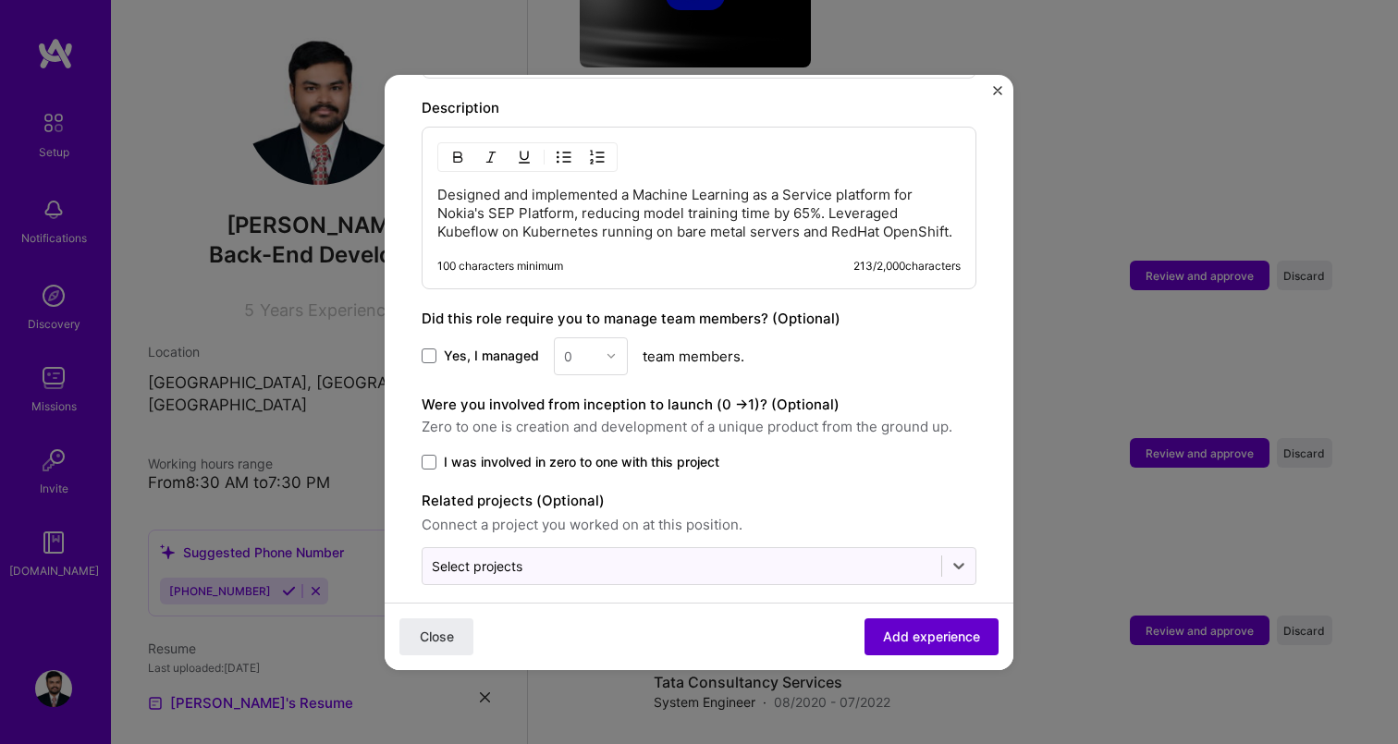
click at [919, 643] on span "Add experience" at bounding box center [931, 636] width 97 height 18
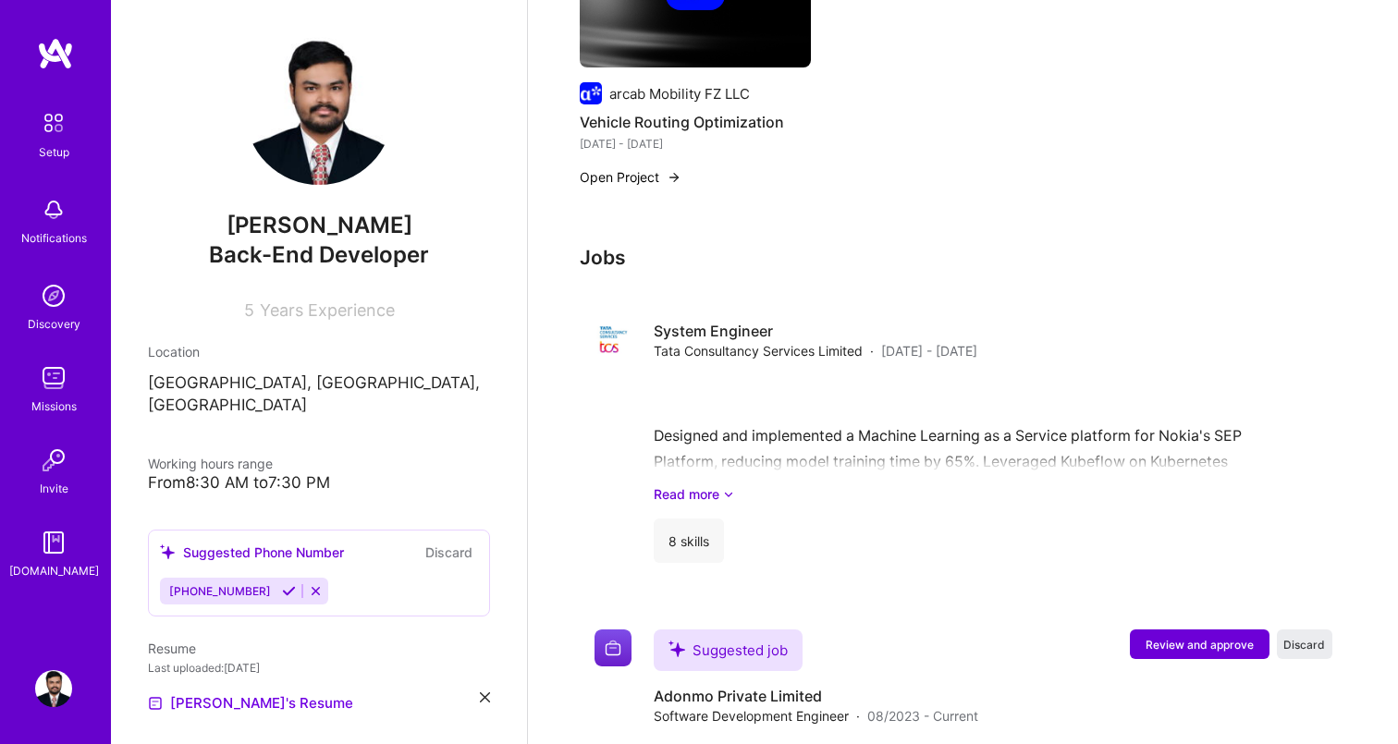
scroll to position [1429, 0]
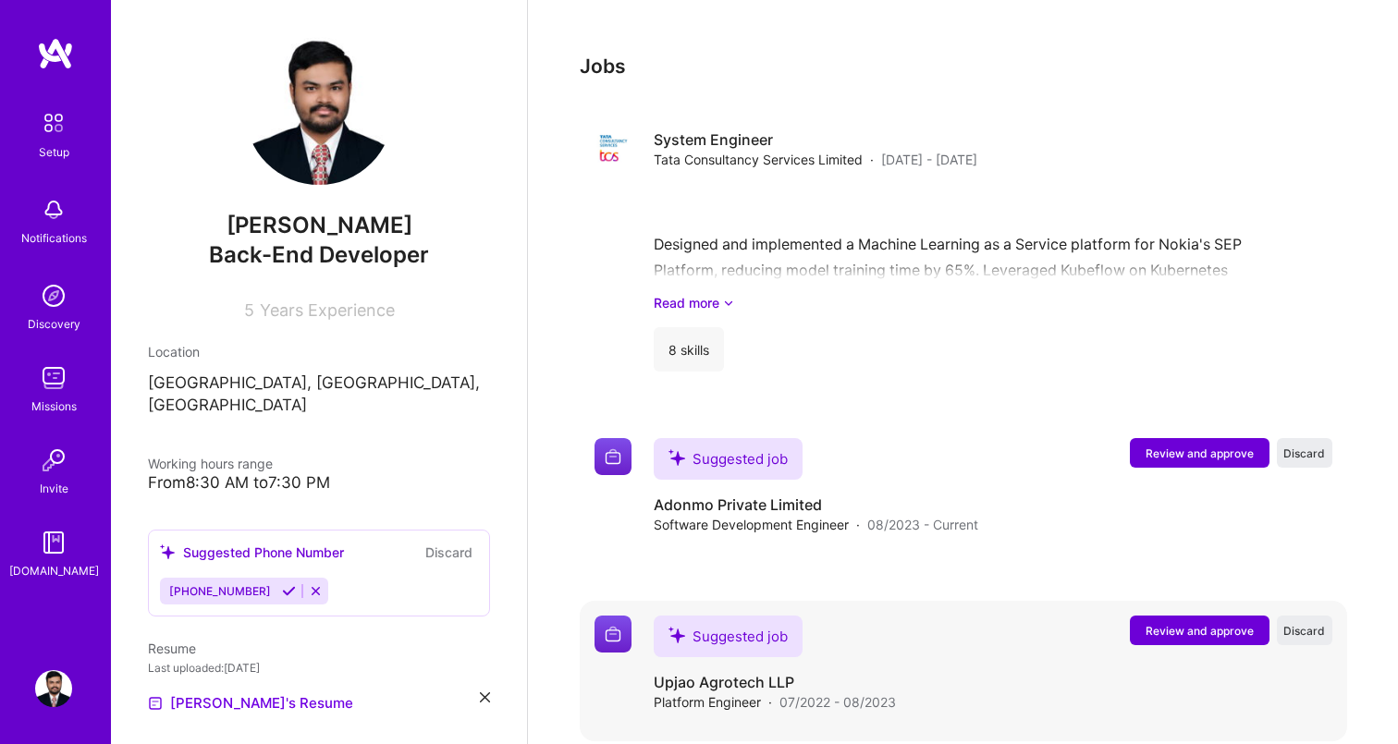
click at [1218, 623] on span "Review and approve" at bounding box center [1200, 631] width 108 height 16
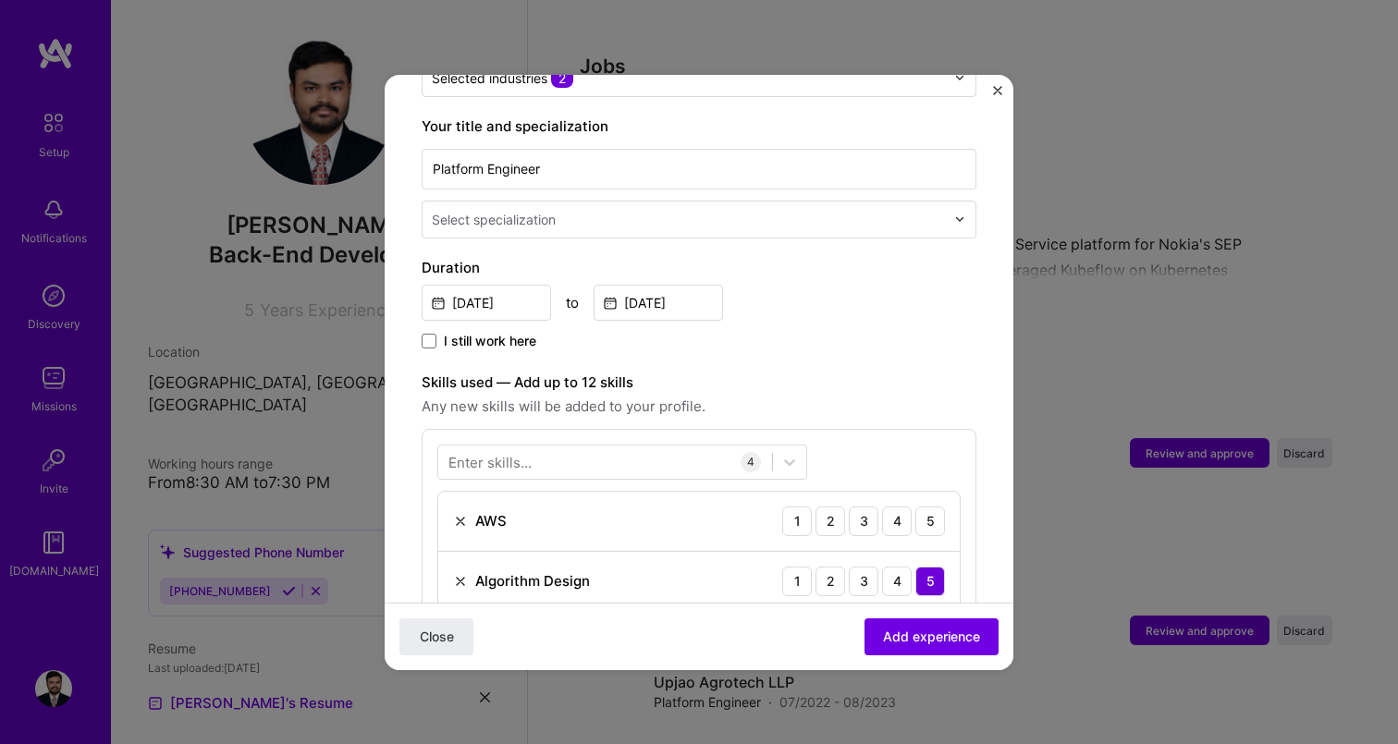
scroll to position [365, 0]
click at [658, 207] on input "text" at bounding box center [690, 216] width 517 height 19
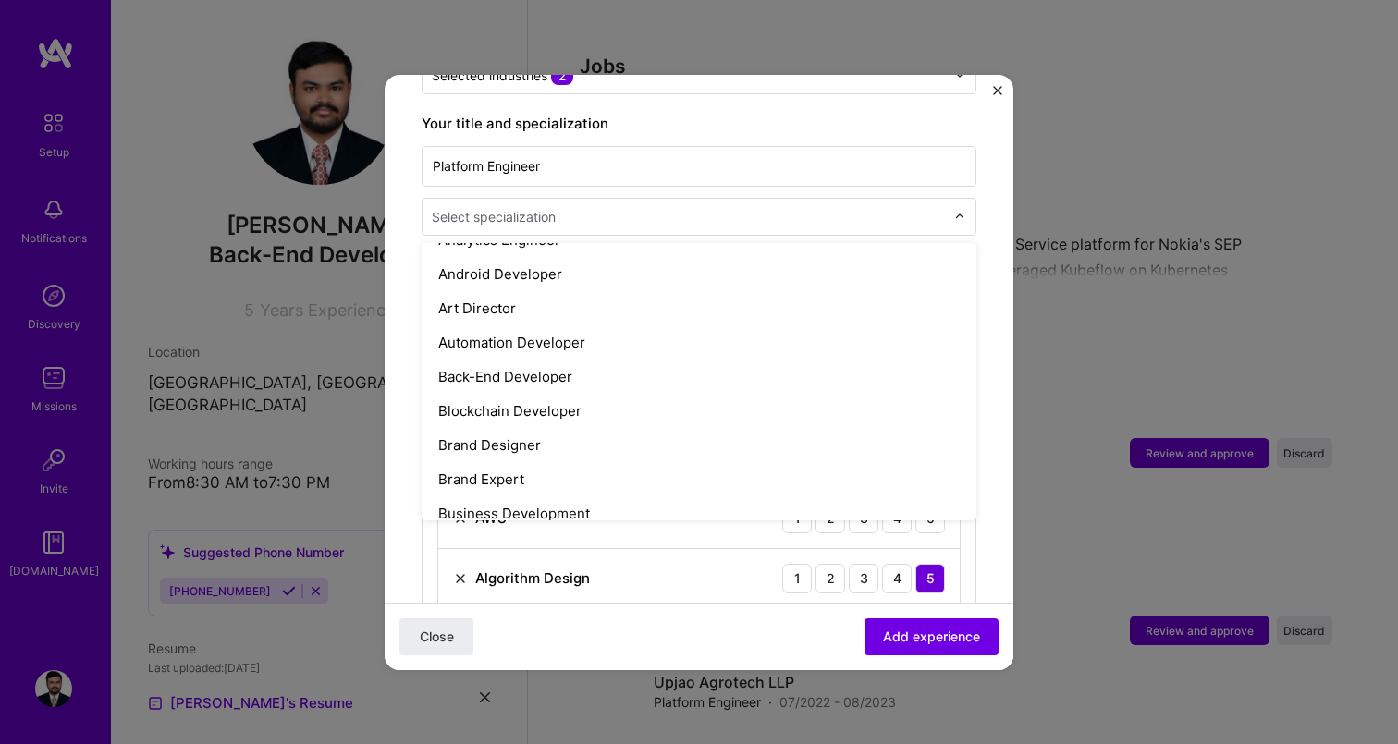
scroll to position [198, 0]
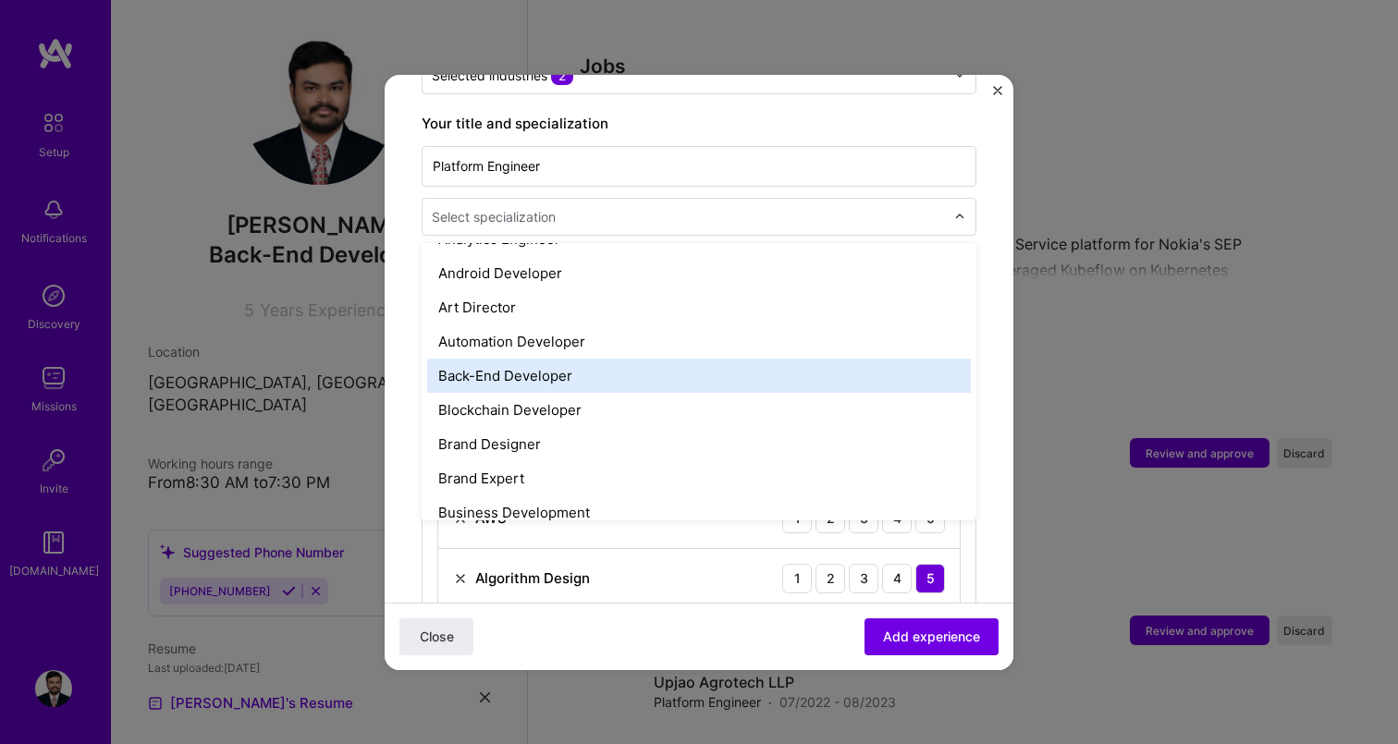
click at [615, 366] on div "Back-End Developer" at bounding box center [699, 376] width 544 height 34
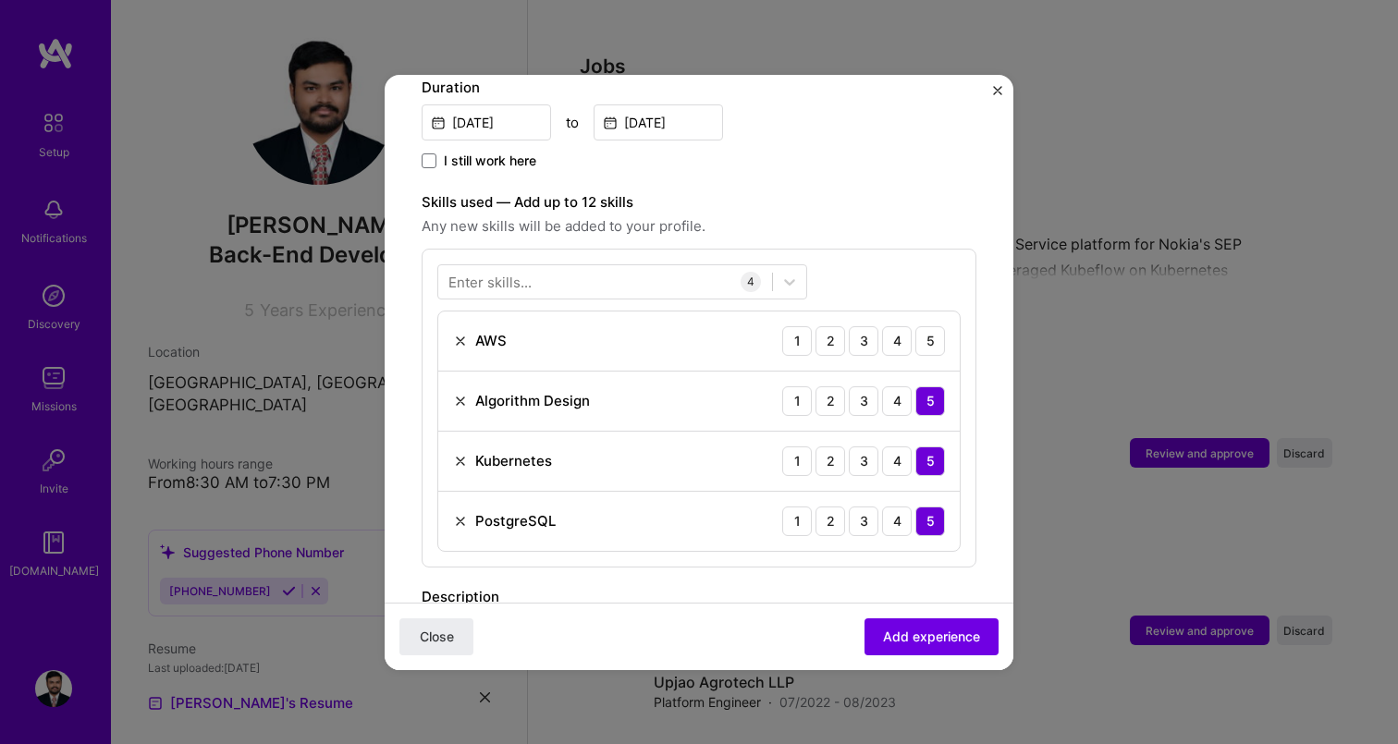
scroll to position [594, 0]
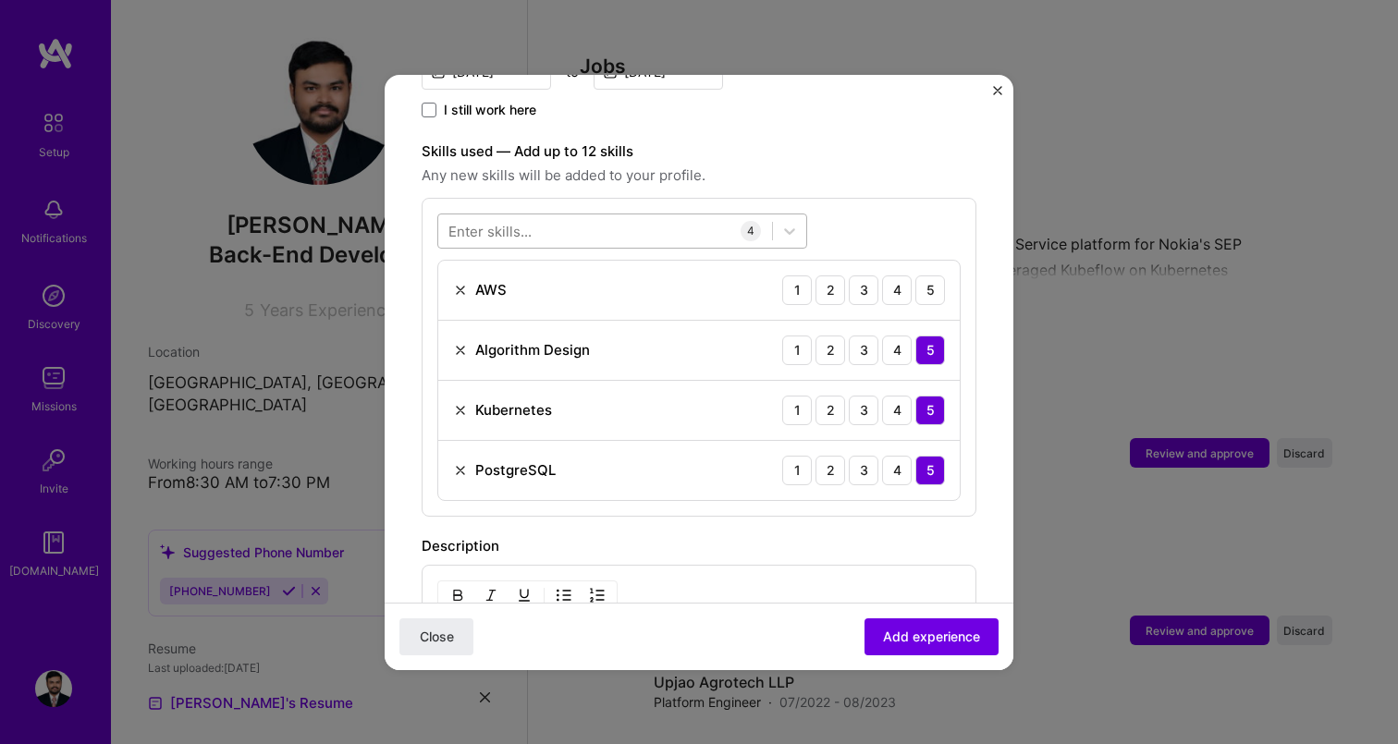
click at [650, 215] on div at bounding box center [605, 230] width 334 height 31
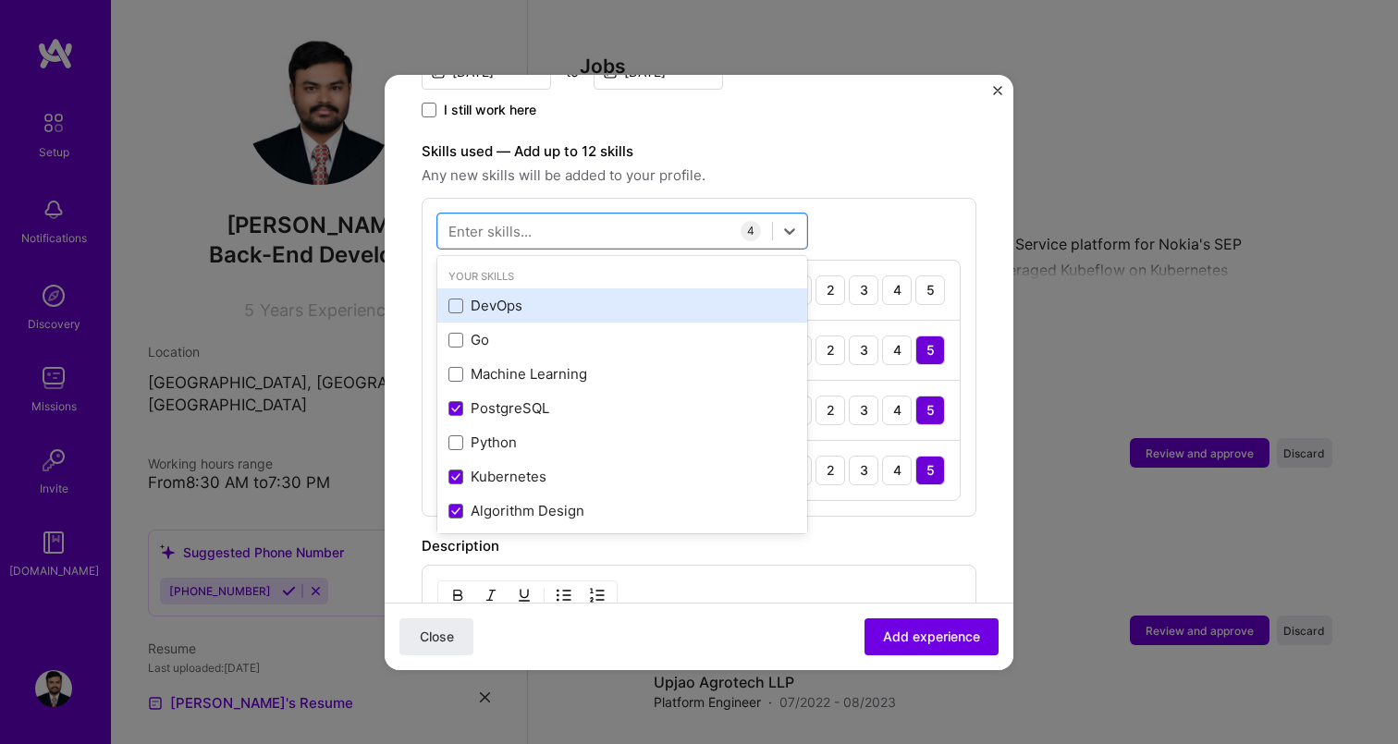
click at [571, 296] on div "DevOps" at bounding box center [622, 305] width 348 height 19
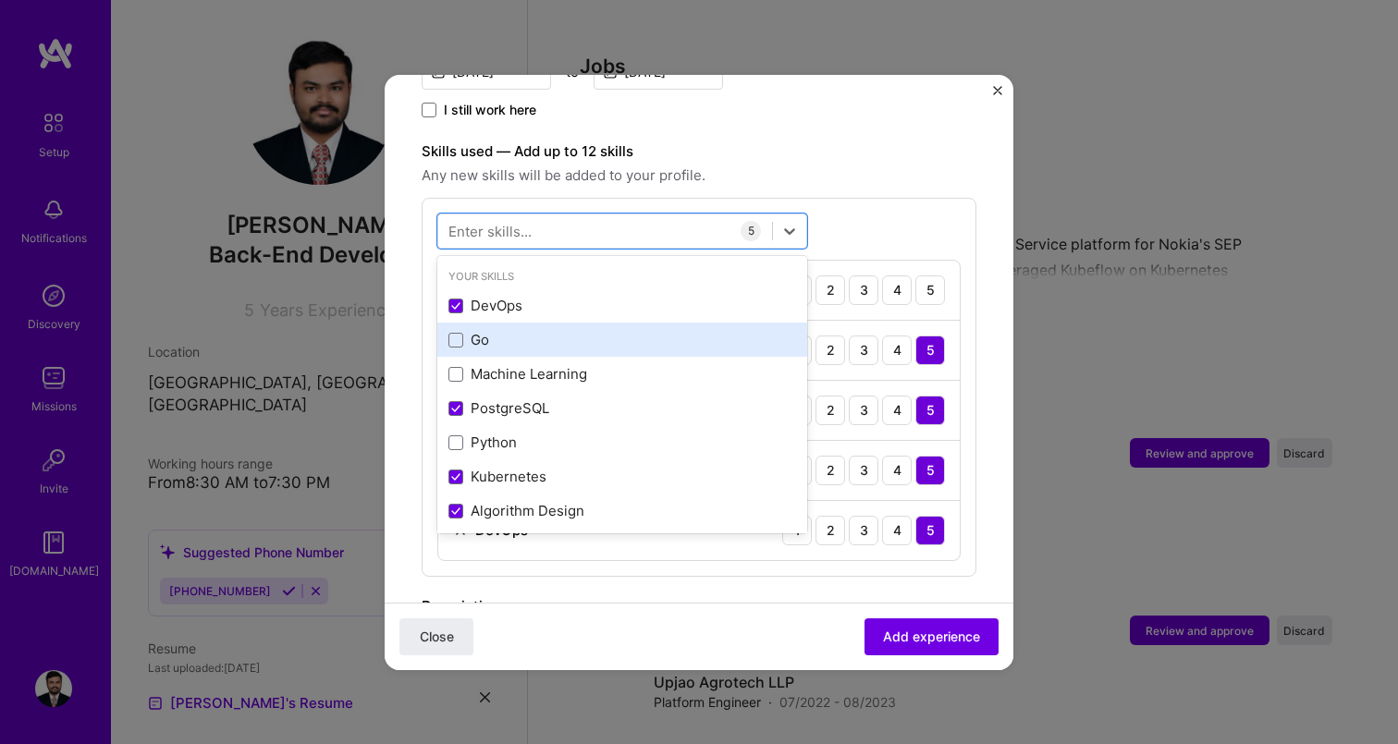
click at [571, 330] on div "Go" at bounding box center [622, 339] width 348 height 19
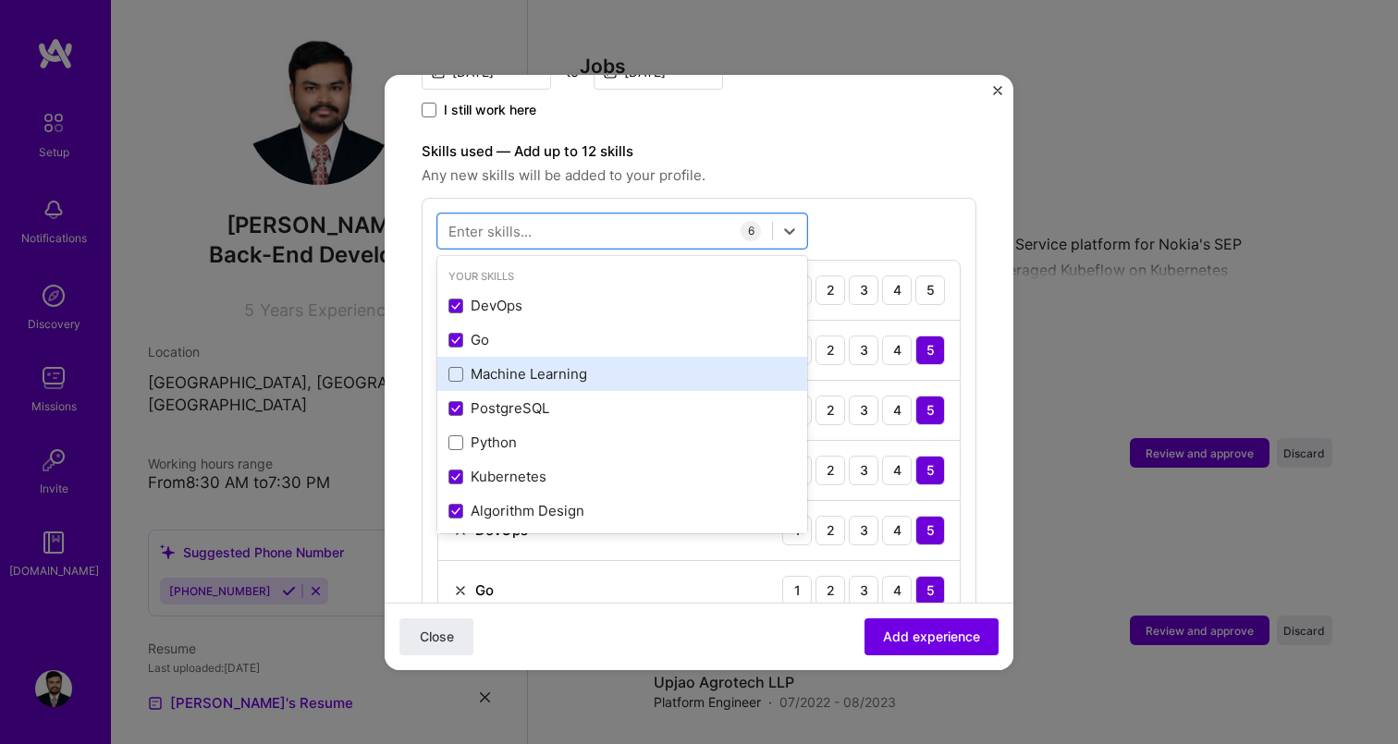
click at [571, 364] on div "Machine Learning" at bounding box center [622, 373] width 348 height 19
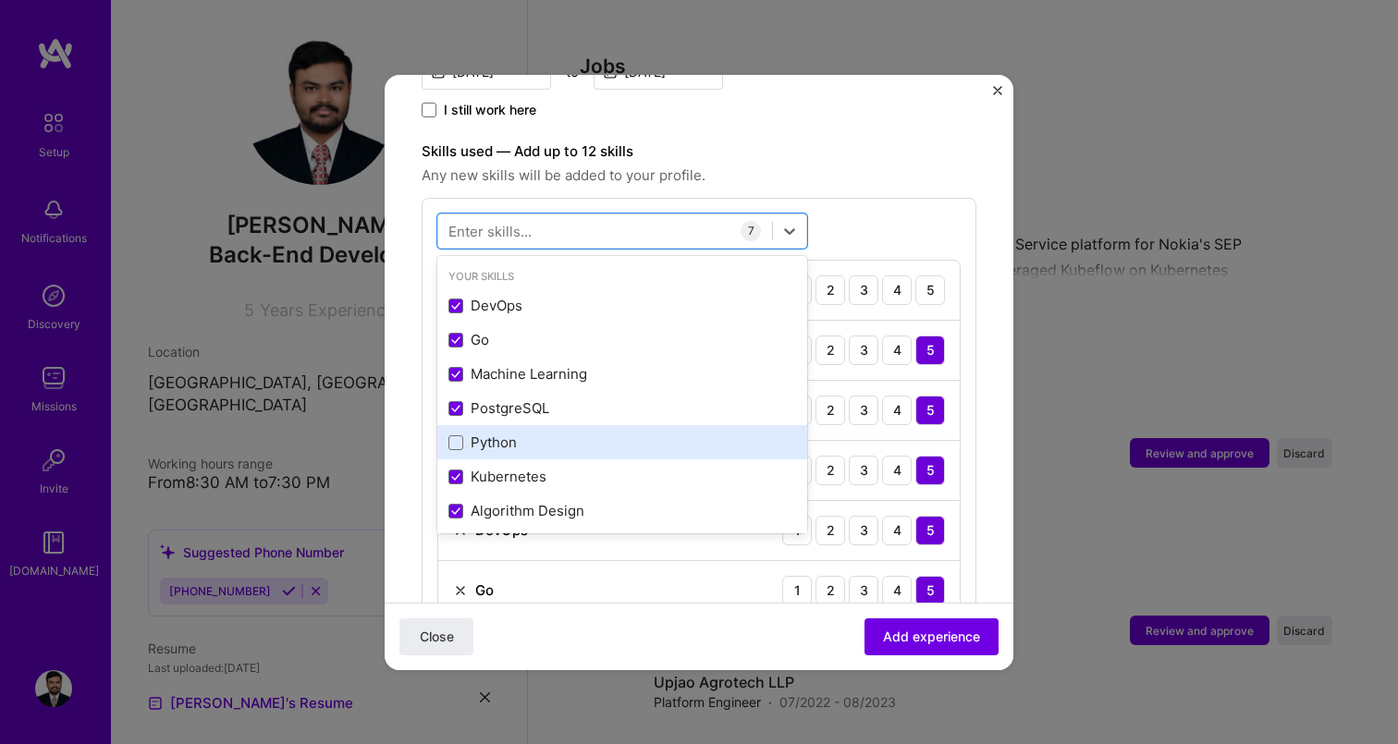
click at [570, 433] on div "Python" at bounding box center [622, 442] width 348 height 19
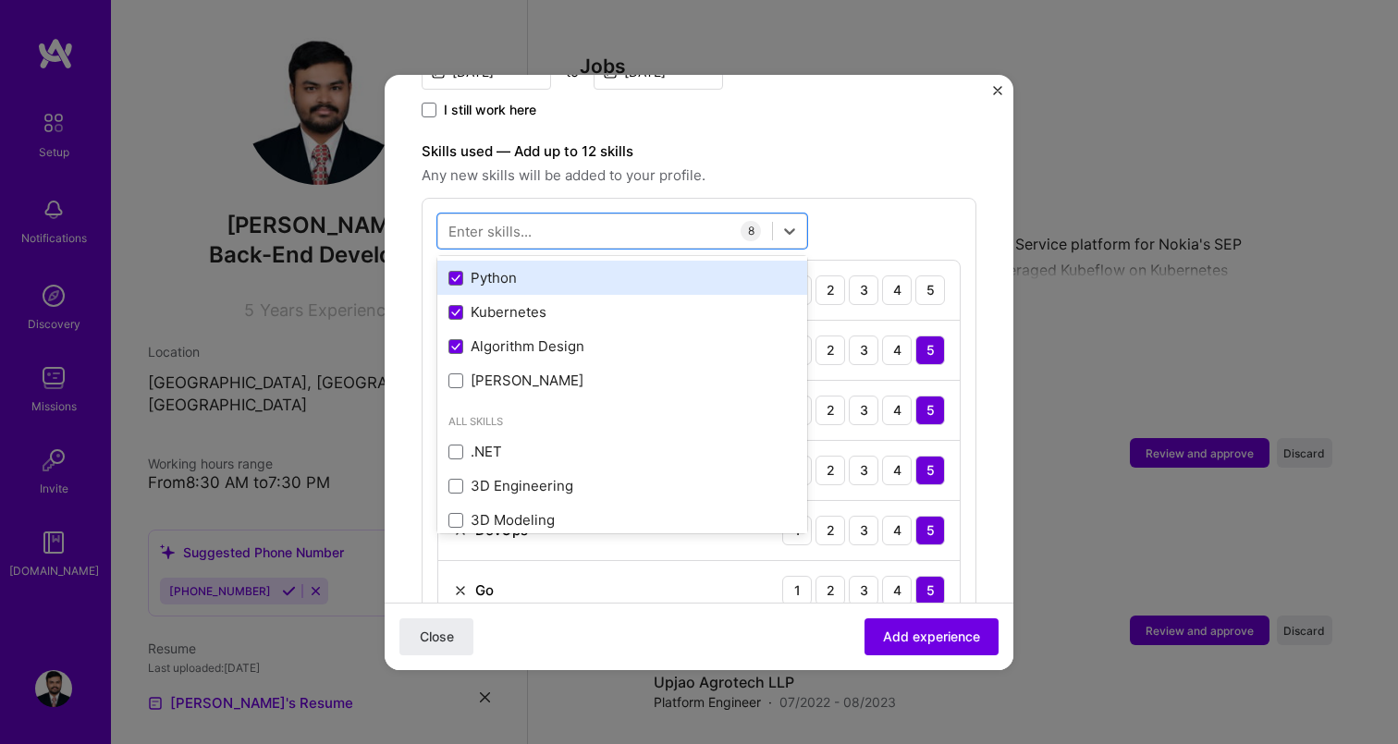
scroll to position [163, 0]
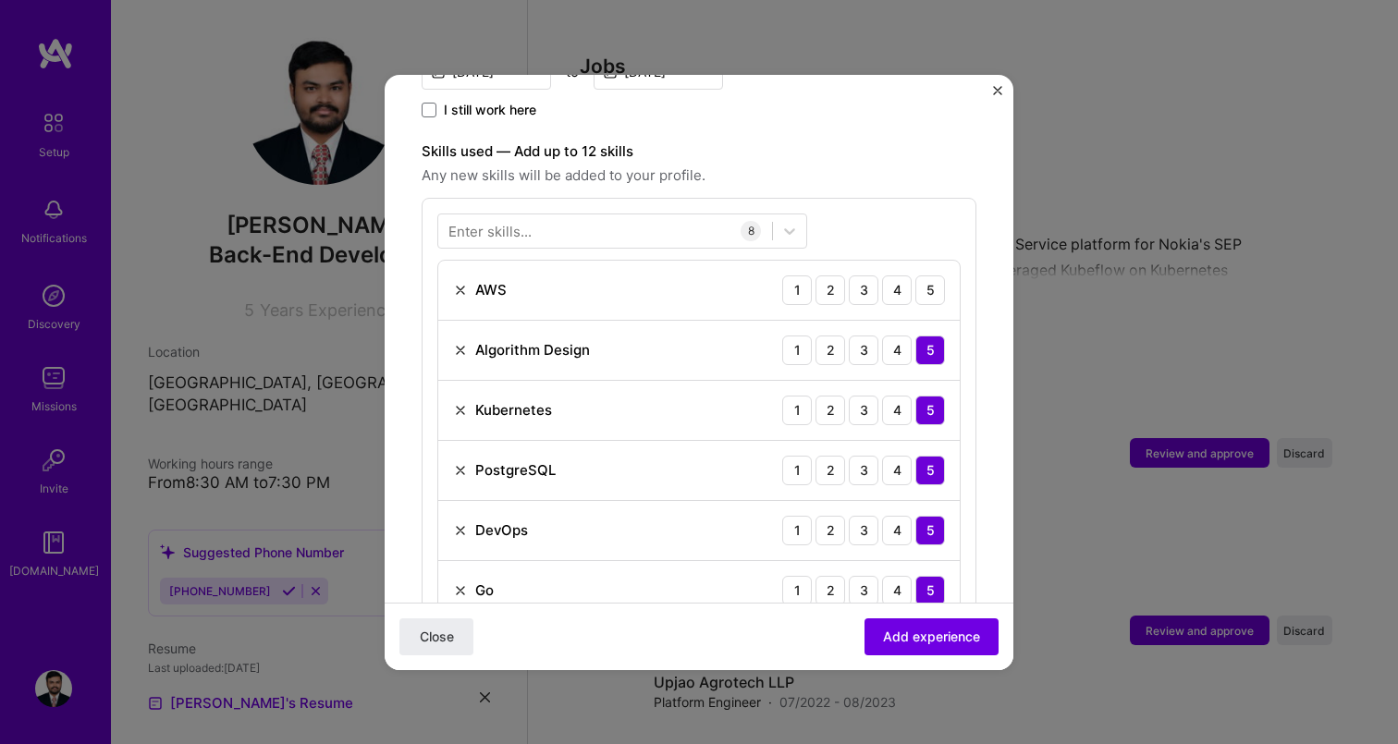
click at [948, 203] on div "Enter skills... 8 AWS 1 2 3 4 5 Algorithm Design 1 2 3 4 5 Kubernetes 1 2 3 4 5…" at bounding box center [699, 477] width 555 height 559
click at [944, 276] on div "5" at bounding box center [930, 291] width 30 height 30
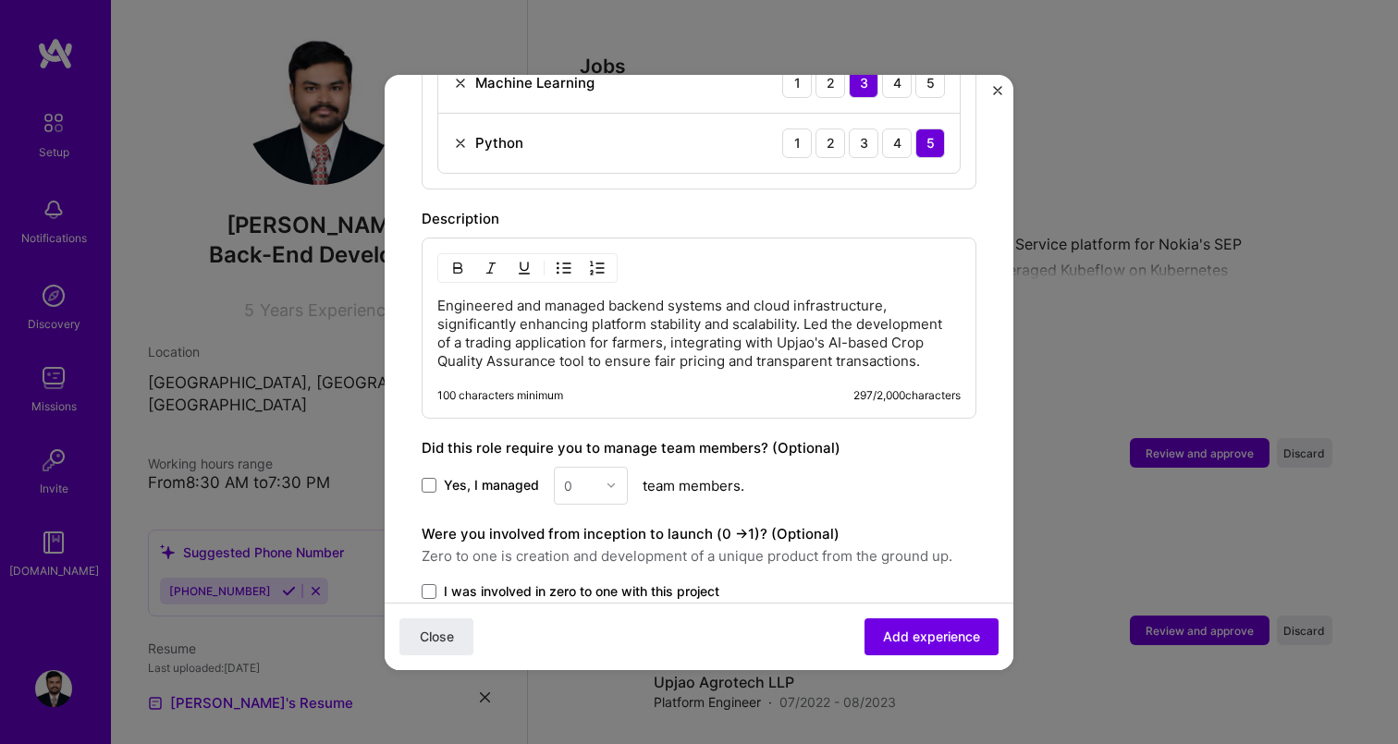
scroll to position [1218, 0]
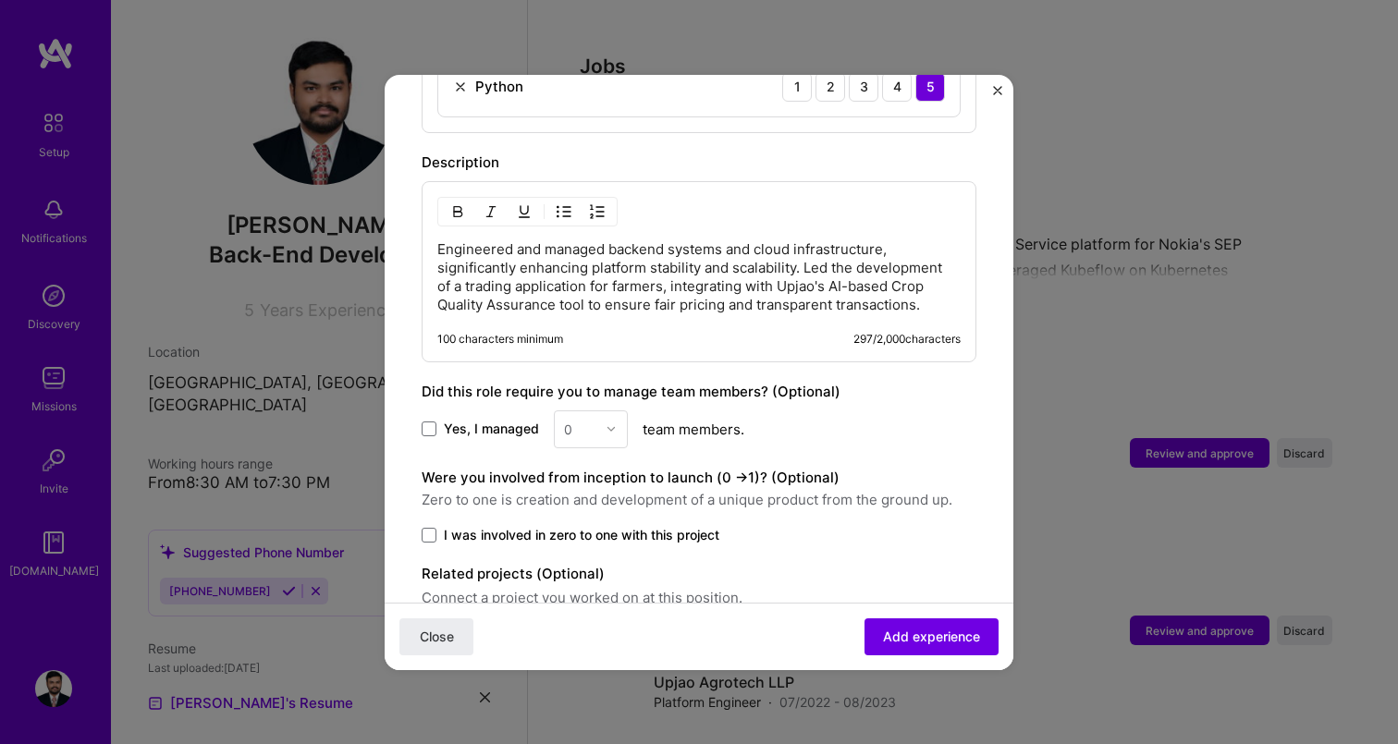
click at [458, 420] on span "Yes, I managed" at bounding box center [491, 429] width 95 height 18
click at [0, 0] on input "Yes, I managed" at bounding box center [0, 0] width 0 height 0
click at [601, 411] on div "0" at bounding box center [580, 429] width 51 height 36
click at [595, 533] on div "3" at bounding box center [590, 547] width 63 height 34
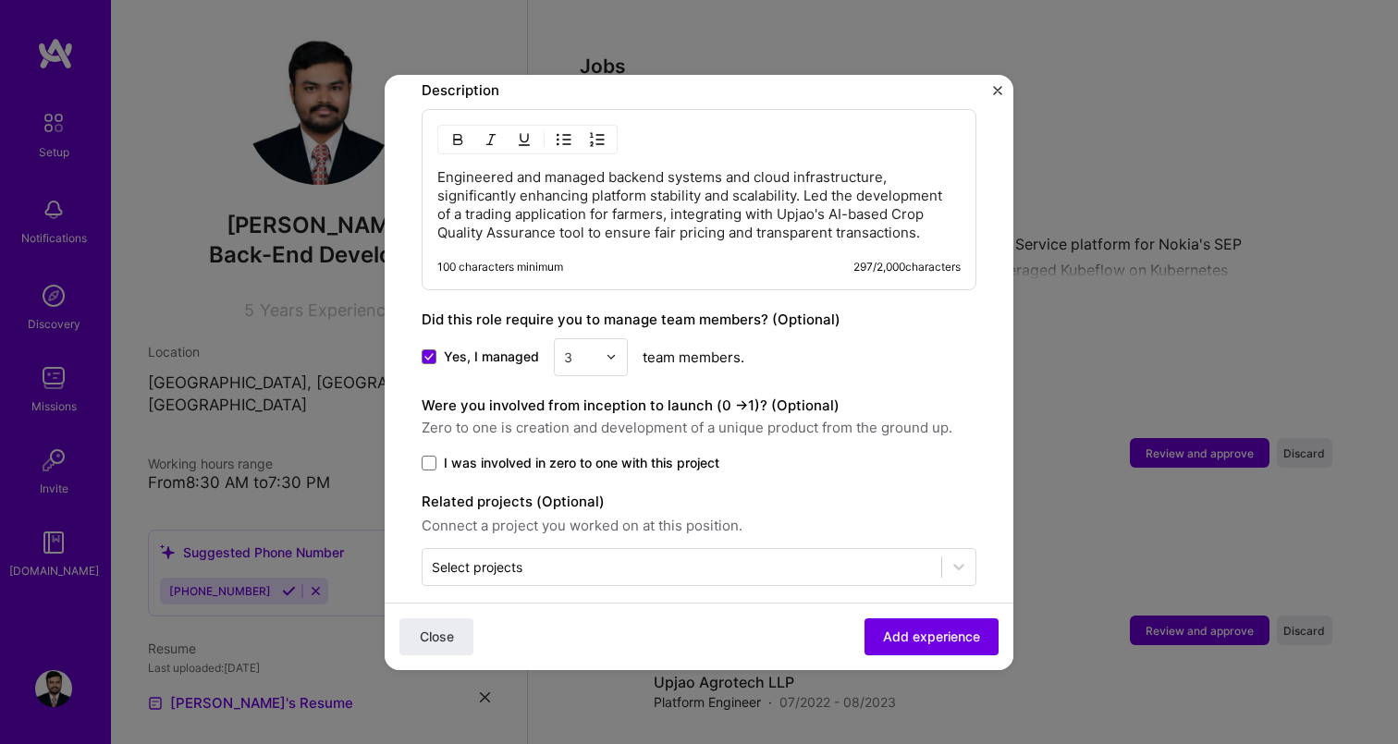
scroll to position [1291, 0]
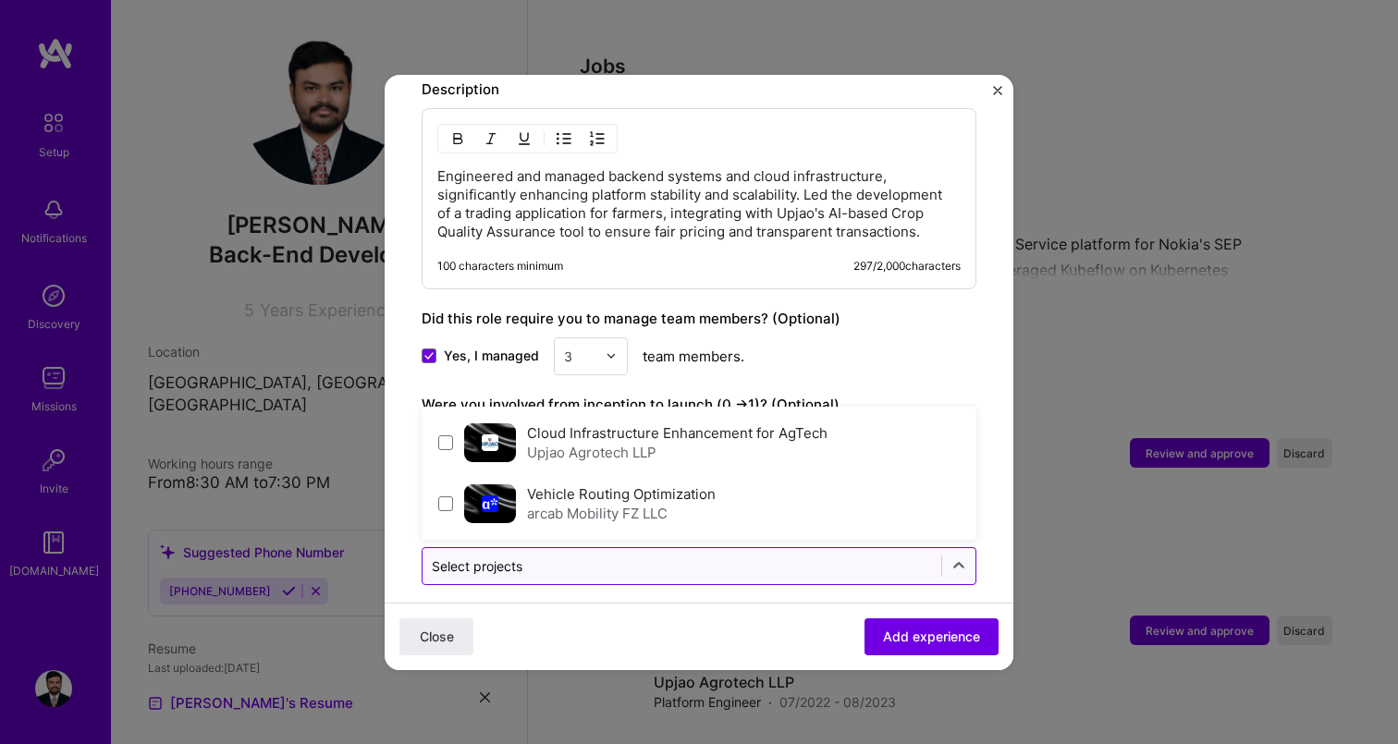
click at [507, 557] on div "Select projects" at bounding box center [477, 566] width 91 height 19
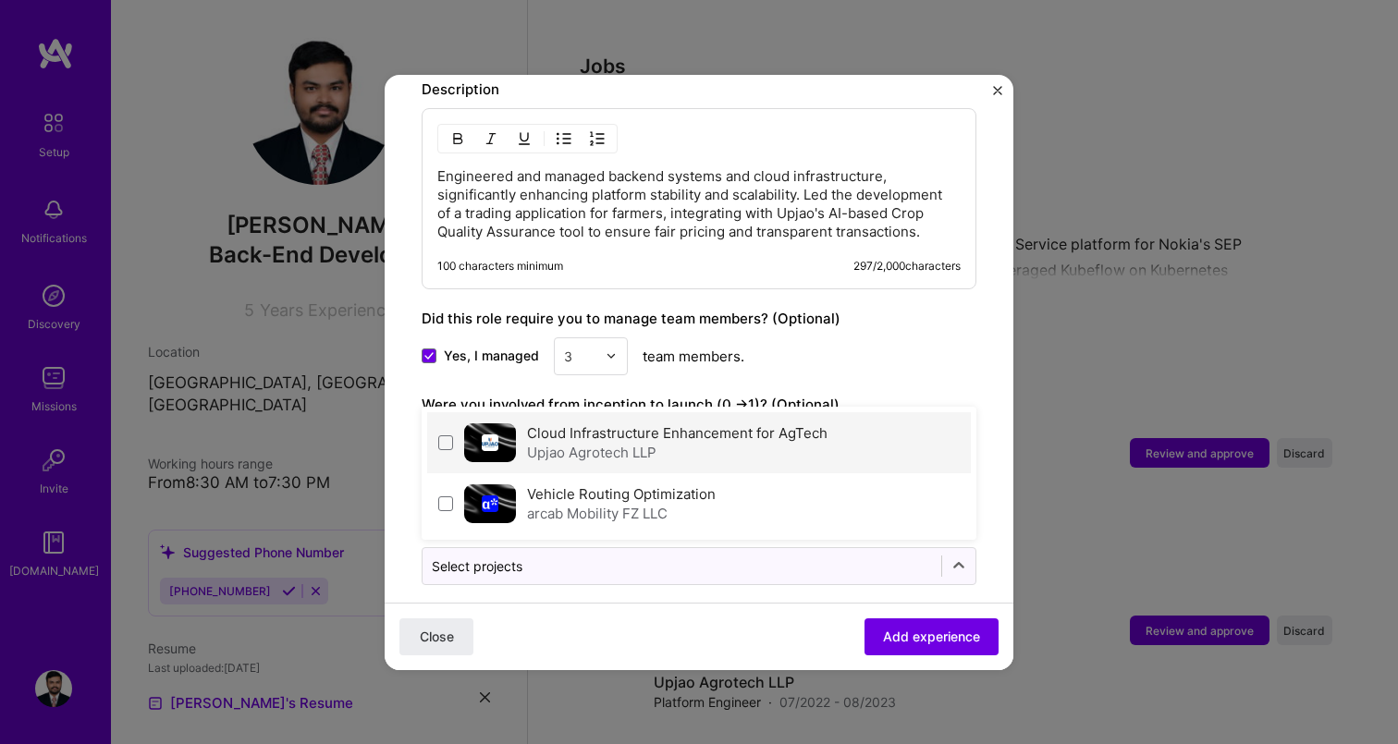
click at [592, 443] on div "Upjao Agrotech LLP" at bounding box center [677, 452] width 300 height 19
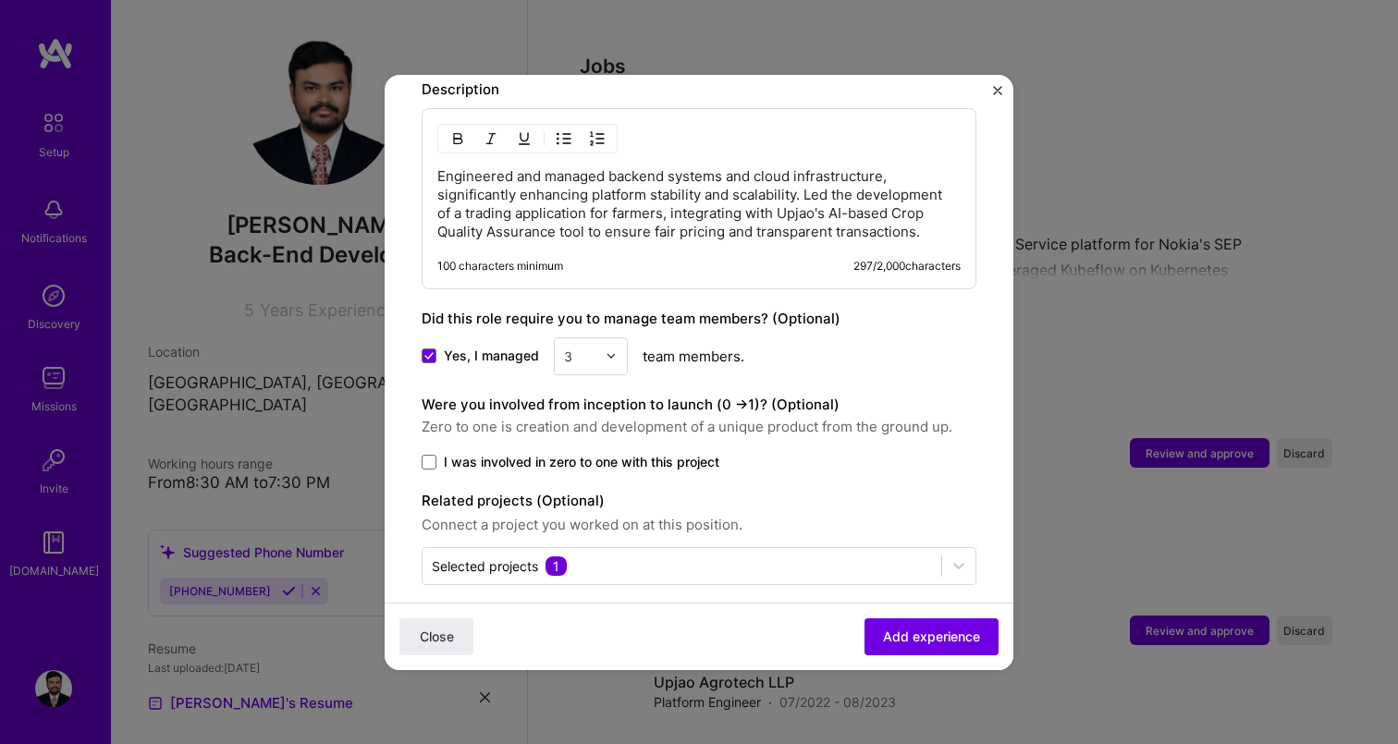
click at [710, 615] on div "Close Add experience" at bounding box center [699, 635] width 629 height 67
click at [905, 628] on span "Add experience" at bounding box center [931, 636] width 97 height 18
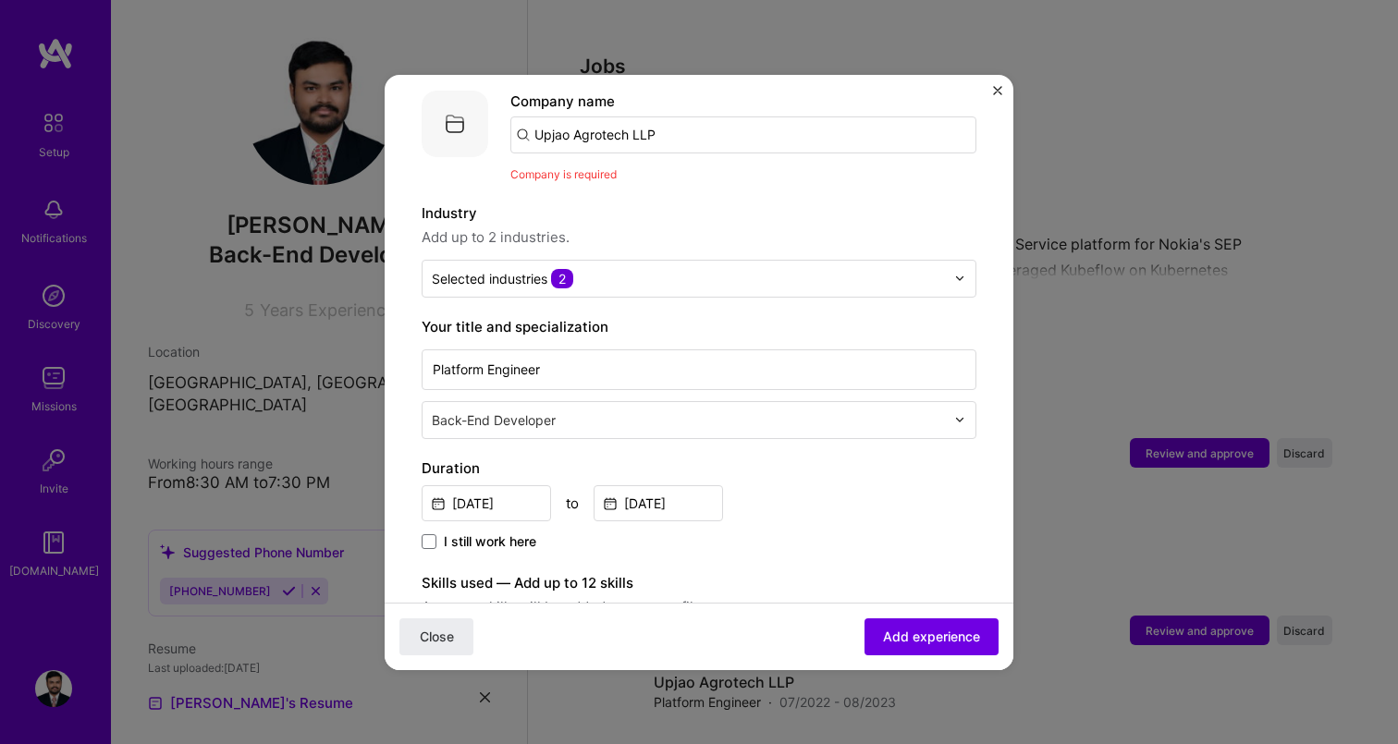
scroll to position [185, 0]
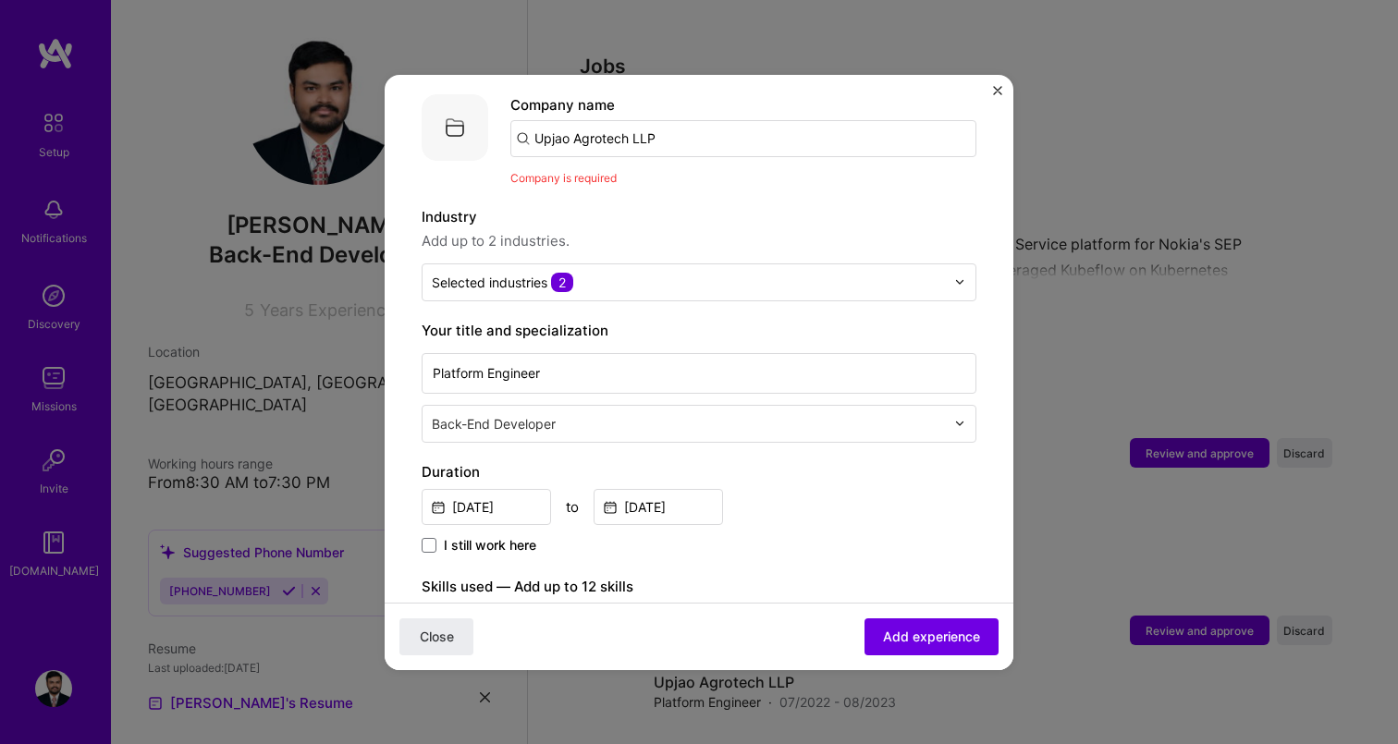
click at [691, 120] on input "Upjao Agrotech LLP" at bounding box center [743, 138] width 466 height 37
click at [595, 175] on span "Upjao" at bounding box center [585, 184] width 38 height 19
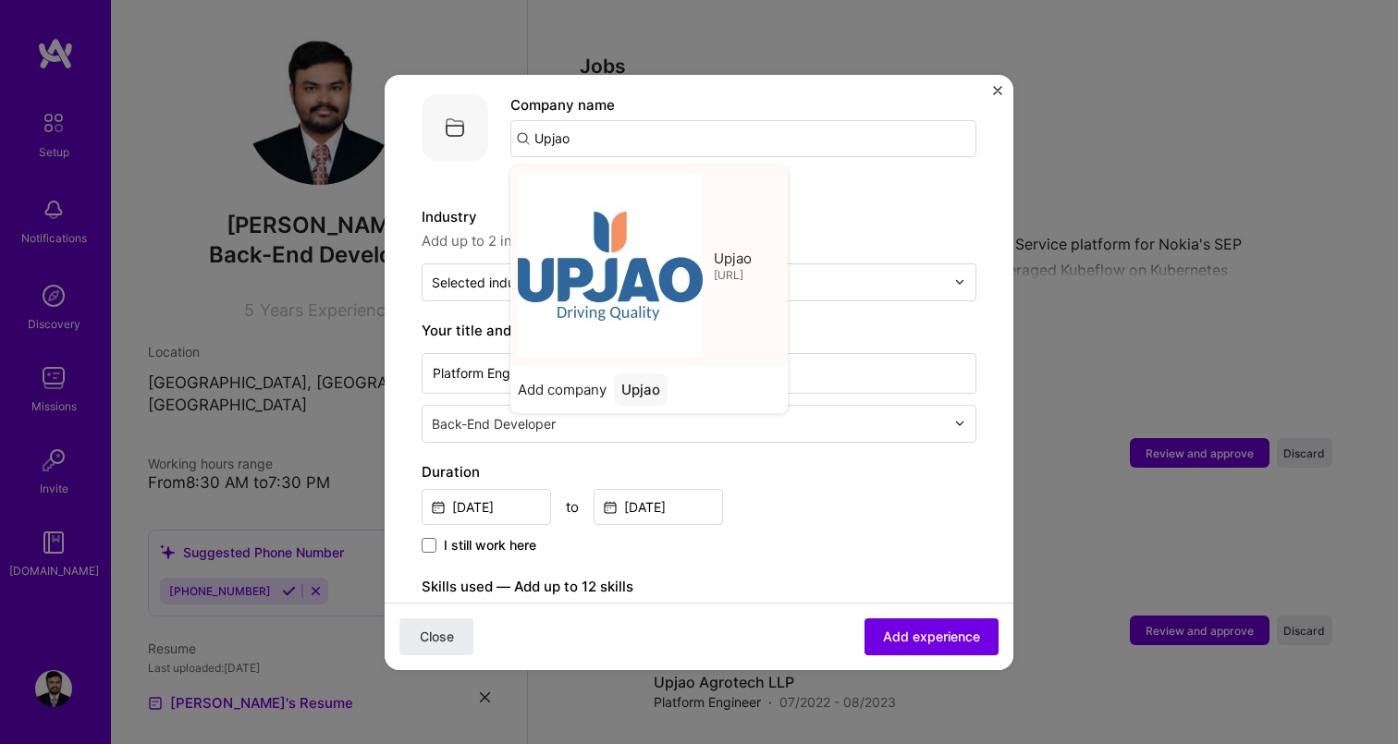
type input "Upjao"
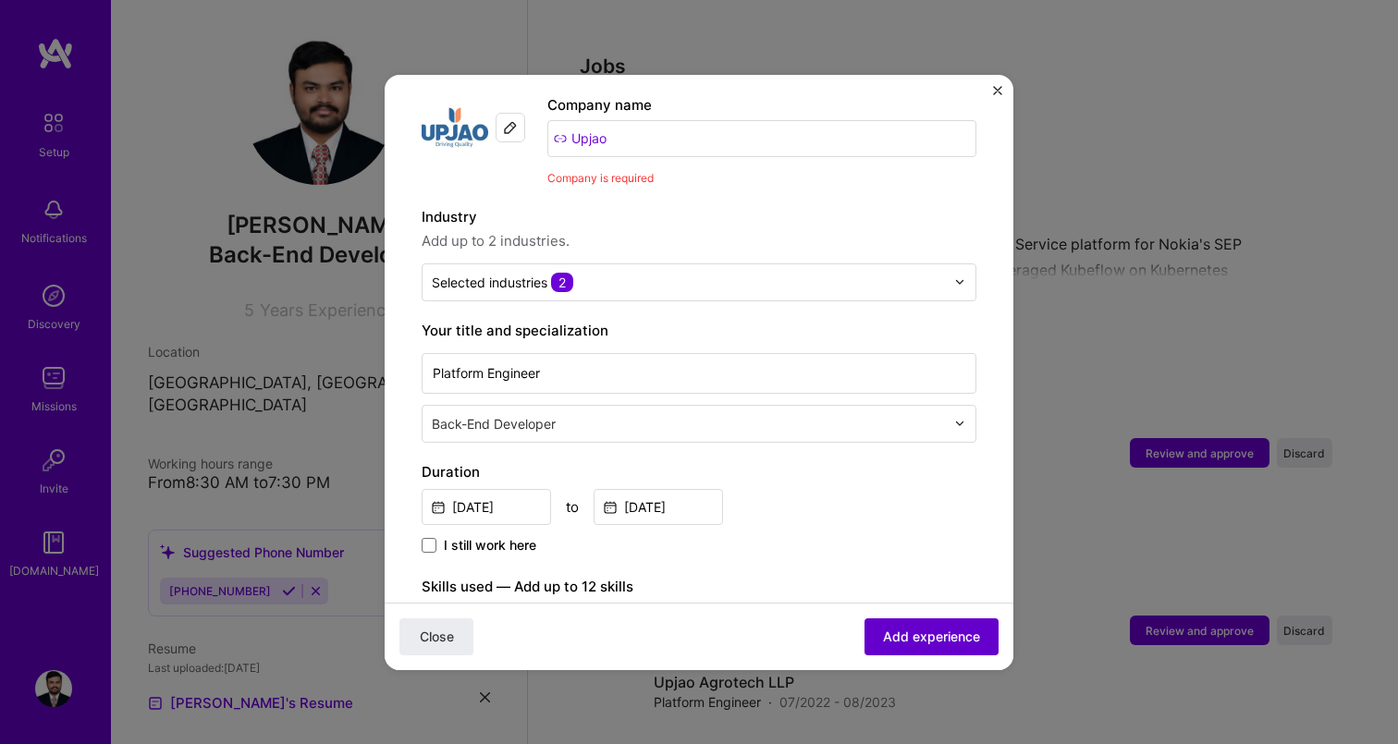
click at [916, 637] on span "Add experience" at bounding box center [931, 636] width 97 height 18
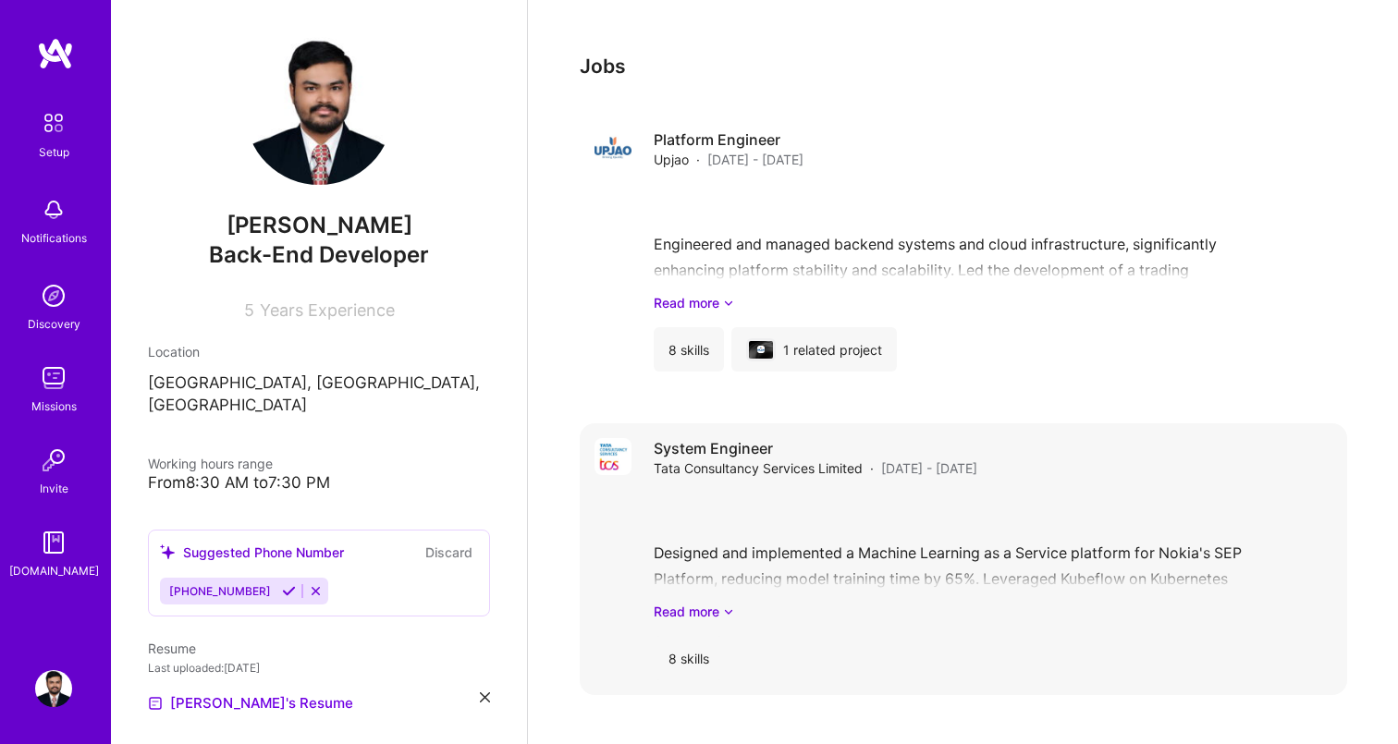
scroll to position [1561, 0]
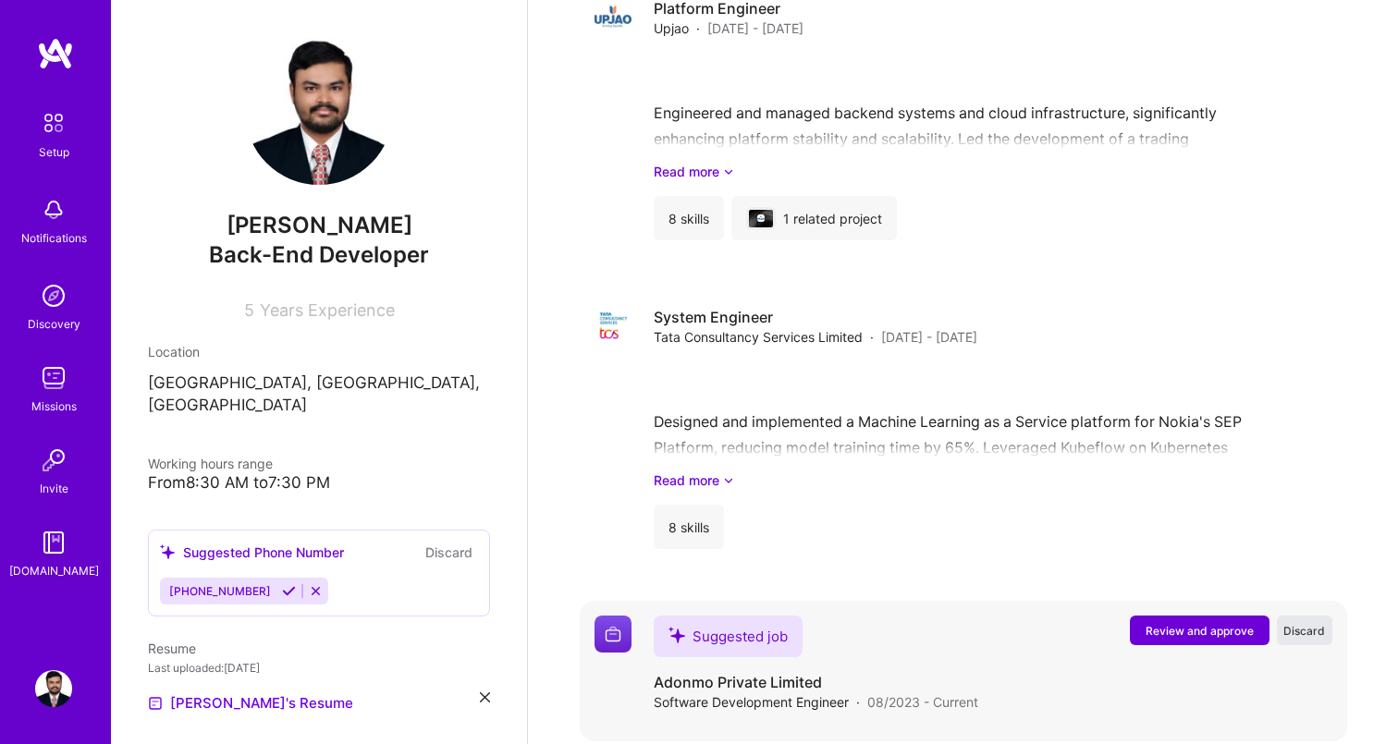
click at [1321, 623] on span "Discard" at bounding box center [1304, 631] width 42 height 16
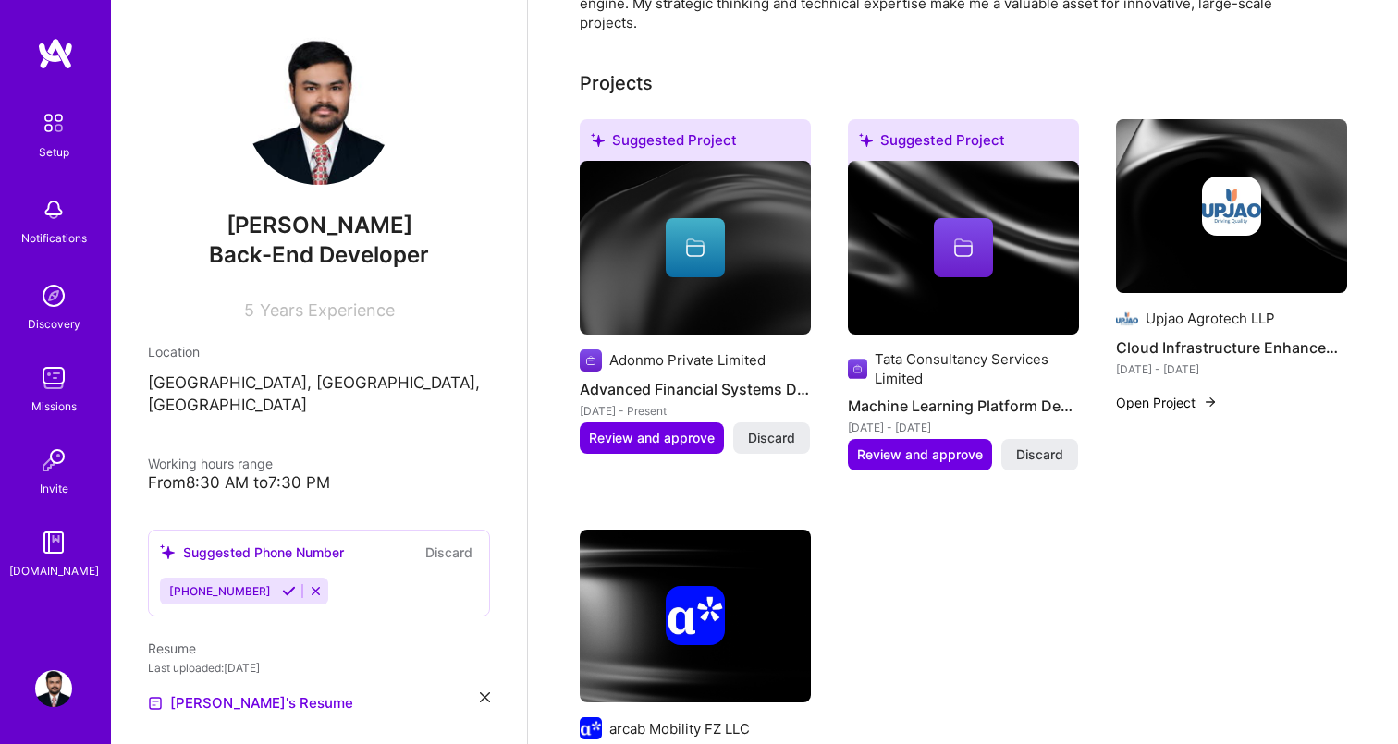
scroll to position [0, 0]
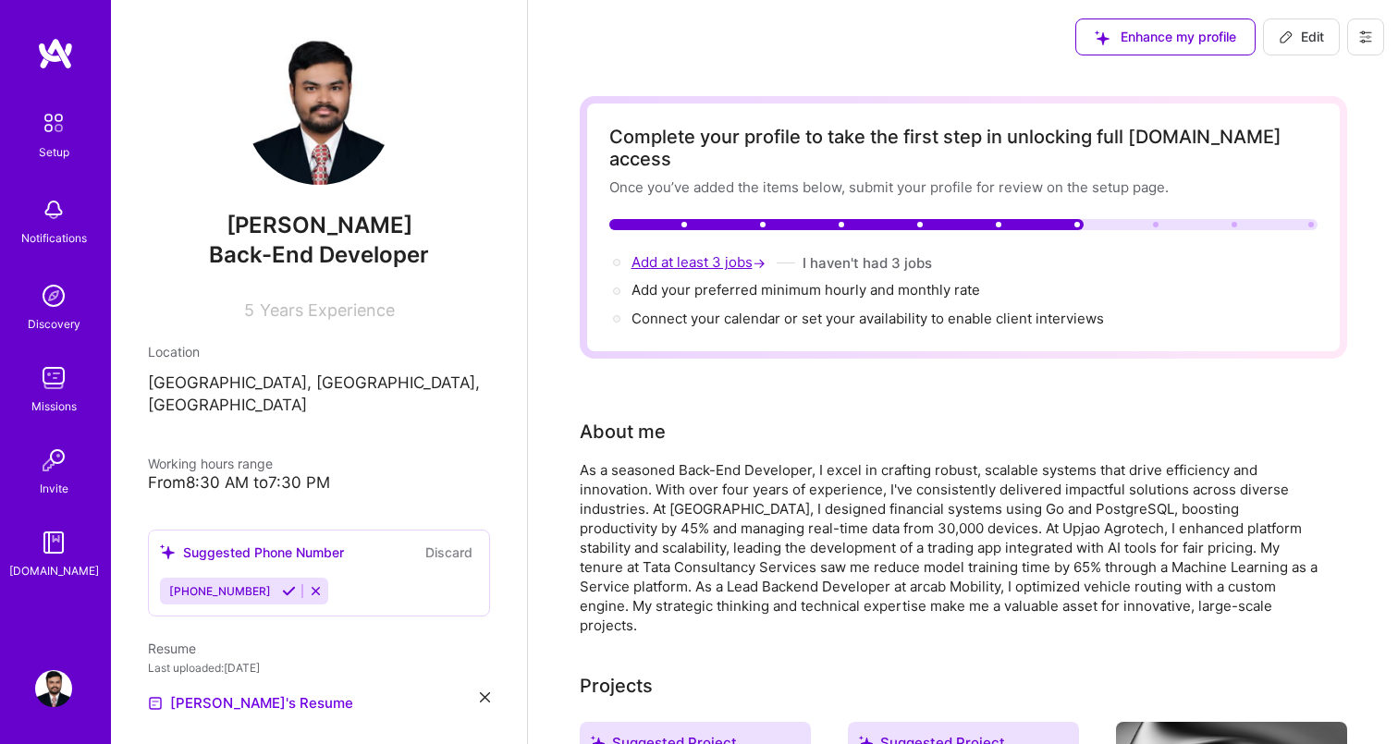
click at [689, 253] on span "Add at least 3 jobs →" at bounding box center [700, 262] width 138 height 18
select select "US"
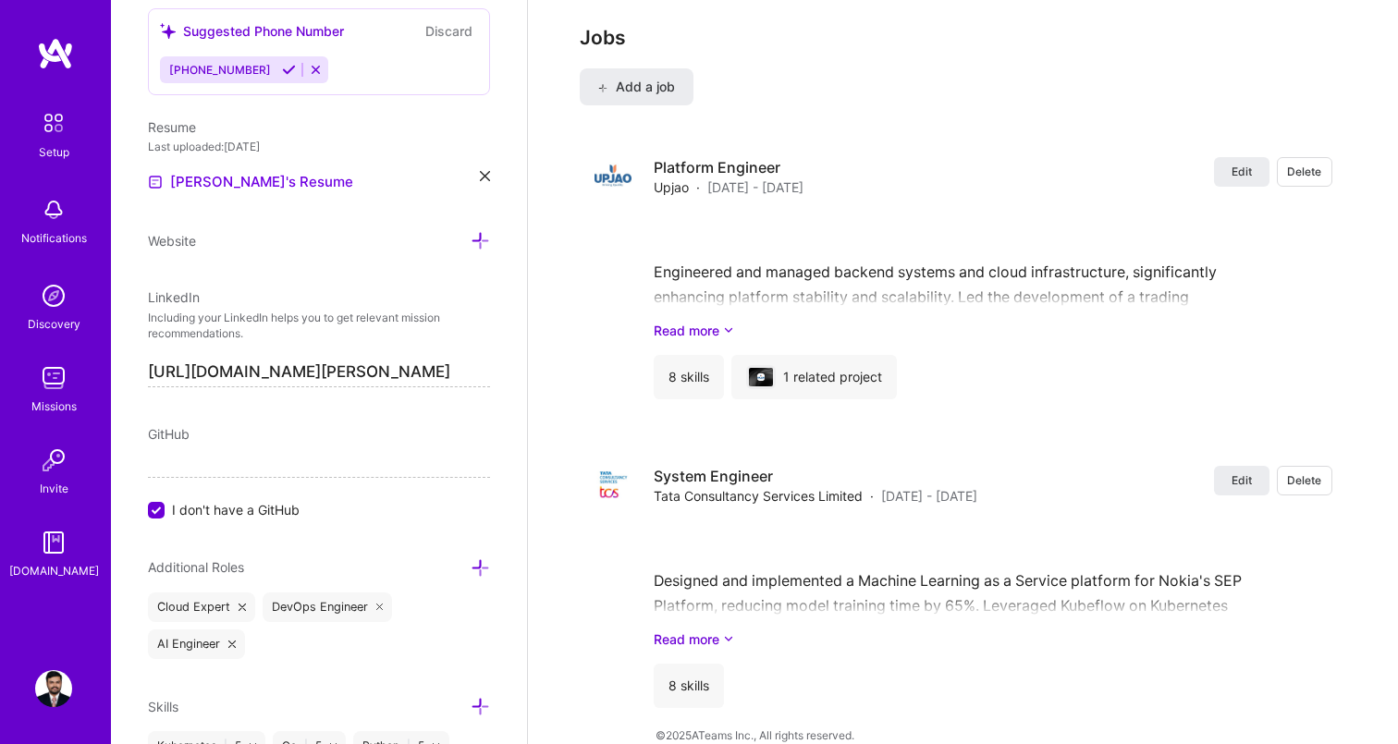
scroll to position [2351, 0]
click at [658, 77] on span "Add a job" at bounding box center [636, 86] width 77 height 18
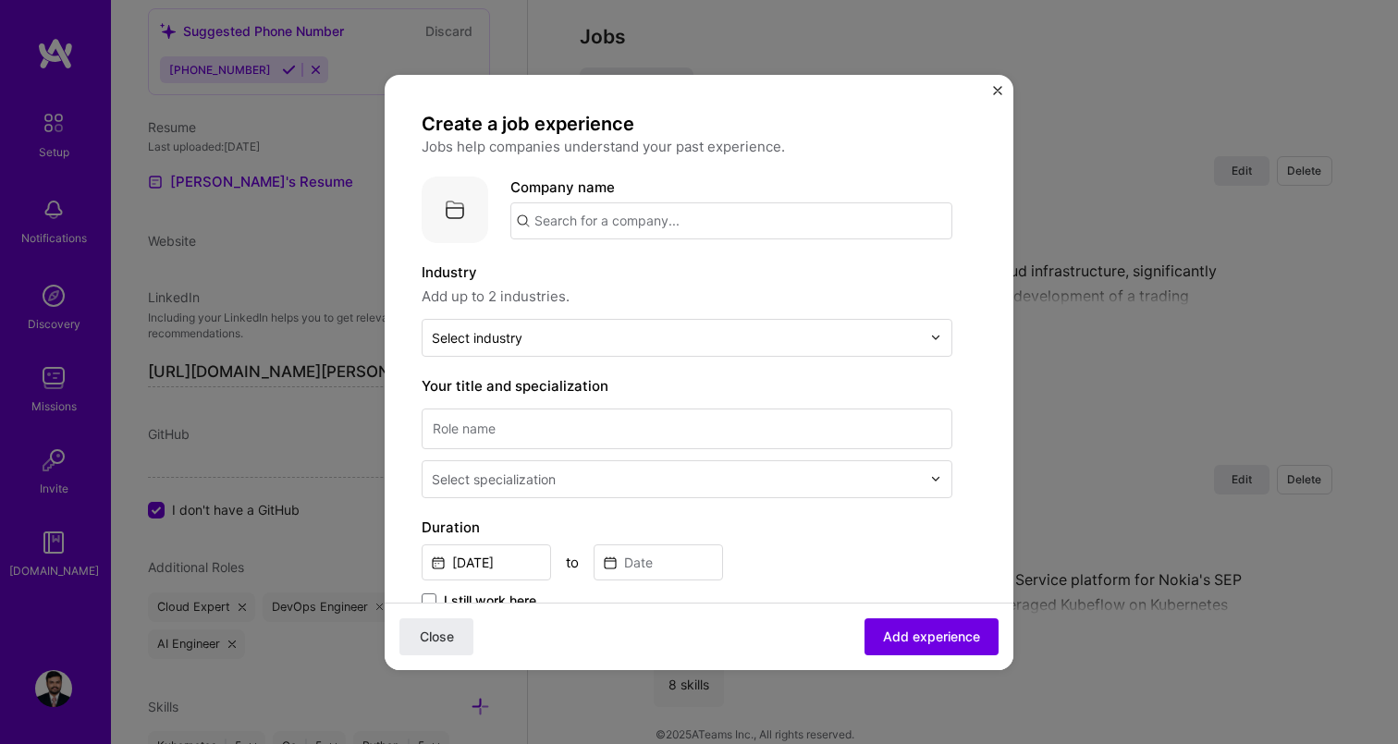
click at [661, 217] on input "text" at bounding box center [731, 220] width 442 height 37
type input "A"
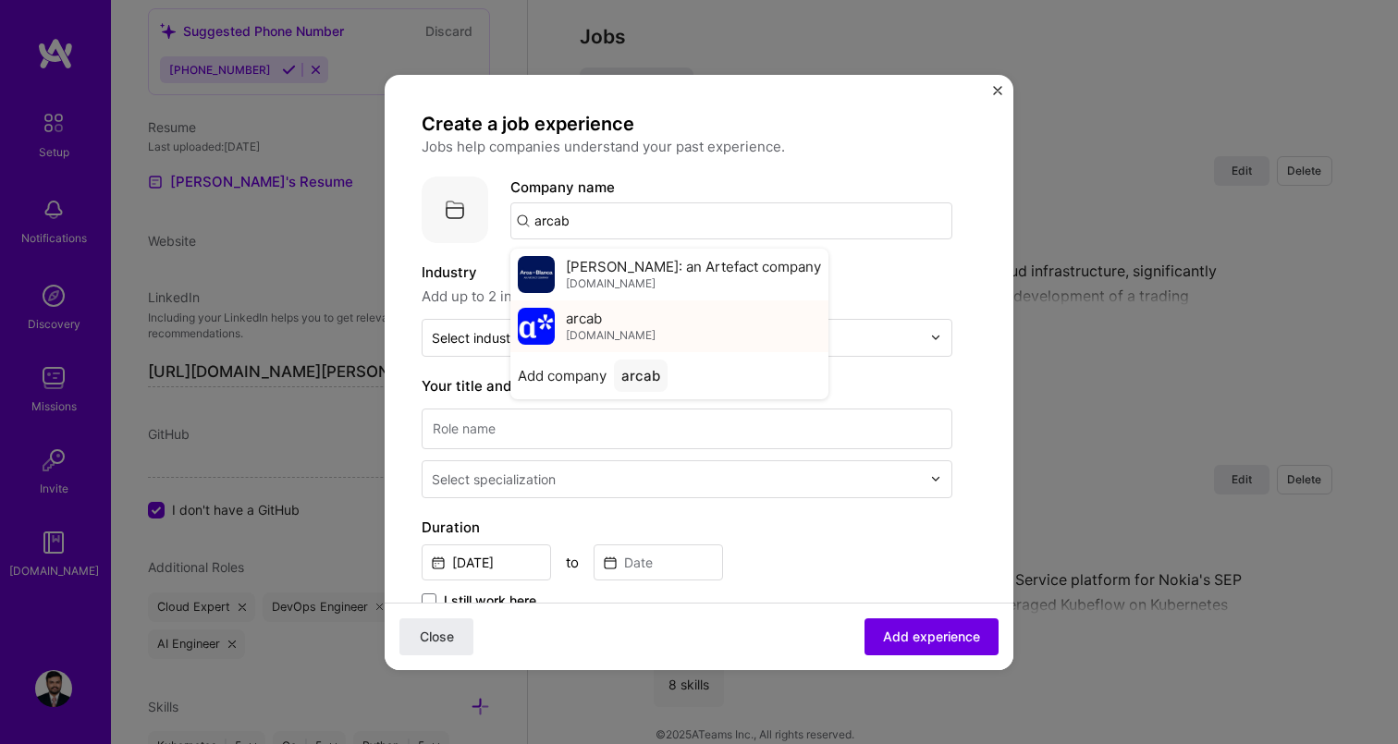
type input "arcab"
click at [631, 323] on div "arcab [DOMAIN_NAME]" at bounding box center [669, 326] width 318 height 52
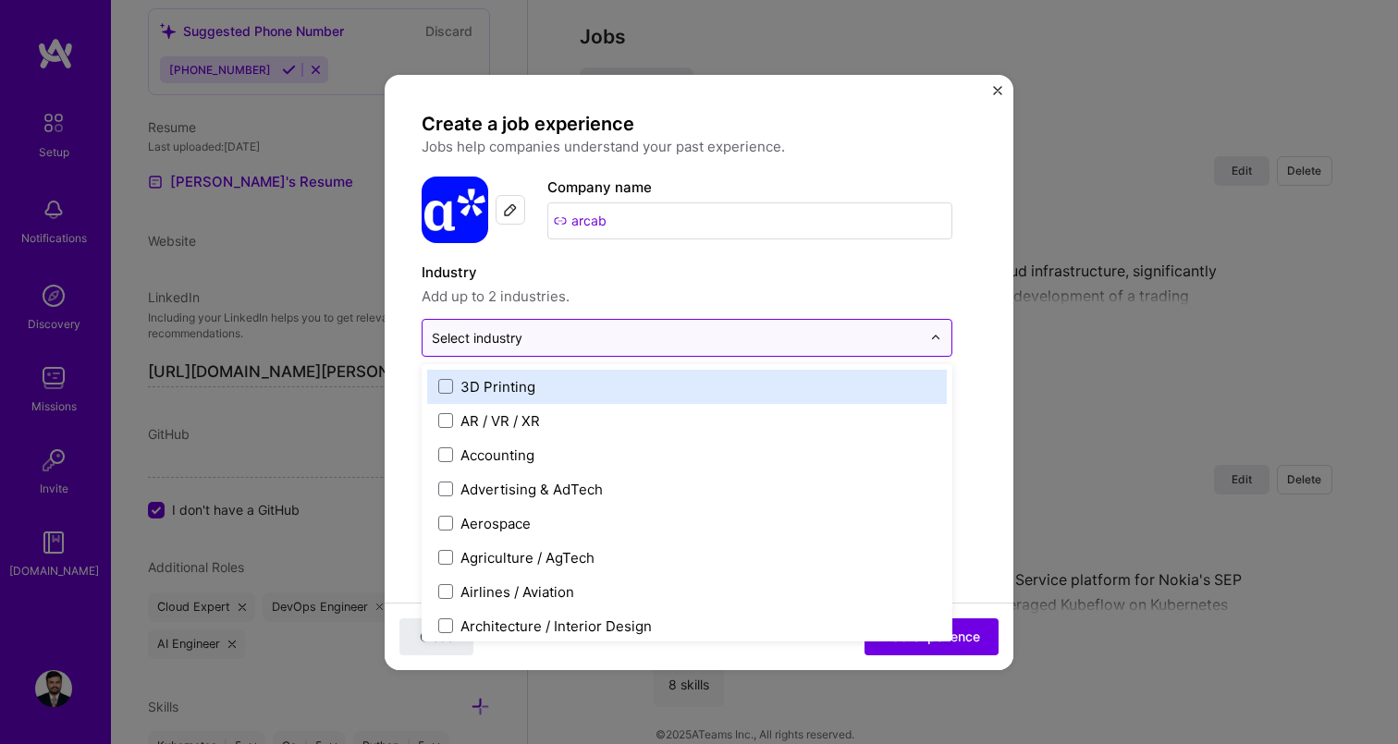
click at [502, 341] on div "Select industry 0" at bounding box center [477, 337] width 91 height 19
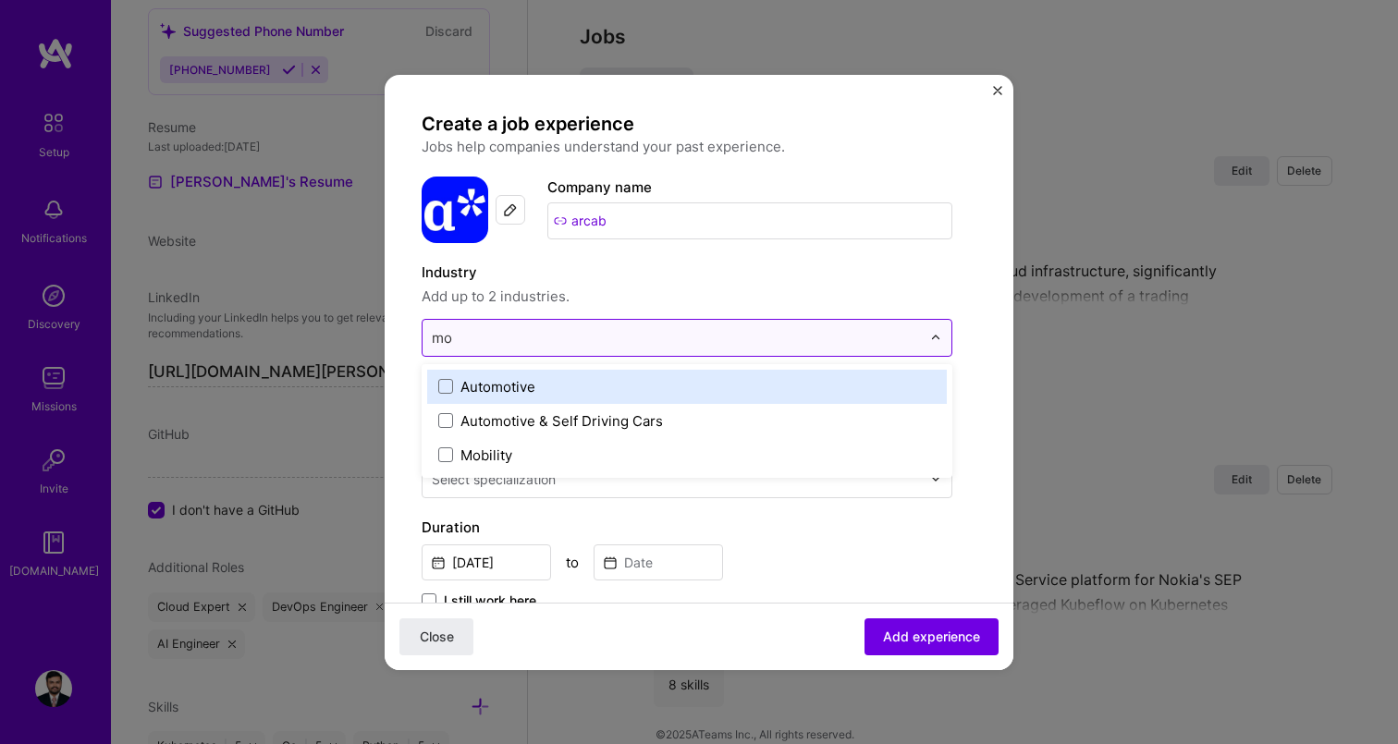
type input "mob"
click at [484, 373] on div "Mobility" at bounding box center [687, 387] width 520 height 34
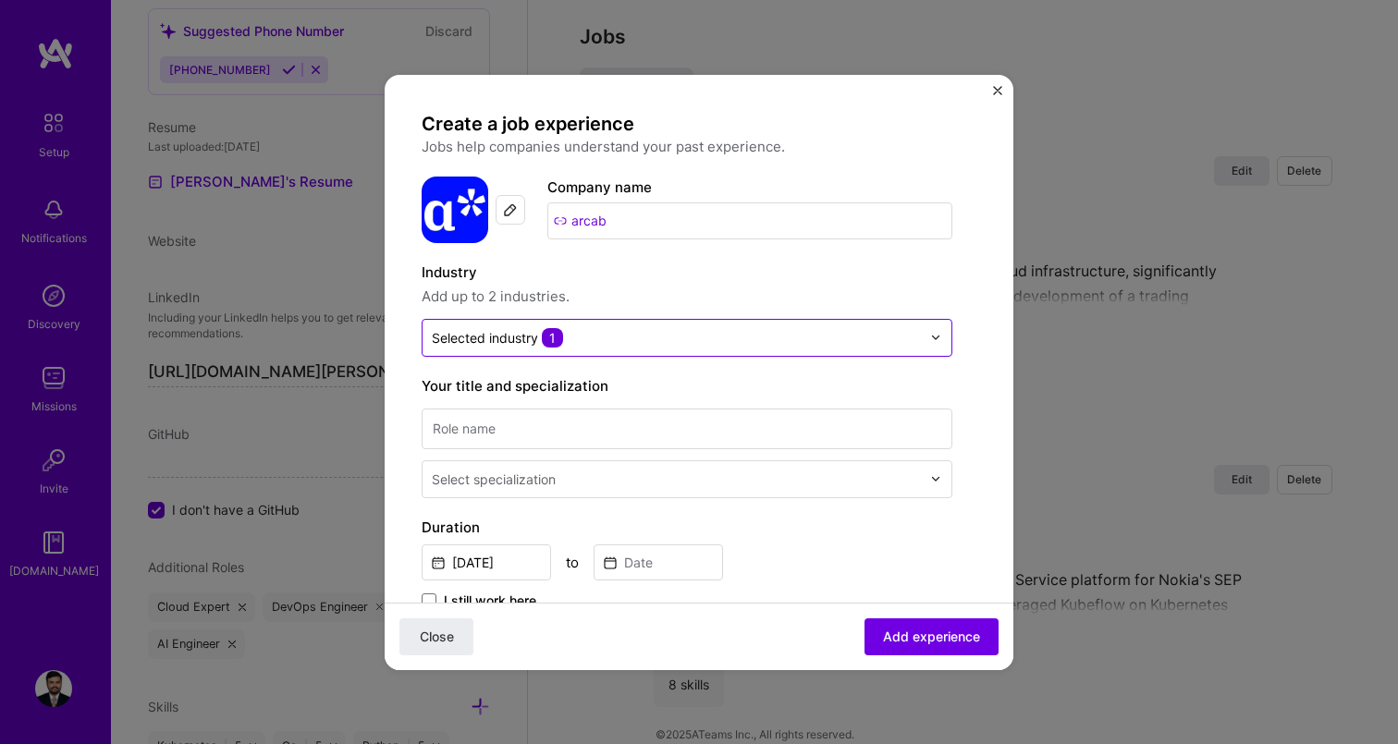
click at [633, 310] on div "Industry Add up to 2 industries. Selected industry 1" at bounding box center [687, 309] width 531 height 95
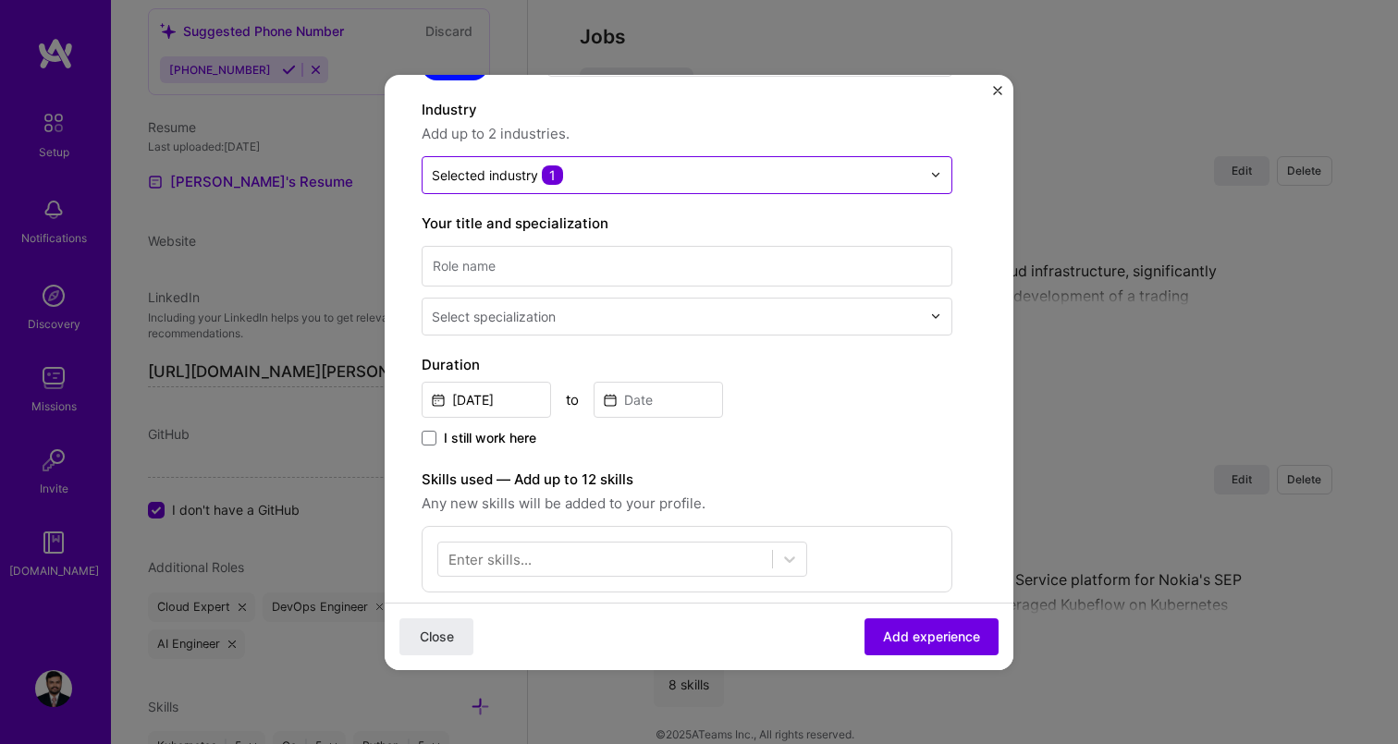
scroll to position [171, 0]
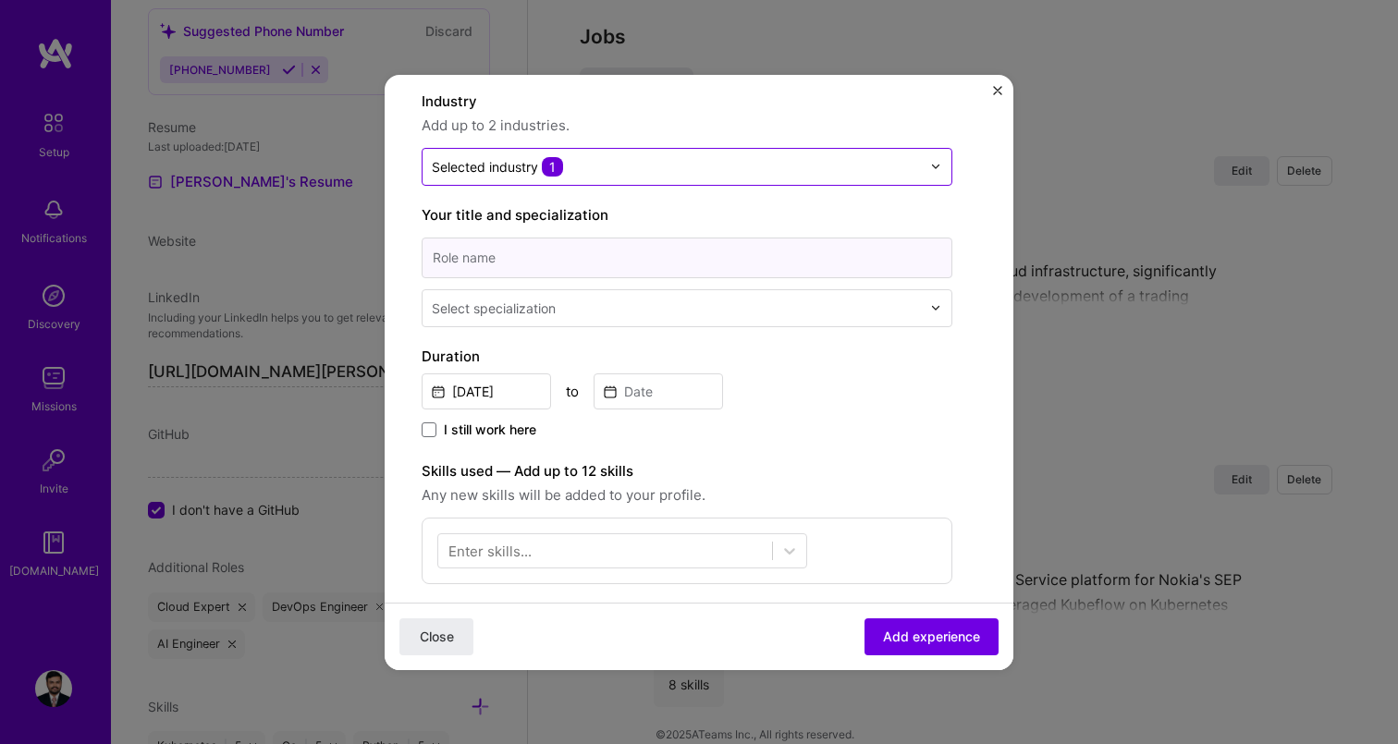
click at [528, 258] on input at bounding box center [687, 258] width 531 height 41
type input "Lead Backend Engineer - Freelance"
click at [556, 307] on div "Select specialization" at bounding box center [494, 308] width 124 height 19
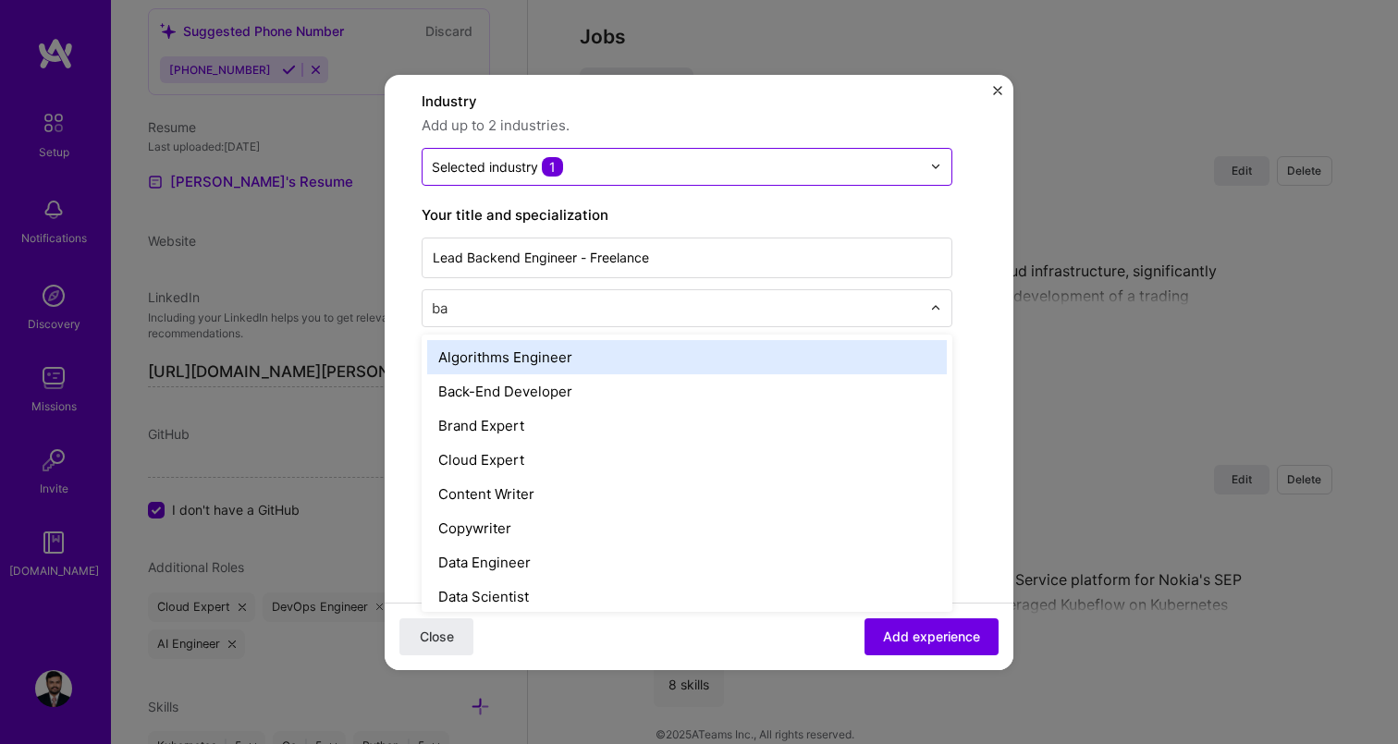
type input "bac"
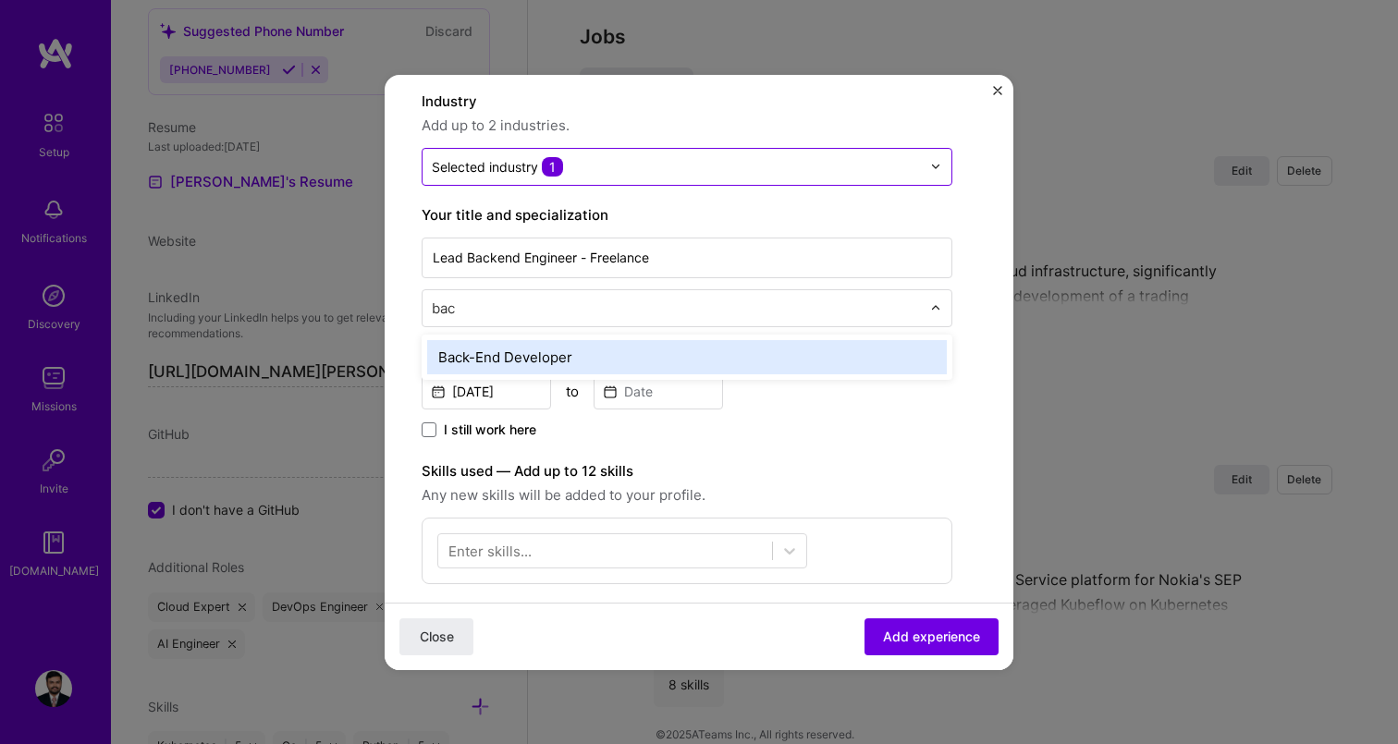
click at [542, 354] on div "Back-End Developer" at bounding box center [687, 357] width 520 height 34
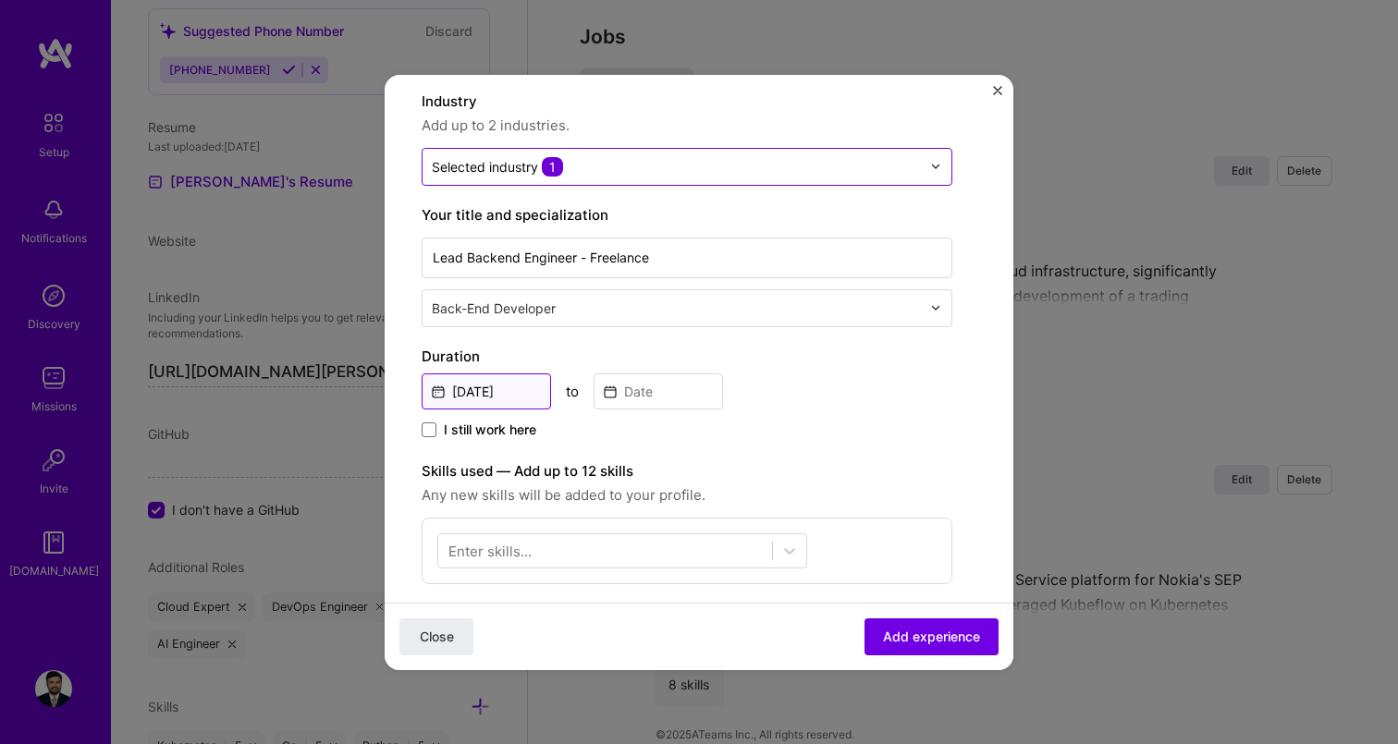
click at [509, 393] on input "[DATE]" at bounding box center [486, 392] width 129 height 36
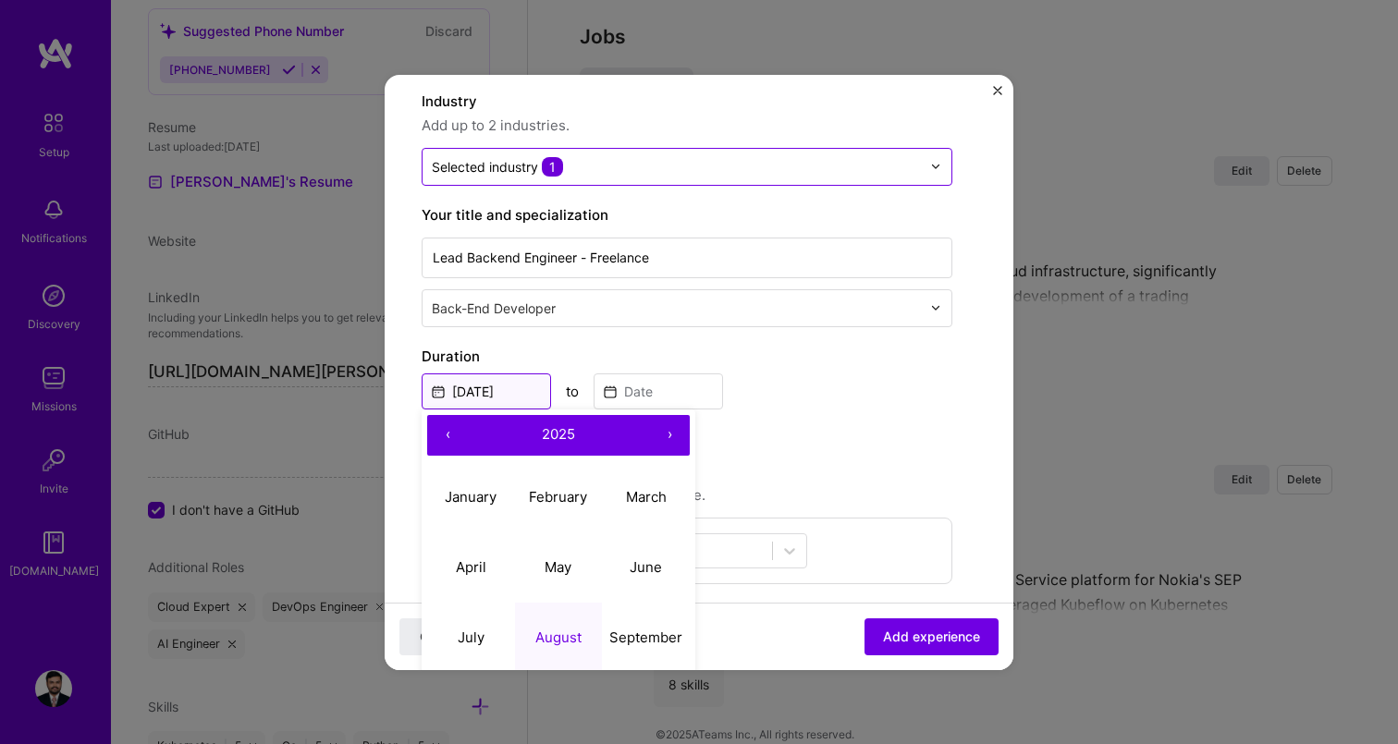
click at [484, 382] on input "[DATE]" at bounding box center [486, 392] width 129 height 36
click at [477, 490] on abbr "January" at bounding box center [471, 497] width 52 height 18
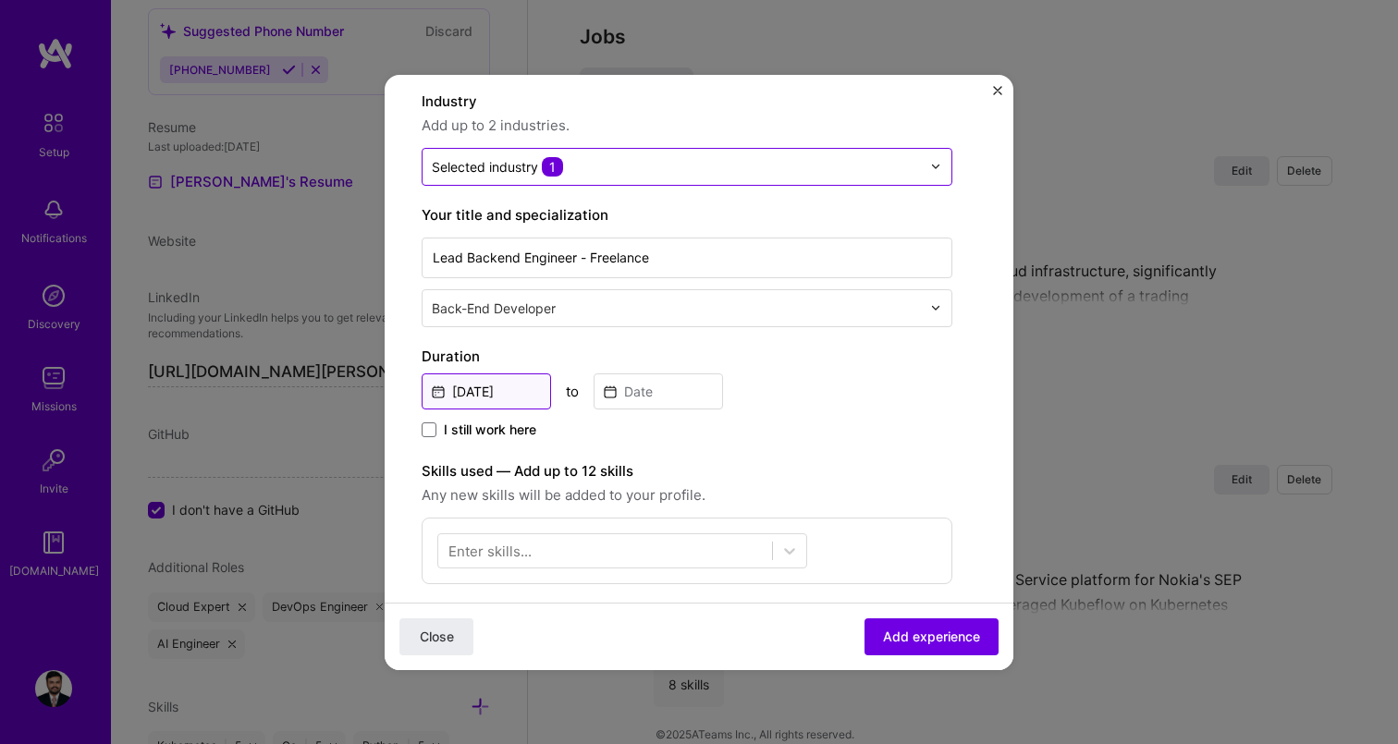
click at [480, 382] on input "[DATE]" at bounding box center [486, 392] width 129 height 36
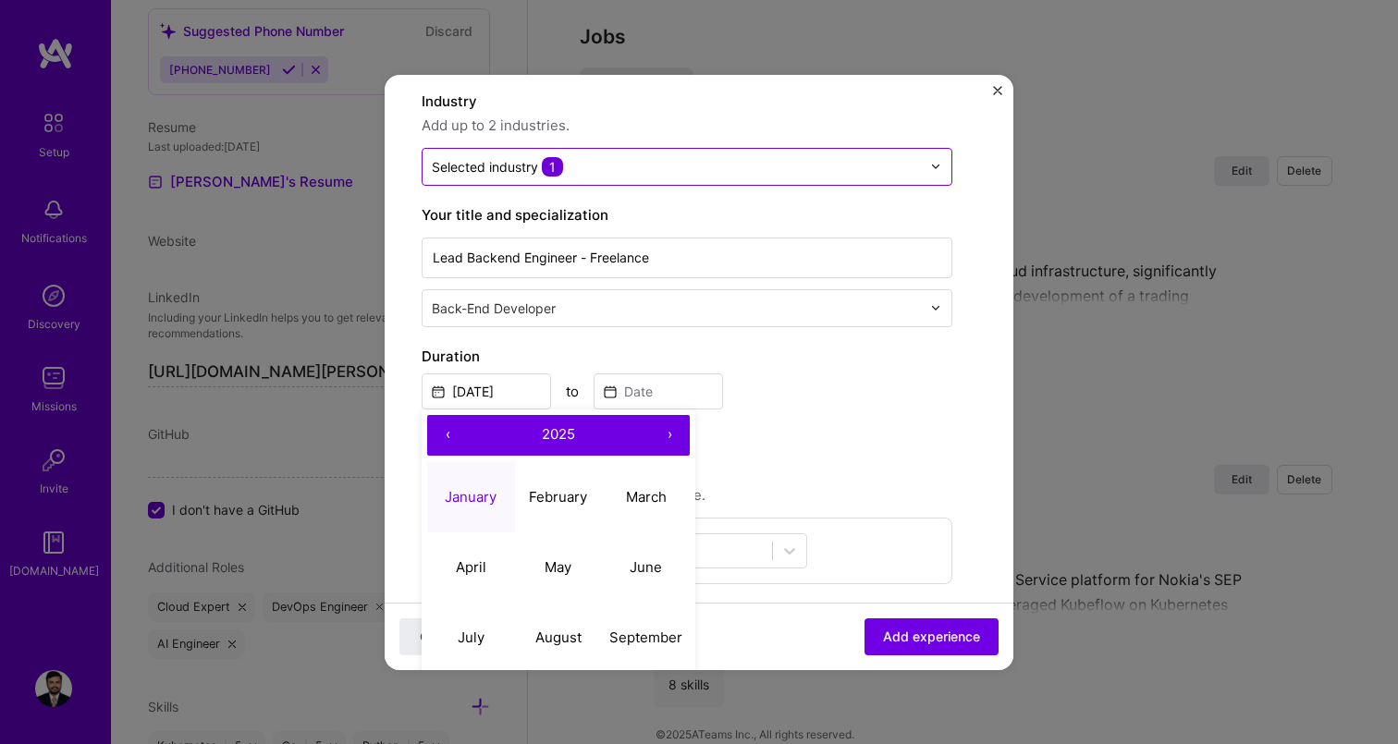
click at [442, 435] on button "‹" at bounding box center [447, 435] width 41 height 41
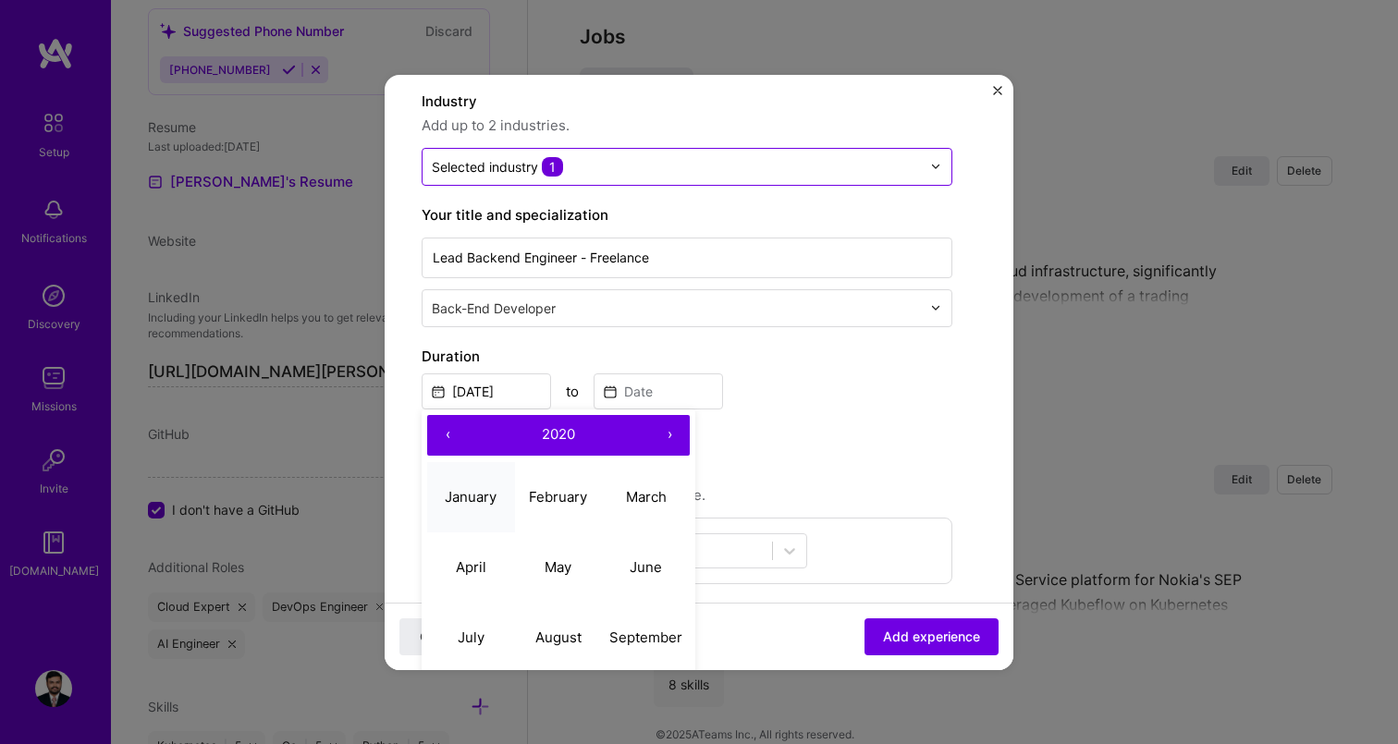
click at [469, 488] on abbr "January" at bounding box center [471, 497] width 52 height 18
type input "[DATE]"
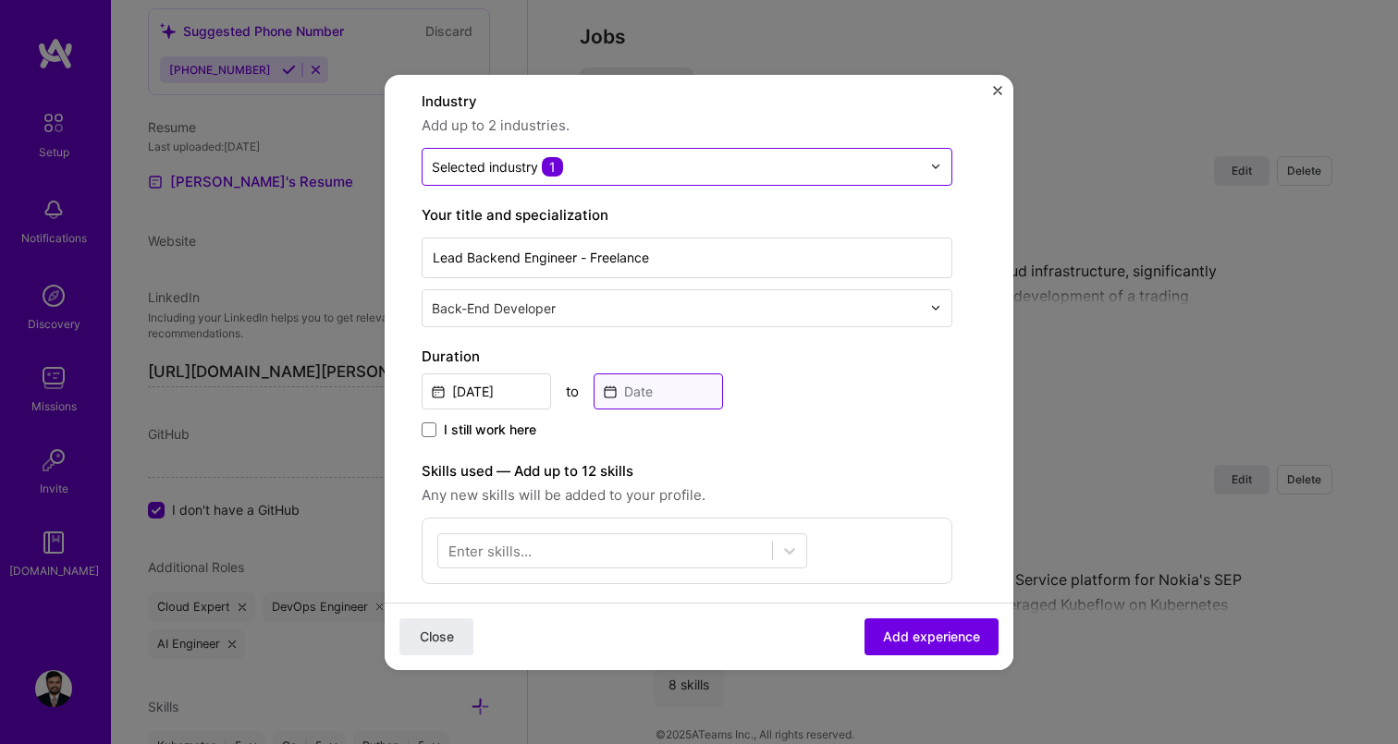
click at [638, 383] on input at bounding box center [658, 392] width 129 height 36
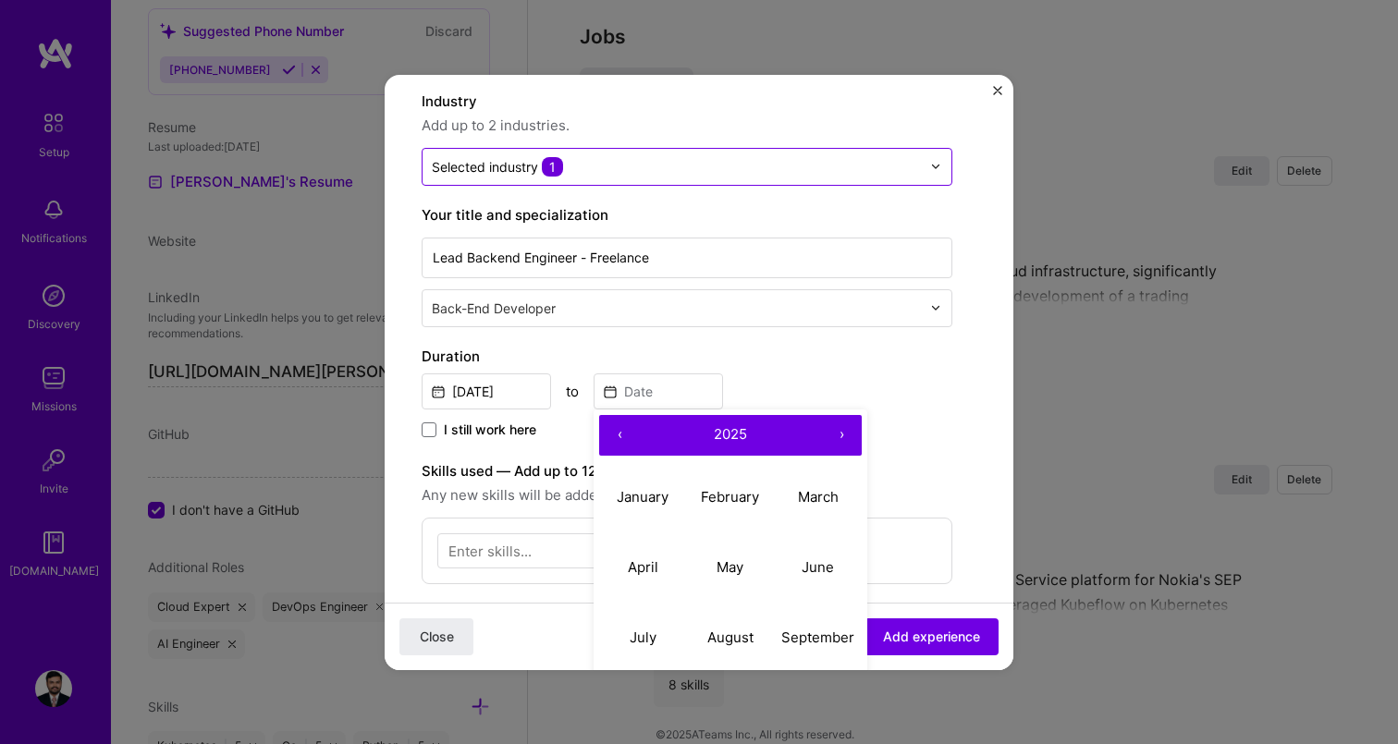
click at [625, 435] on button "‹" at bounding box center [619, 435] width 41 height 41
click at [631, 579] on button "April" at bounding box center [643, 568] width 88 height 70
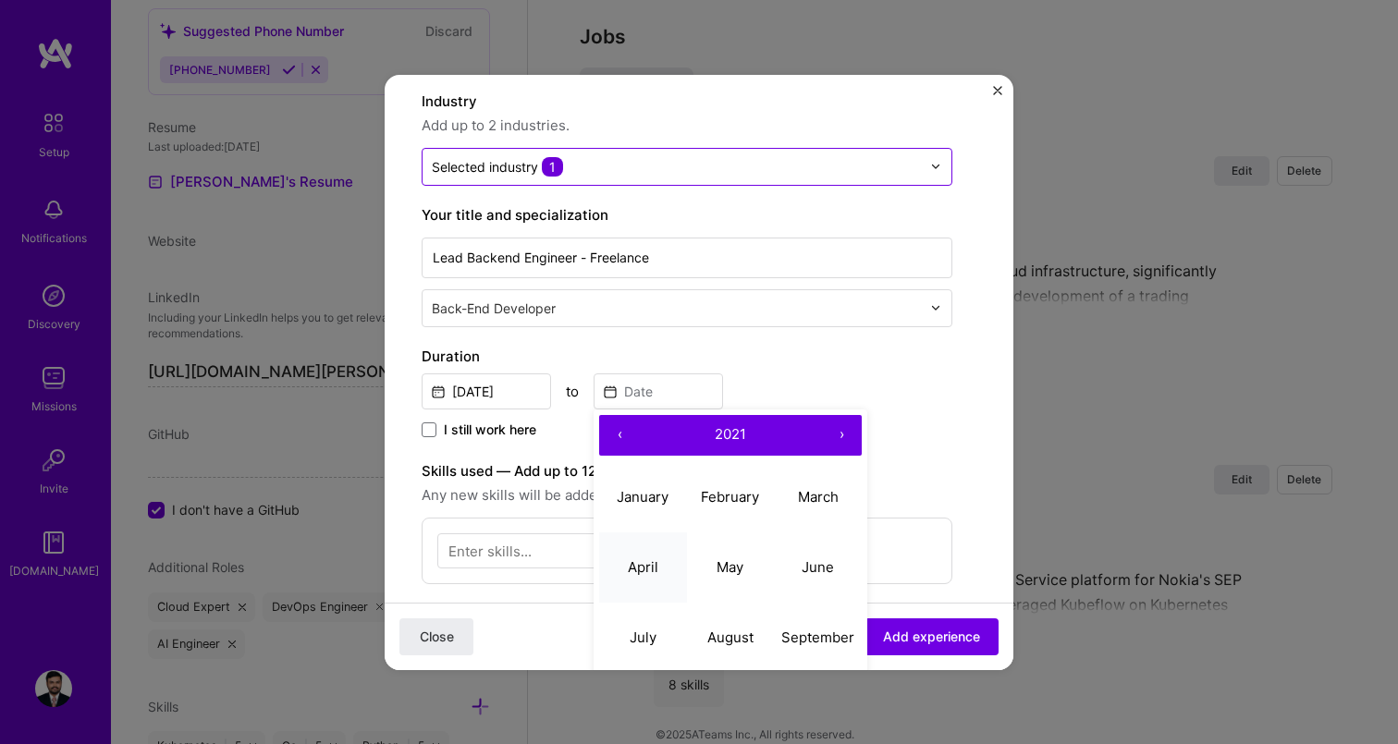
type input "[DATE]"
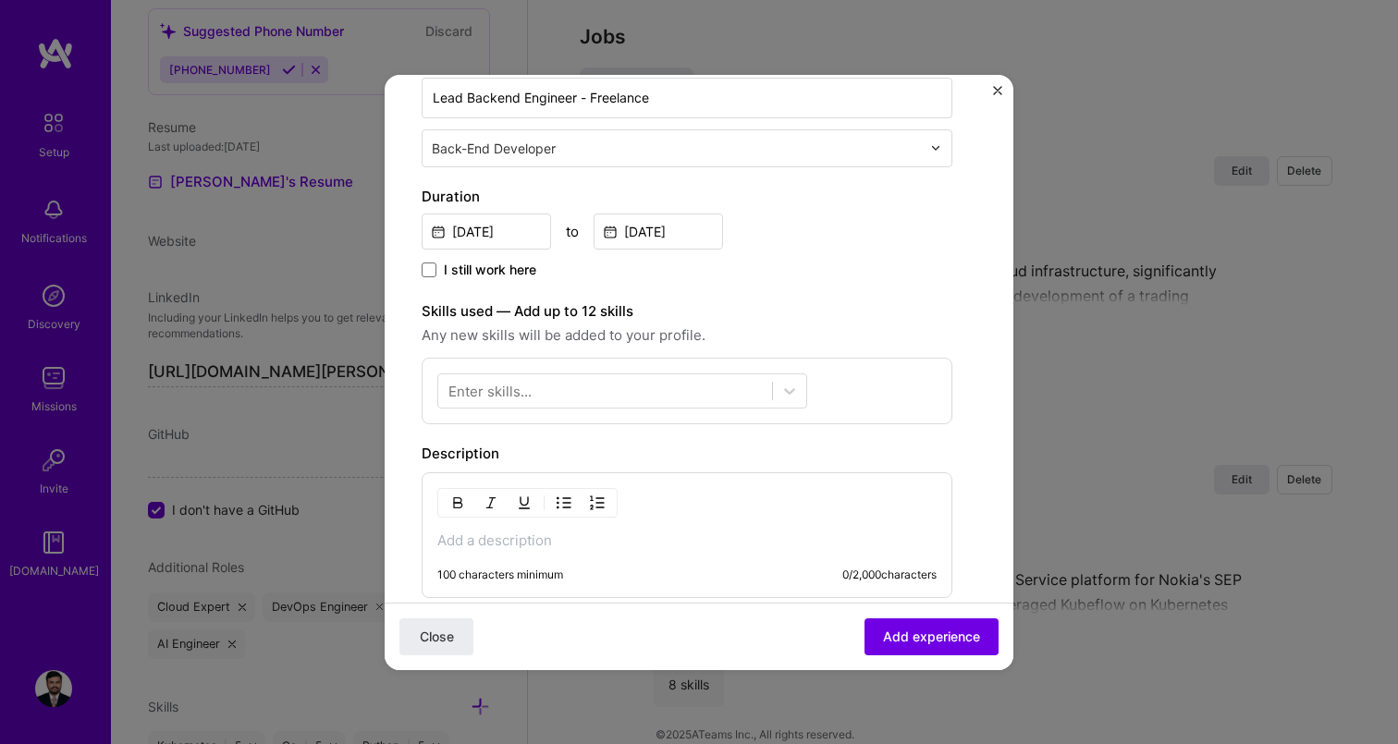
scroll to position [336, 0]
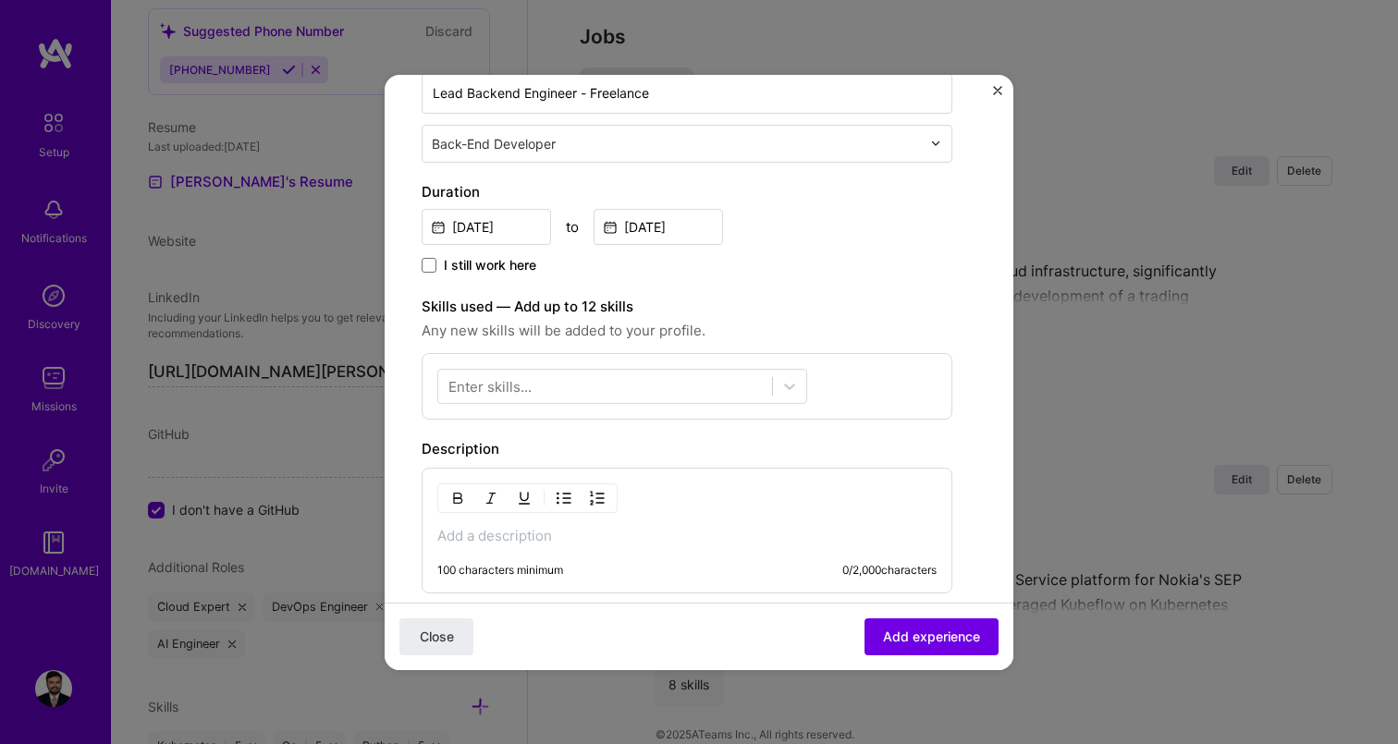
click at [515, 376] on div "Enter skills..." at bounding box center [489, 385] width 83 height 19
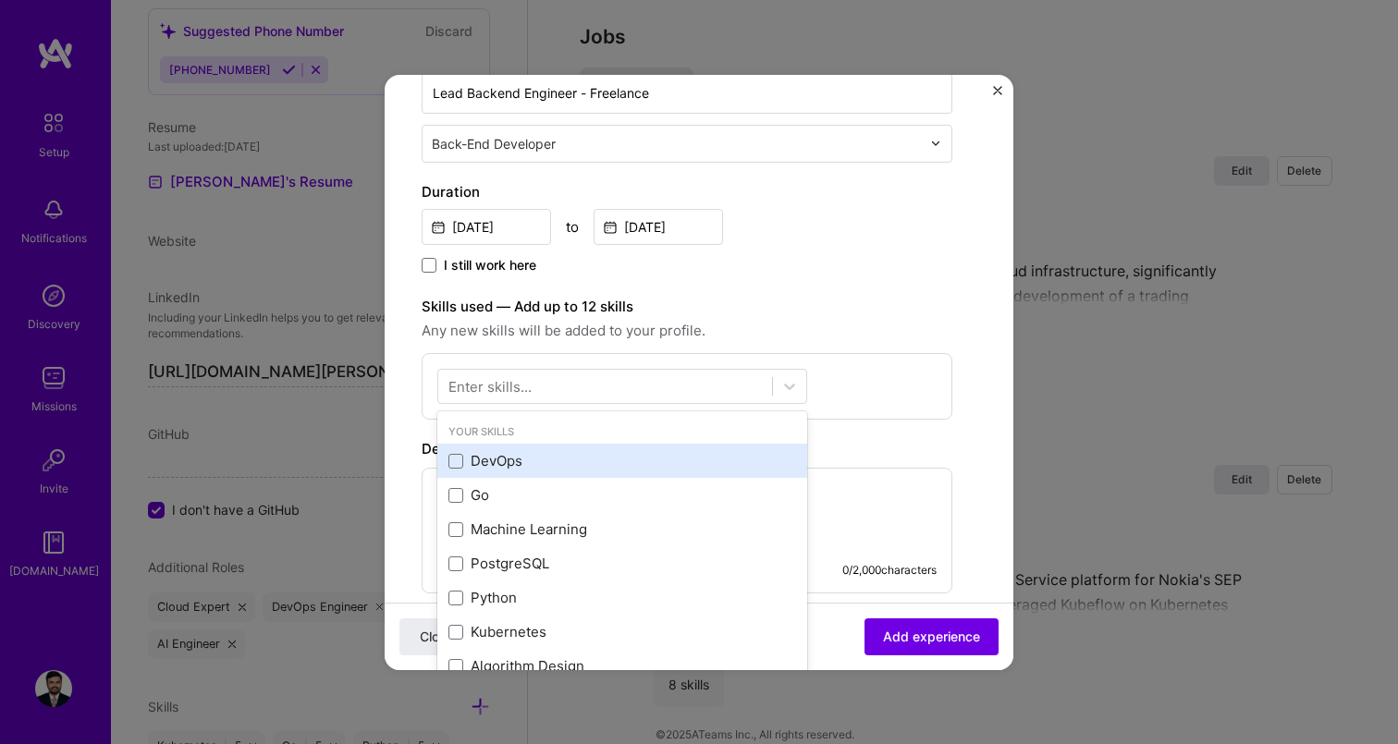
click at [503, 460] on div "DevOps" at bounding box center [622, 460] width 348 height 19
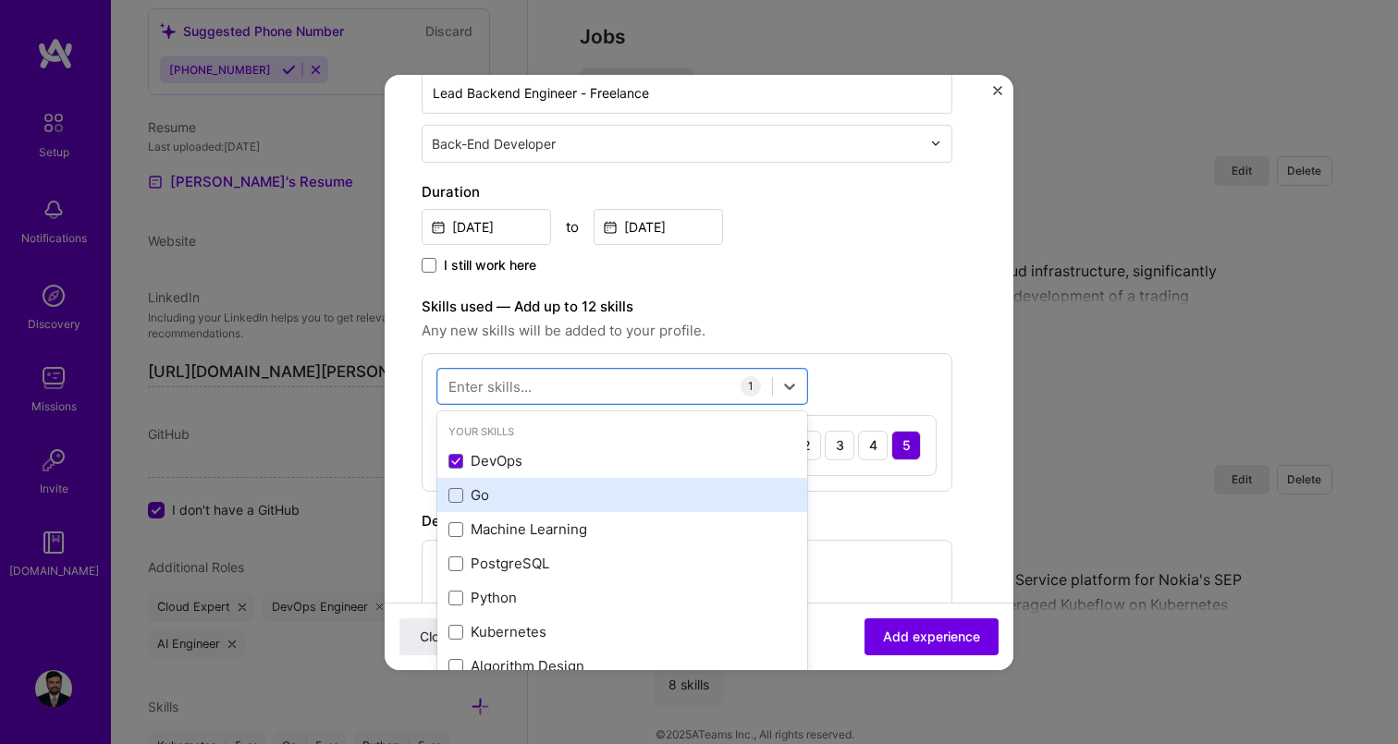
click at [503, 489] on div "Go" at bounding box center [622, 494] width 348 height 19
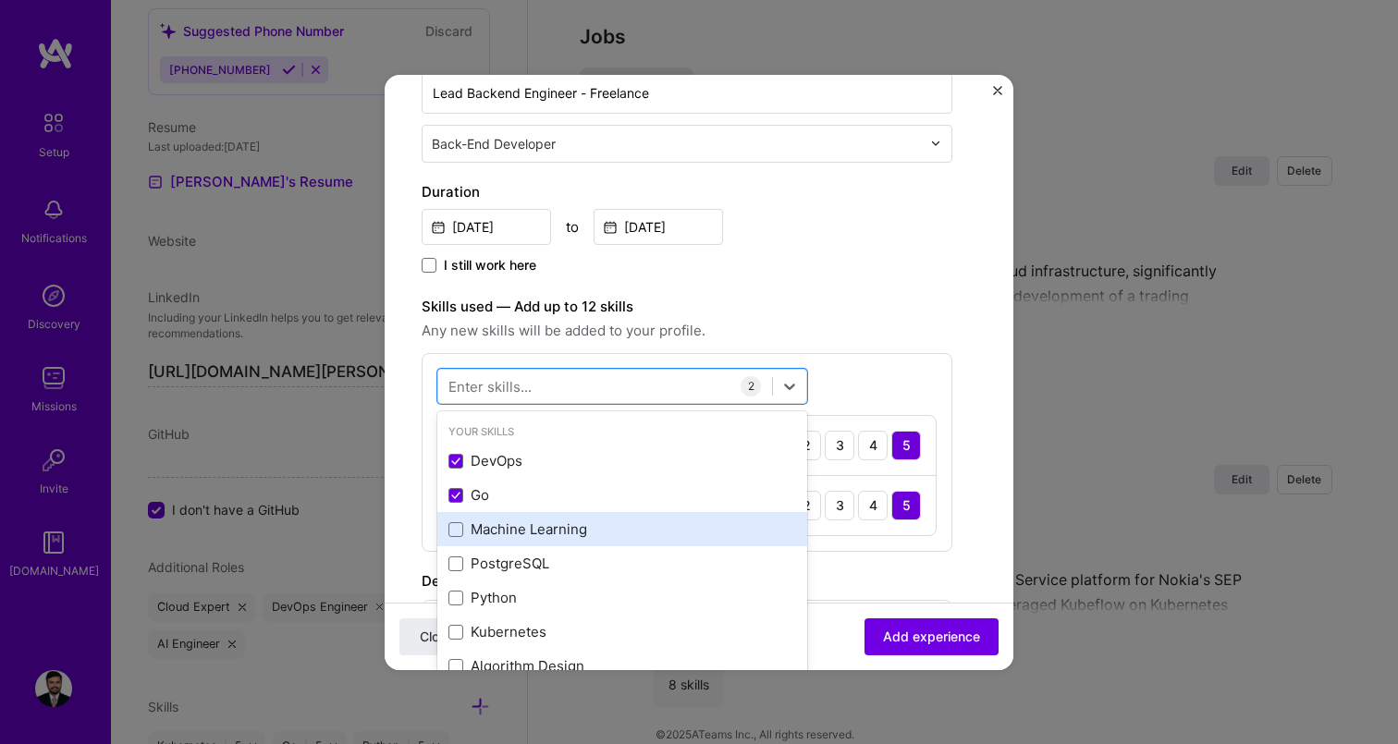
click at [503, 522] on div "Machine Learning" at bounding box center [622, 529] width 348 height 19
click at [503, 545] on div "Machine Learning" at bounding box center [622, 529] width 370 height 34
click at [500, 530] on div "Machine Learning" at bounding box center [622, 529] width 348 height 19
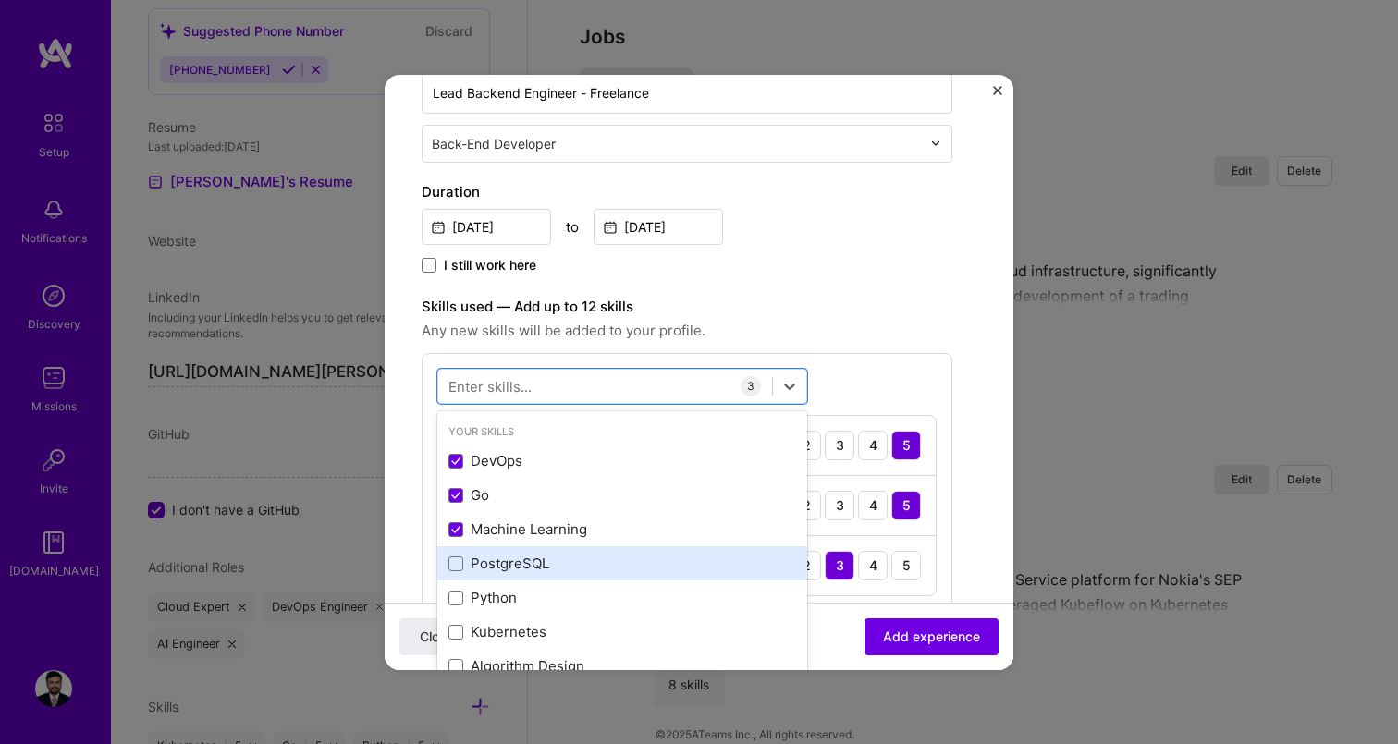
click at [500, 560] on div "PostgreSQL" at bounding box center [622, 563] width 348 height 19
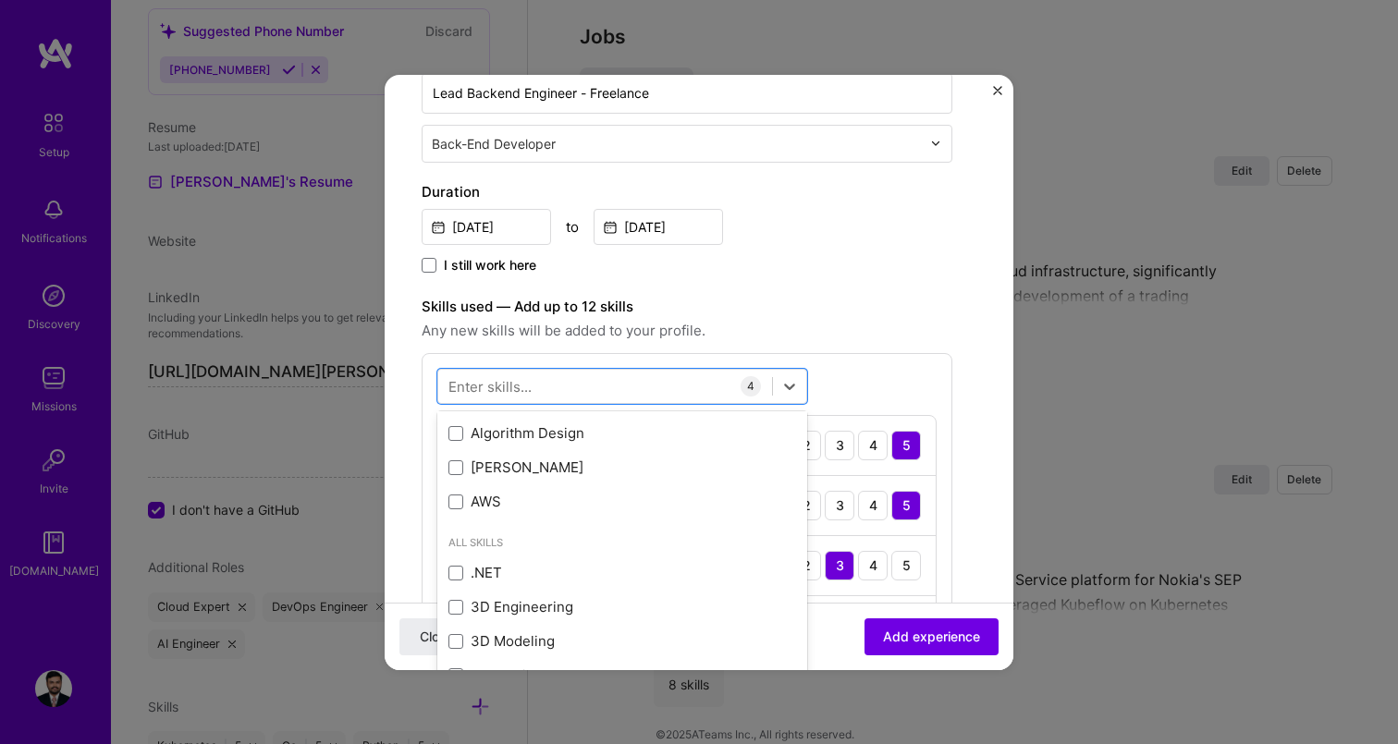
click at [500, 560] on div ".NET" at bounding box center [622, 573] width 370 height 34
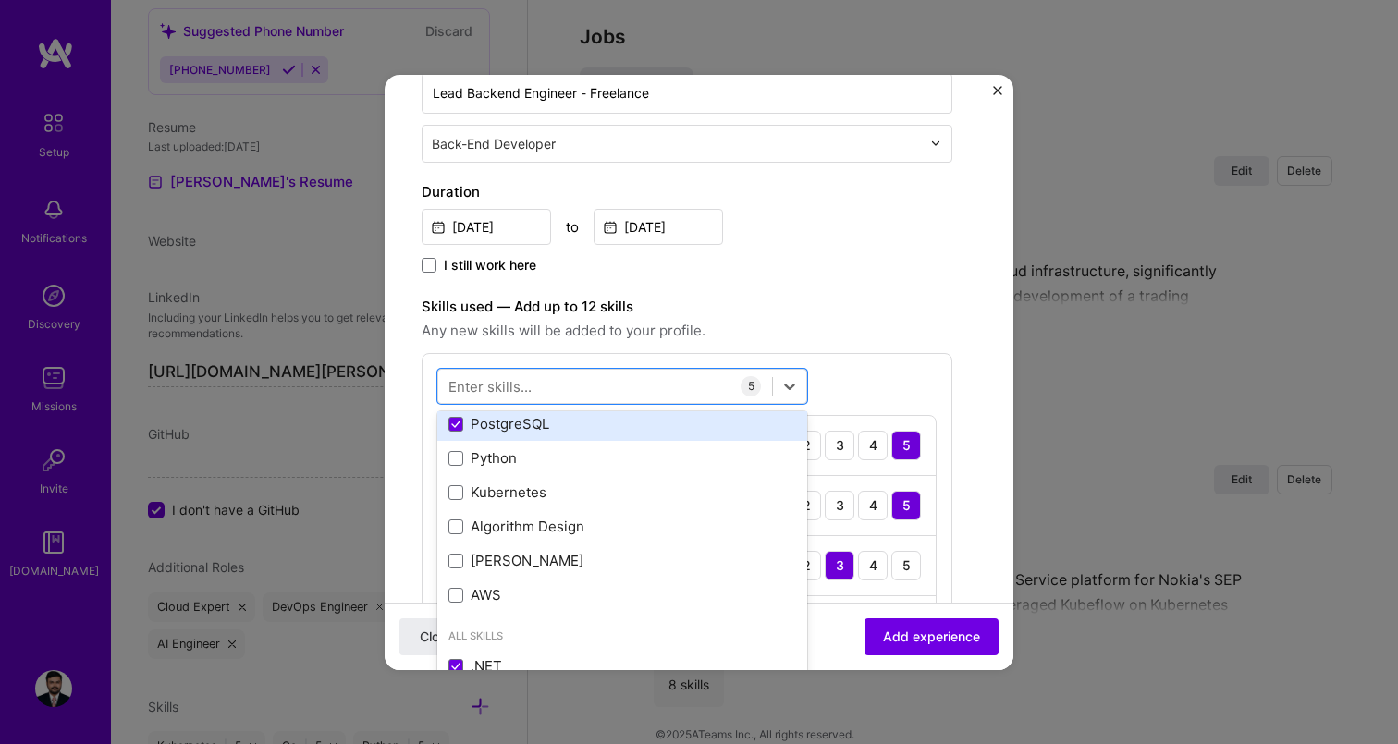
scroll to position [132, 0]
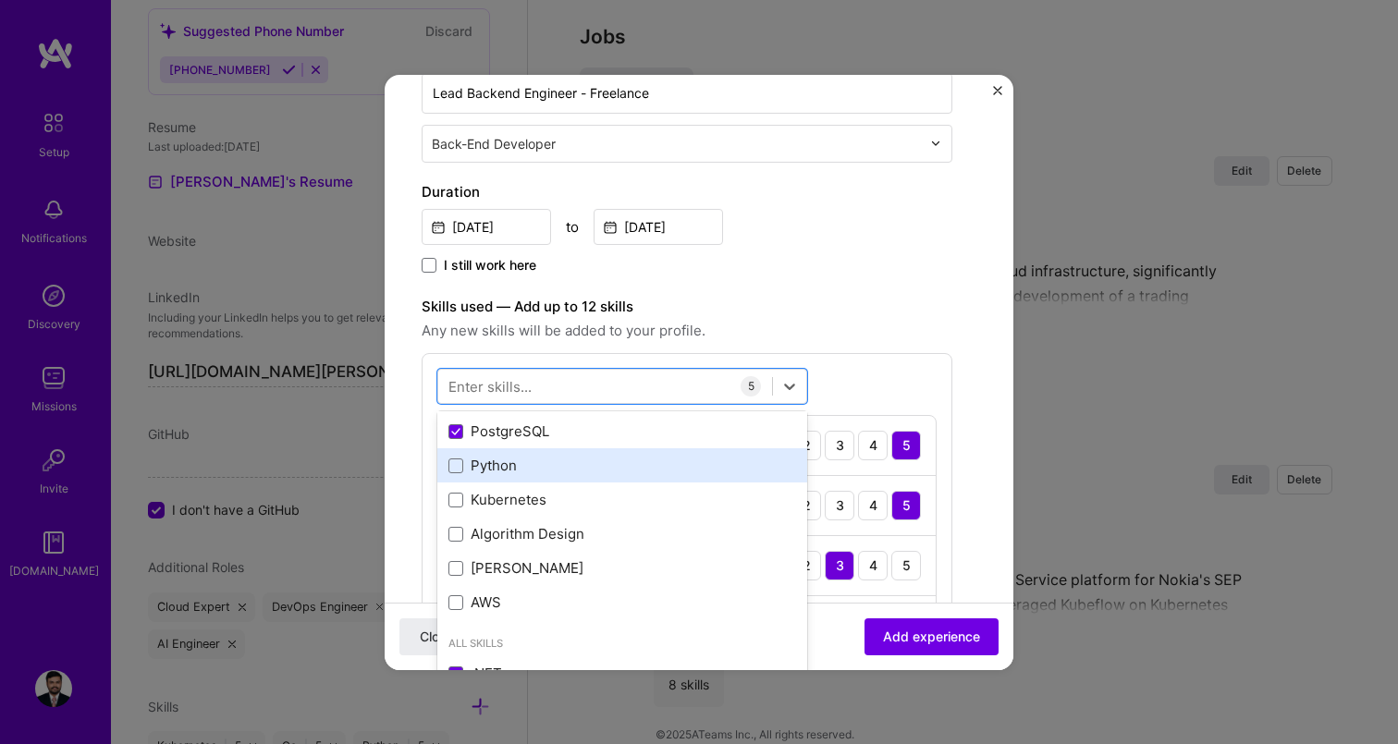
click at [498, 462] on div "Python" at bounding box center [622, 465] width 348 height 19
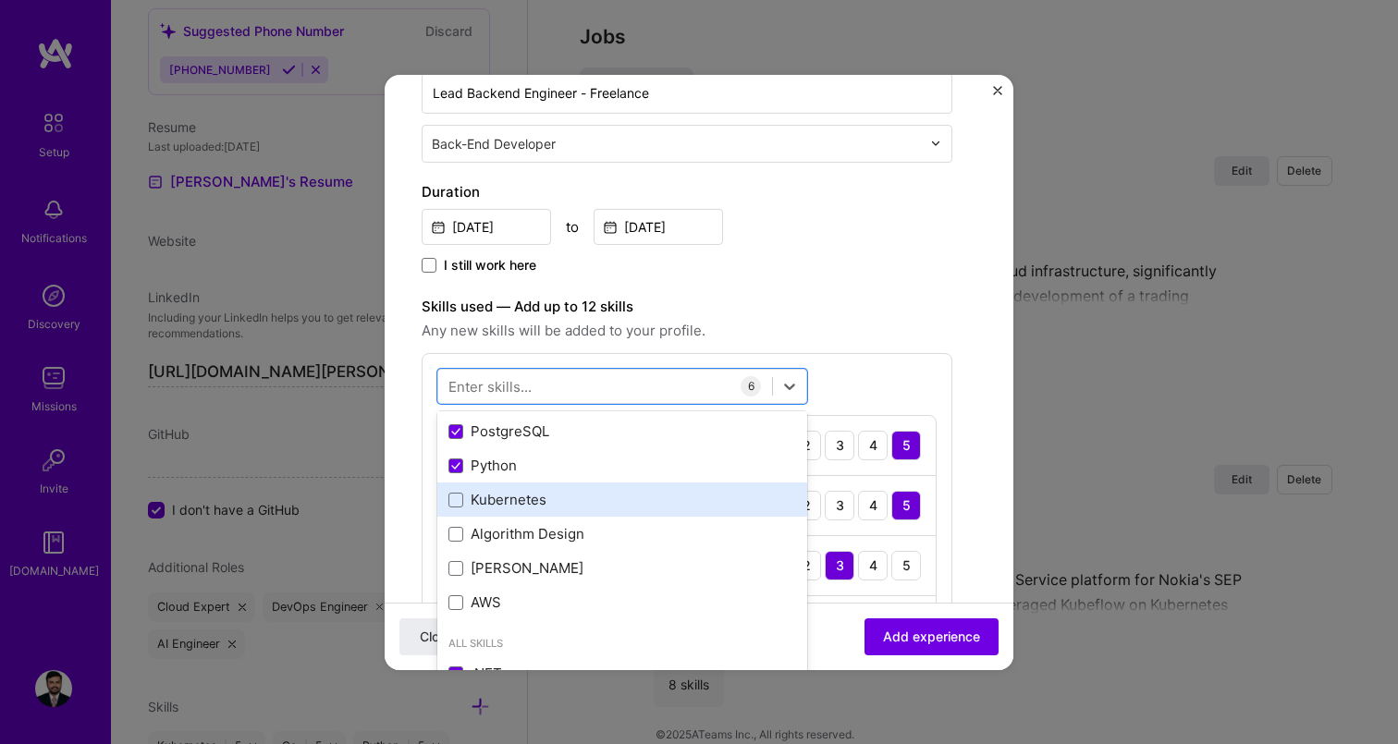
click at [498, 504] on div "Kubernetes" at bounding box center [622, 499] width 348 height 19
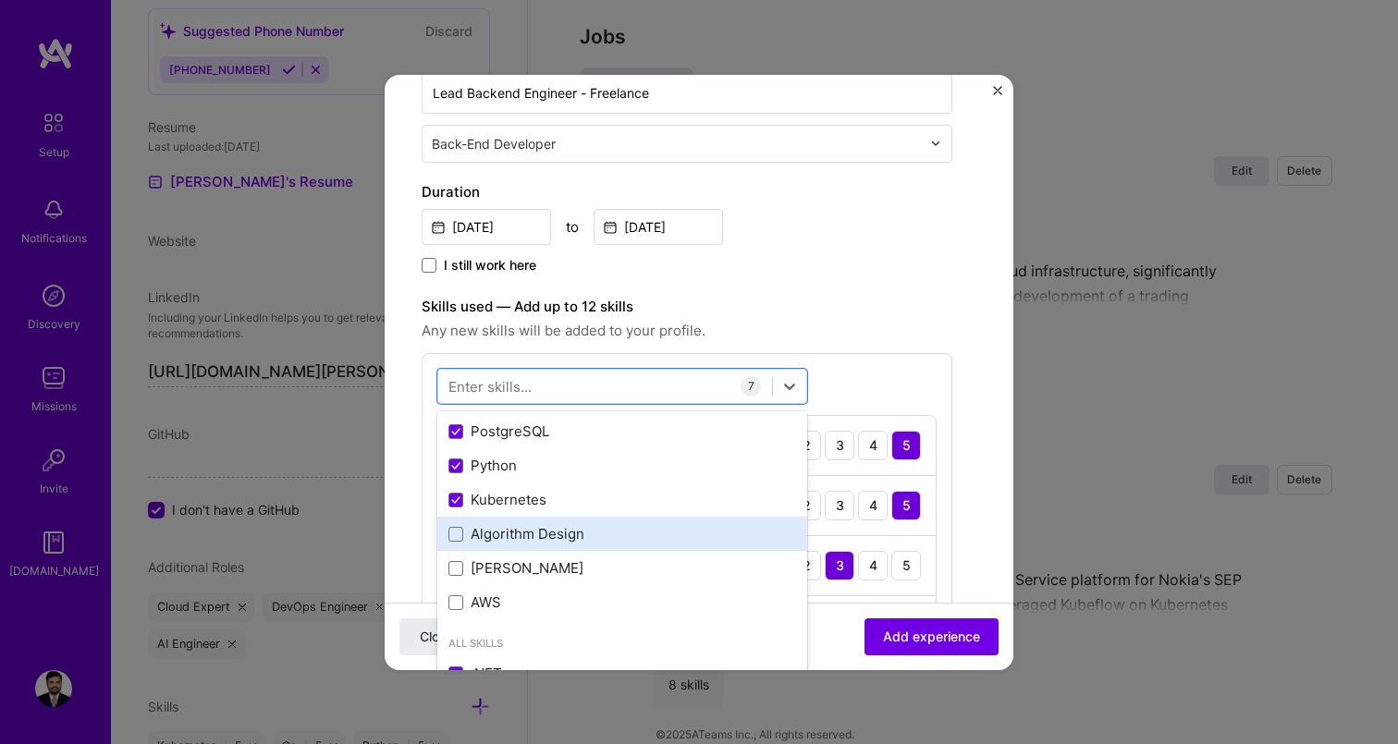
click at [502, 537] on div "Algorithm Design" at bounding box center [622, 533] width 348 height 19
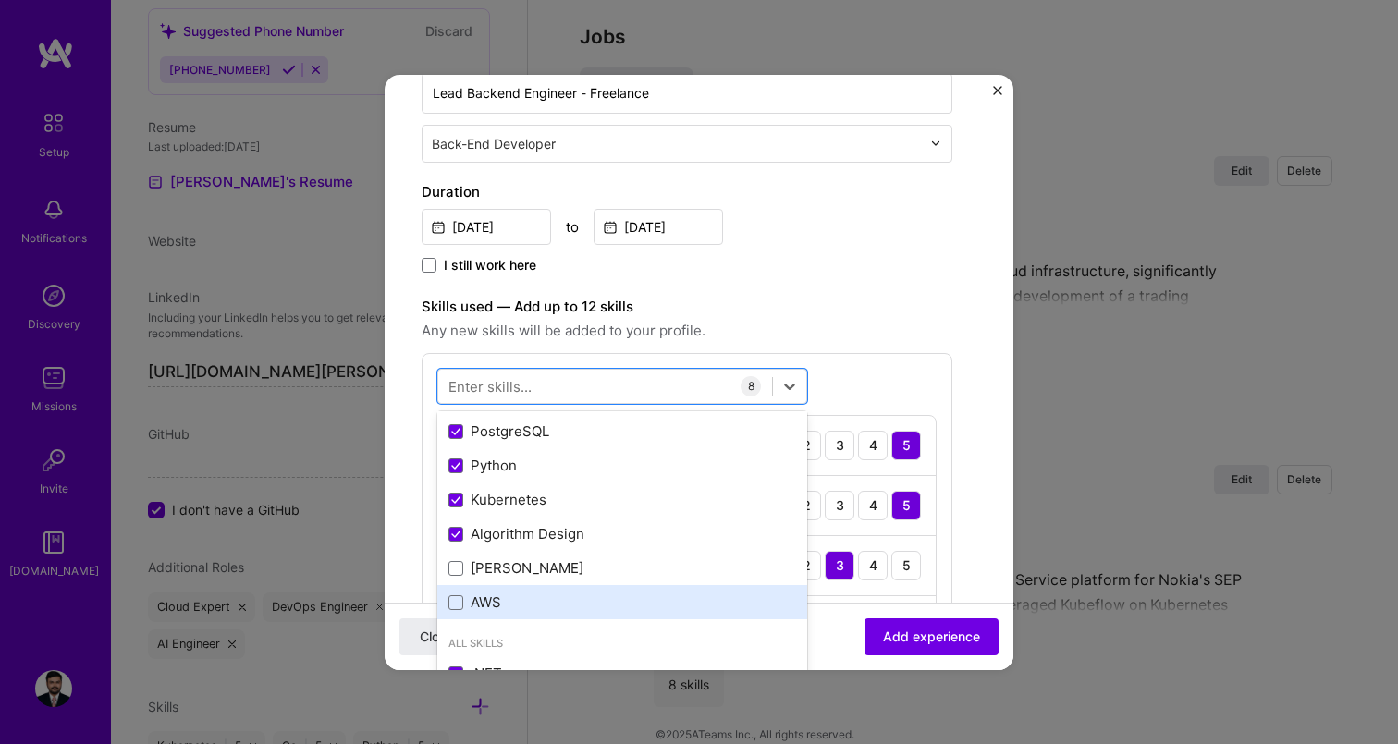
click at [500, 603] on div "AWS" at bounding box center [622, 602] width 348 height 19
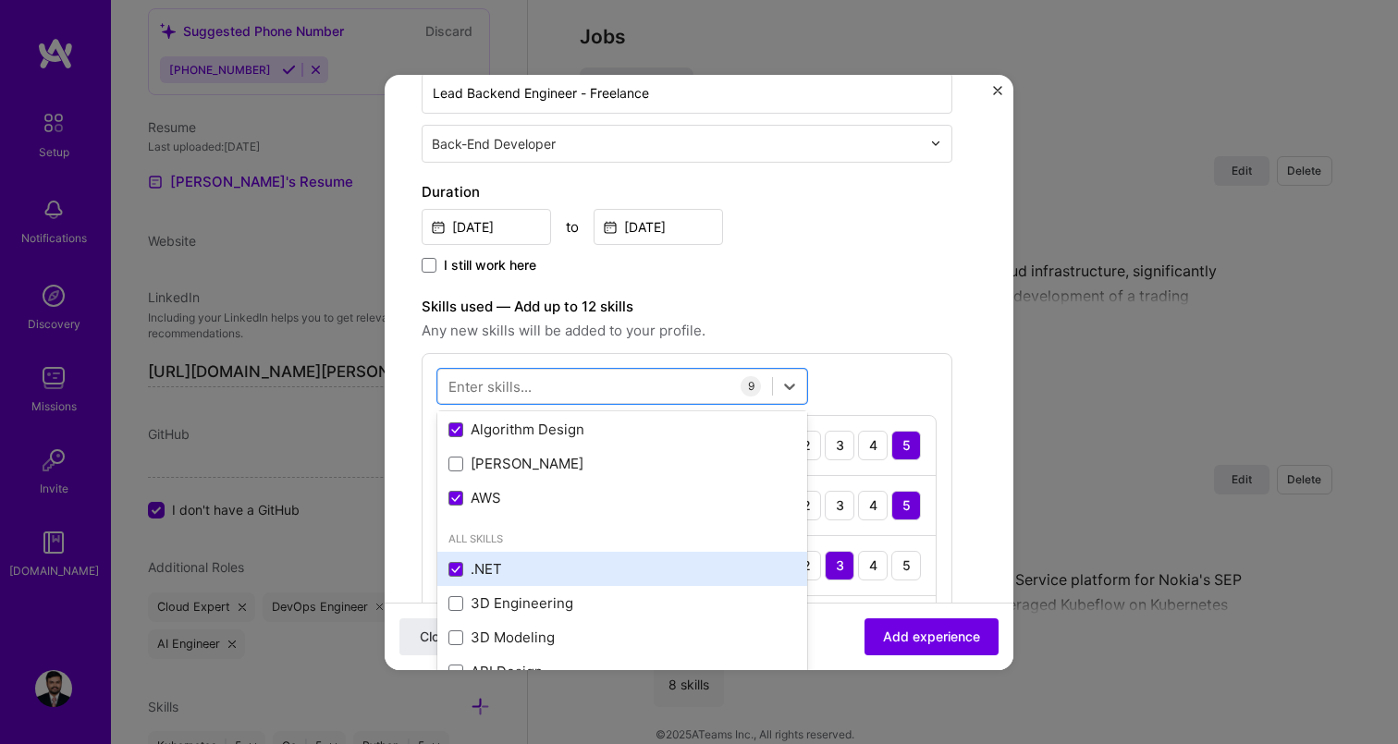
click at [496, 577] on div ".NET" at bounding box center [622, 568] width 348 height 19
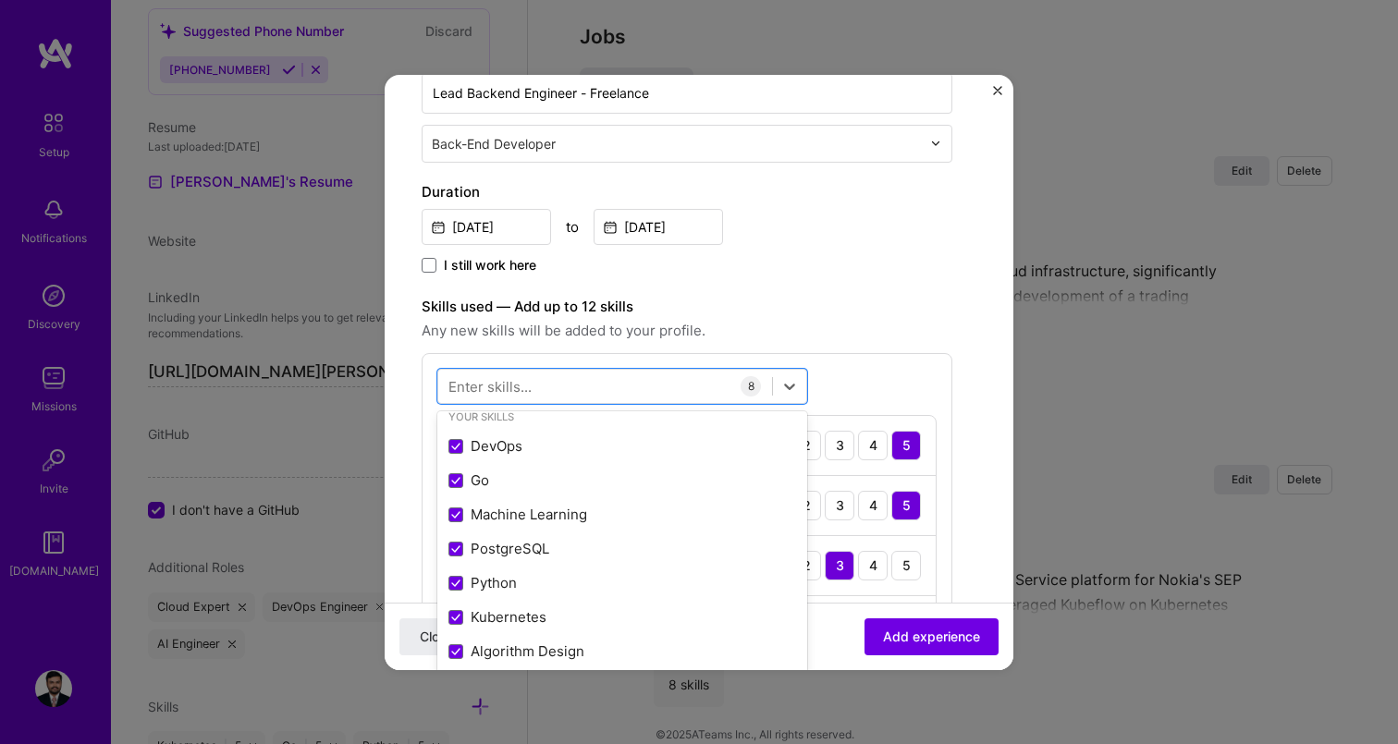
scroll to position [7, 0]
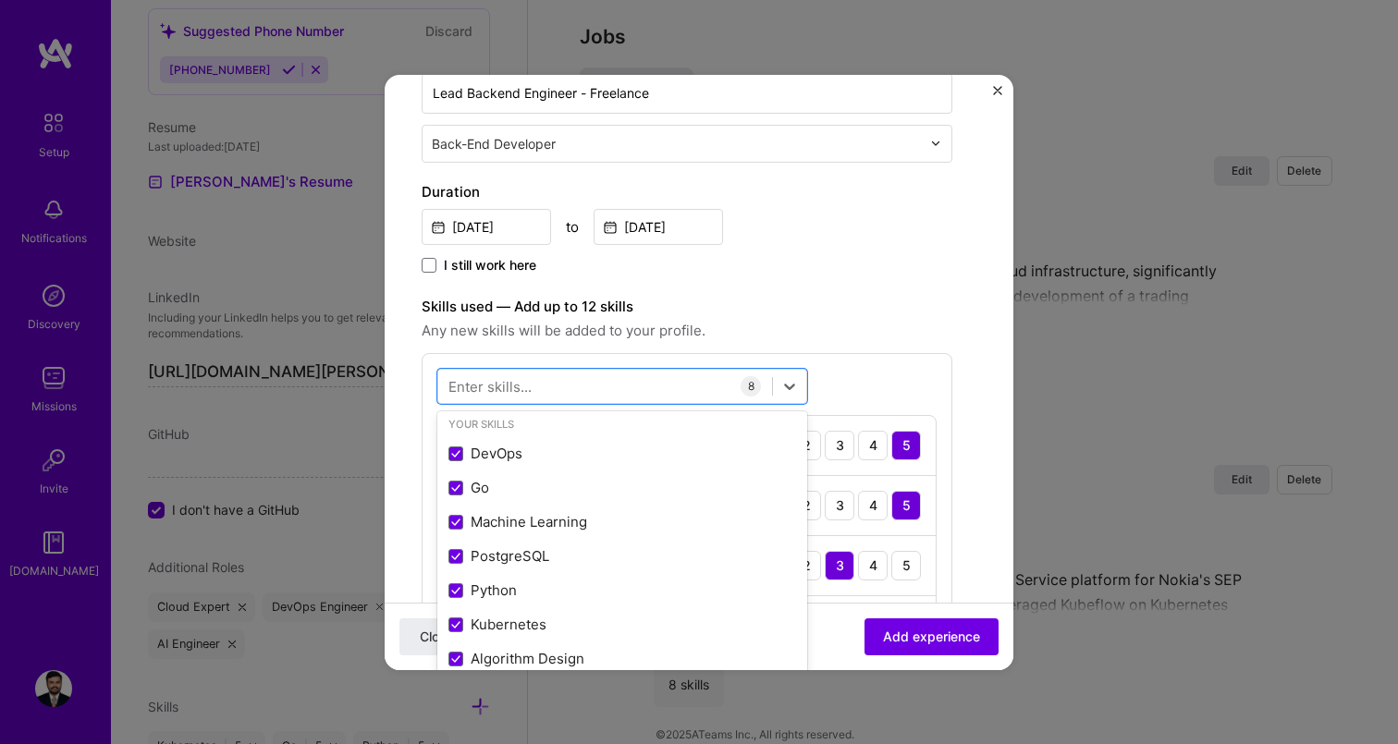
click at [898, 297] on label "Skills used — Add up to 12 skills" at bounding box center [687, 307] width 531 height 22
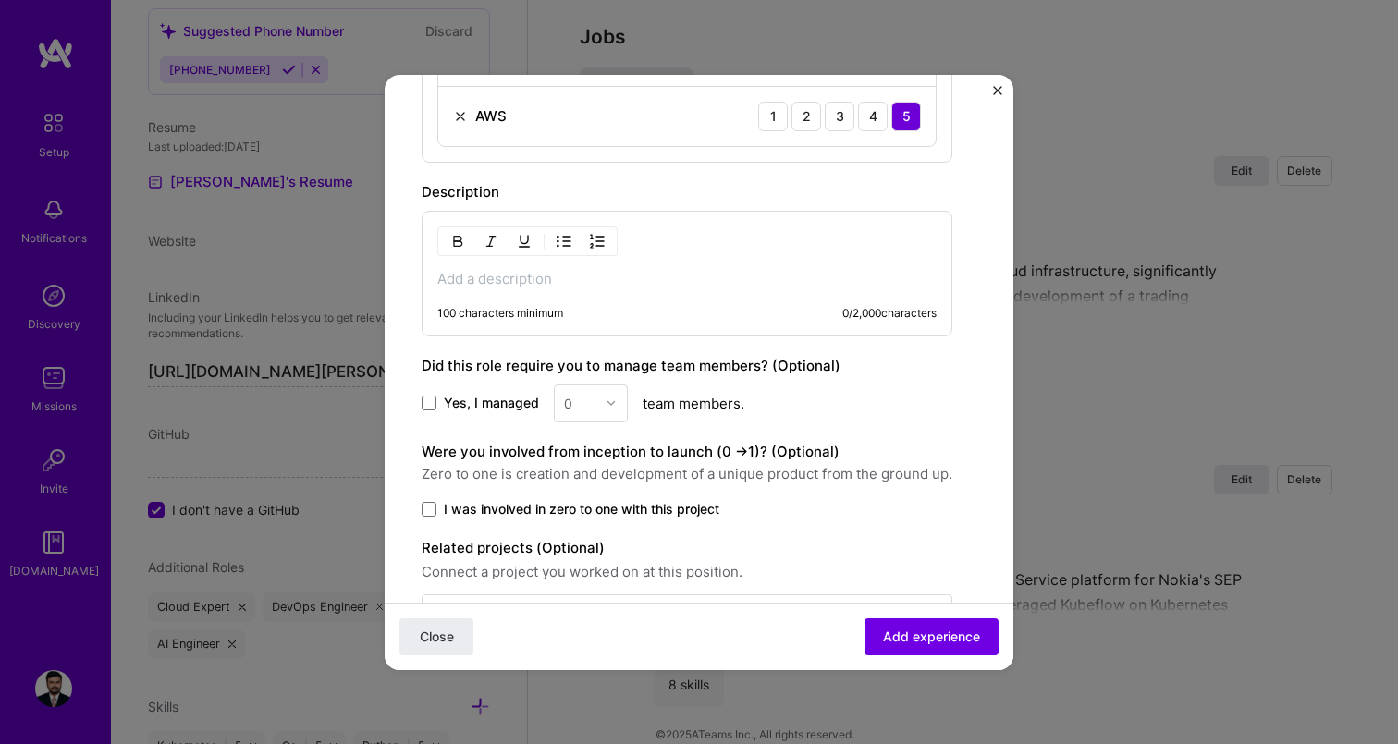
scroll to position [1089, 0]
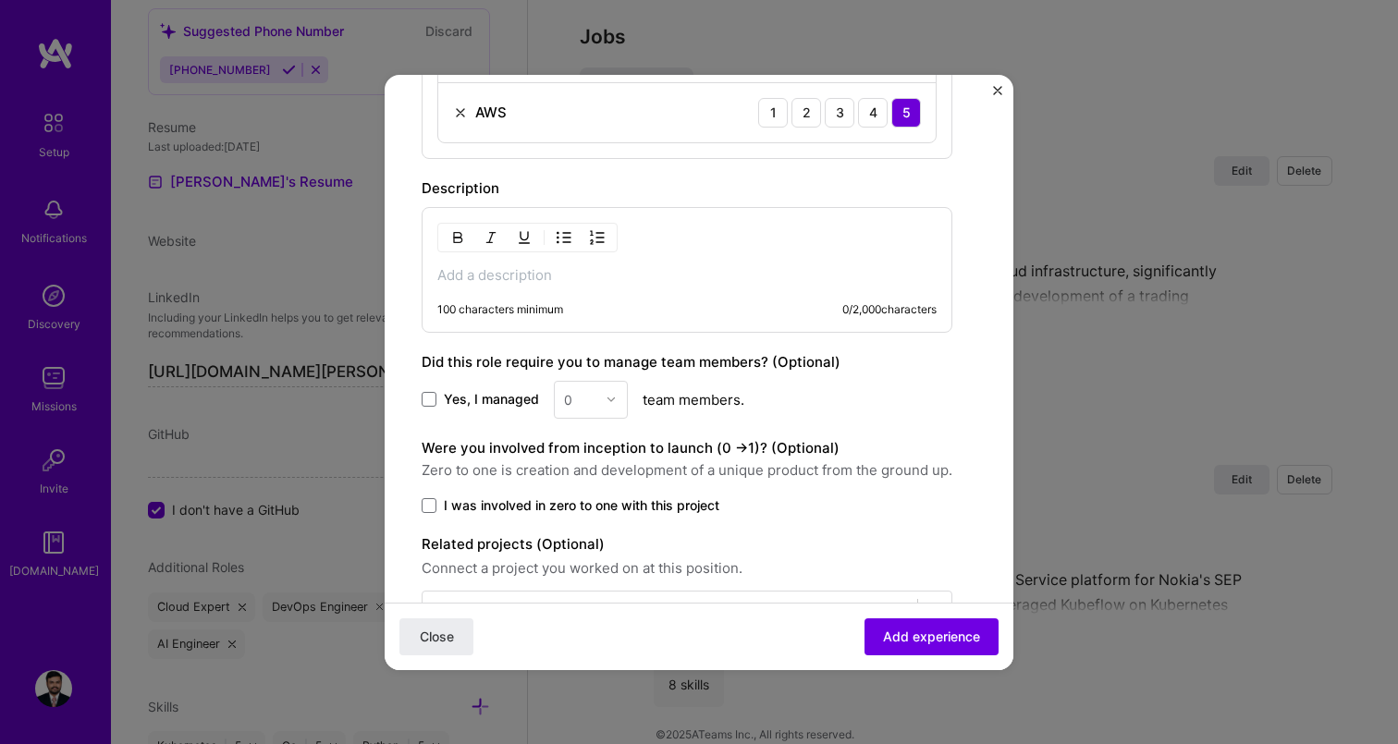
click at [499, 270] on p at bounding box center [686, 275] width 499 height 18
paste div
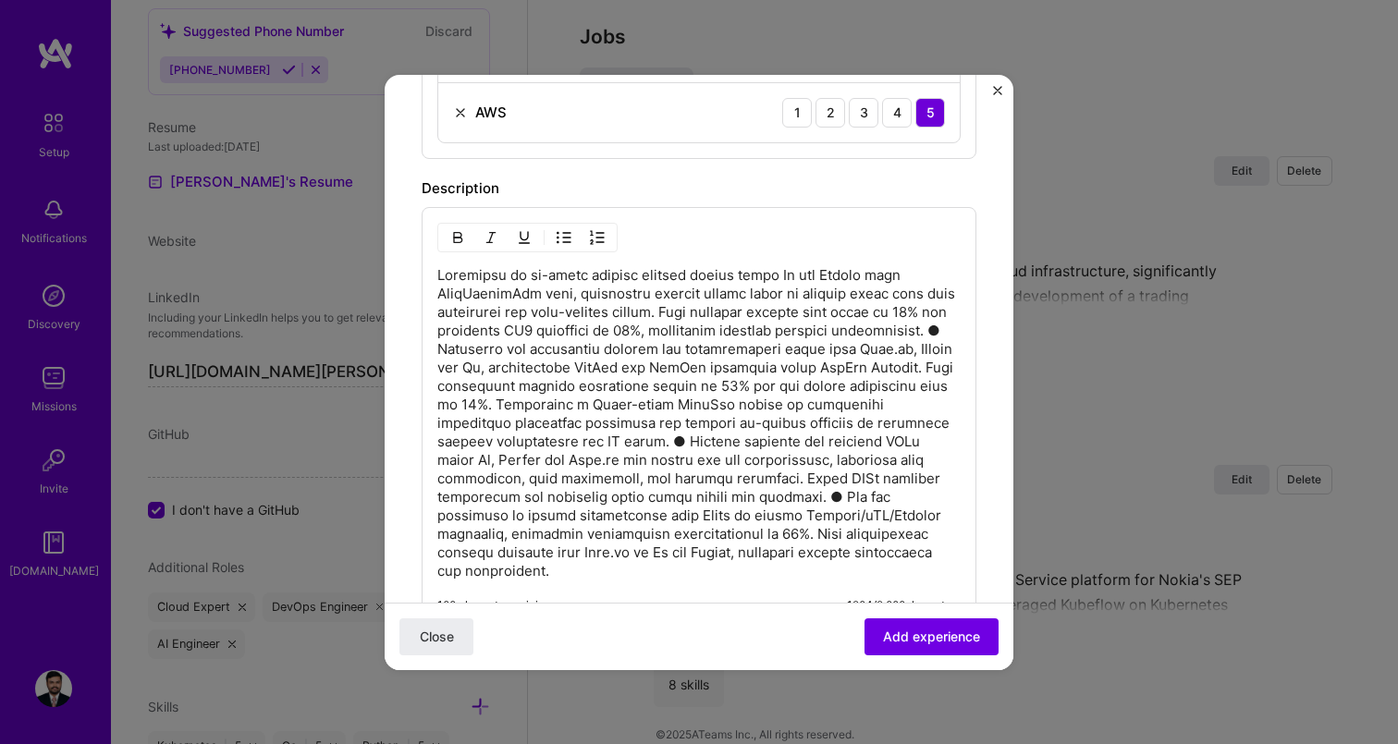
click at [549, 345] on p at bounding box center [698, 423] width 523 height 314
click at [780, 442] on p at bounding box center [698, 423] width 523 height 314
click at [928, 498] on p at bounding box center [698, 423] width 523 height 314
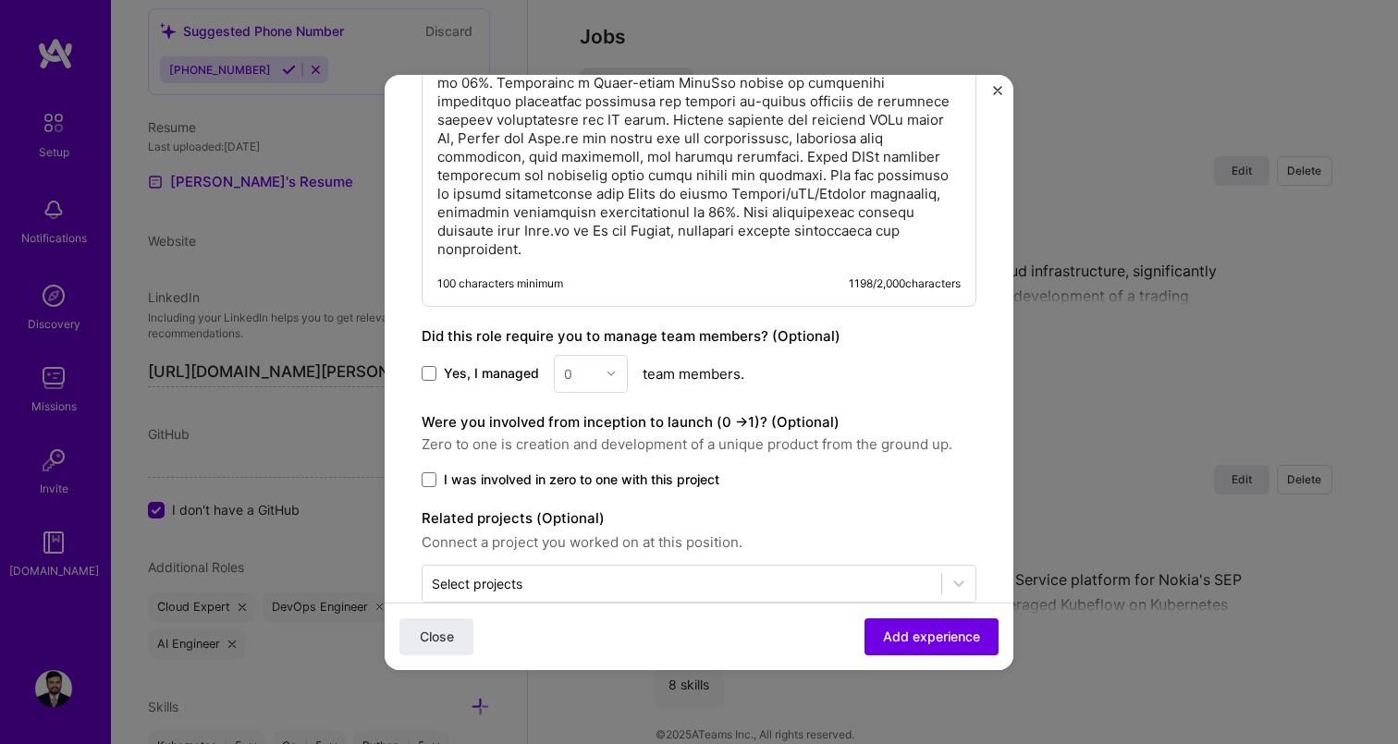
scroll to position [1448, 0]
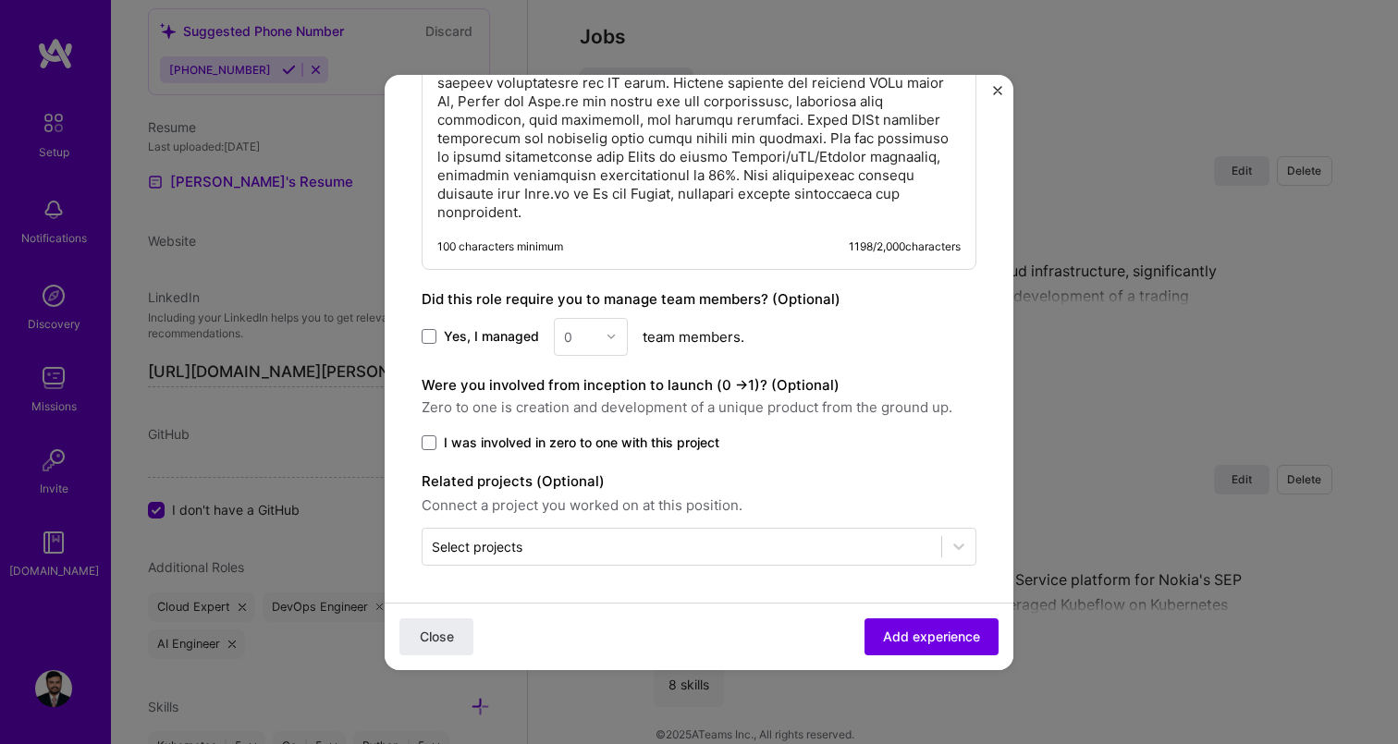
click at [484, 338] on span "Yes, I managed" at bounding box center [491, 336] width 95 height 18
click at [0, 0] on input "Yes, I managed" at bounding box center [0, 0] width 0 height 0
click at [579, 338] on input "text" at bounding box center [580, 336] width 32 height 19
click at [579, 388] on div "1" at bounding box center [590, 386] width 63 height 34
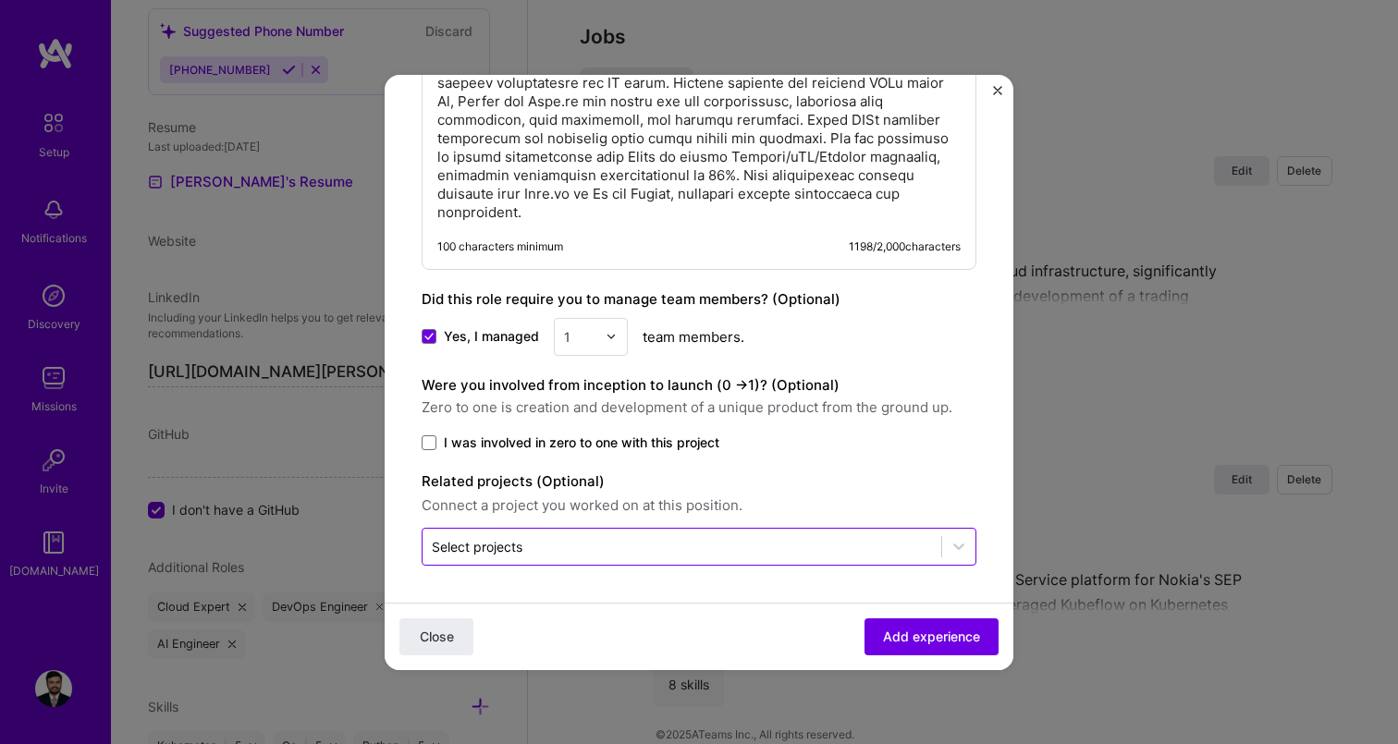
click at [516, 541] on div "Select projects" at bounding box center [477, 546] width 91 height 19
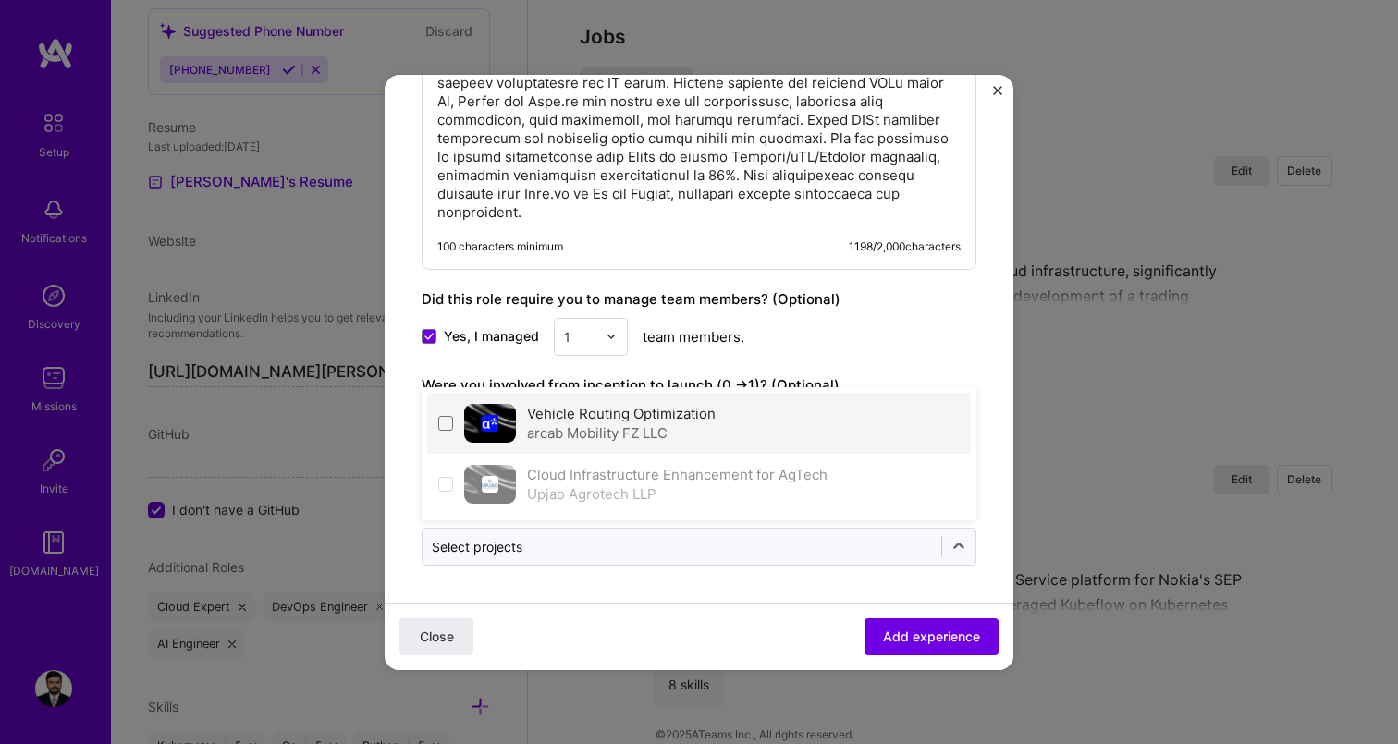
click at [541, 430] on div "arcab Mobility FZ LLC" at bounding box center [621, 432] width 189 height 19
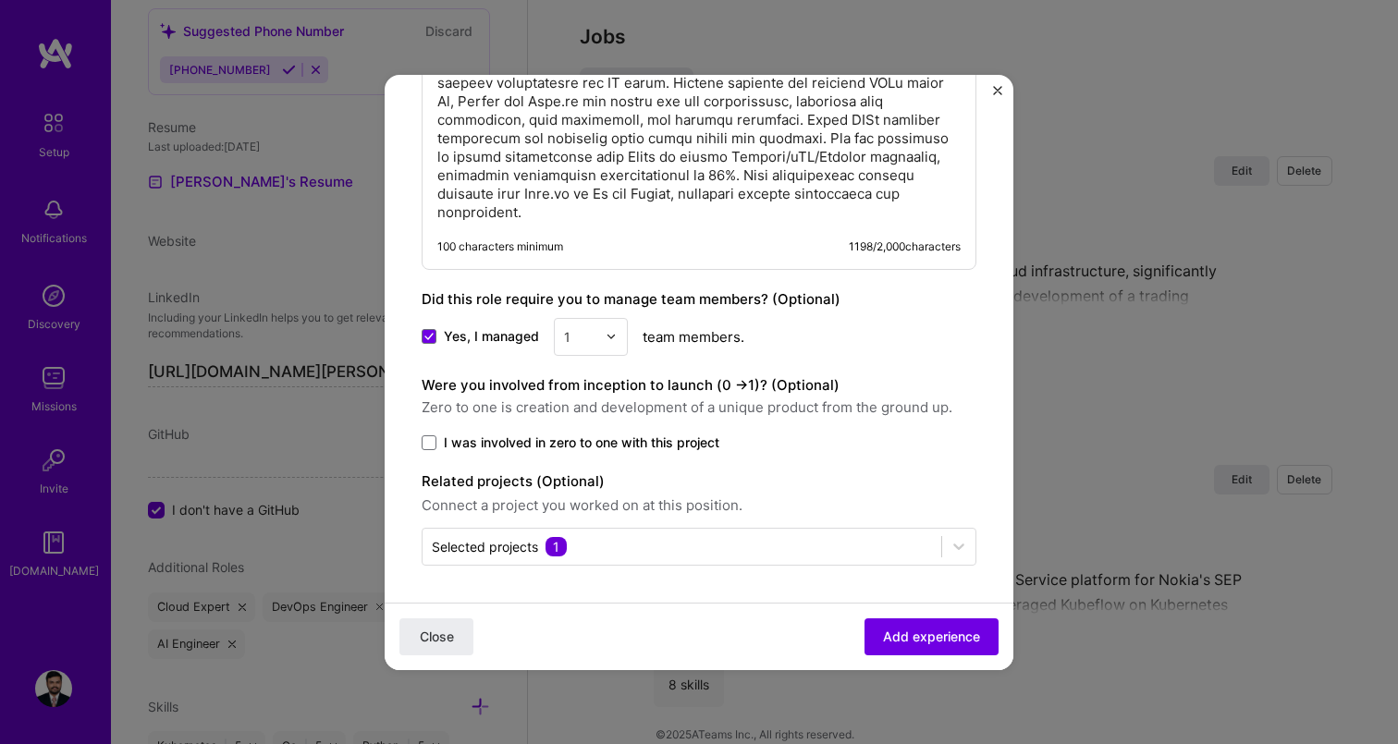
click at [605, 447] on span "I was involved in zero to one with this project" at bounding box center [582, 443] width 276 height 18
click at [0, 0] on input "I was involved in zero to one with this project" at bounding box center [0, 0] width 0 height 0
click at [931, 638] on span "Add experience" at bounding box center [931, 636] width 97 height 18
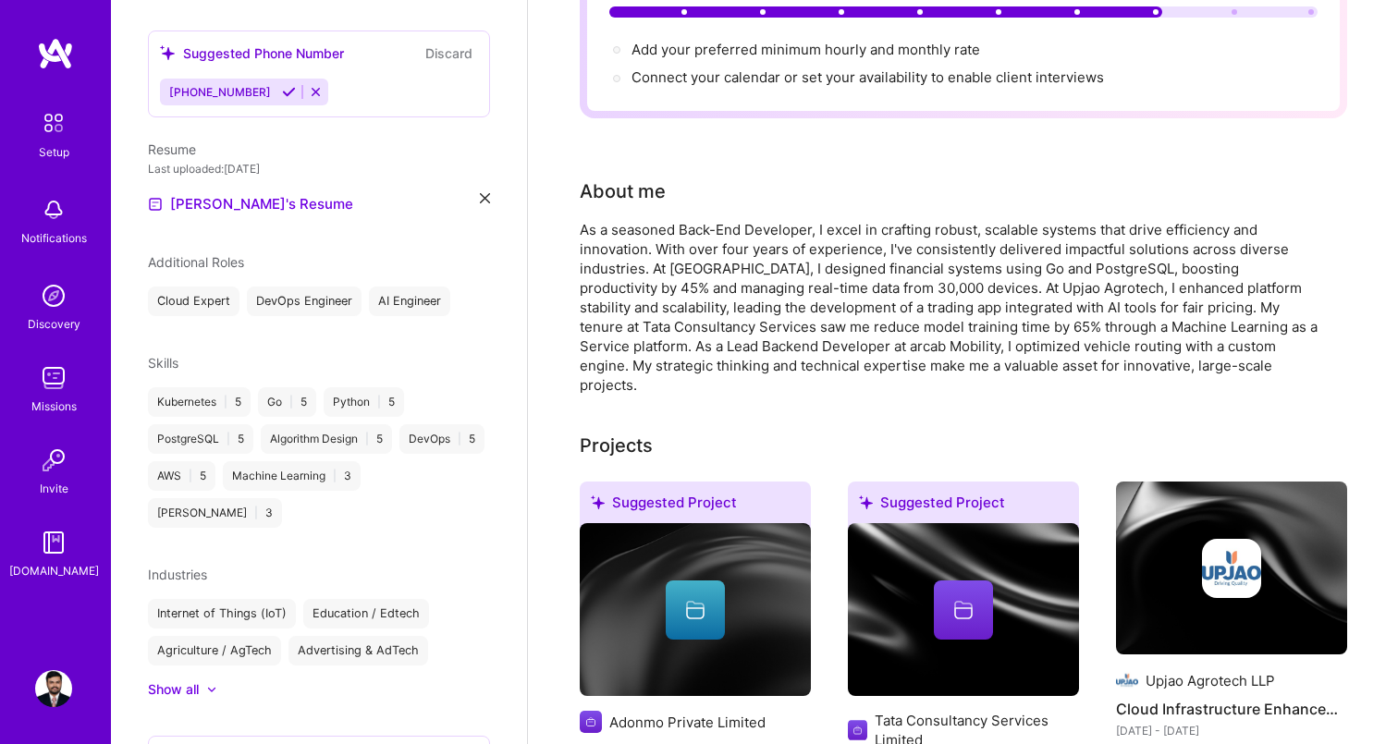
scroll to position [0, 0]
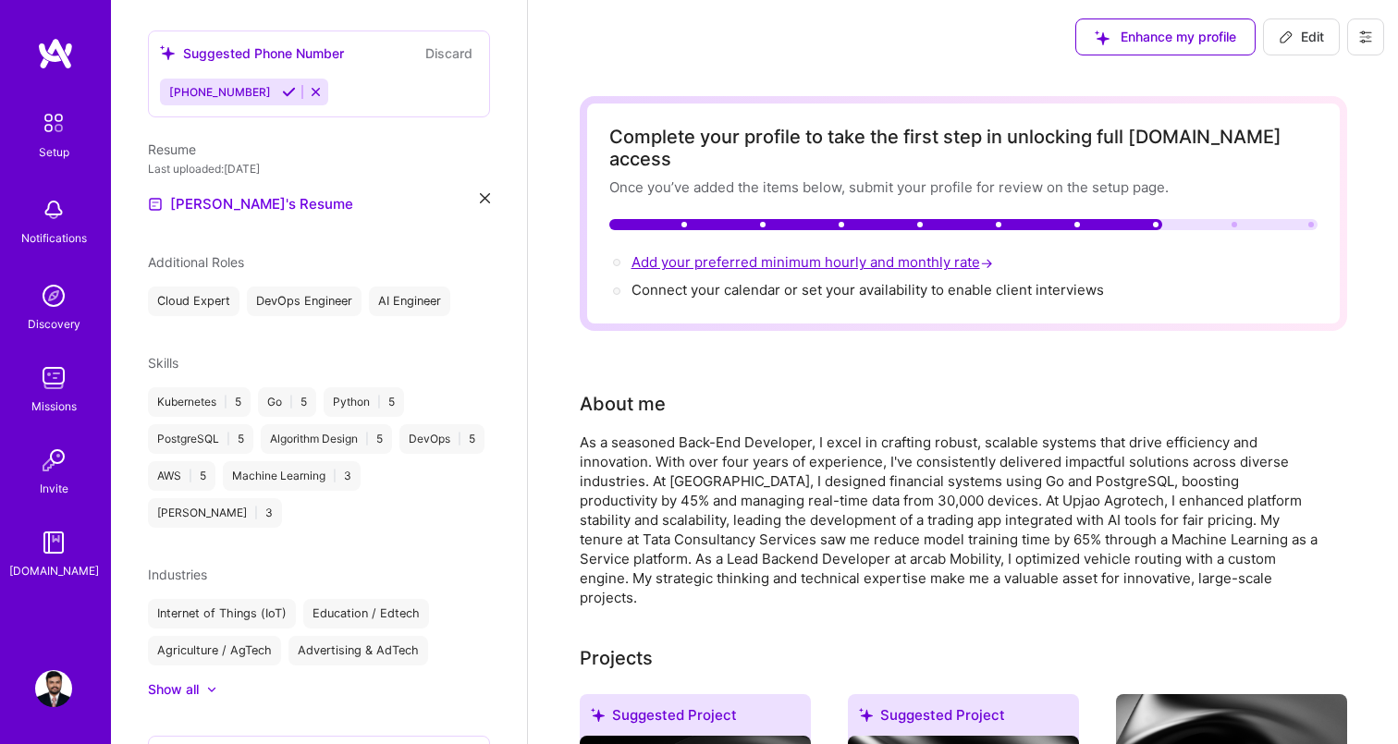
click at [766, 253] on span "Add your preferred minimum hourly and monthly rate →" at bounding box center [813, 262] width 365 height 18
select select "US"
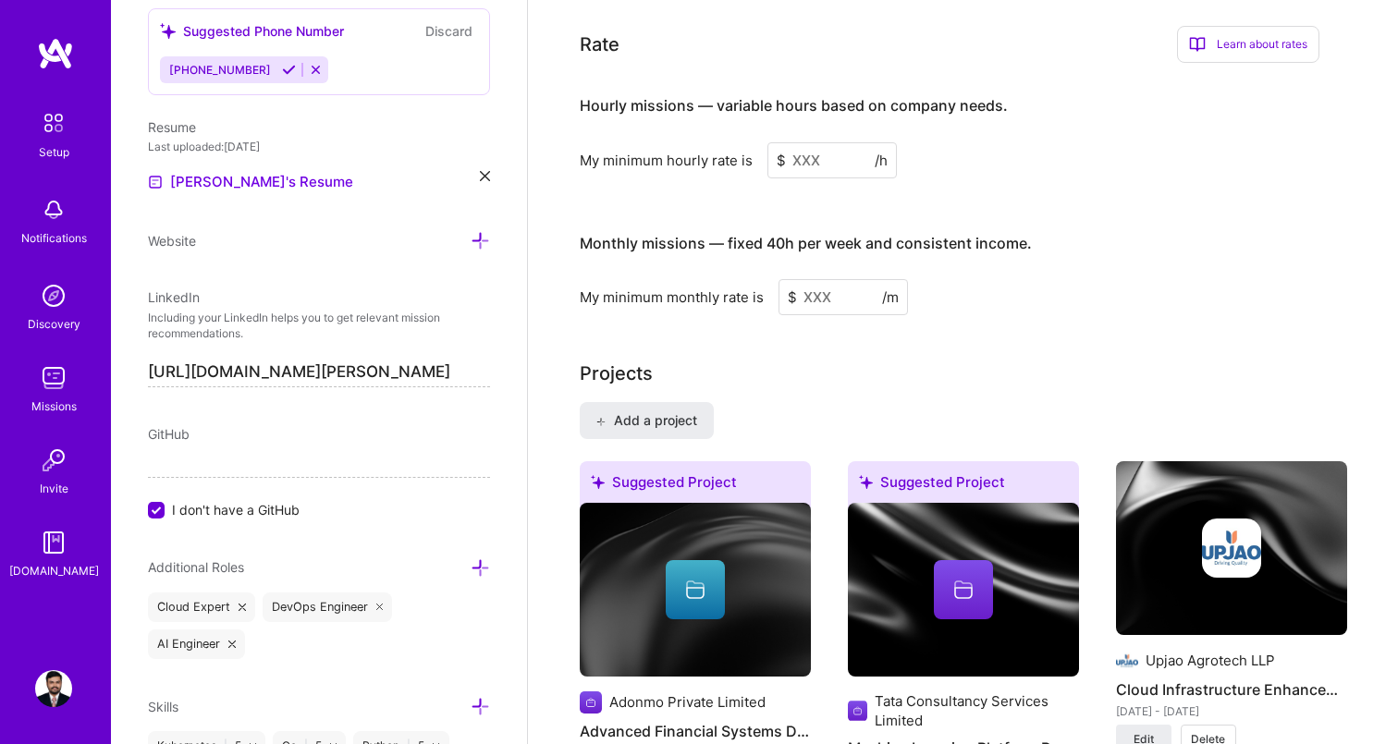
scroll to position [1128, 0]
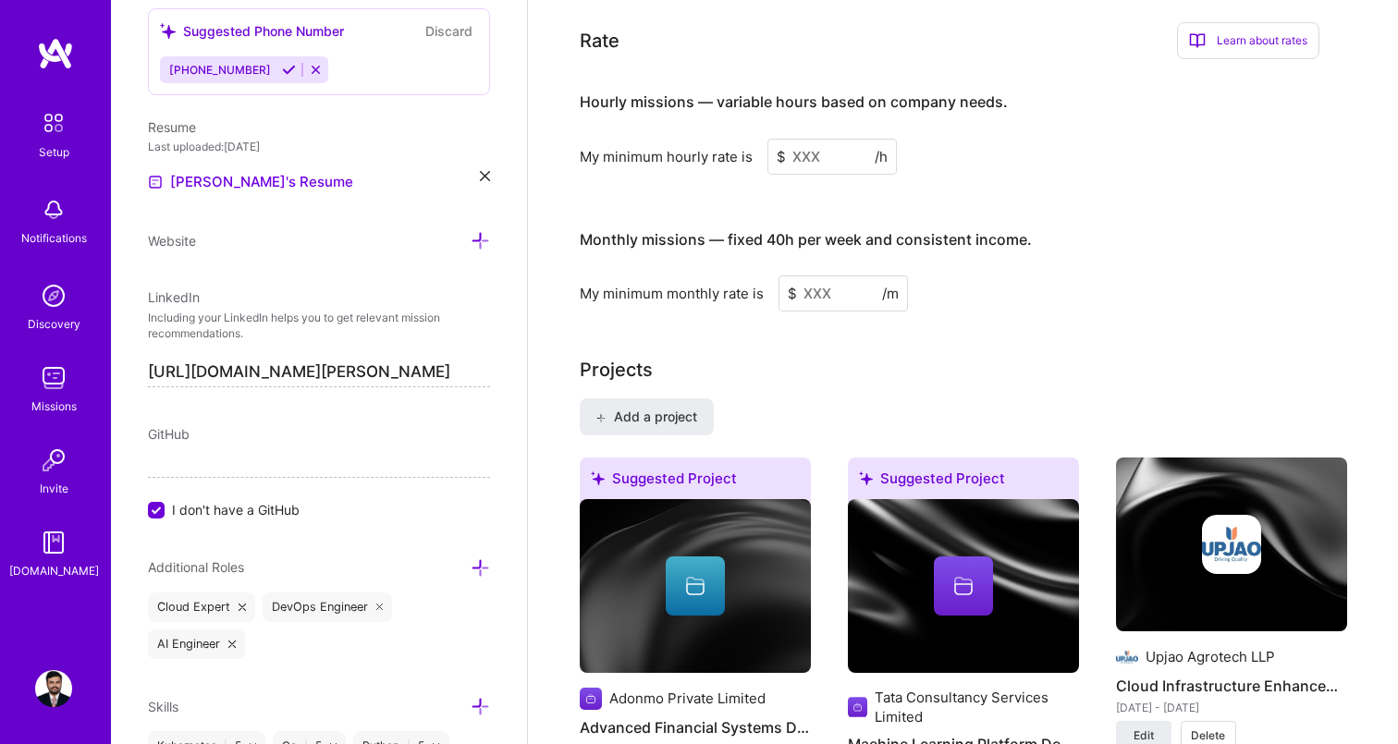
click at [832, 139] on input at bounding box center [831, 157] width 129 height 36
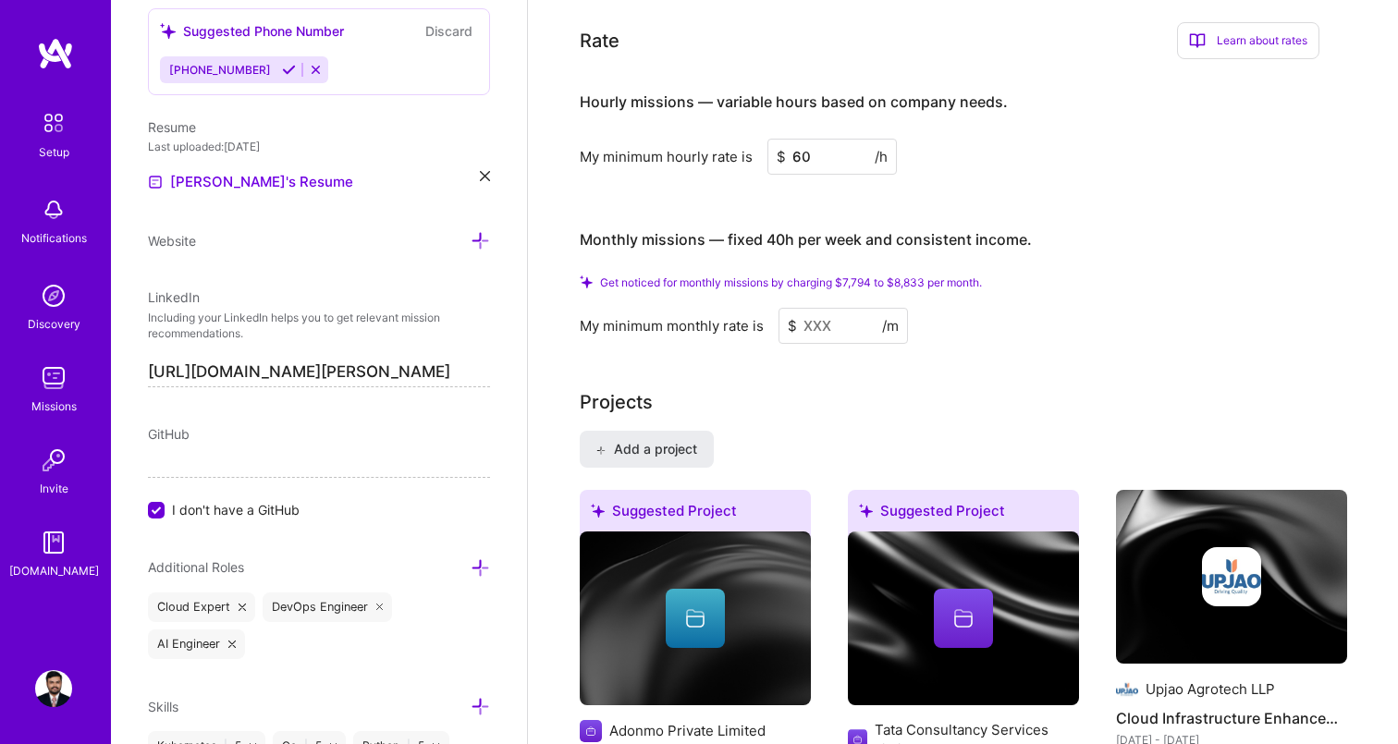
type input "60"
click at [842, 308] on input at bounding box center [842, 326] width 129 height 36
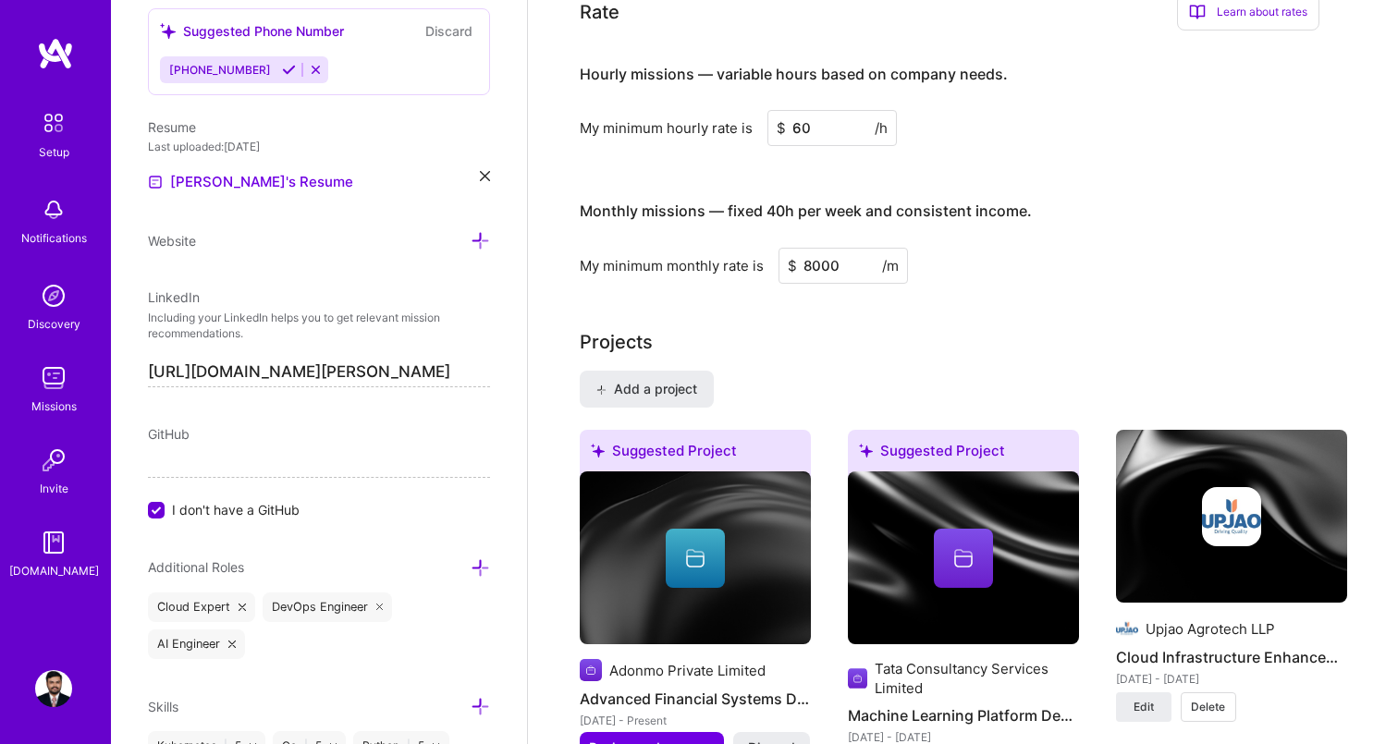
type input "8000"
click at [1107, 328] on div "Projects" at bounding box center [963, 342] width 767 height 28
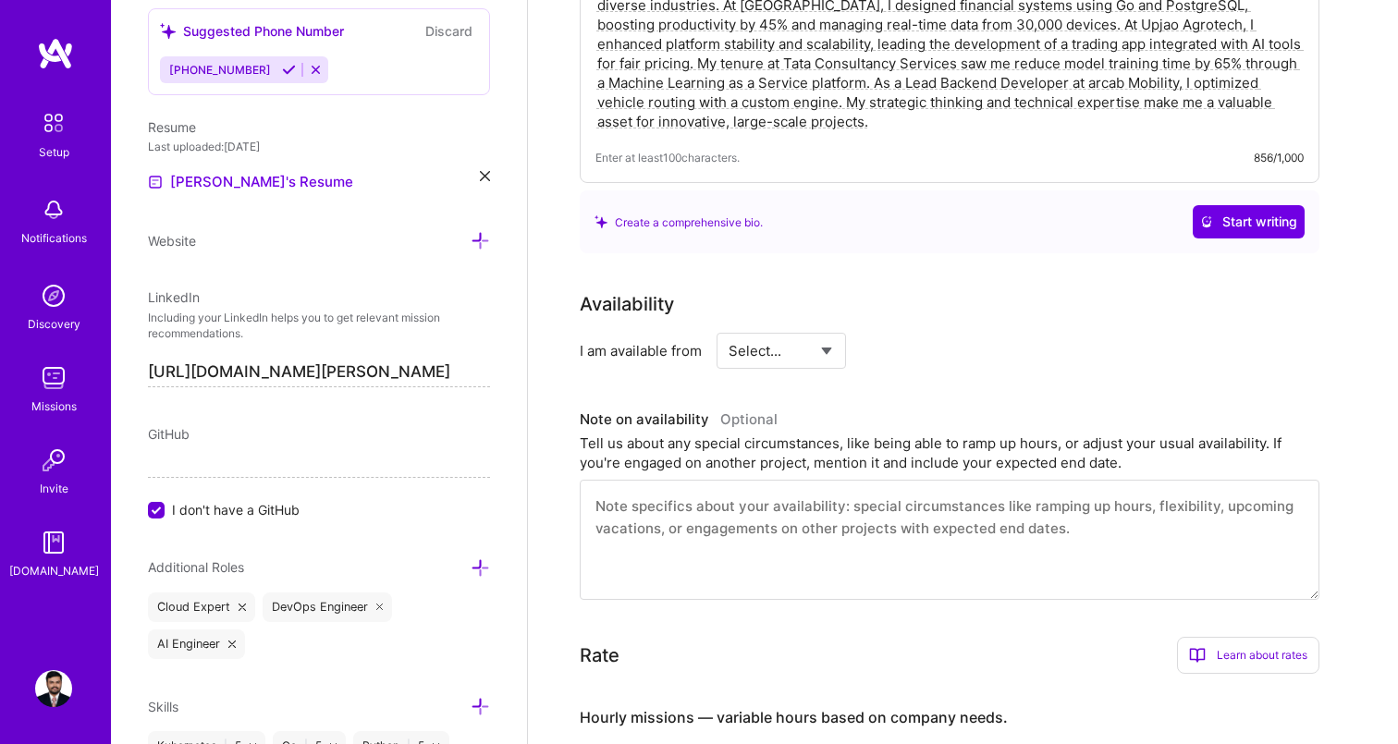
scroll to position [0, 0]
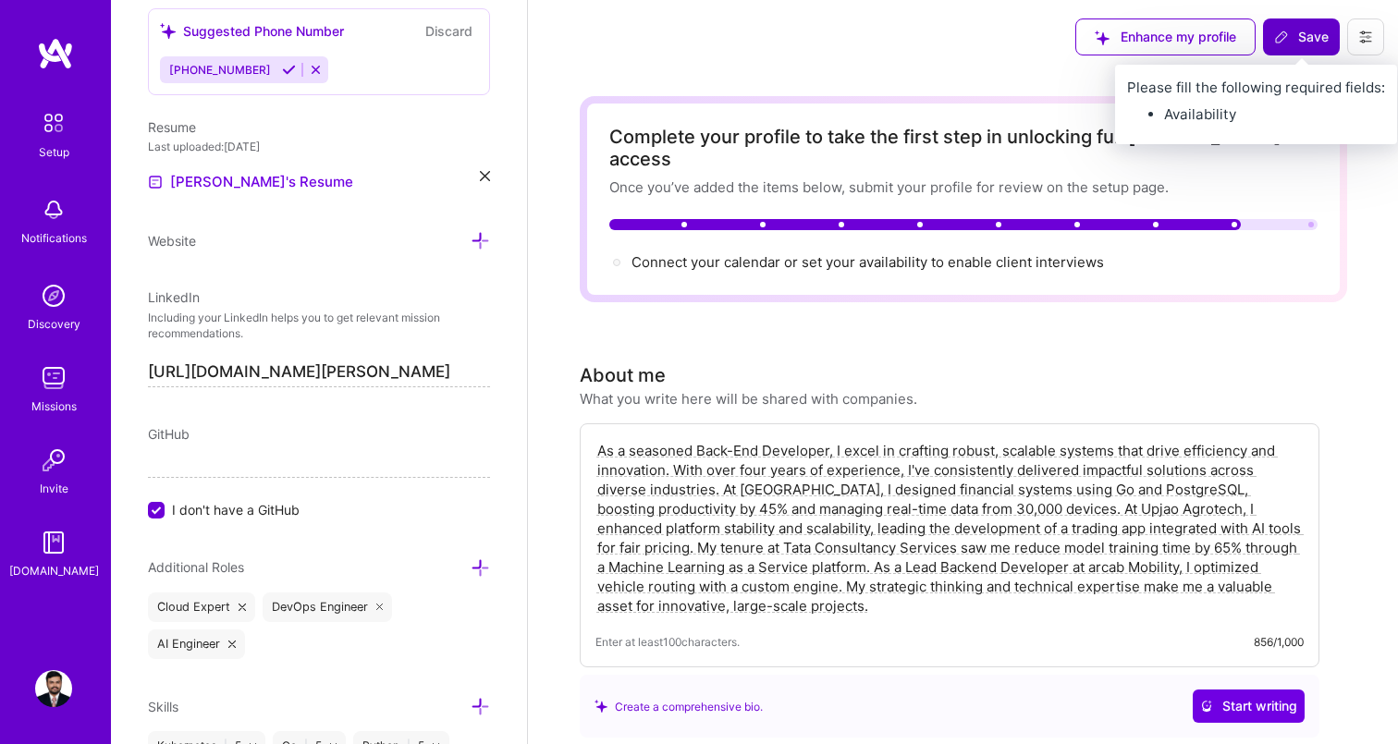
click at [1289, 38] on icon at bounding box center [1281, 37] width 15 height 15
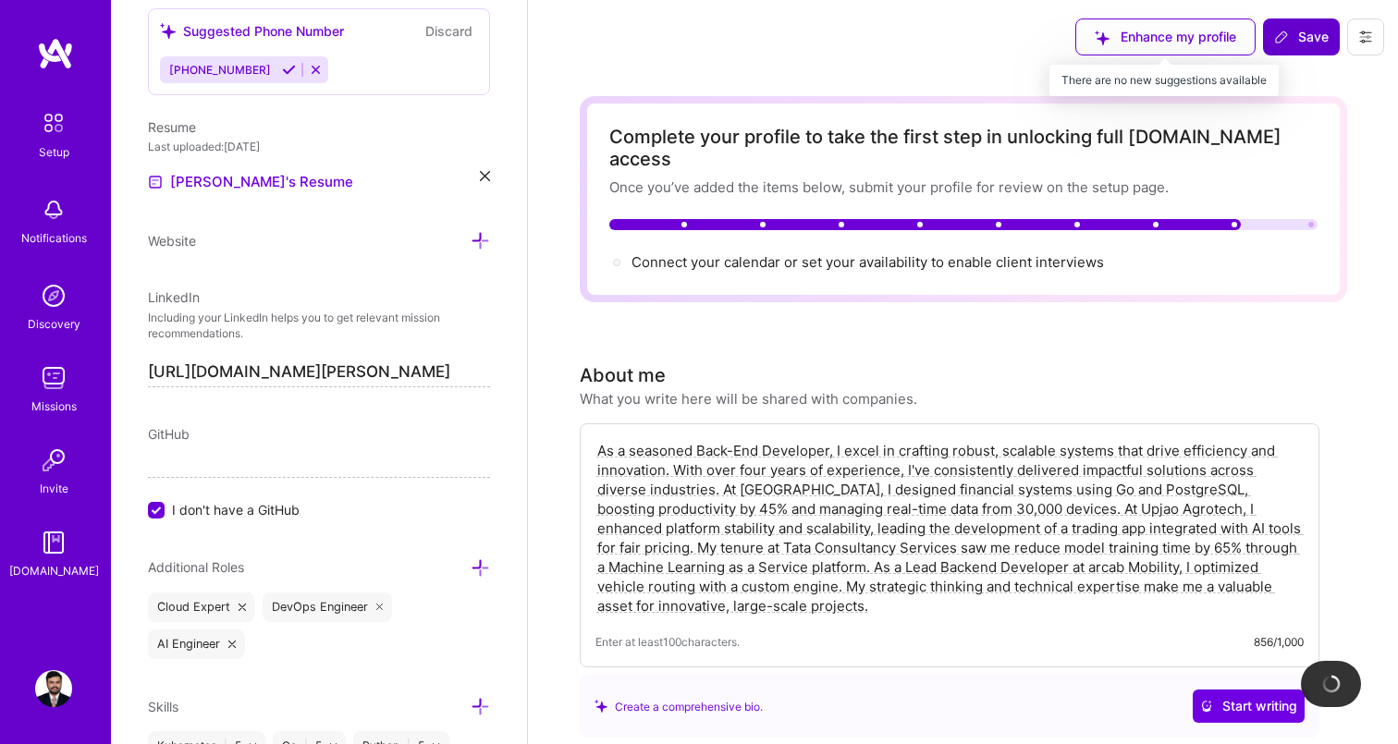
click at [1158, 31] on div "Enhance my profile" at bounding box center [1165, 36] width 180 height 37
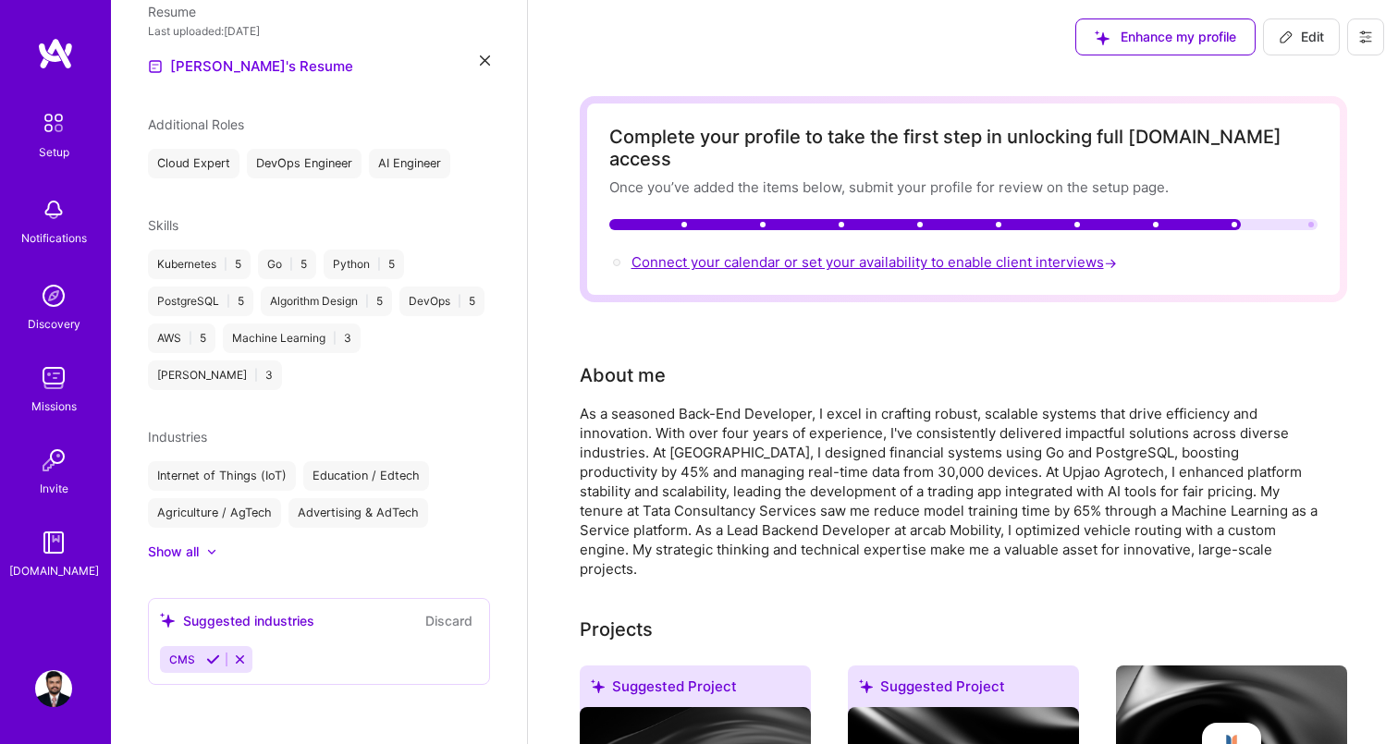
scroll to position [499, 0]
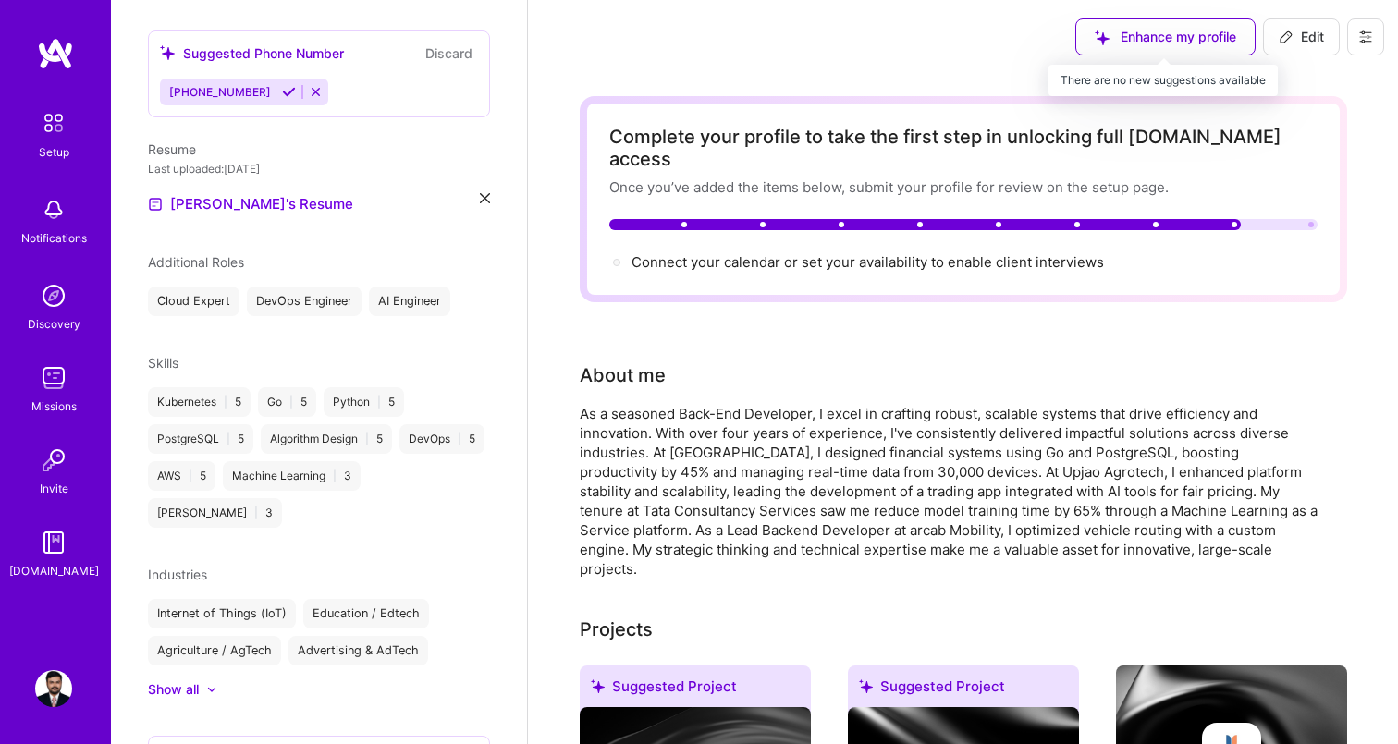
click at [1147, 36] on div "Enhance my profile" at bounding box center [1165, 36] width 180 height 37
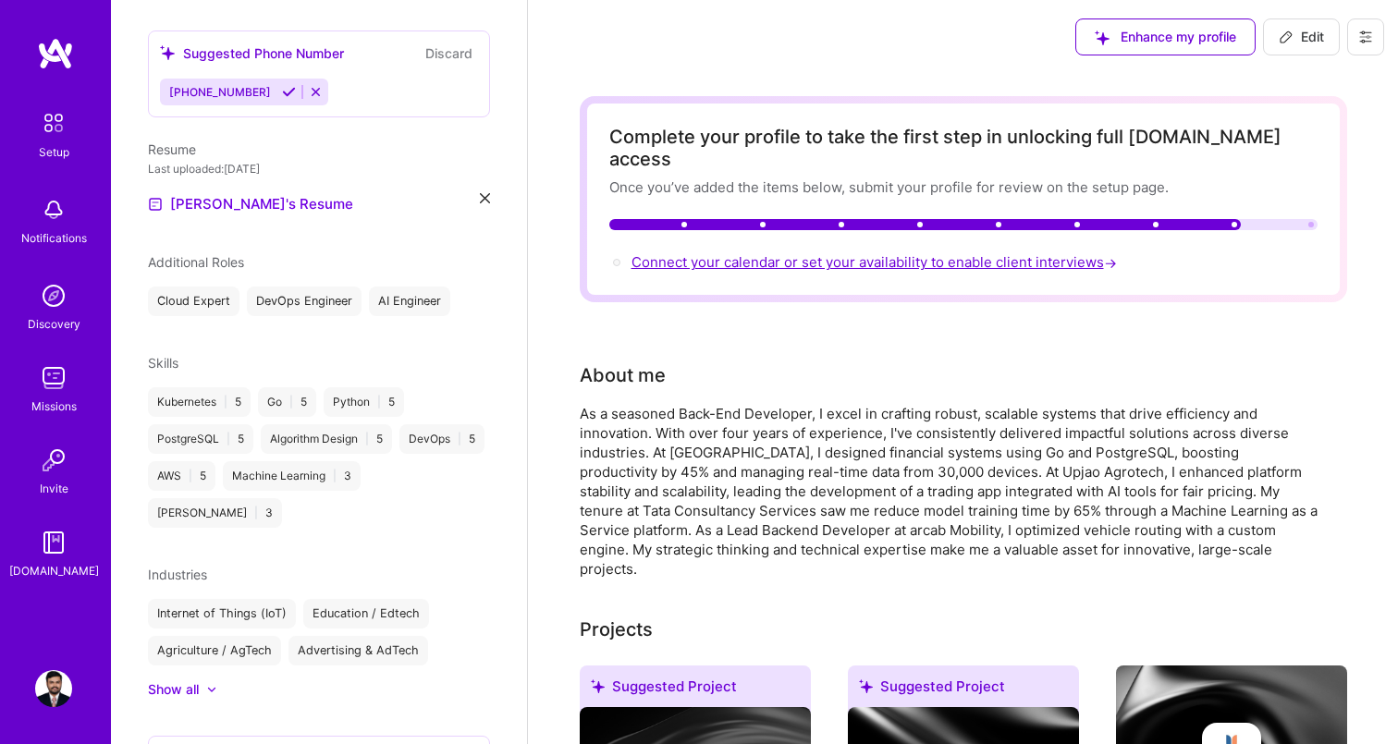
click at [981, 253] on span "Connect your calendar or set your availability to enable client interviews →" at bounding box center [875, 262] width 489 height 18
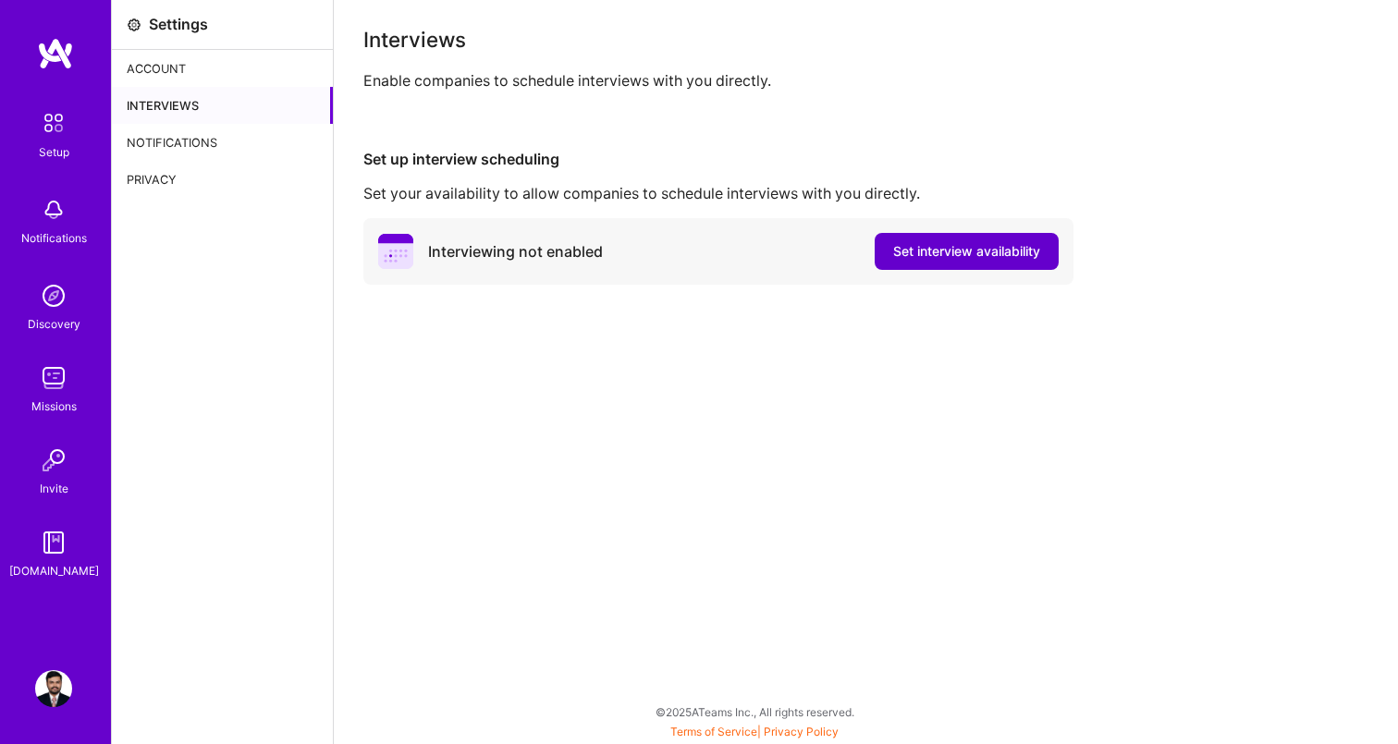
click at [937, 248] on span "Set interview availability" at bounding box center [966, 251] width 147 height 18
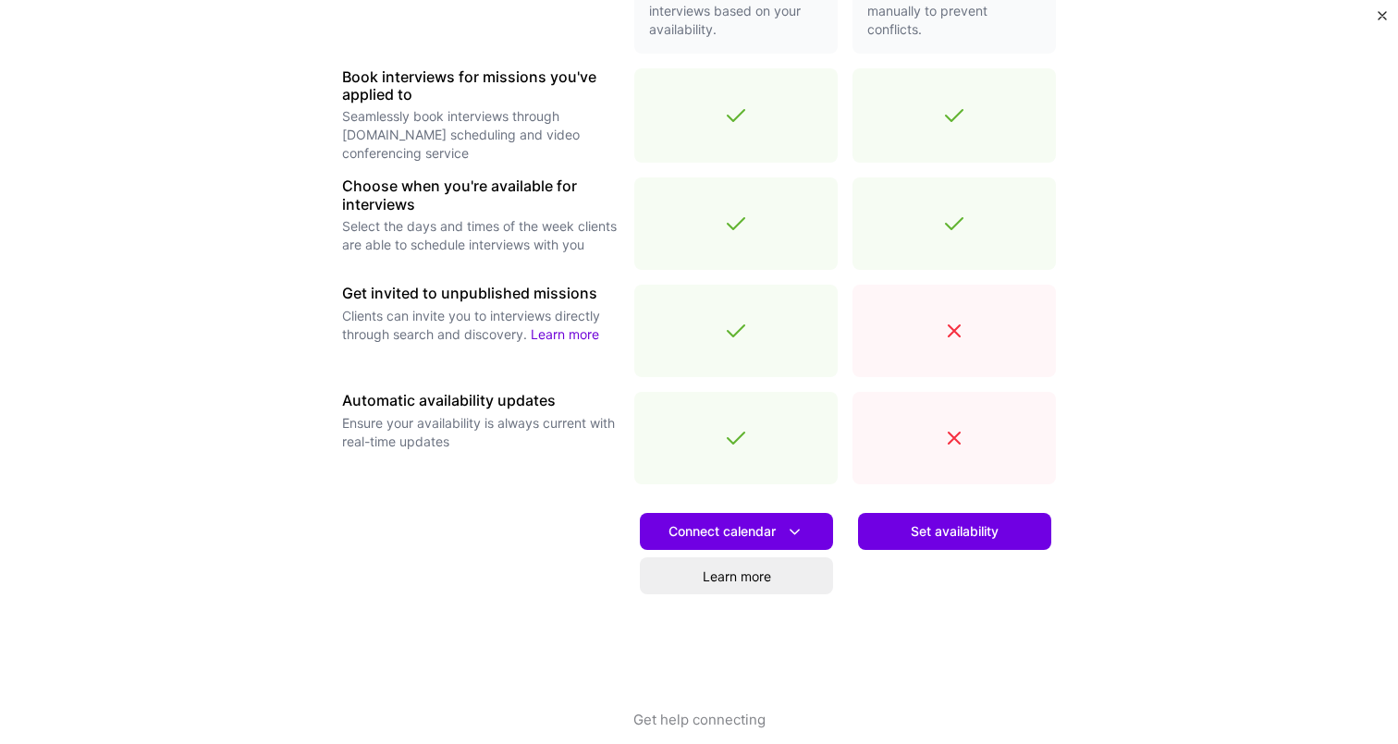
scroll to position [523, 0]
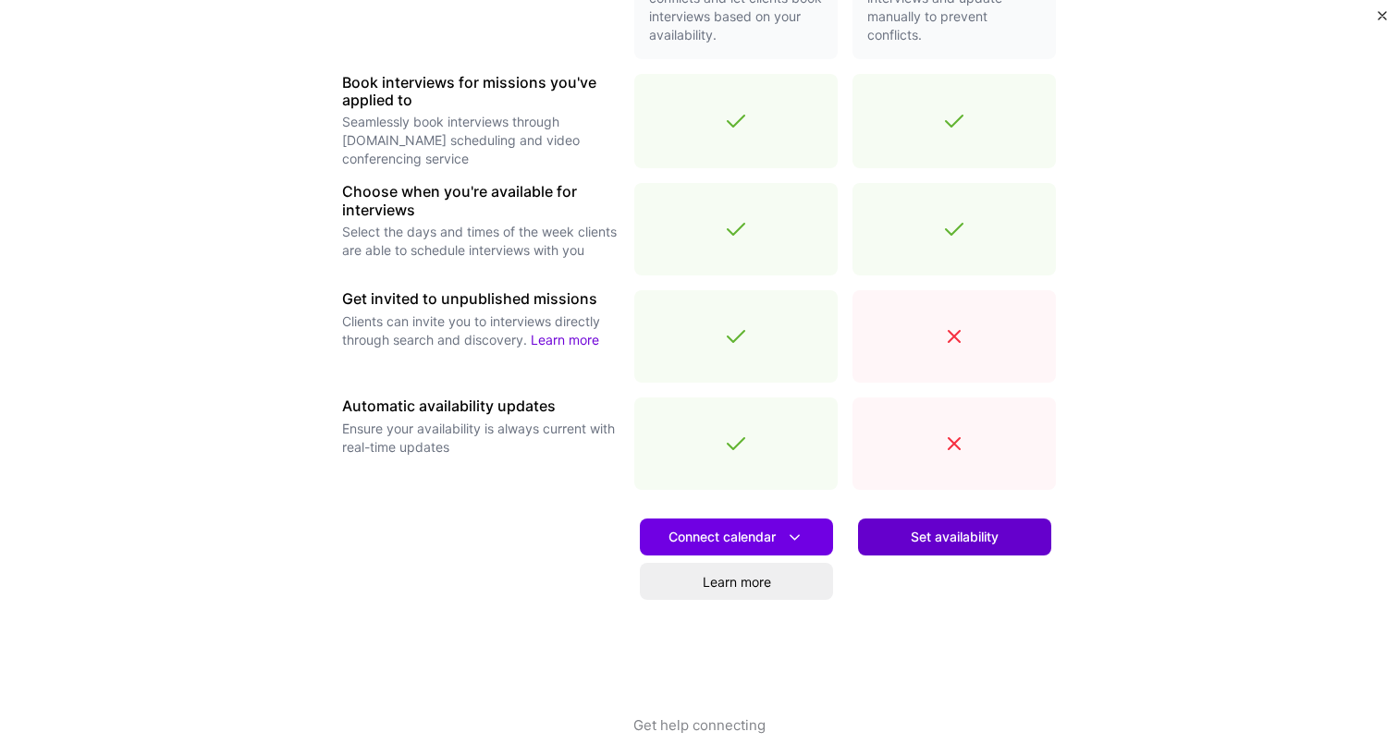
click at [929, 540] on span "Set availability" at bounding box center [955, 537] width 88 height 18
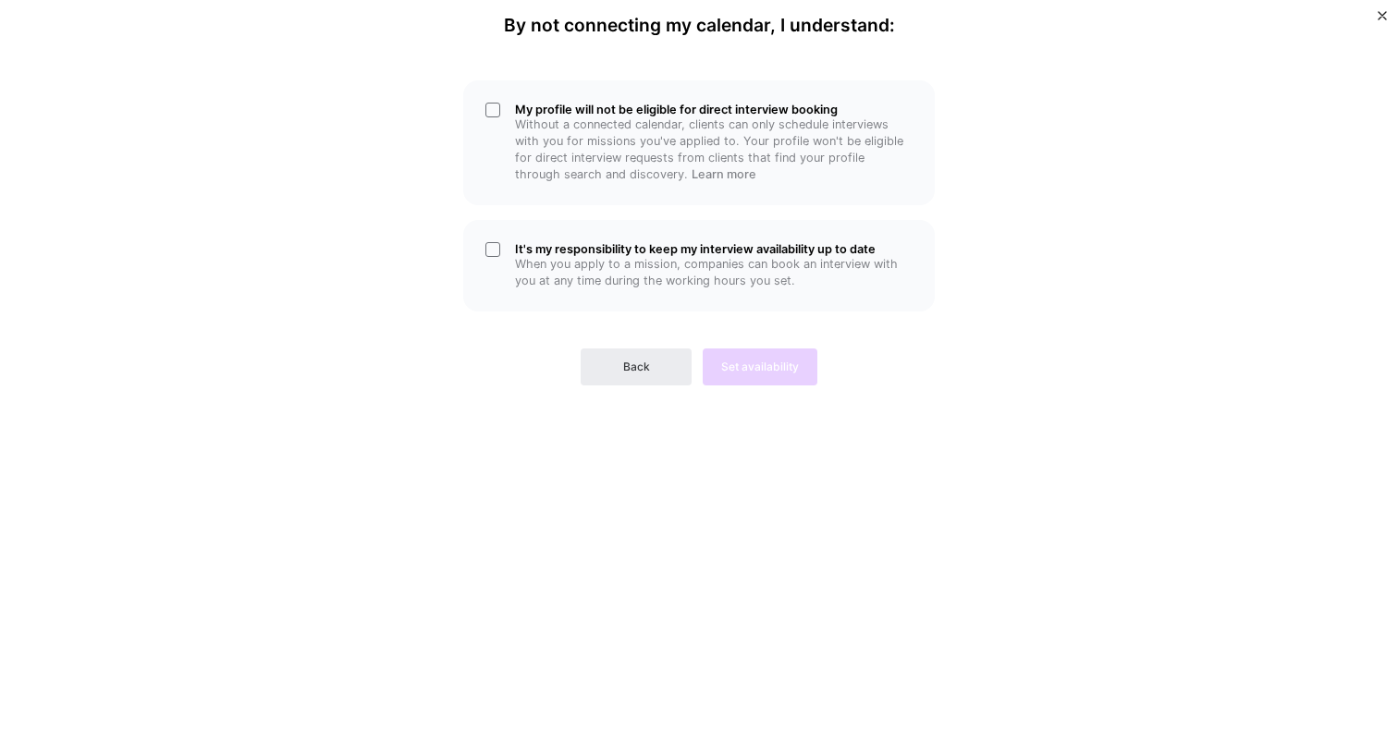
scroll to position [0, 0]
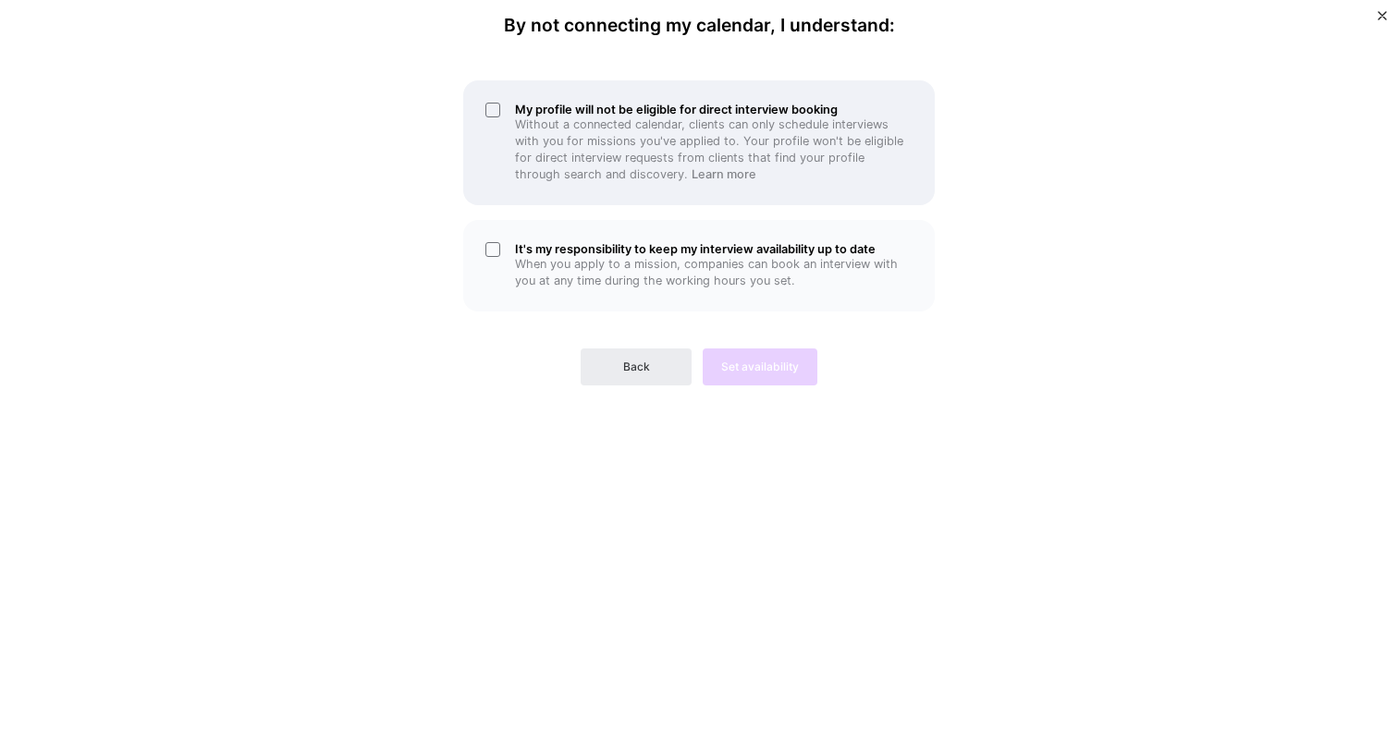
click at [650, 162] on p "Without a connected calendar, clients can only schedule interviews with you for…" at bounding box center [714, 149] width 398 height 67
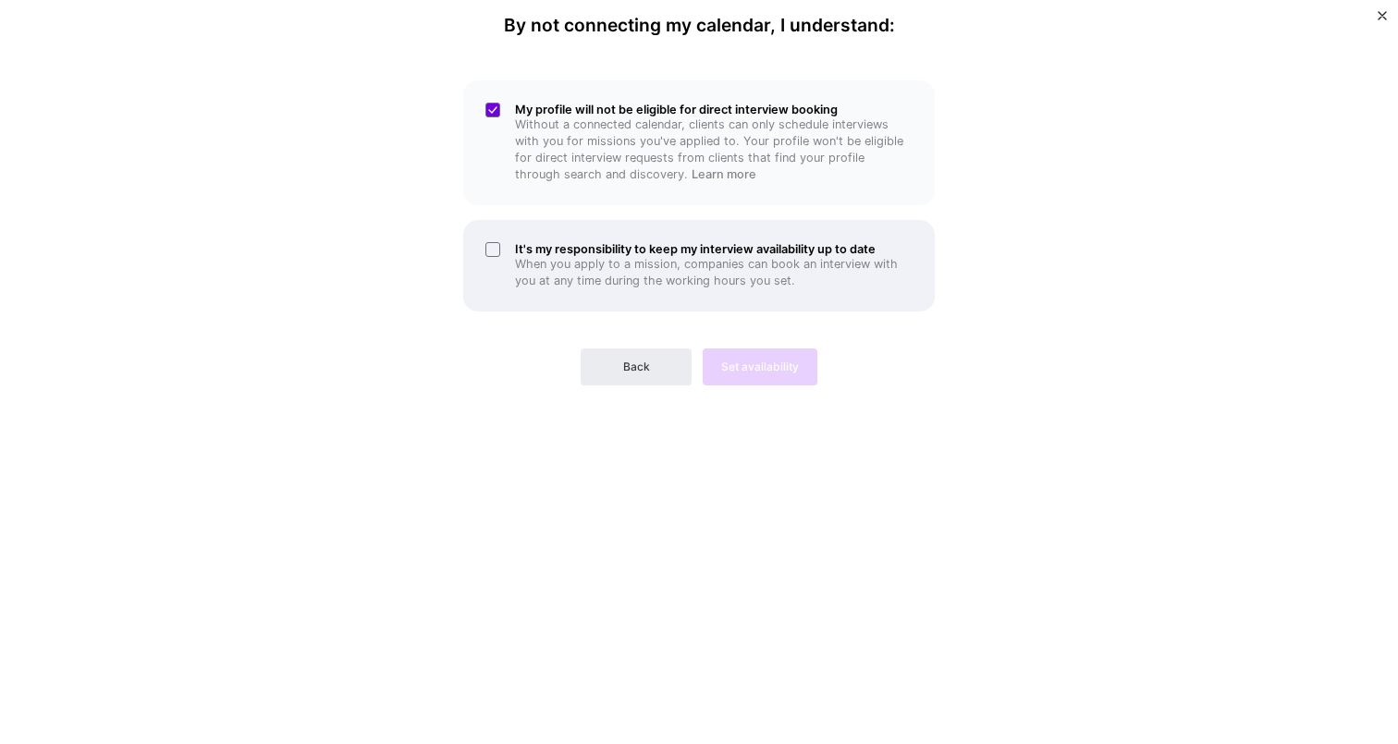
click at [644, 248] on h5 "It's my responsibility to keep my interview availability up to date" at bounding box center [714, 249] width 398 height 14
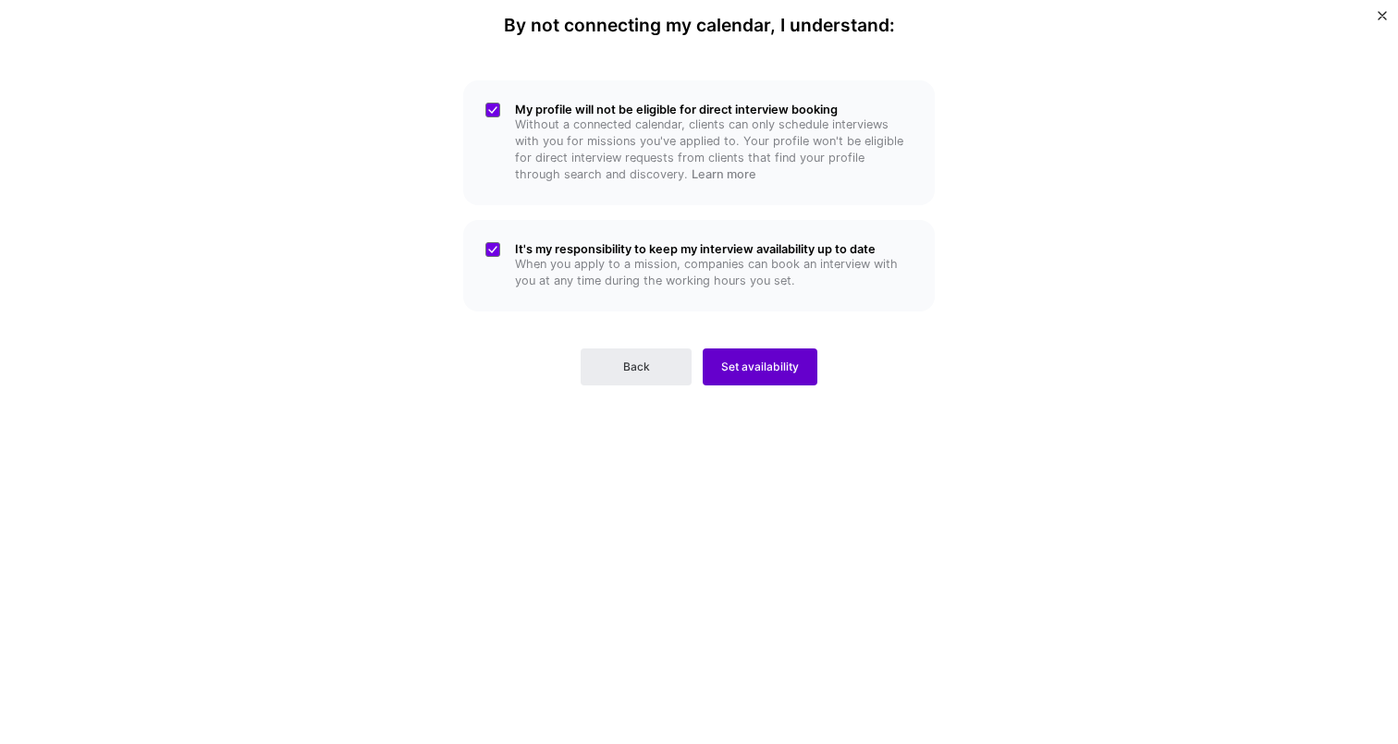
click at [772, 361] on span "Set availability" at bounding box center [760, 367] width 78 height 17
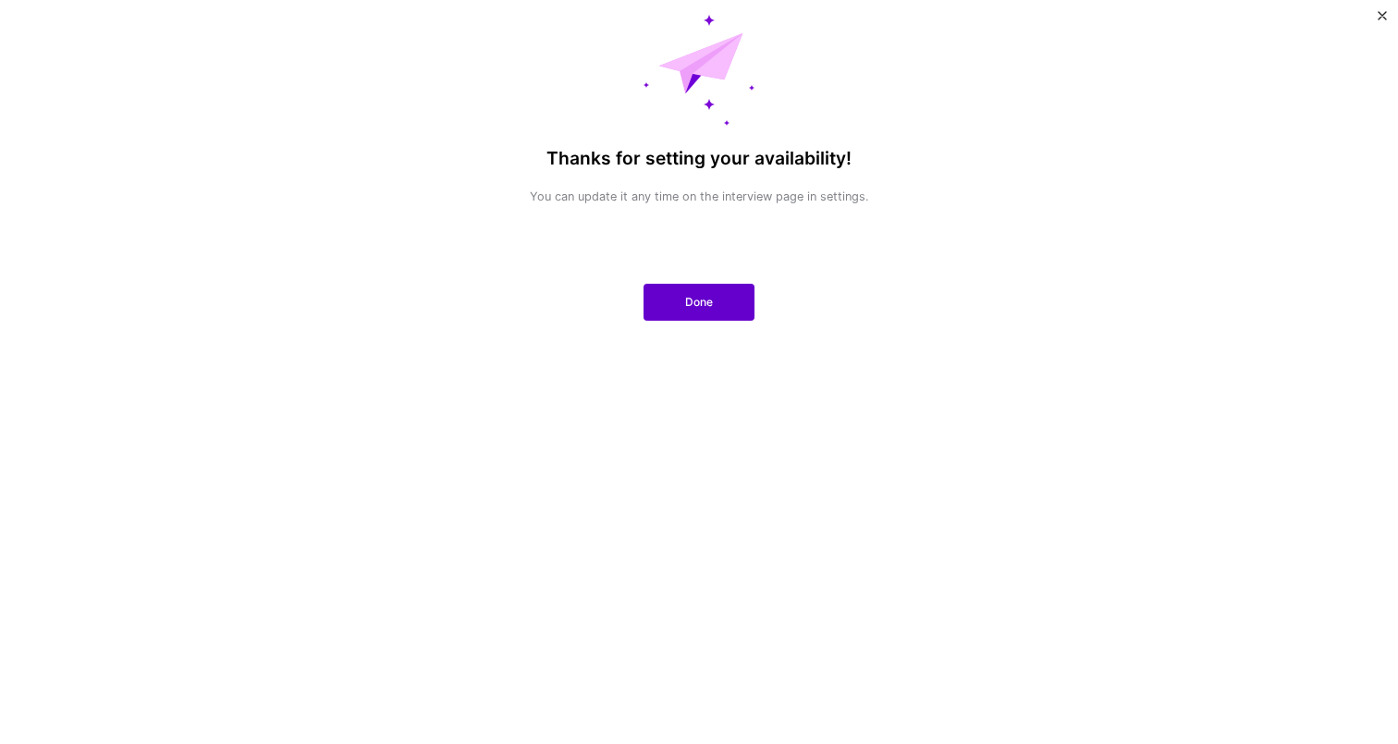
click at [692, 306] on span "Done" at bounding box center [699, 302] width 28 height 17
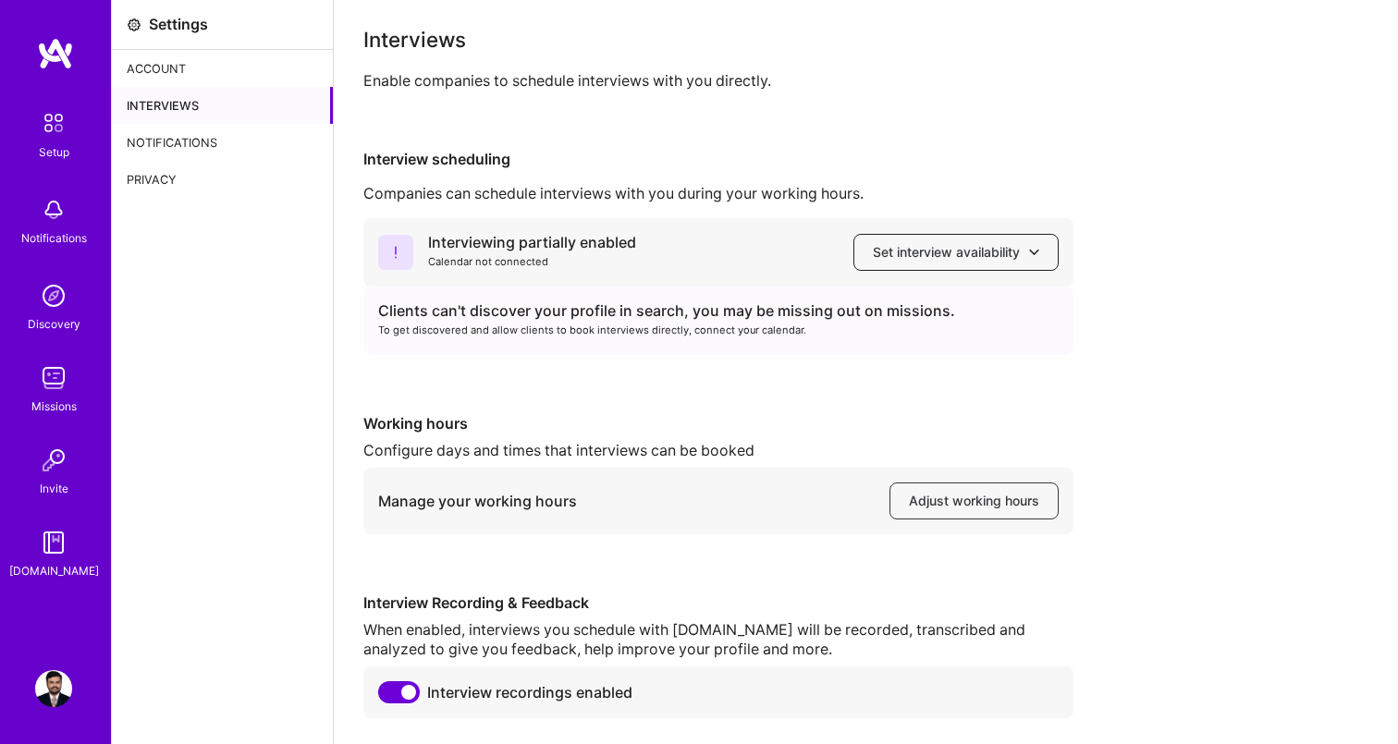
click at [970, 252] on span "Set interview availability" at bounding box center [956, 252] width 166 height 18
click at [688, 377] on div "Interviewing partially enabled Calendar not connected Set interview availabilit…" at bounding box center [865, 468] width 1005 height 500
drag, startPoint x: 459, startPoint y: 304, endPoint x: 714, endPoint y: 304, distance: 254.3
click at [714, 304] on div "Clients can't discover your profile in search, you may be missing out on missio…" at bounding box center [718, 310] width 680 height 19
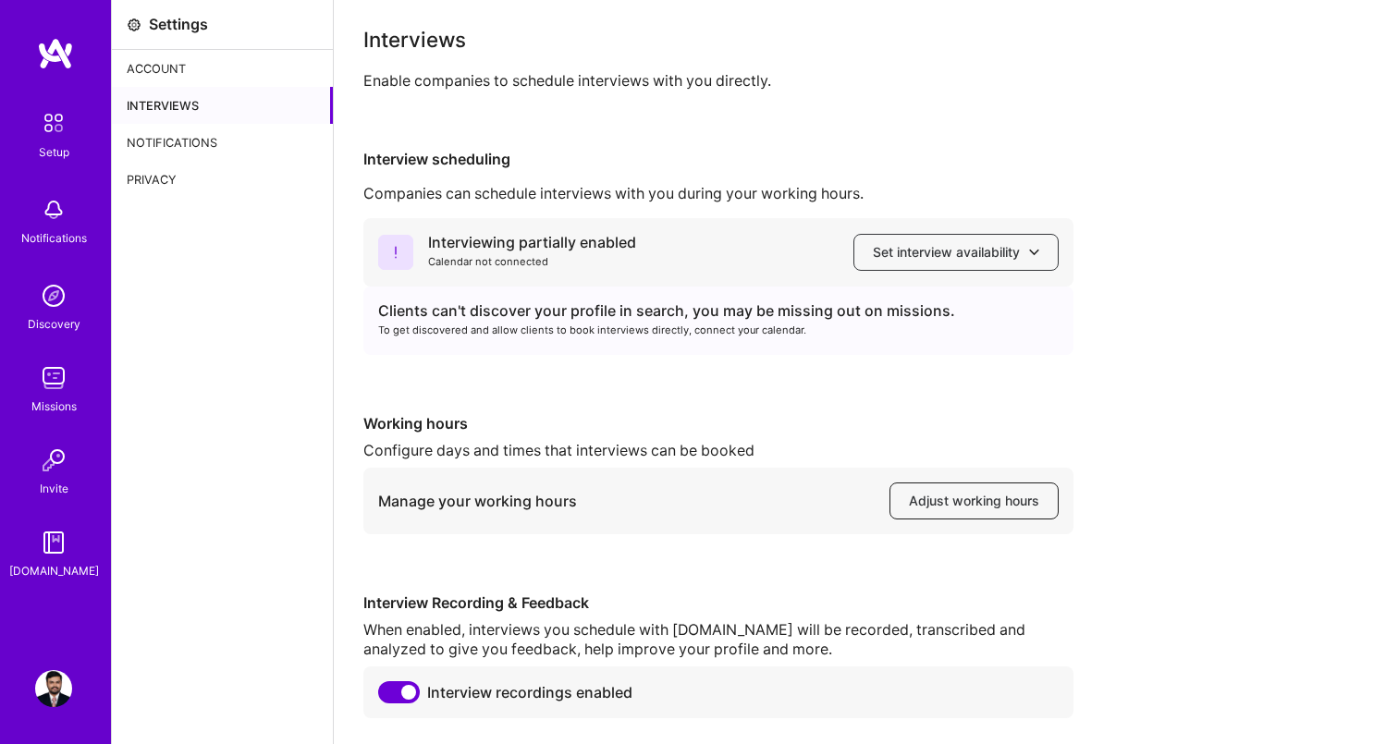
click at [945, 498] on span "Adjust working hours" at bounding box center [974, 501] width 130 height 18
click at [60, 131] on img at bounding box center [53, 123] width 39 height 39
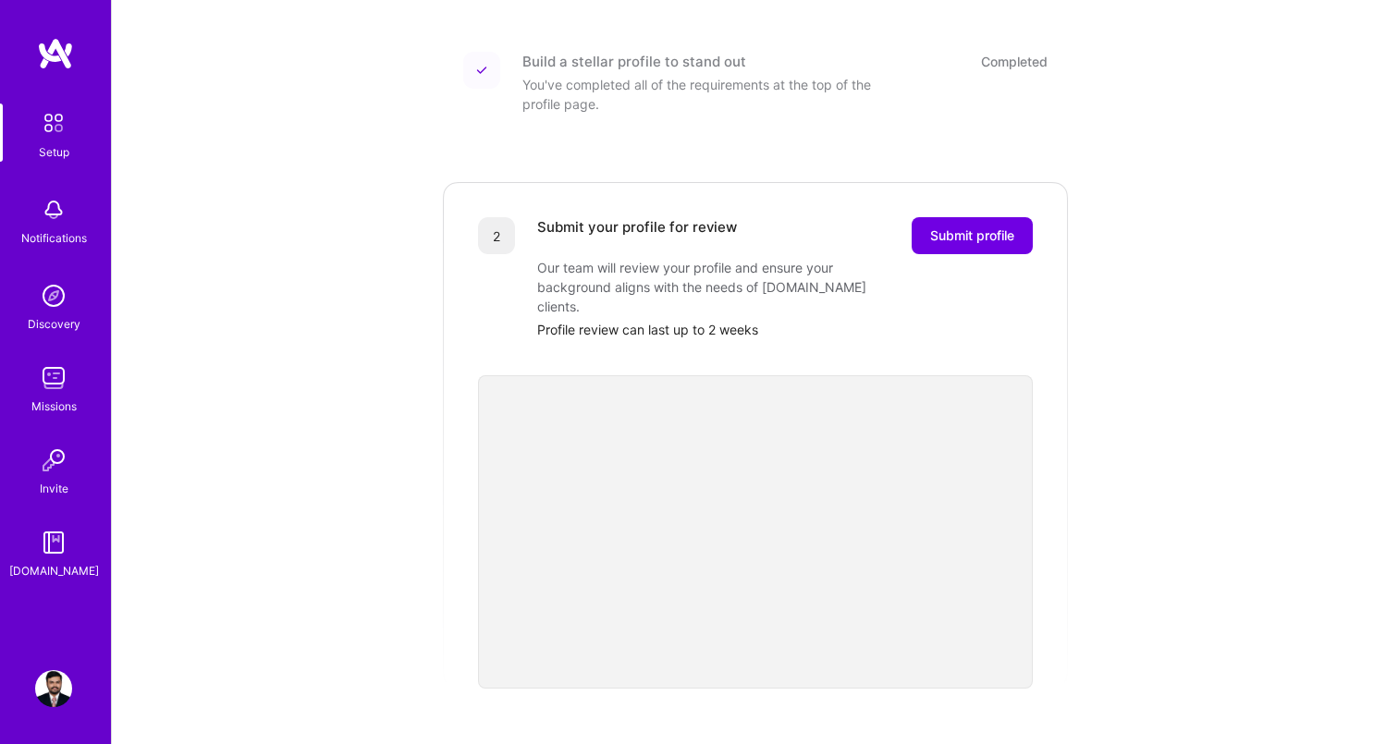
scroll to position [246, 0]
click at [1003, 227] on span "Submit profile" at bounding box center [972, 236] width 84 height 18
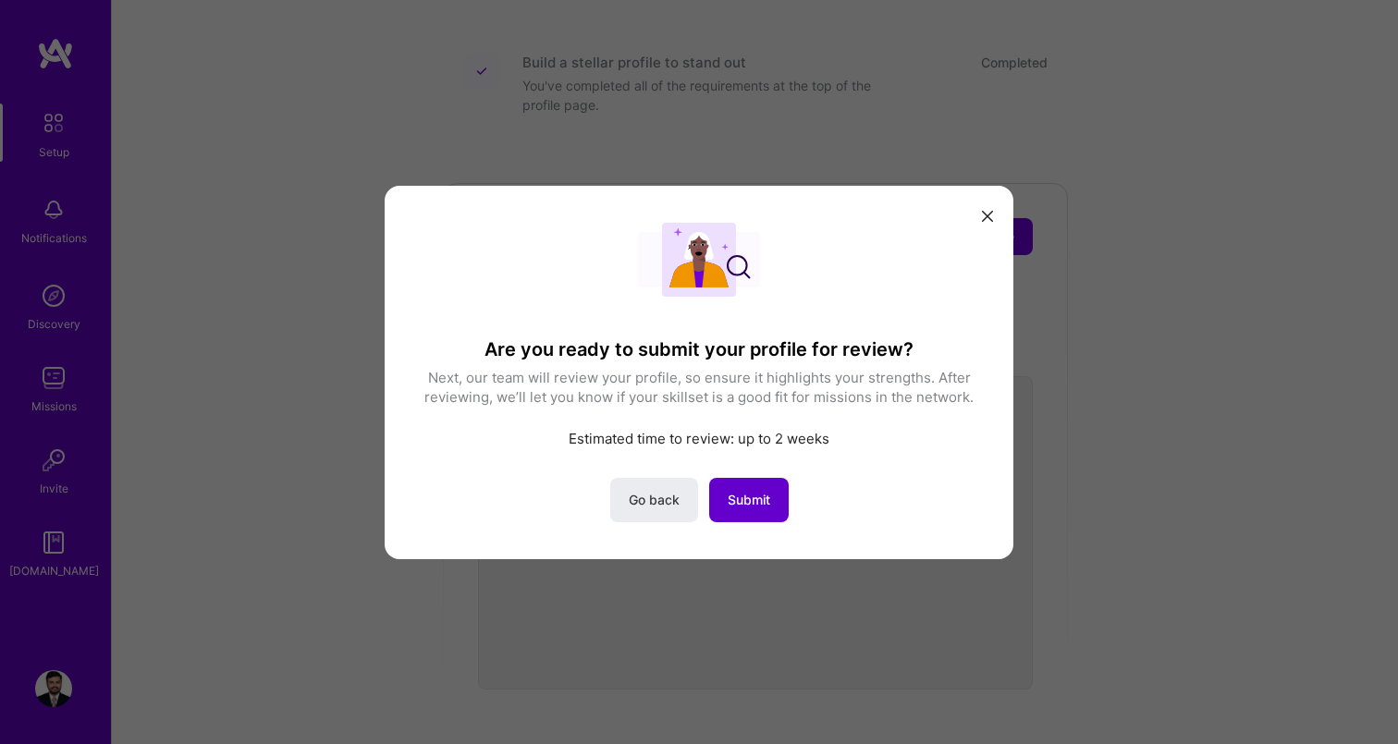
click at [764, 489] on button "Submit" at bounding box center [749, 499] width 80 height 44
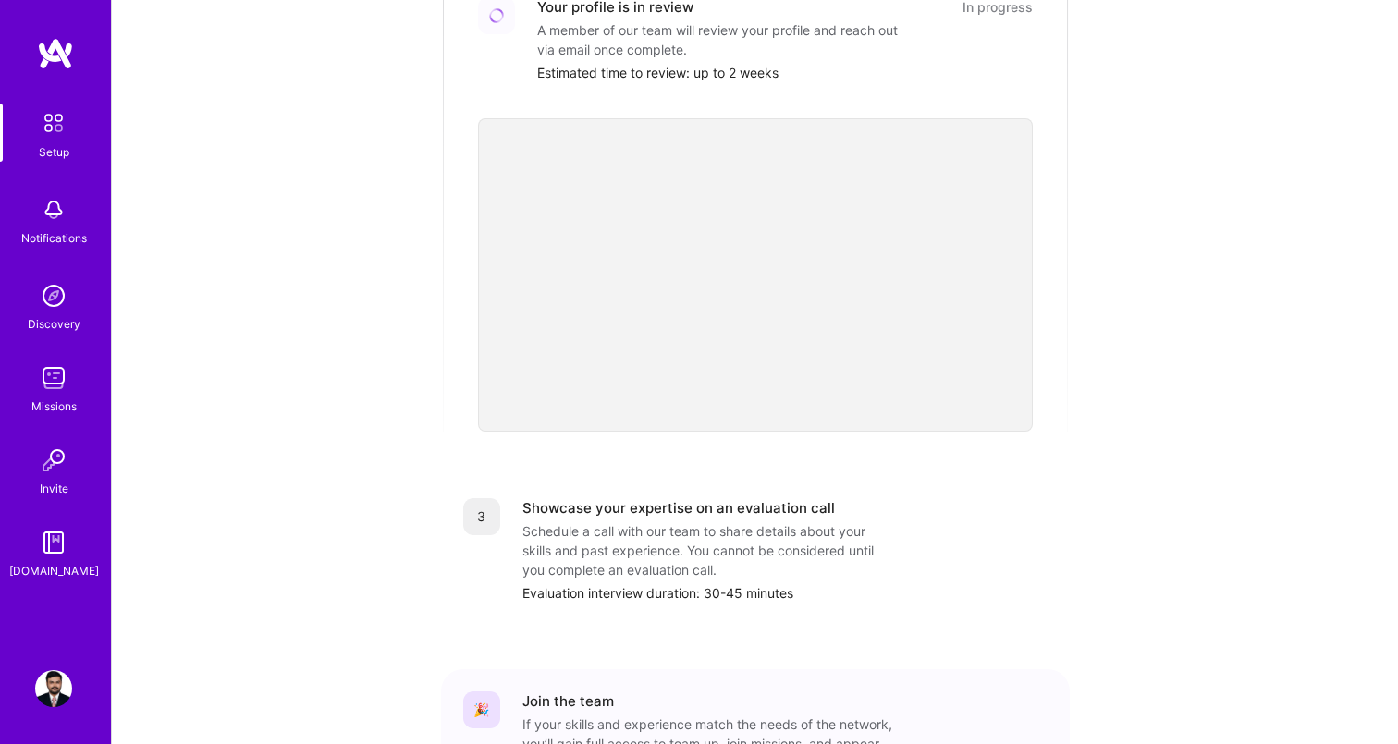
scroll to position [0, 0]
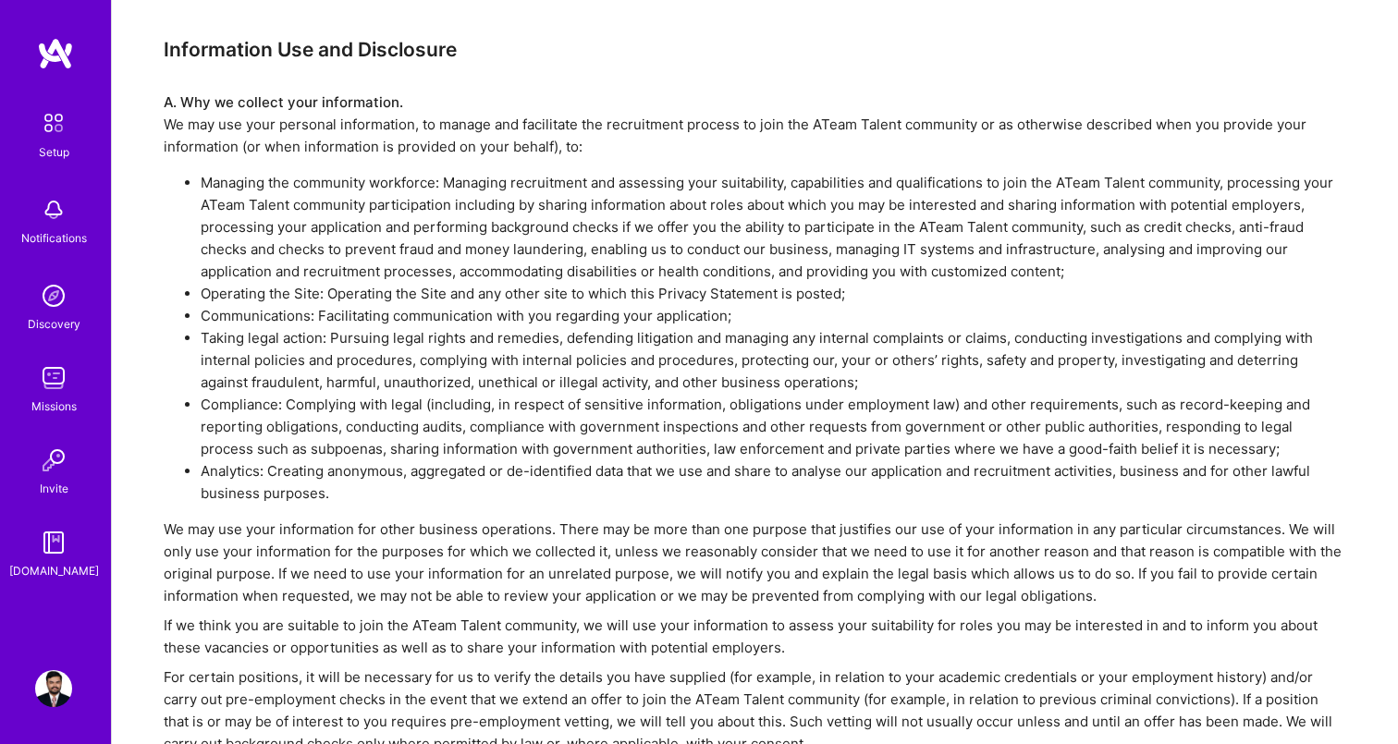
scroll to position [1595, 0]
